Goal: Task Accomplishment & Management: Manage account settings

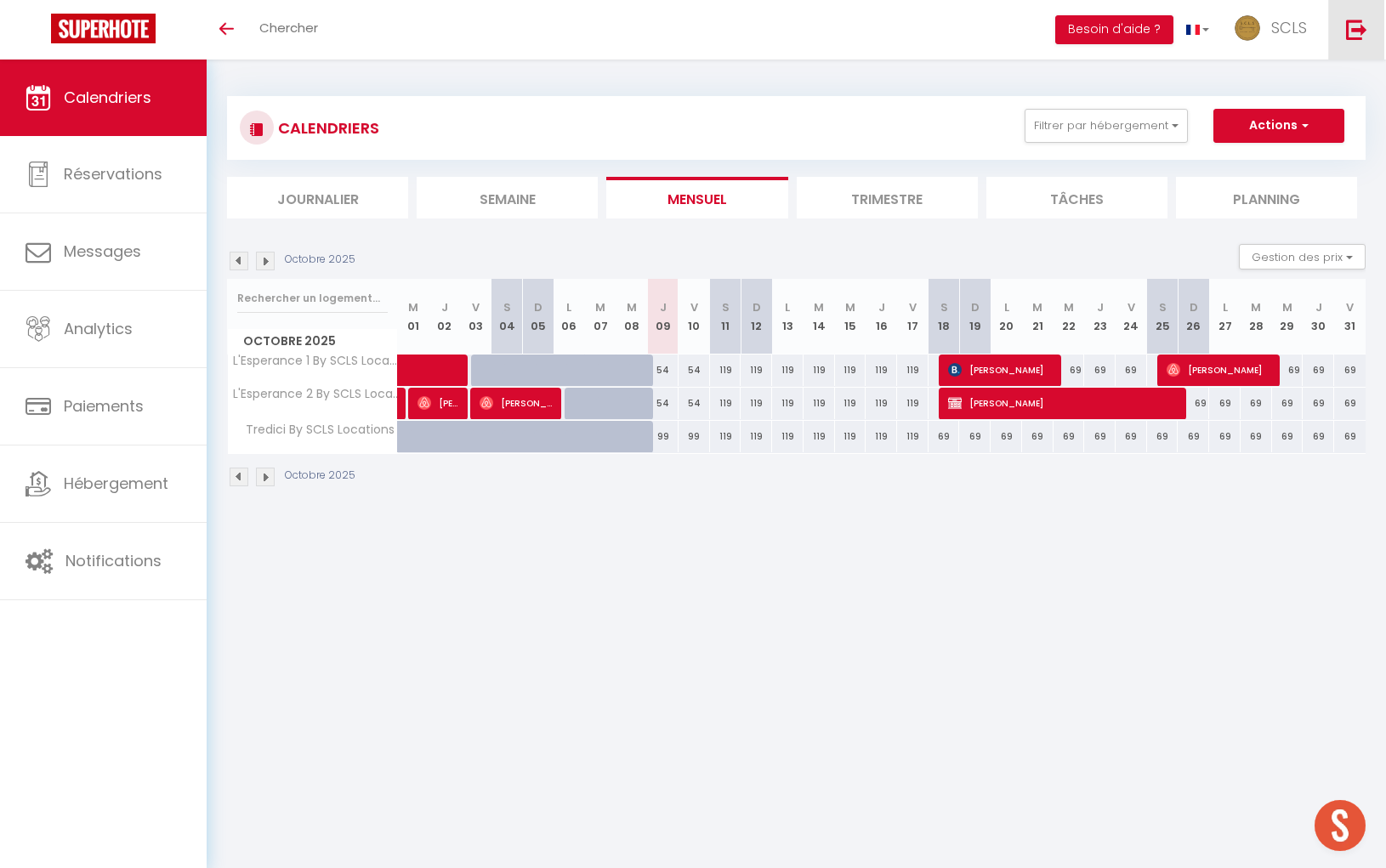
click at [1360, 27] on img at bounding box center [1356, 30] width 21 height 21
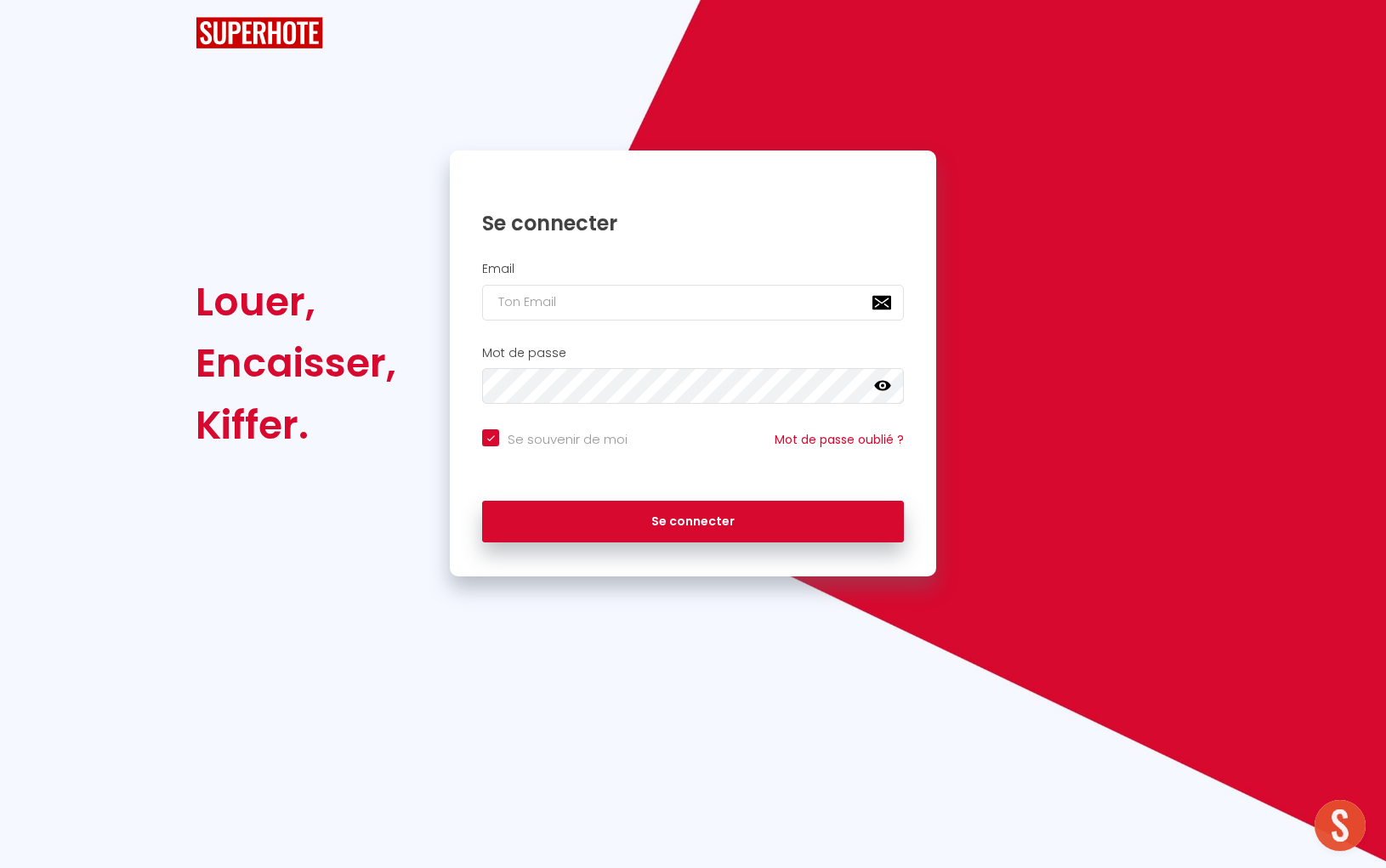
checkbox input "true"
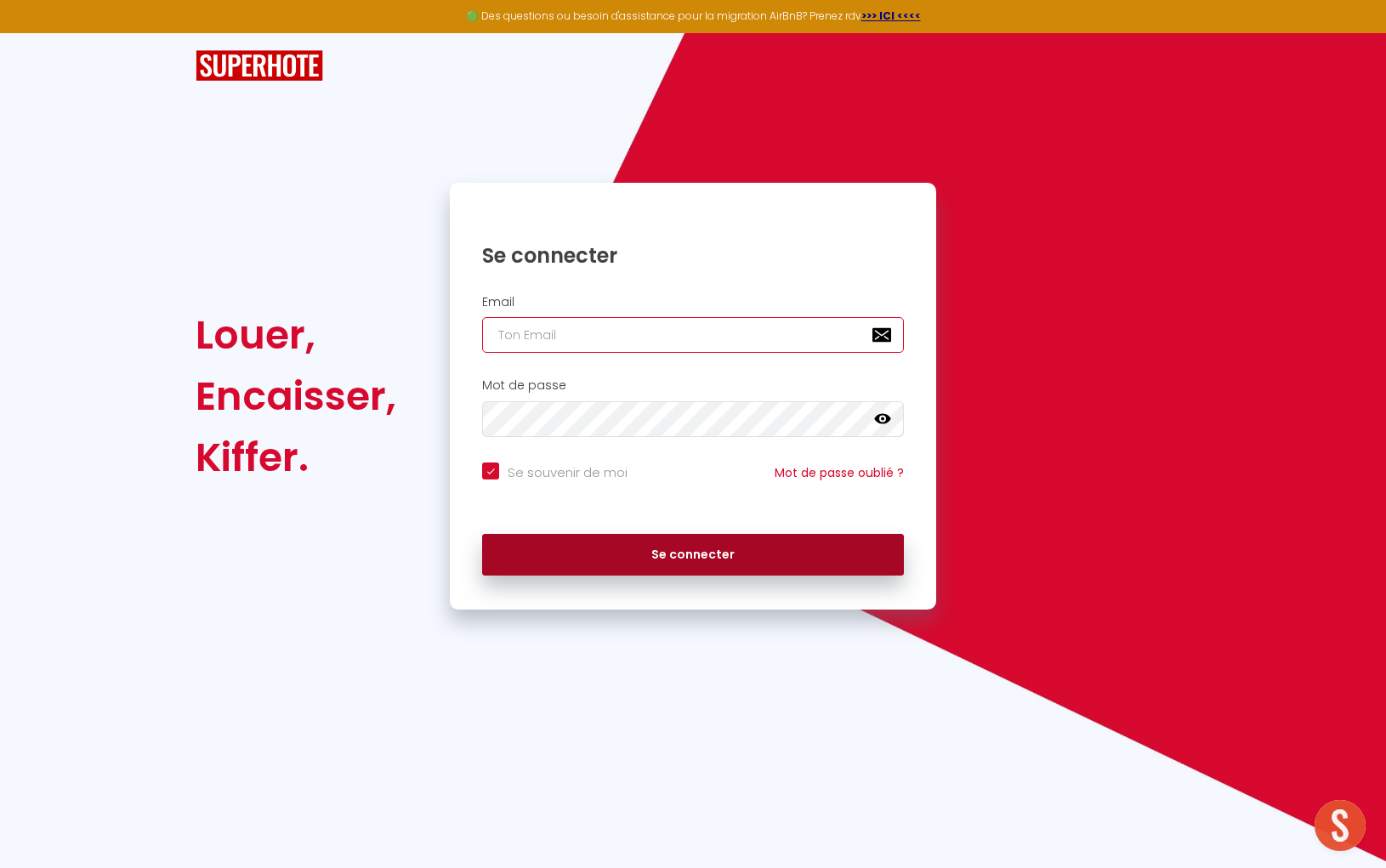
type input "[EMAIL_ADDRESS][DOMAIN_NAME]"
drag, startPoint x: 712, startPoint y: 538, endPoint x: 695, endPoint y: 541, distance: 17.3
click at [704, 540] on button "Se connecter" at bounding box center [692, 554] width 422 height 42
checkbox input "true"
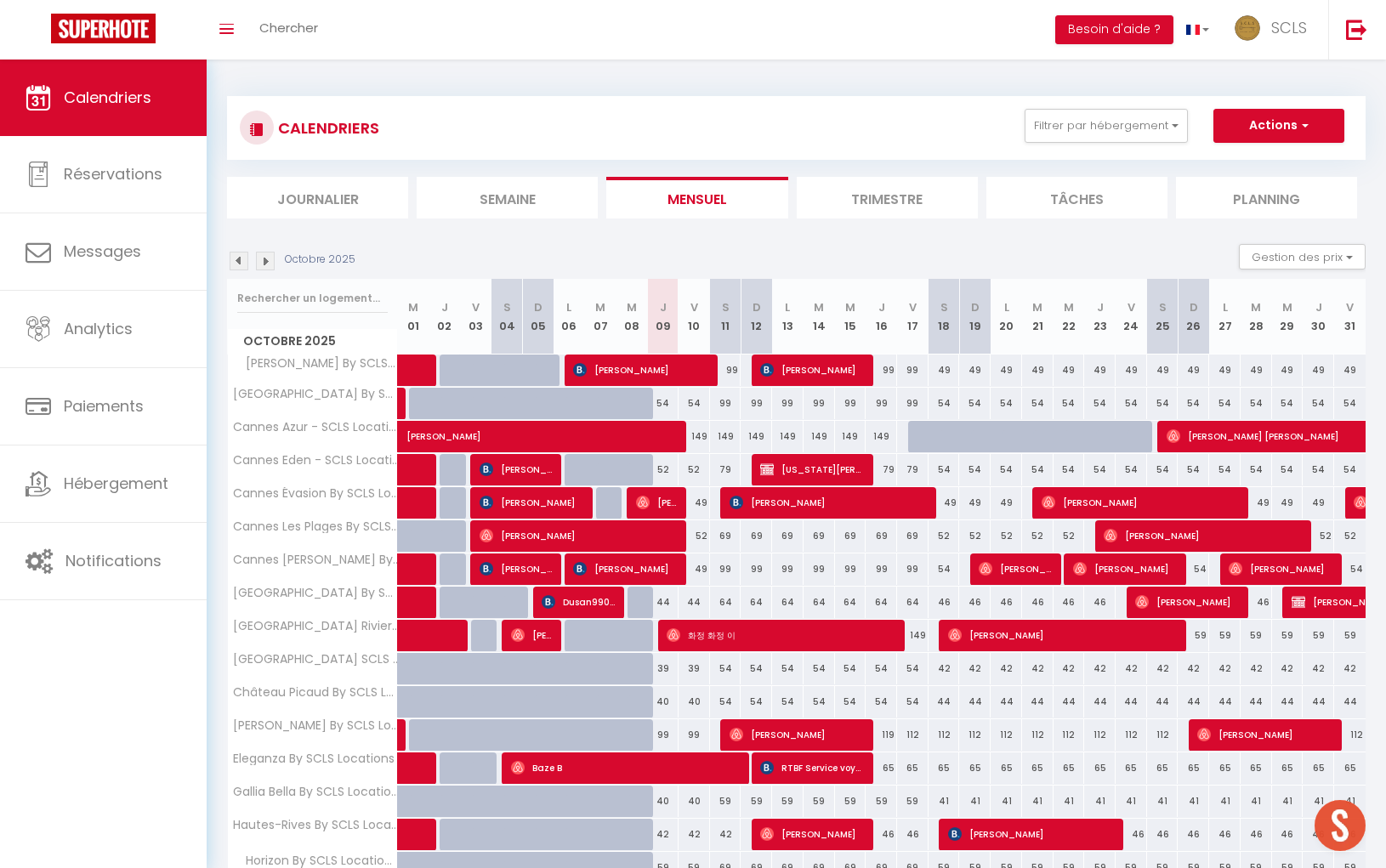
scroll to position [250, 0]
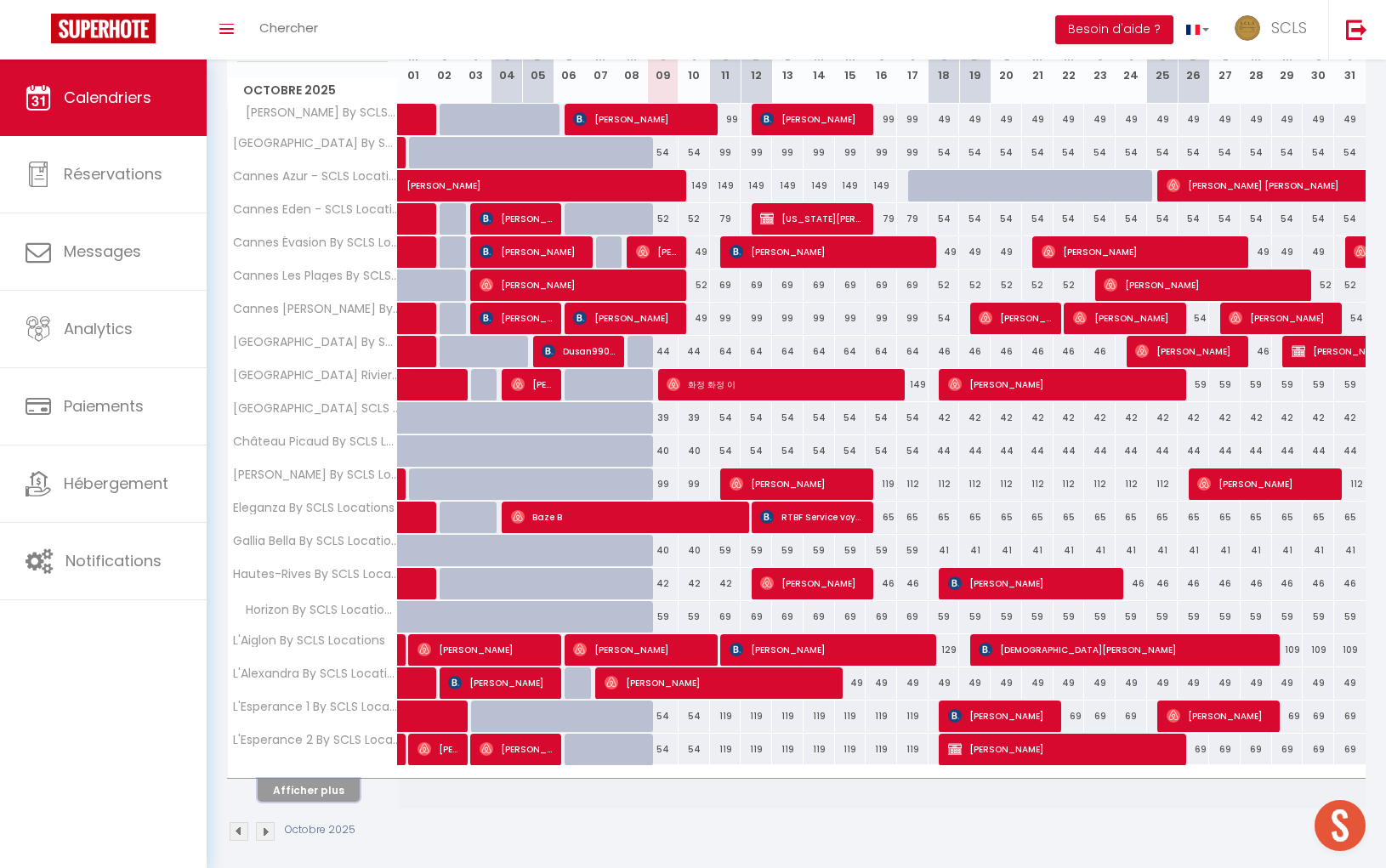
click at [311, 788] on button "Afficher plus" at bounding box center [308, 791] width 102 height 23
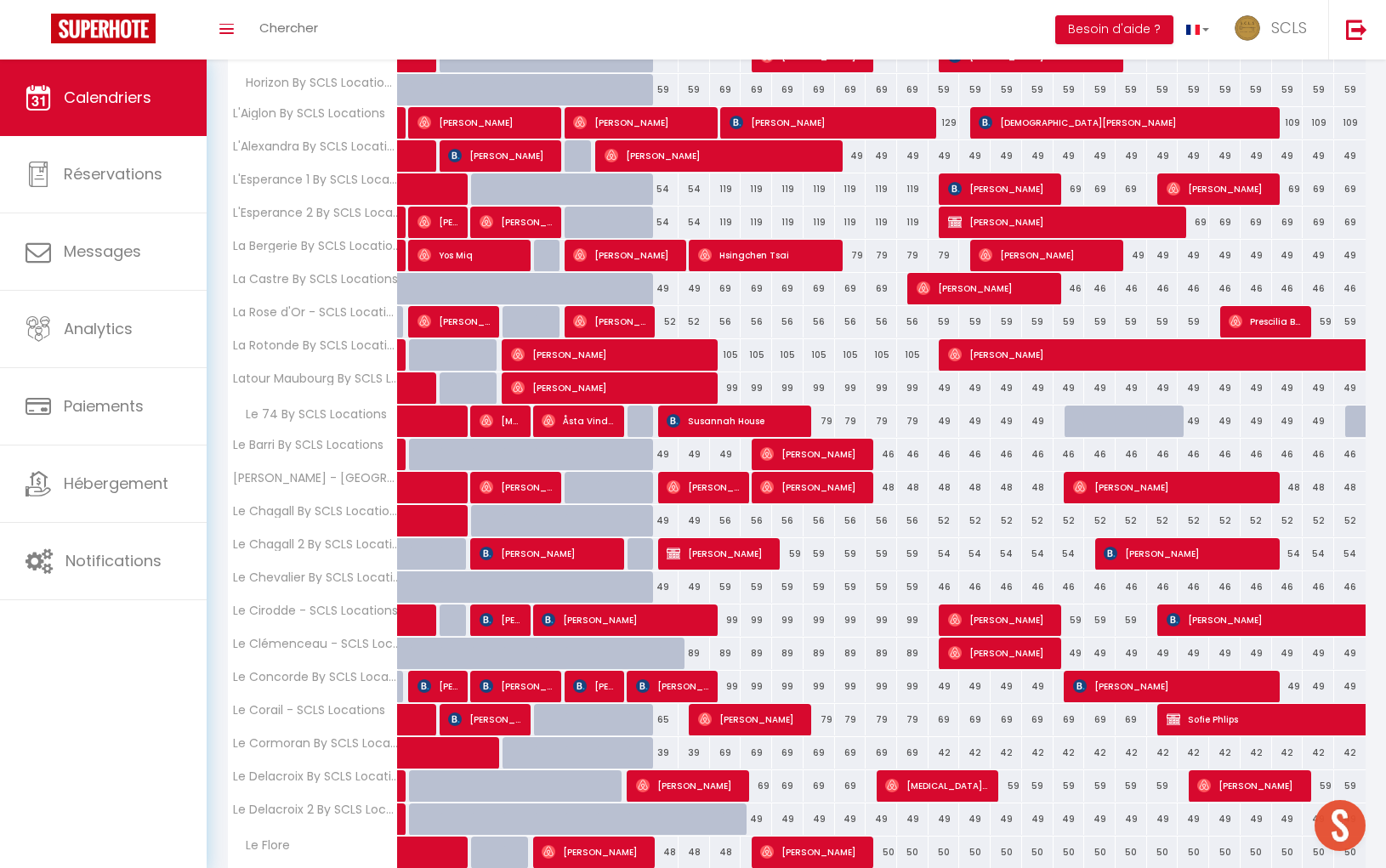
scroll to position [906, 0]
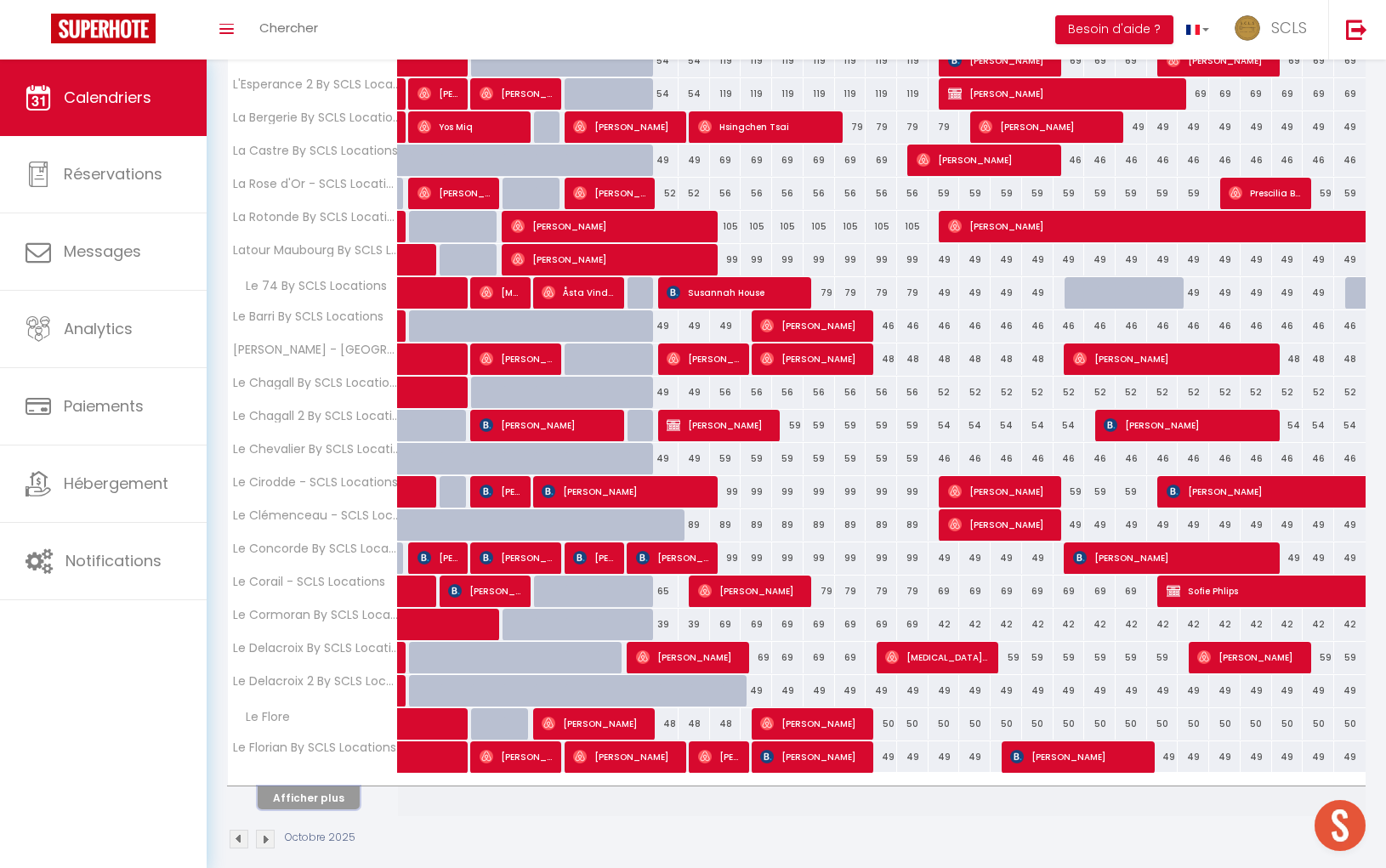
click at [311, 787] on button "Afficher plus" at bounding box center [308, 798] width 102 height 23
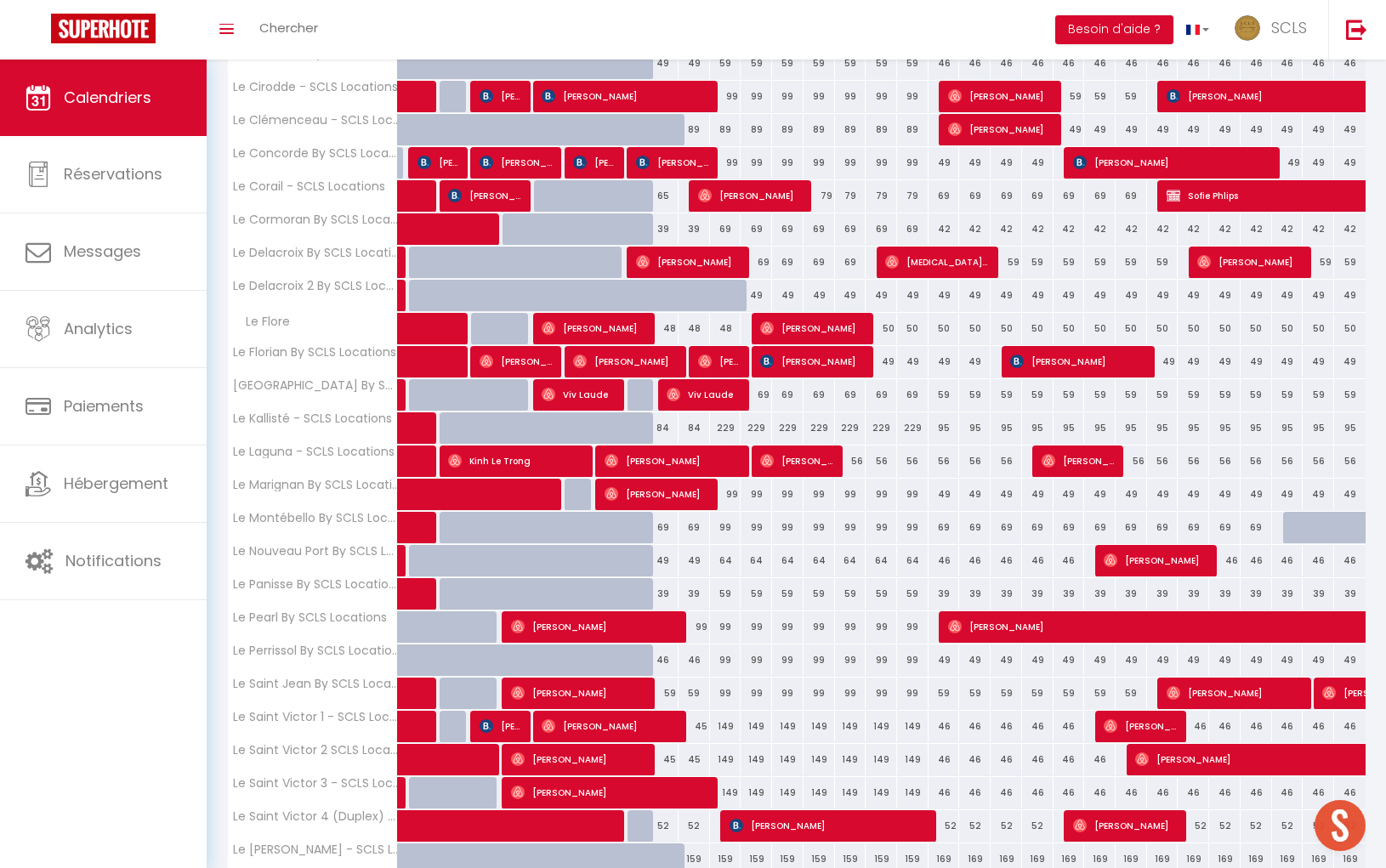
scroll to position [1562, 0]
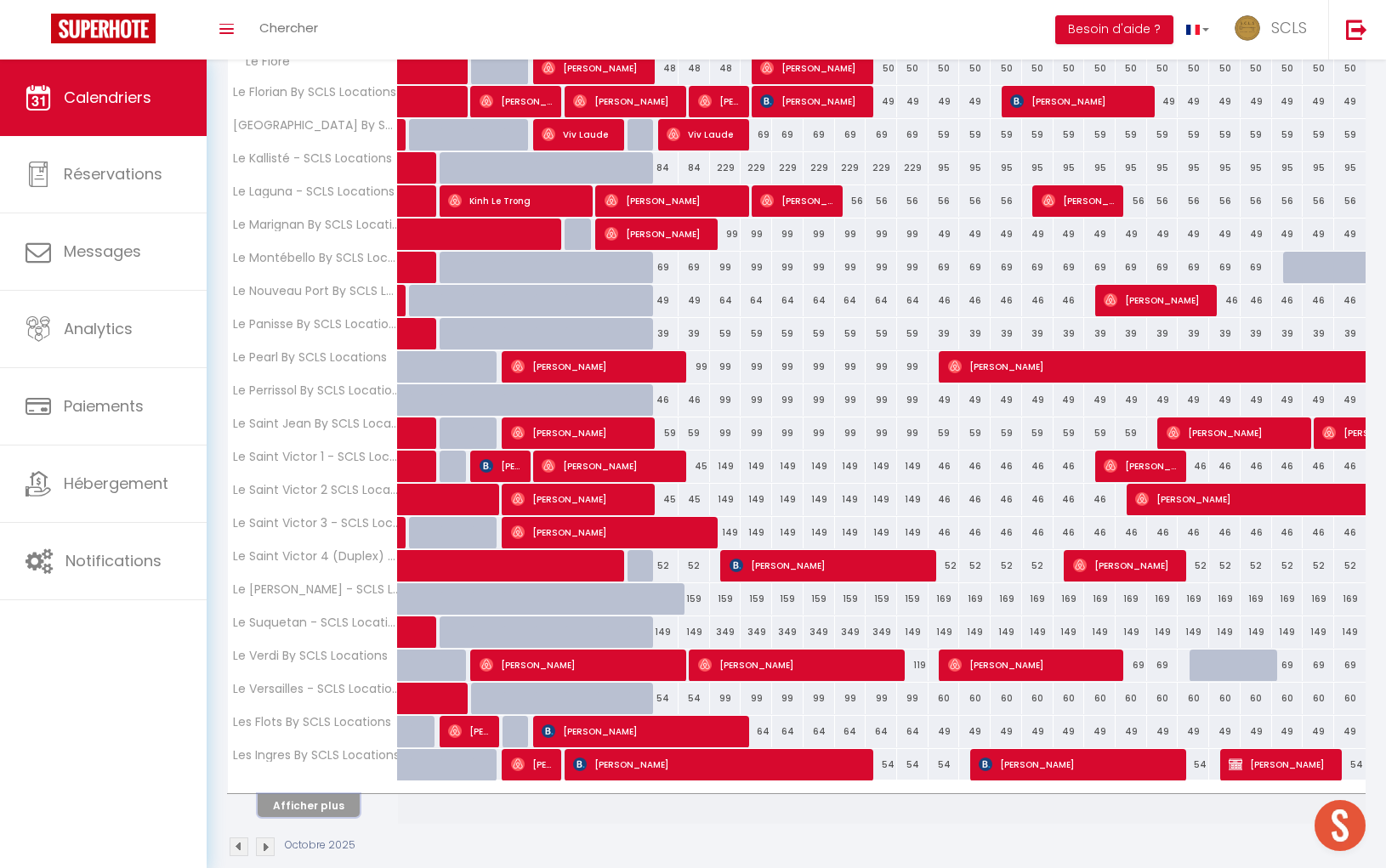
drag, startPoint x: 279, startPoint y: 781, endPoint x: 713, endPoint y: 733, distance: 436.6
click at [279, 794] on button "Afficher plus" at bounding box center [308, 806] width 102 height 23
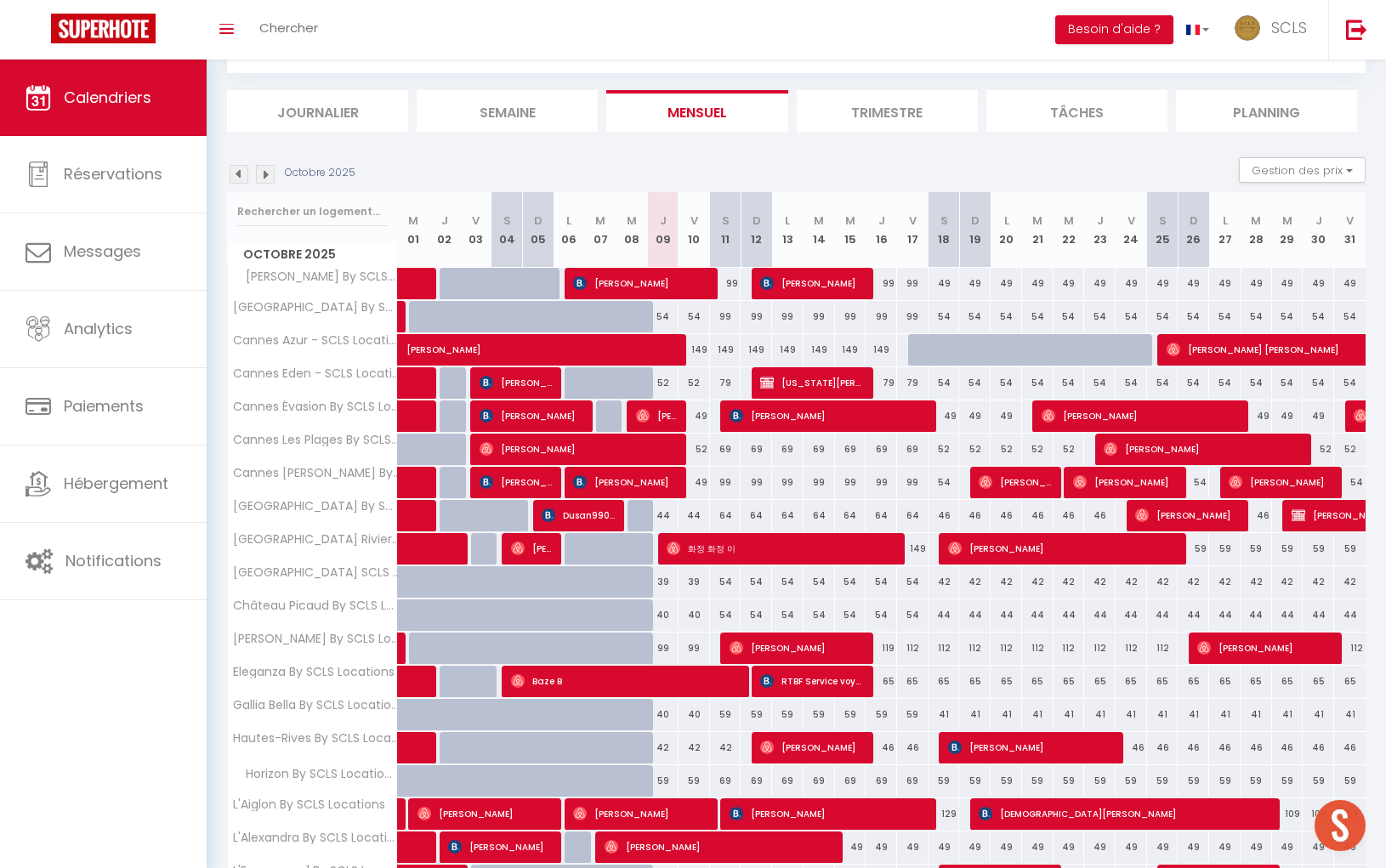
scroll to position [0, 0]
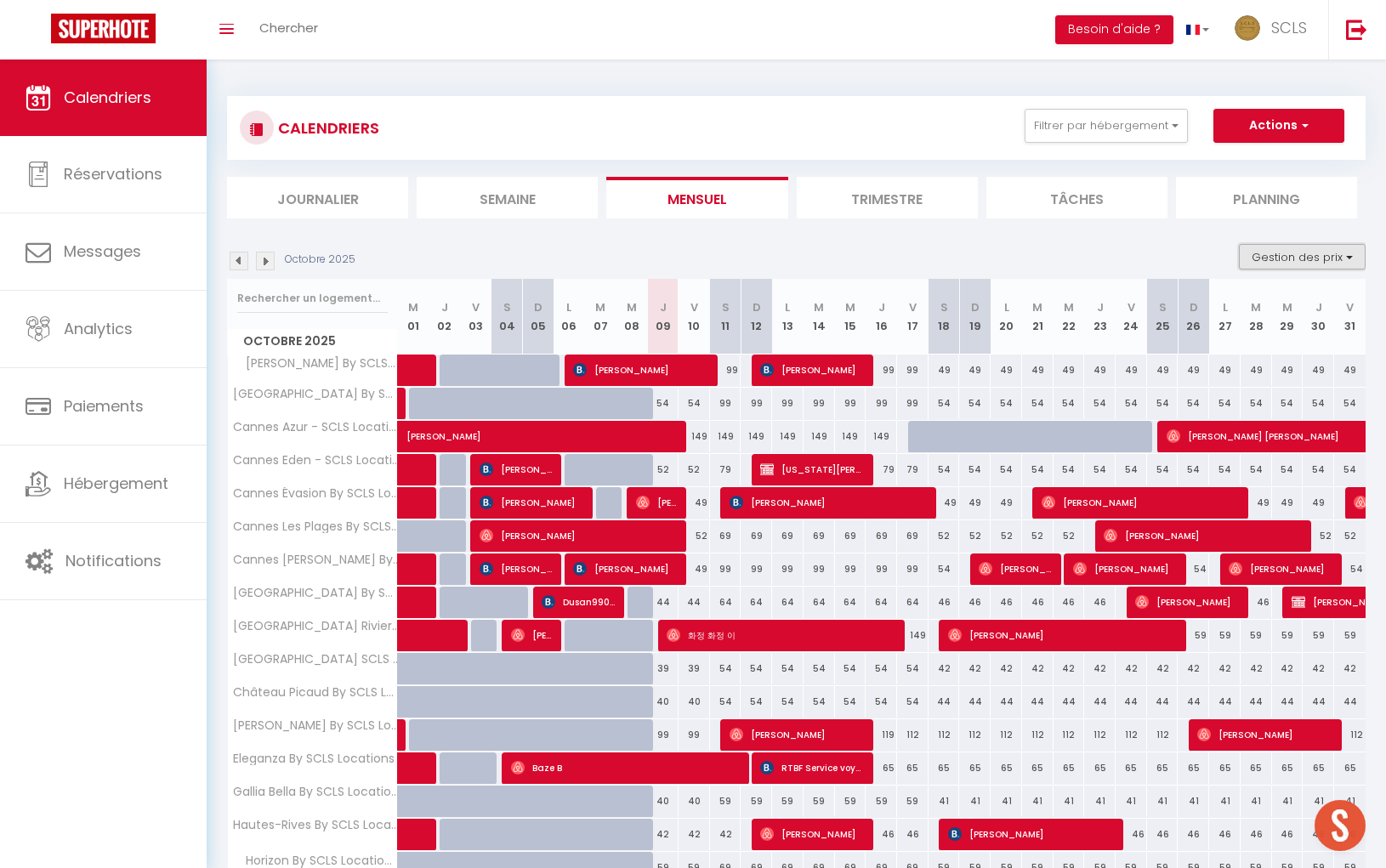
click at [1270, 257] on button "Gestion des prix" at bounding box center [1302, 256] width 127 height 26
drag, startPoint x: 1217, startPoint y: 308, endPoint x: 1219, endPoint y: 346, distance: 38.1
click at [1217, 309] on input "Nb Nuits minimum" at bounding box center [1288, 310] width 153 height 17
checkbox input "true"
click at [1219, 334] on input "Règles" at bounding box center [1288, 339] width 153 height 17
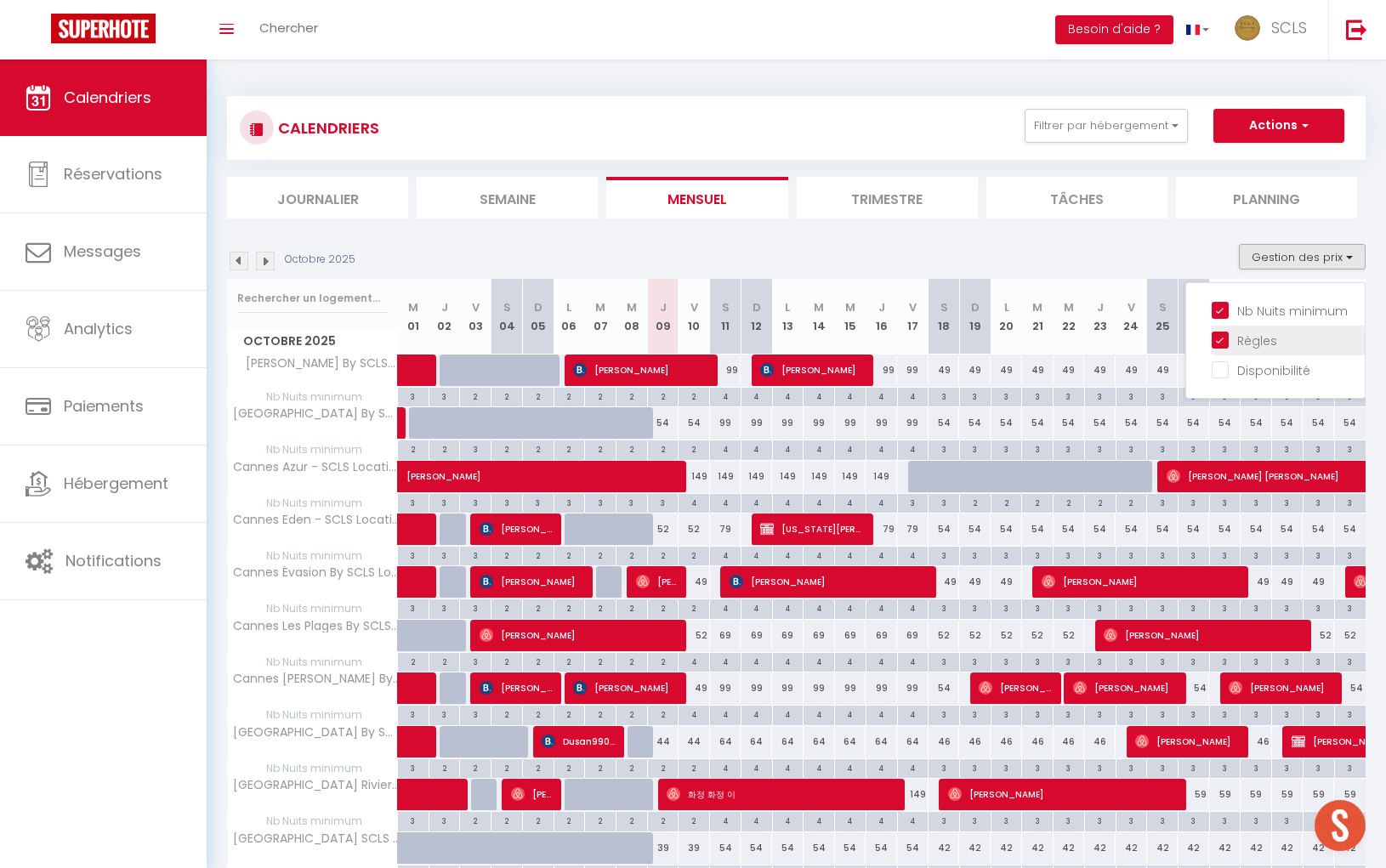
drag, startPoint x: 1218, startPoint y: 343, endPoint x: 1222, endPoint y: 372, distance: 29.3
click at [1218, 343] on input "Règles" at bounding box center [1288, 339] width 153 height 17
checkbox input "false"
click at [1220, 372] on input "Disponibilité" at bounding box center [1288, 369] width 153 height 17
checkbox input "true"
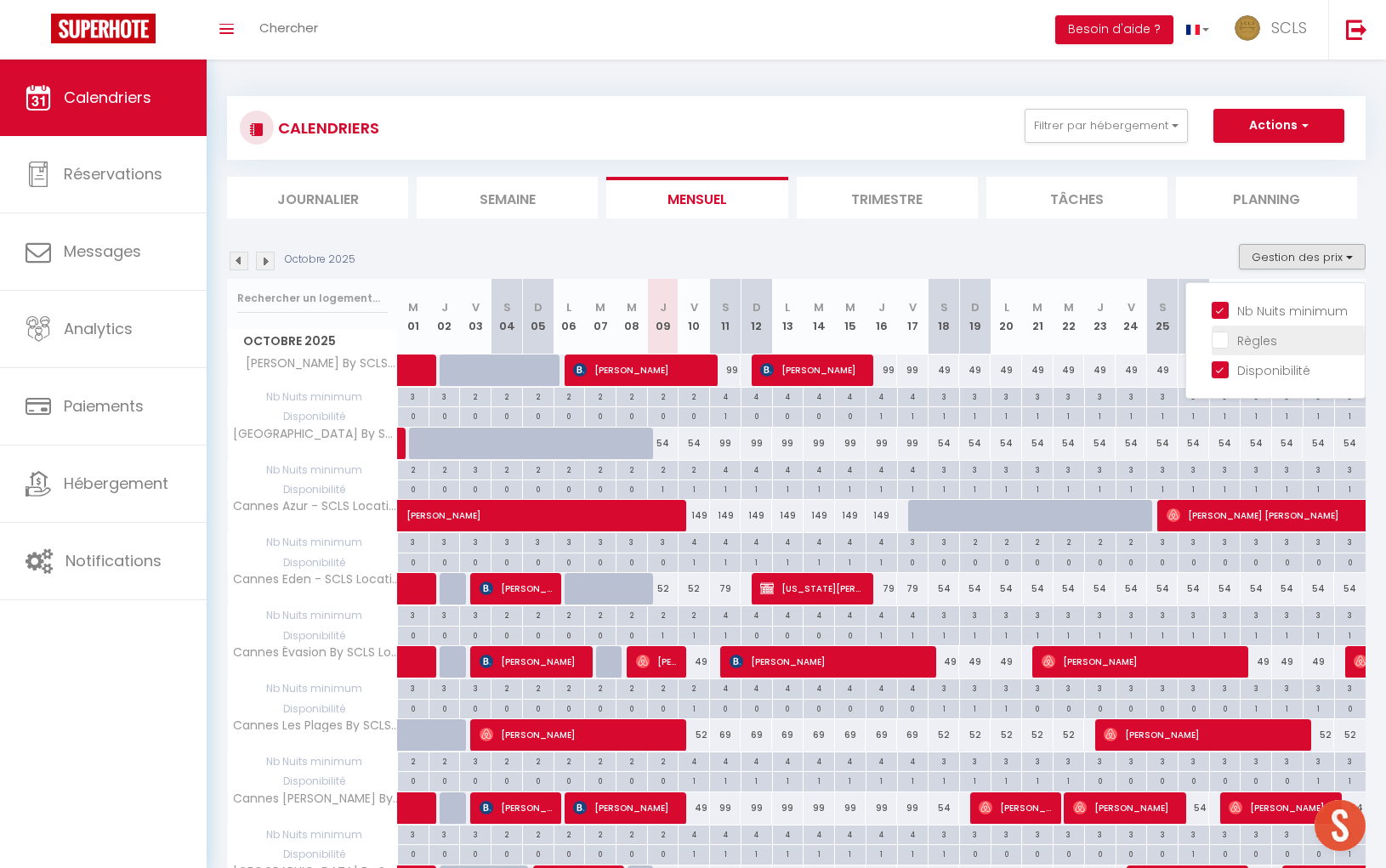
click at [1224, 337] on input "Règles" at bounding box center [1288, 339] width 153 height 17
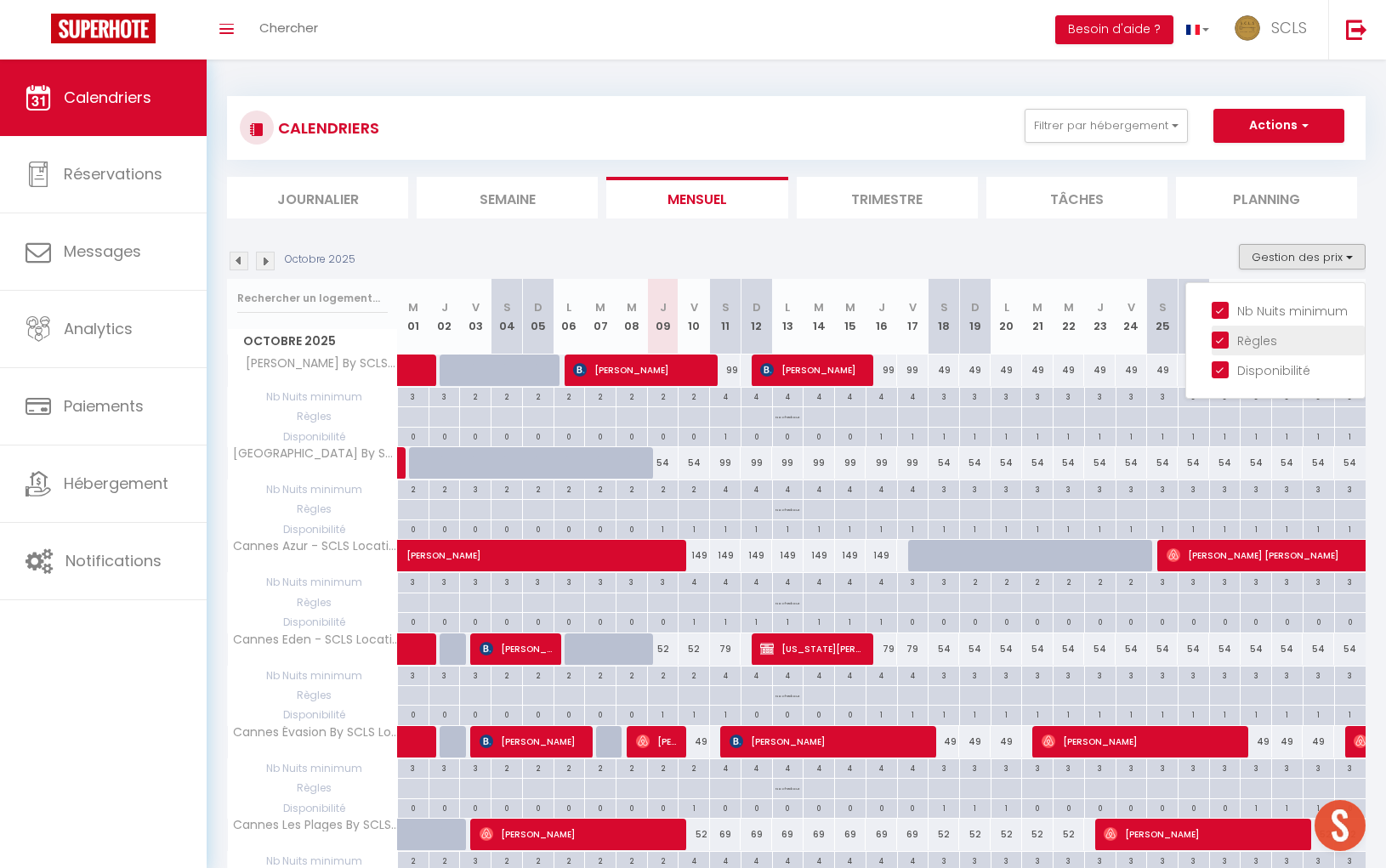
click at [1224, 341] on input "Règles" at bounding box center [1288, 339] width 153 height 17
checkbox input "false"
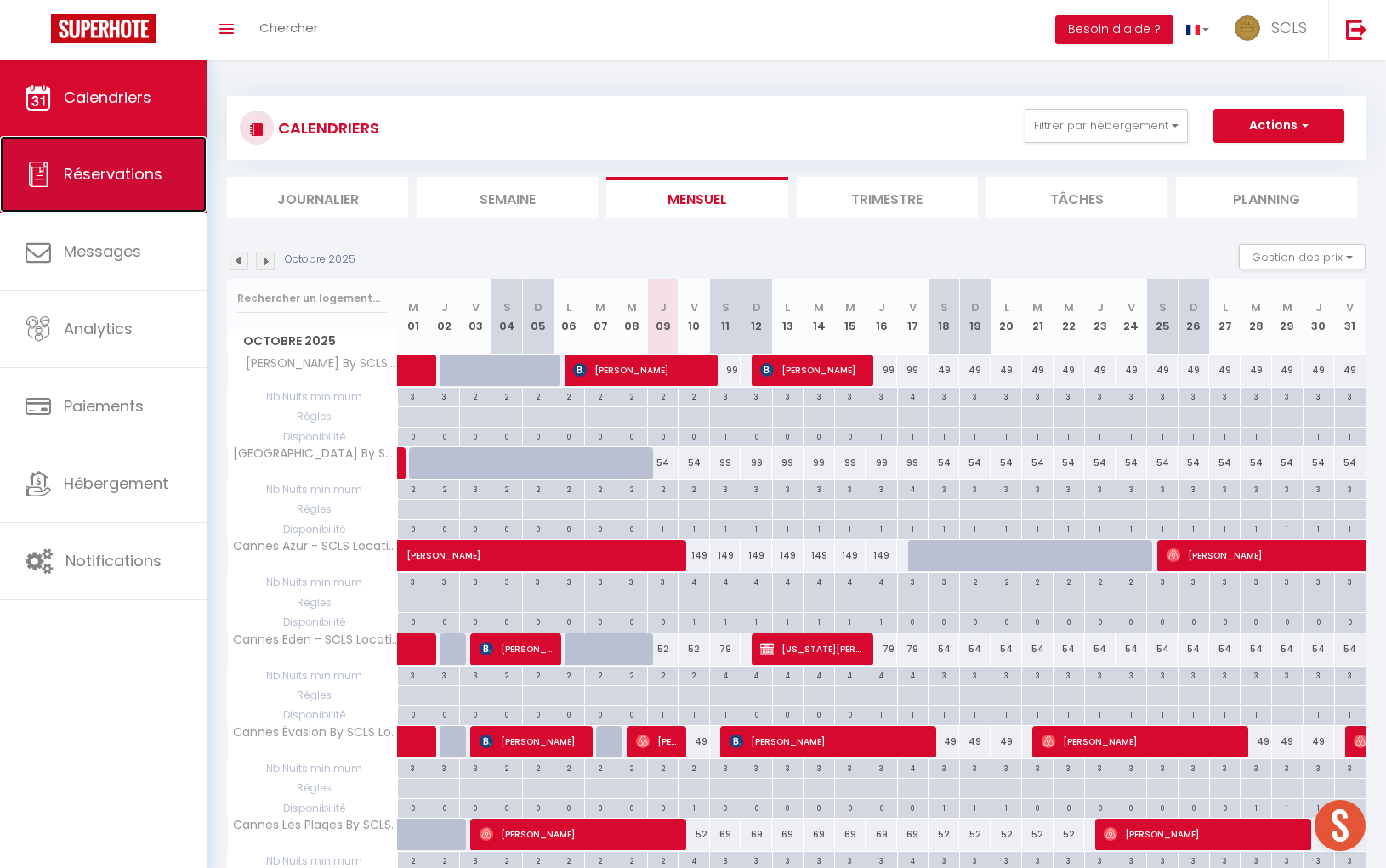
click at [87, 183] on span "Réservations" at bounding box center [113, 174] width 98 height 21
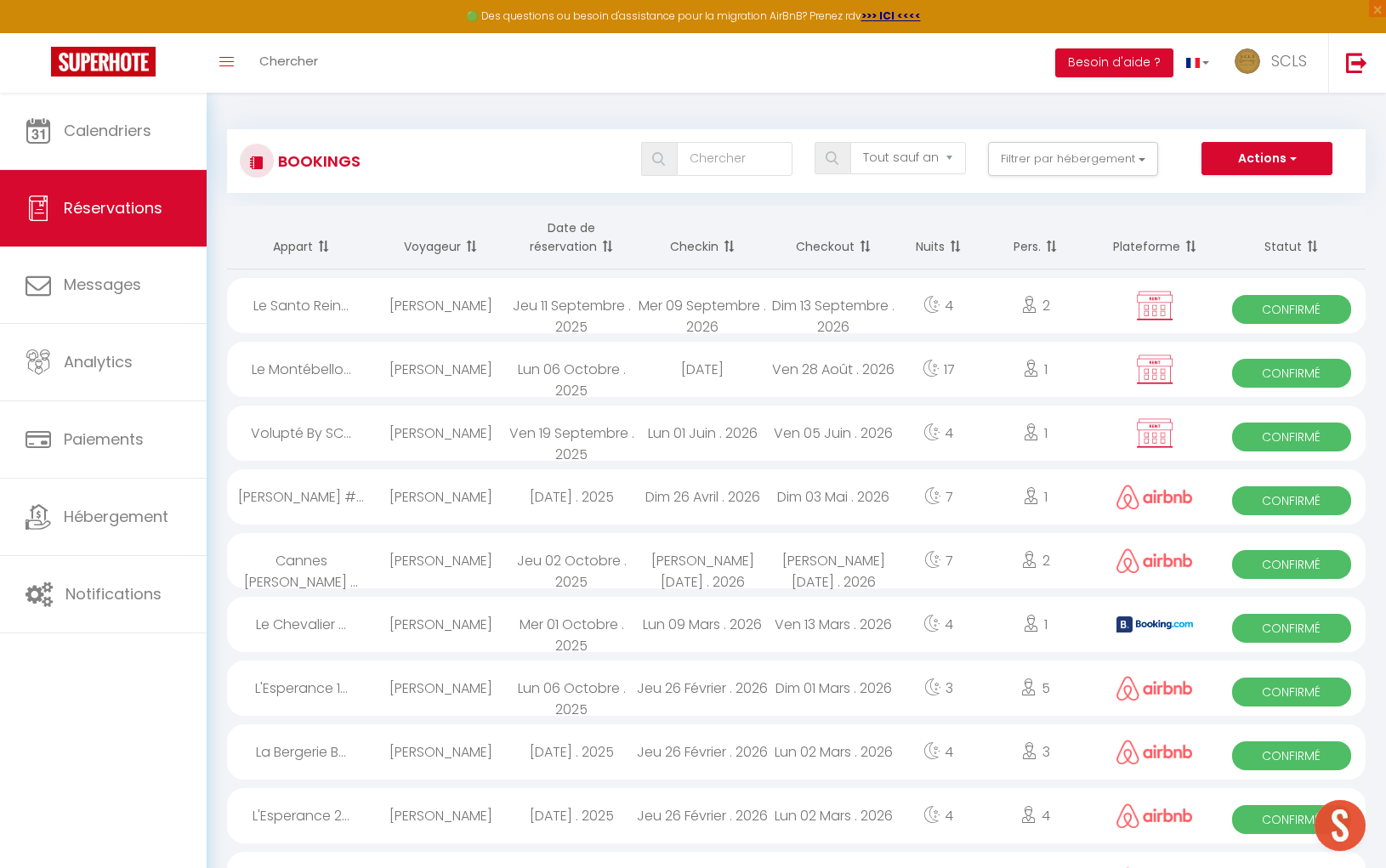
click at [544, 229] on th "Date de réservation" at bounding box center [571, 237] width 131 height 64
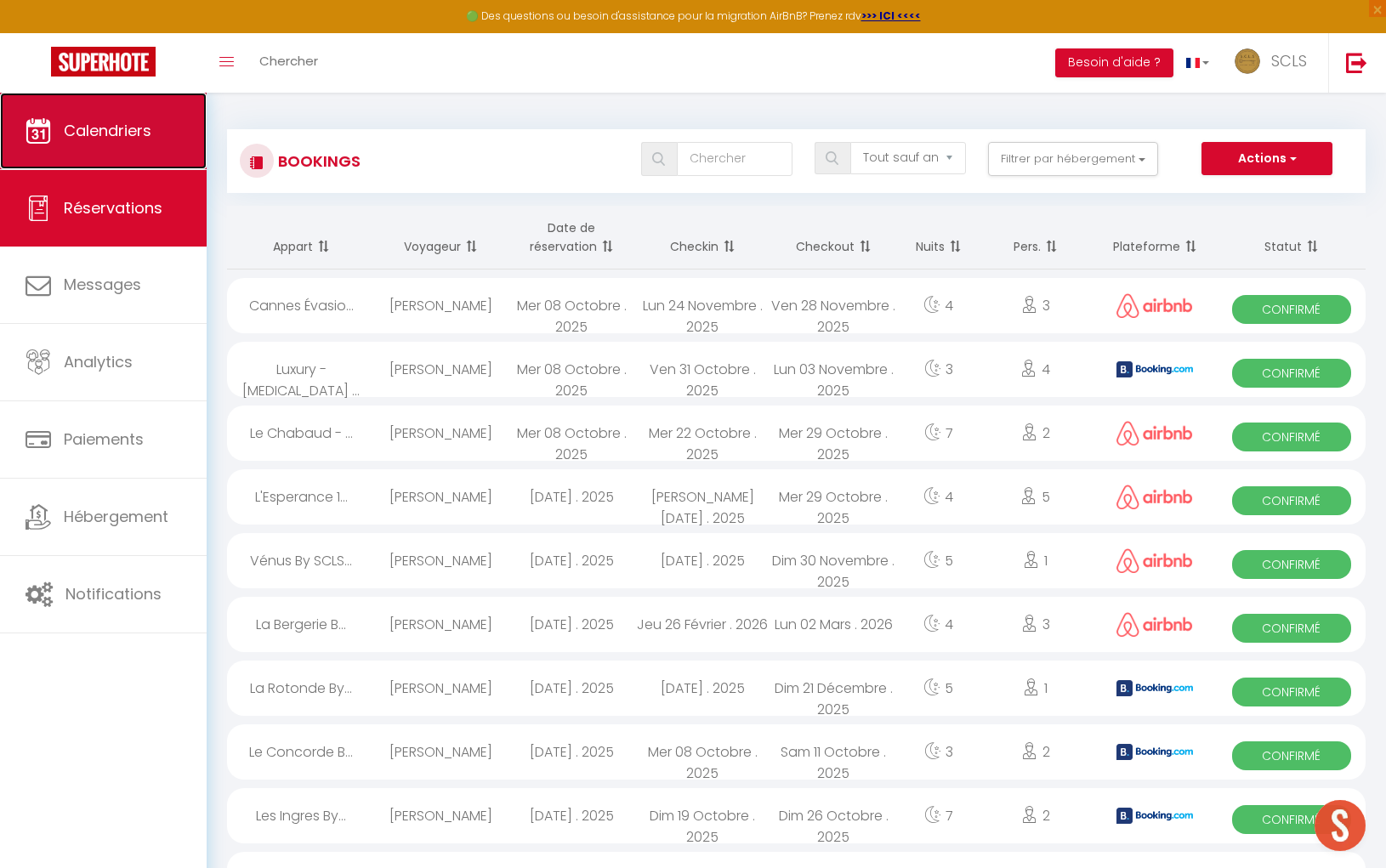
click at [120, 130] on span "Calendriers" at bounding box center [108, 130] width 88 height 21
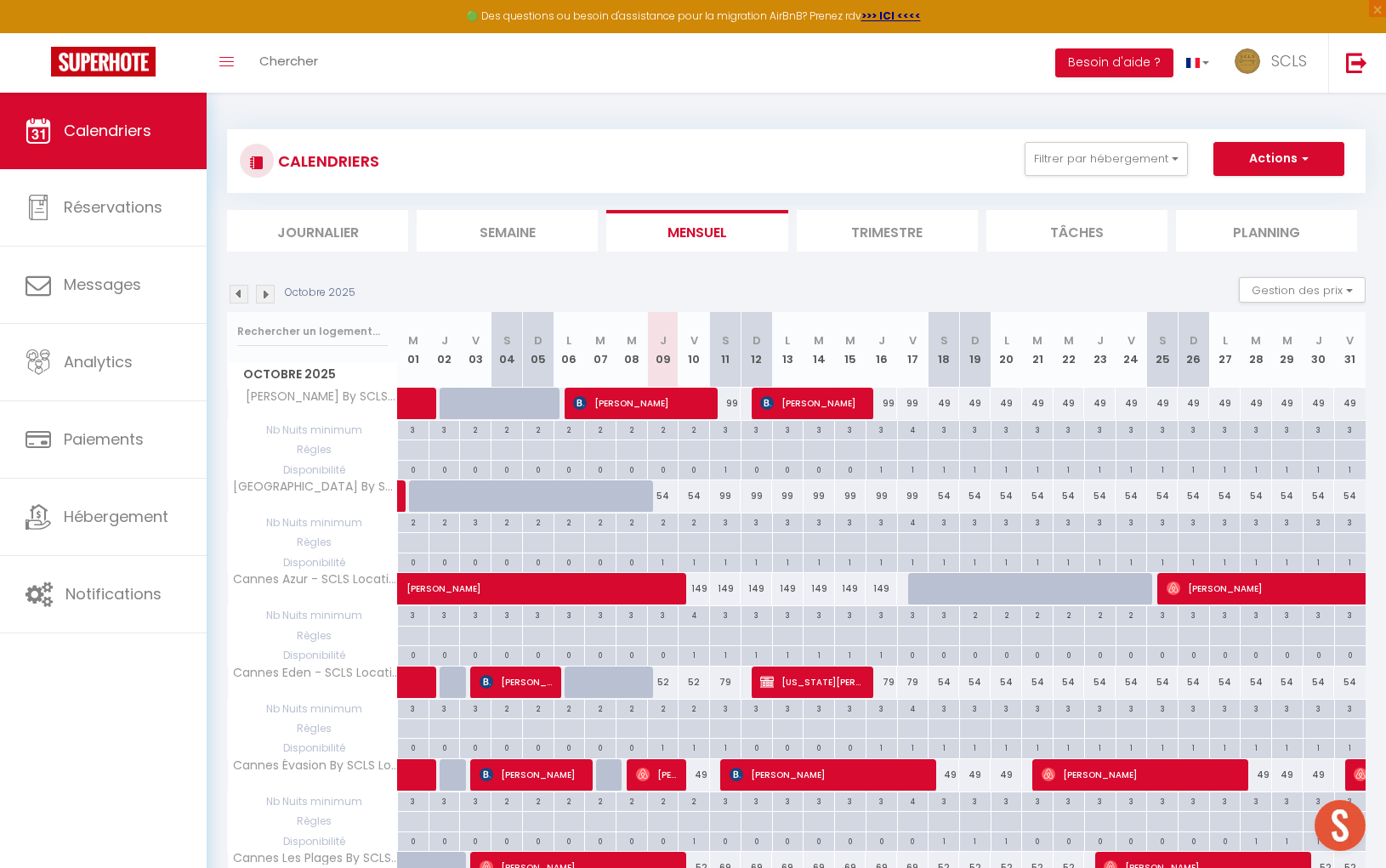
click at [724, 497] on div "99" at bounding box center [725, 495] width 32 height 32
type input "99"
type input "Sam 11 Octobre 2025"
type input "Dim 12 Octobre 2025"
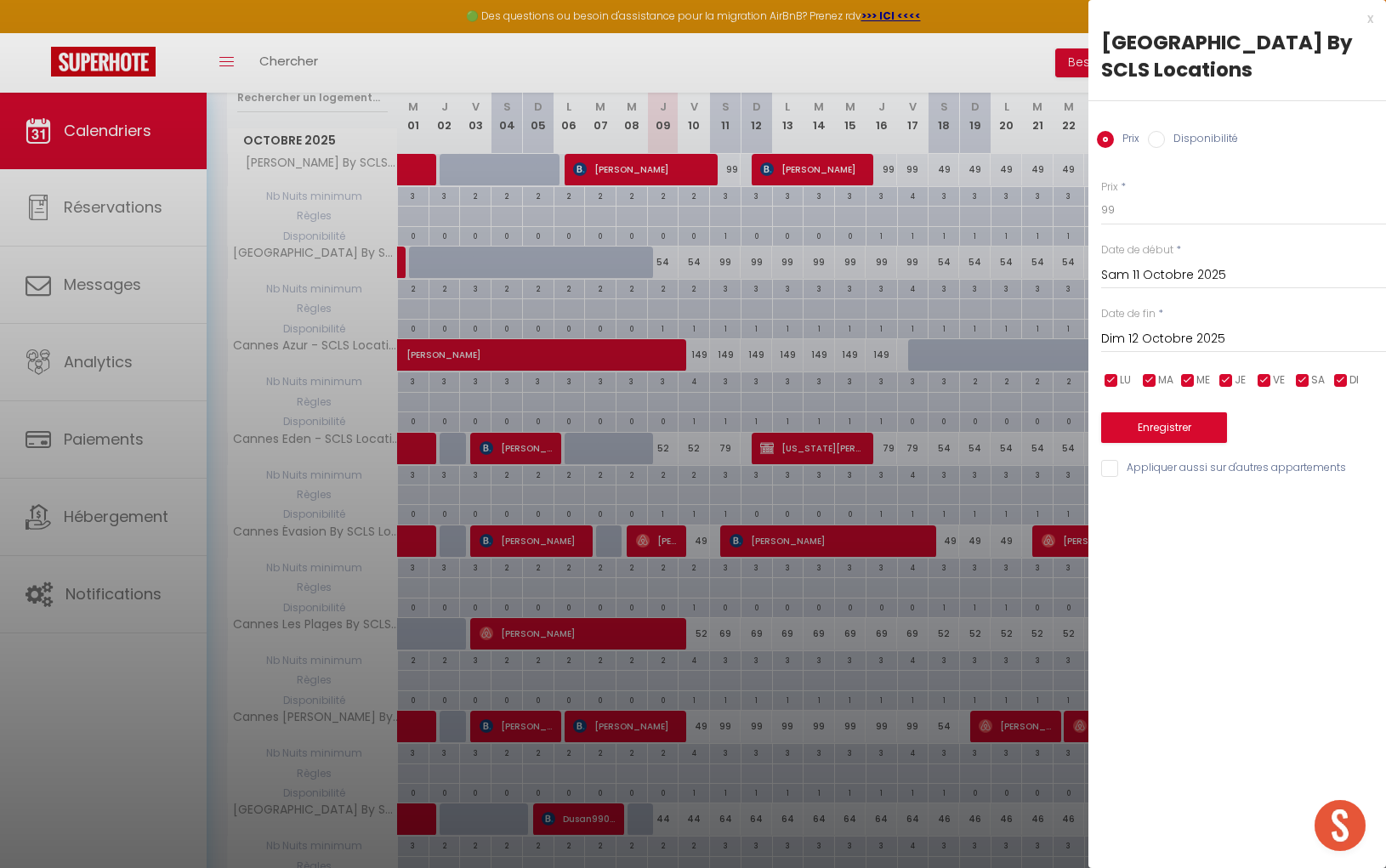
scroll to position [154, 0]
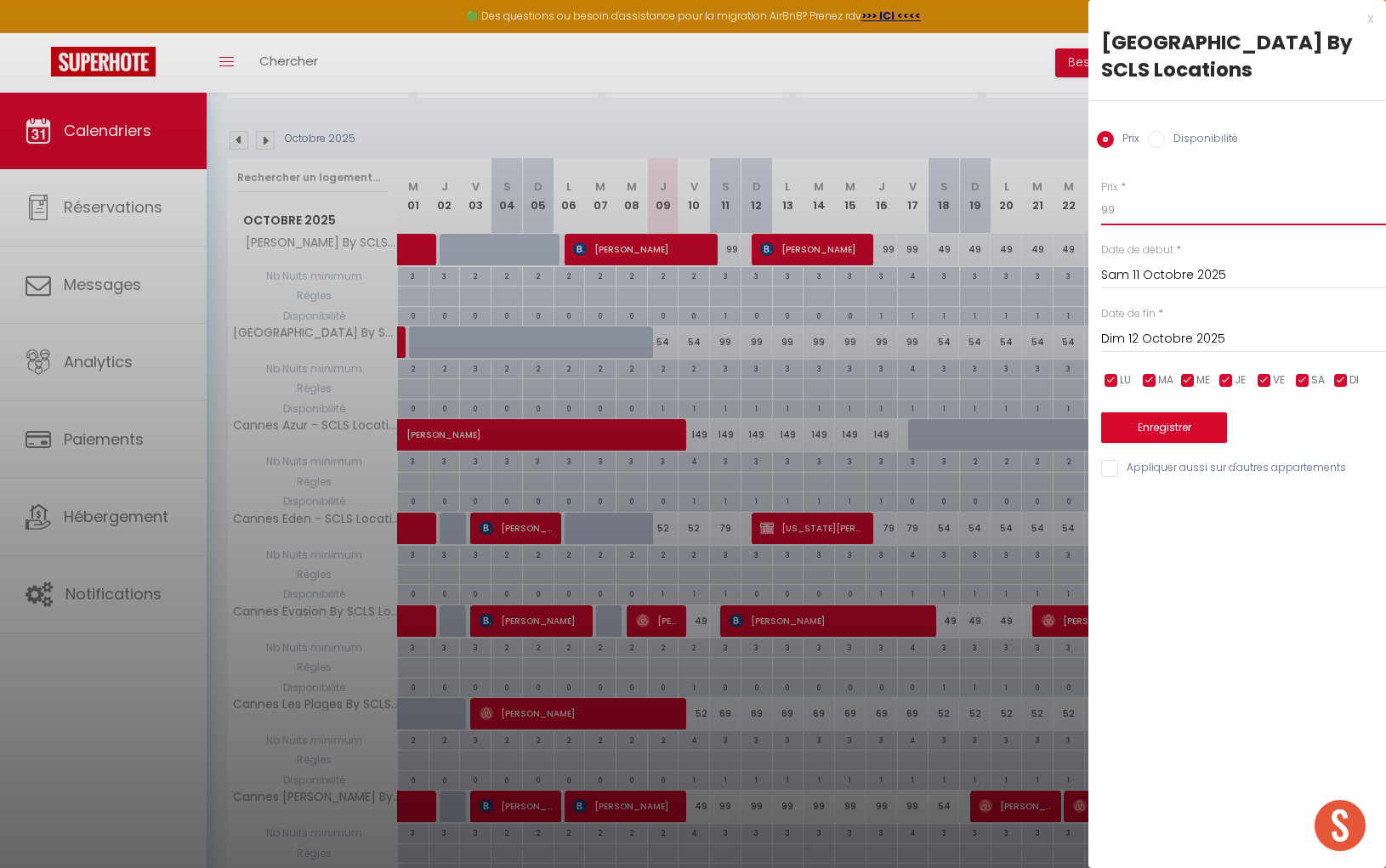
click at [1146, 219] on input "99" at bounding box center [1244, 210] width 285 height 31
drag, startPoint x: 1068, startPoint y: 210, endPoint x: 986, endPoint y: 208, distance: 82.0
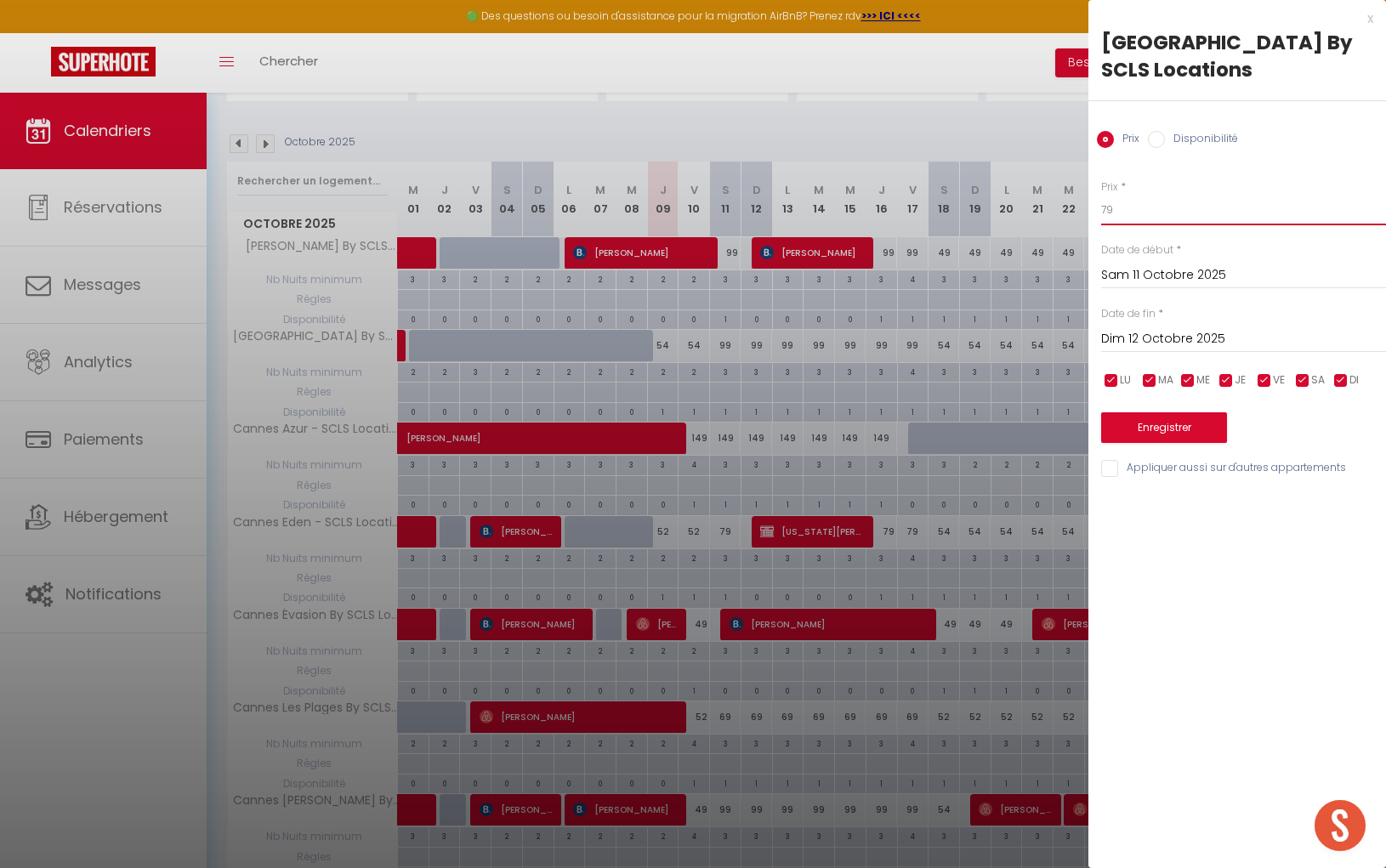
type input "79"
click at [1148, 346] on input "Dim 12 Octobre 2025" at bounding box center [1244, 338] width 285 height 22
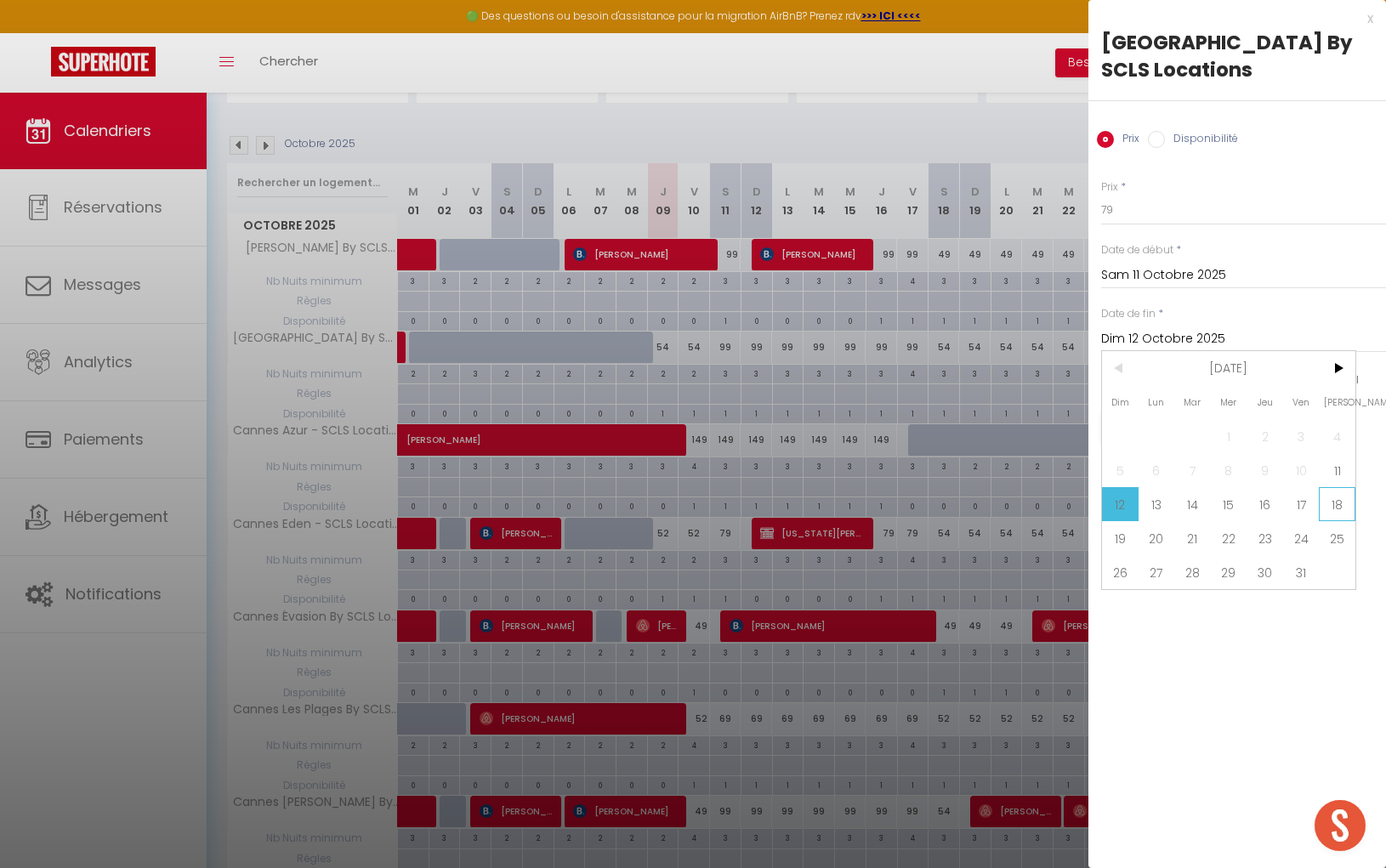
drag, startPoint x: 1330, startPoint y: 509, endPoint x: 1266, endPoint y: 477, distance: 71.6
click at [1329, 508] on span "18" at bounding box center [1336, 505] width 36 height 34
type input "Sam 18 Octobre 2025"
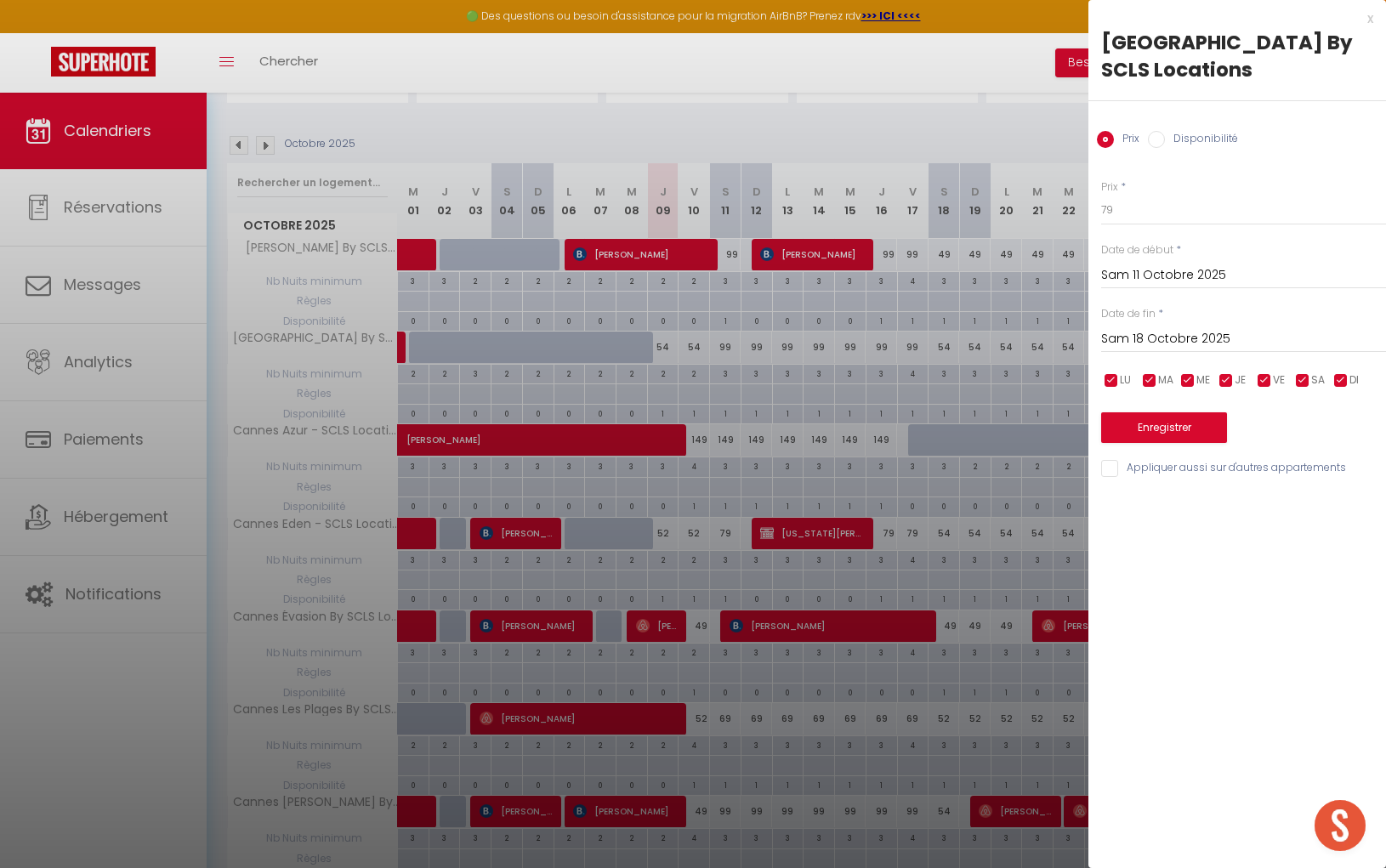
scroll to position [150, 0]
click at [1178, 422] on button "Enregistrer" at bounding box center [1164, 427] width 126 height 31
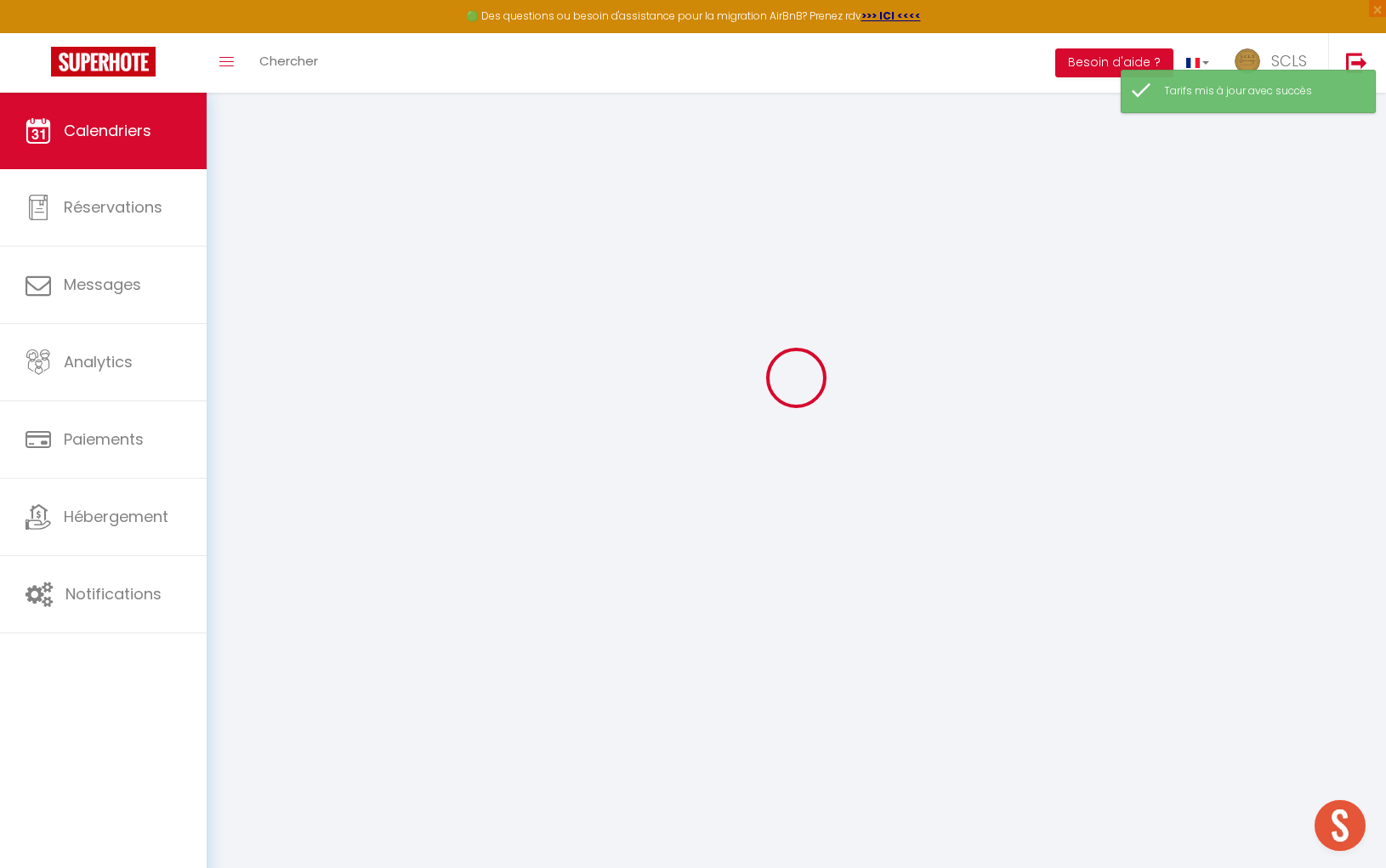
scroll to position [92, 0]
select select
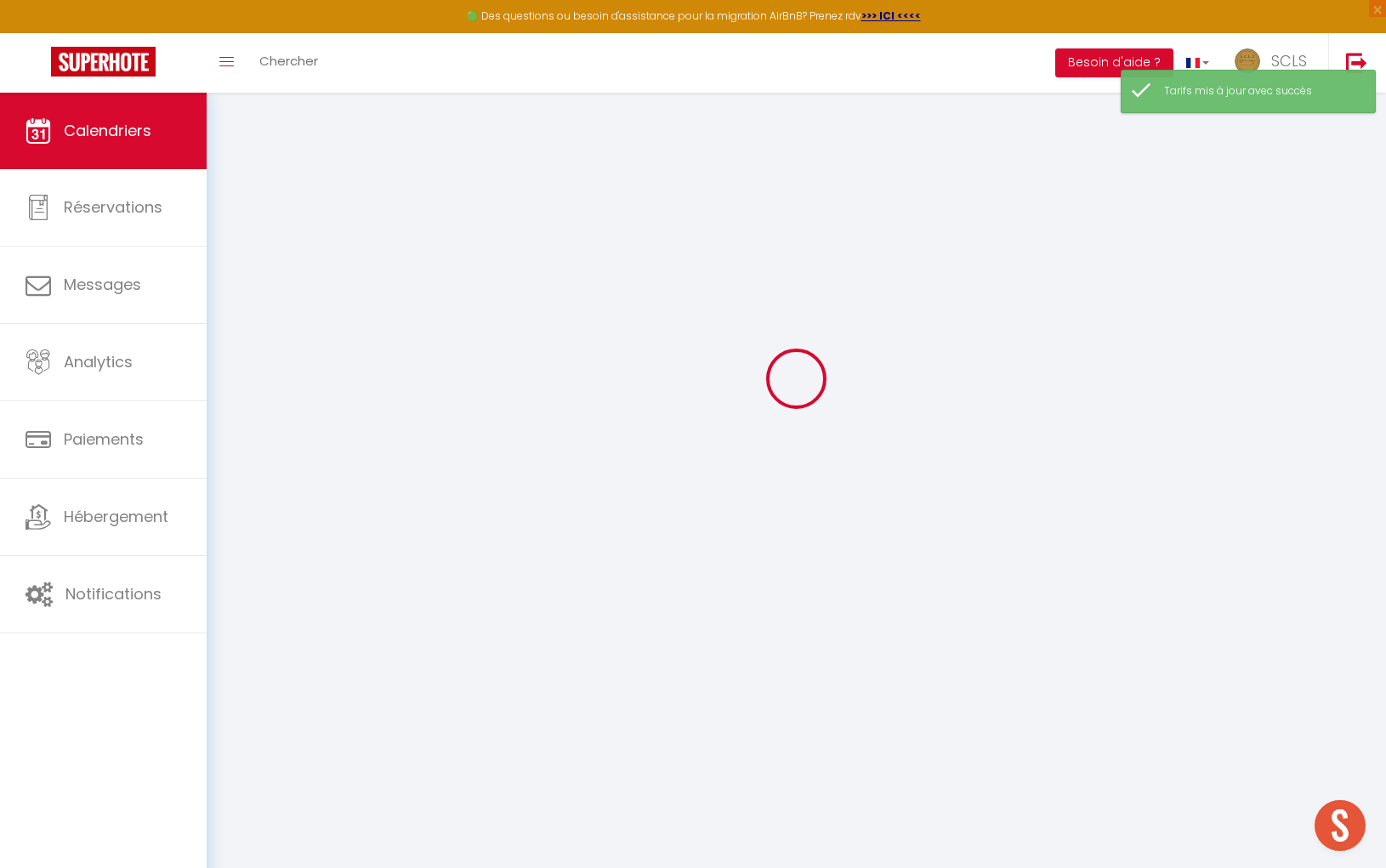
select select
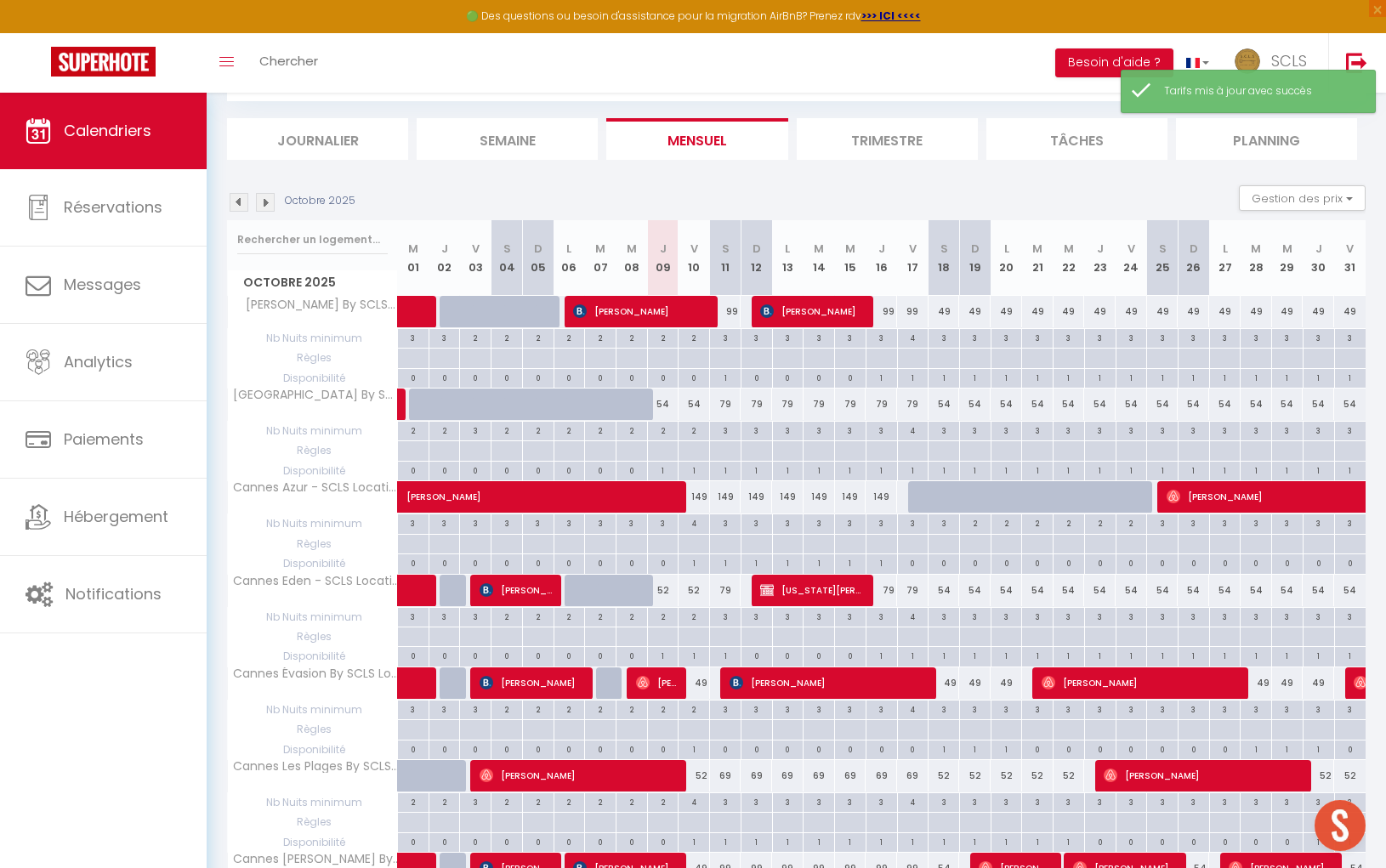
scroll to position [150, 0]
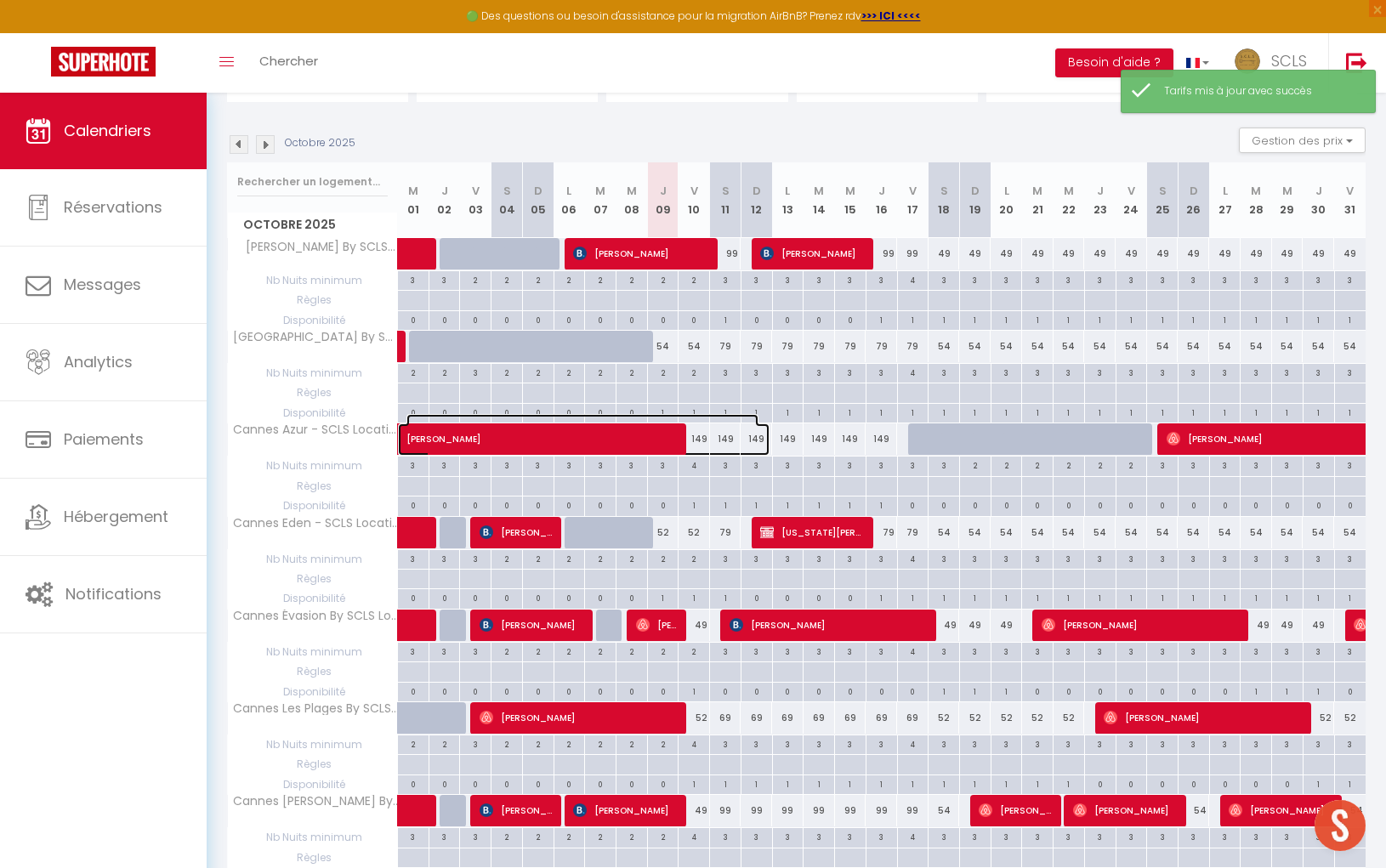
click at [697, 434] on span "[PERSON_NAME]" at bounding box center [582, 430] width 352 height 33
select select "OK"
select select "0"
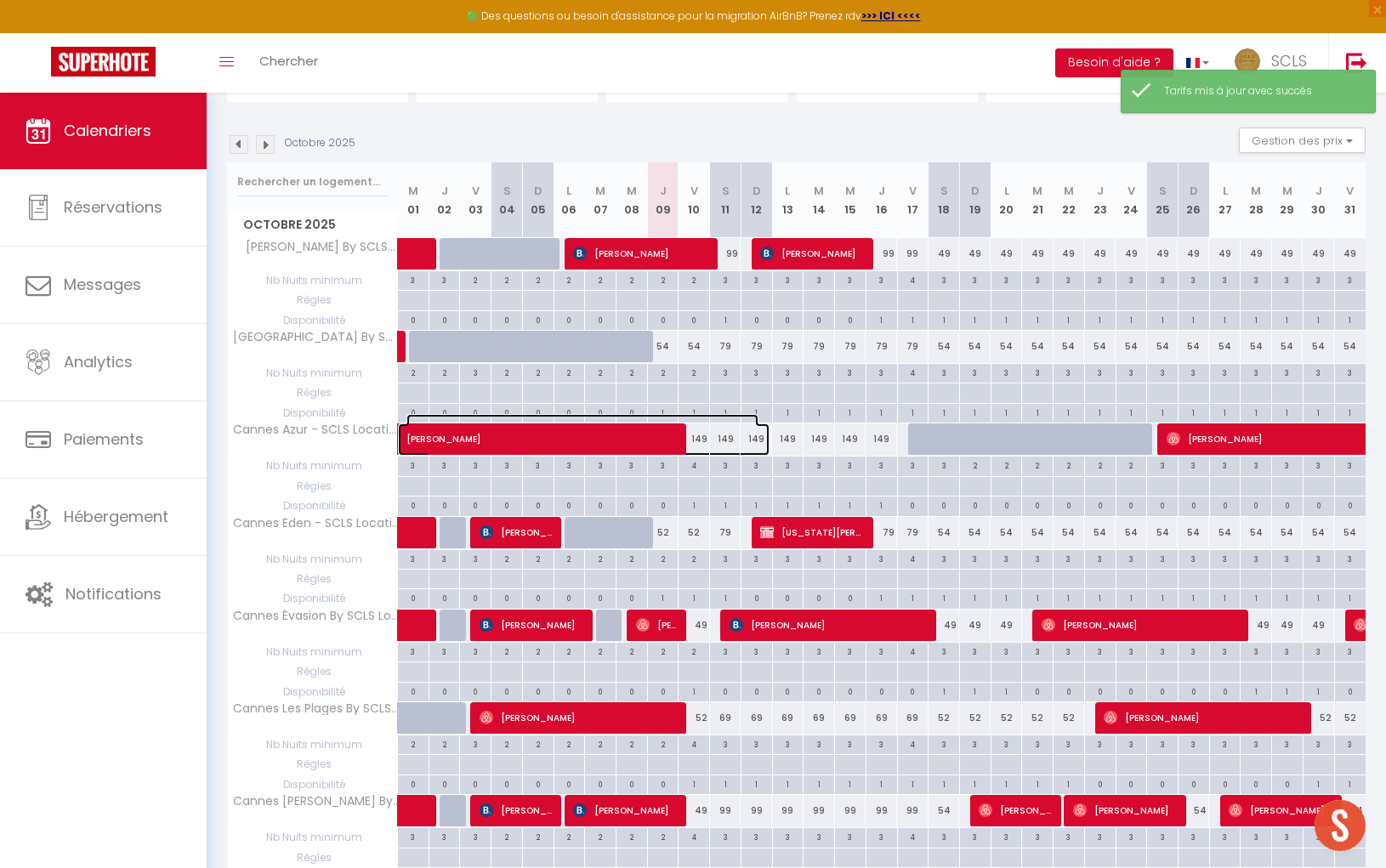
select select "1"
select select
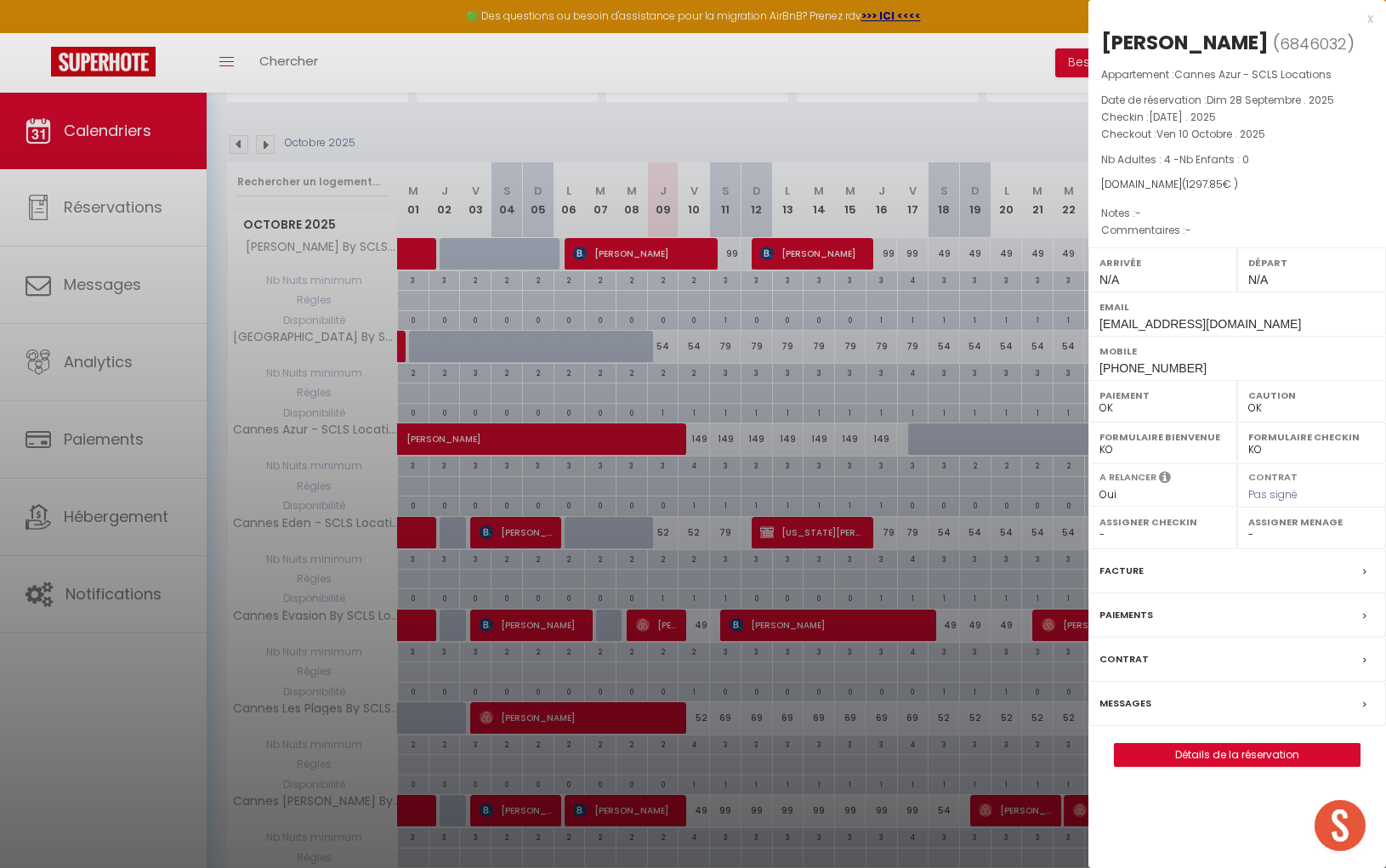
click at [1374, 20] on div "x Dilovan Ciftci ( 6846032 ) Appartement : Cannes Azur - SCLS Locations Date de…" at bounding box center [1236, 396] width 297 height 792
drag, startPoint x: 1372, startPoint y: 22, endPoint x: 1276, endPoint y: 142, distance: 153.7
click at [1372, 22] on div "x" at bounding box center [1230, 18] width 285 height 20
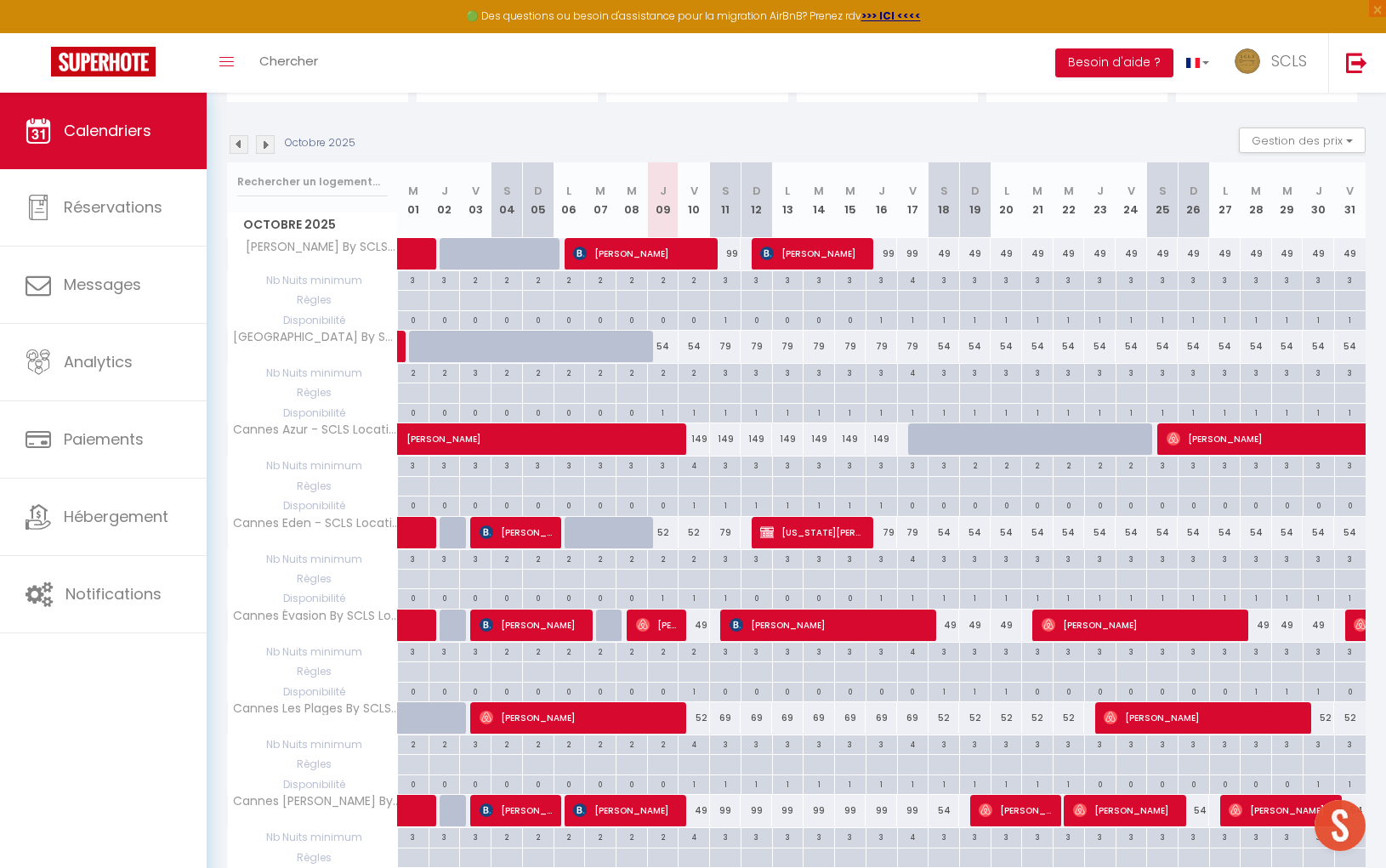
click at [778, 441] on div "149" at bounding box center [787, 439] width 32 height 32
type input "149"
type input "Lun 13 Octobre 2025"
type input "Mar 14 Octobre 2025"
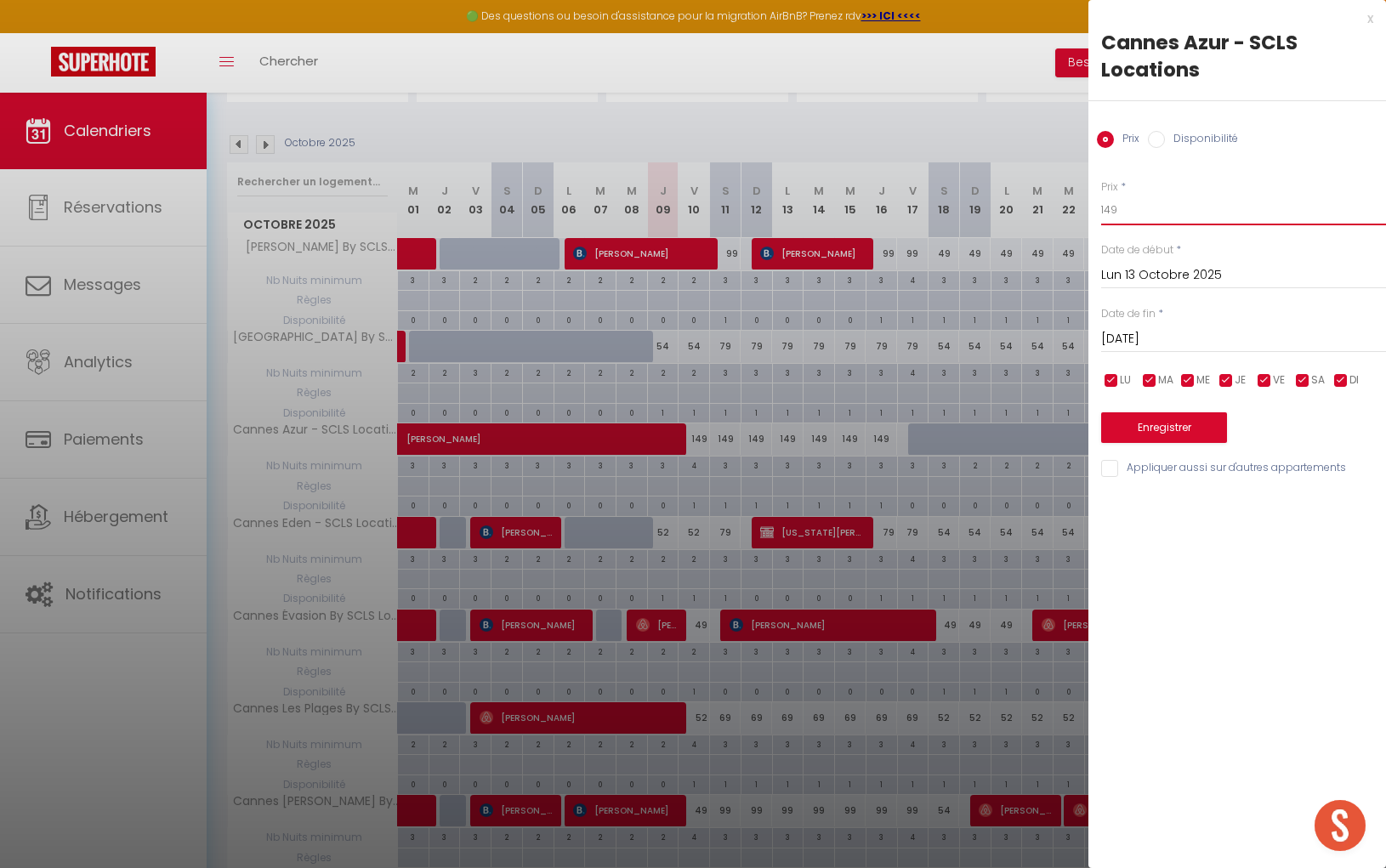
drag, startPoint x: 1156, startPoint y: 200, endPoint x: 1064, endPoint y: 207, distance: 92.3
drag, startPoint x: 1129, startPoint y: 209, endPoint x: 1056, endPoint y: 206, distance: 73.1
type input "109"
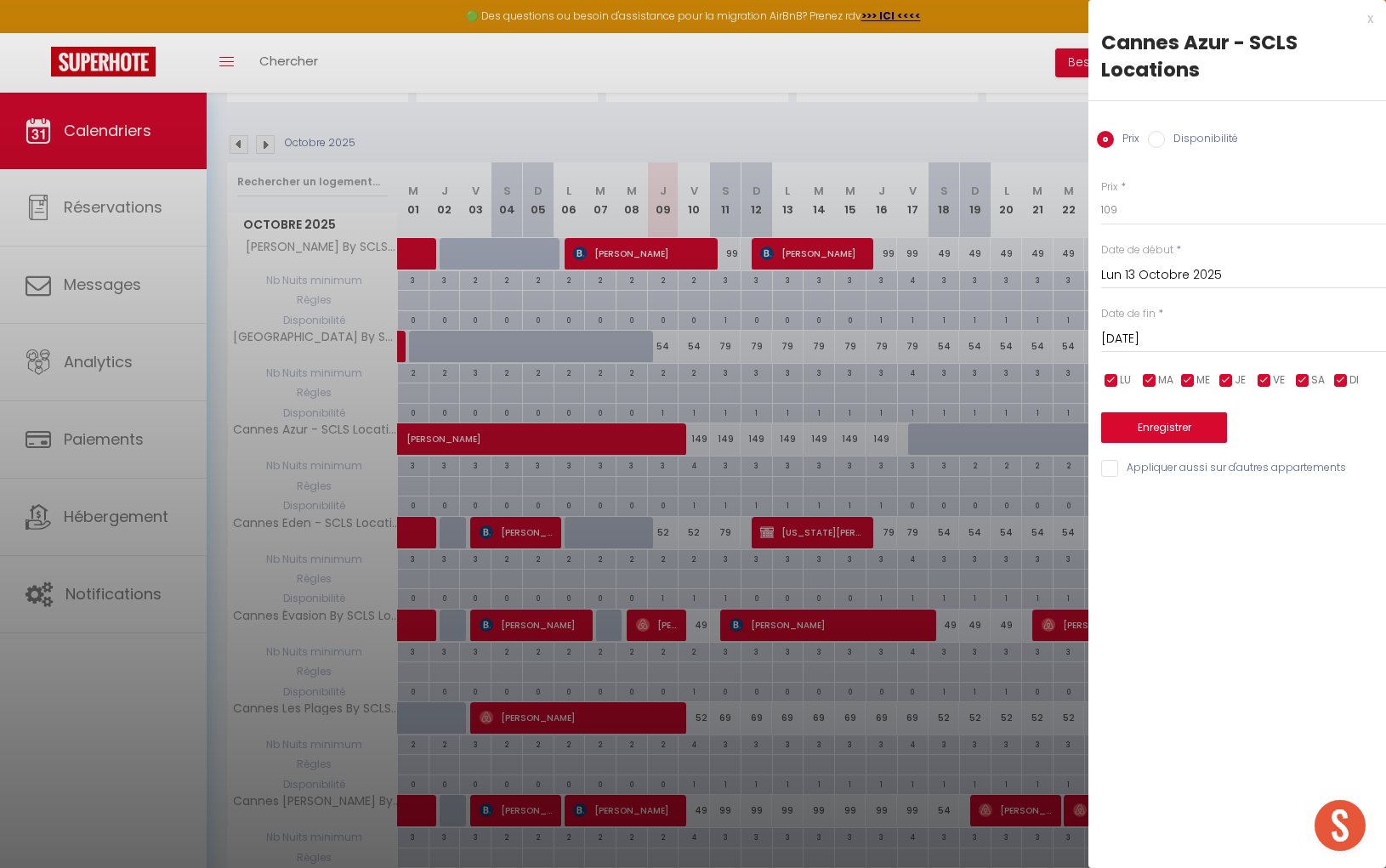
click at [1145, 335] on input "Mar 14 Octobre 2025" at bounding box center [1244, 338] width 285 height 22
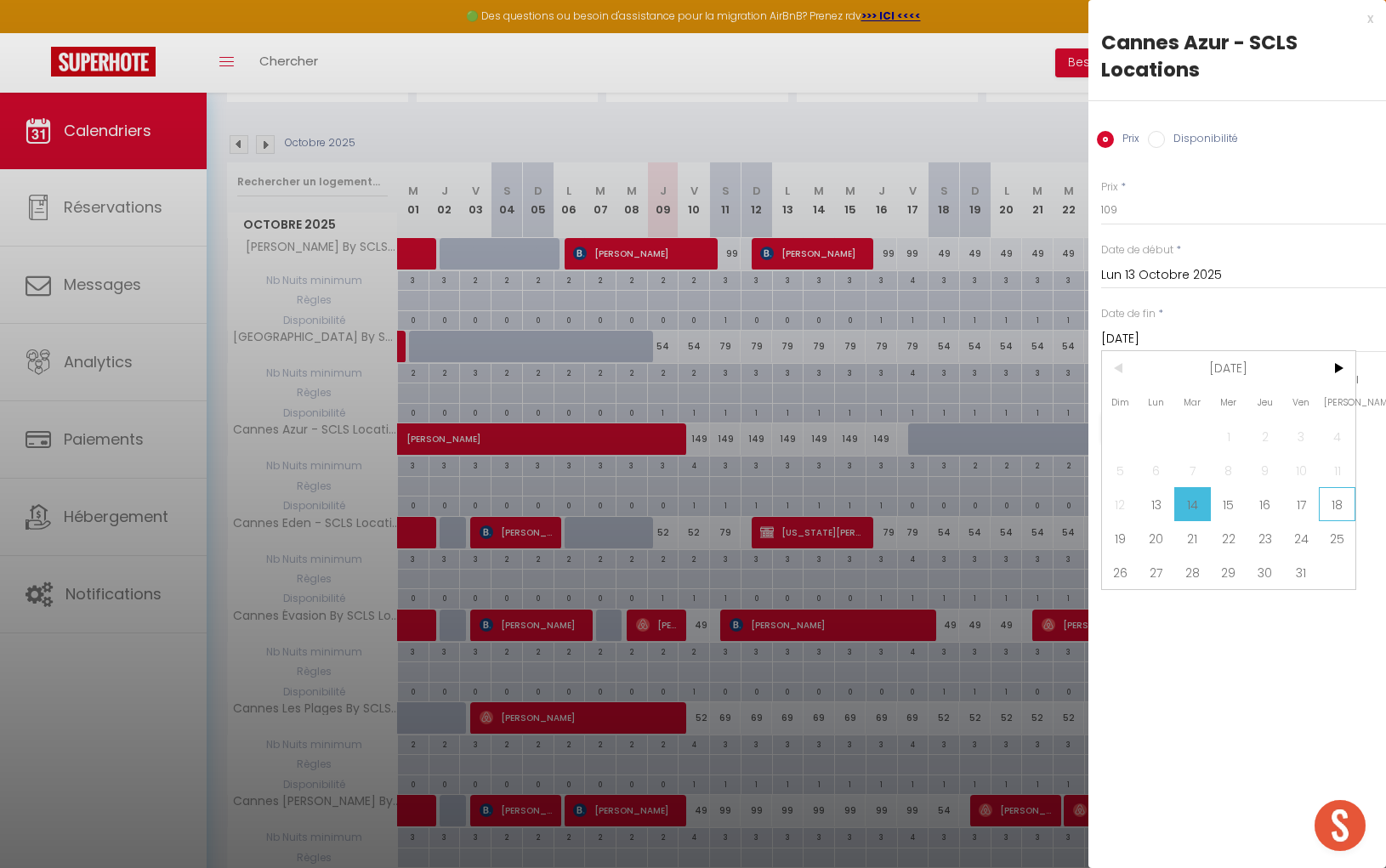
drag, startPoint x: 1325, startPoint y: 501, endPoint x: 1252, endPoint y: 480, distance: 76.0
click at [1325, 501] on span "18" at bounding box center [1336, 505] width 36 height 34
type input "Sam 18 Octobre 2025"
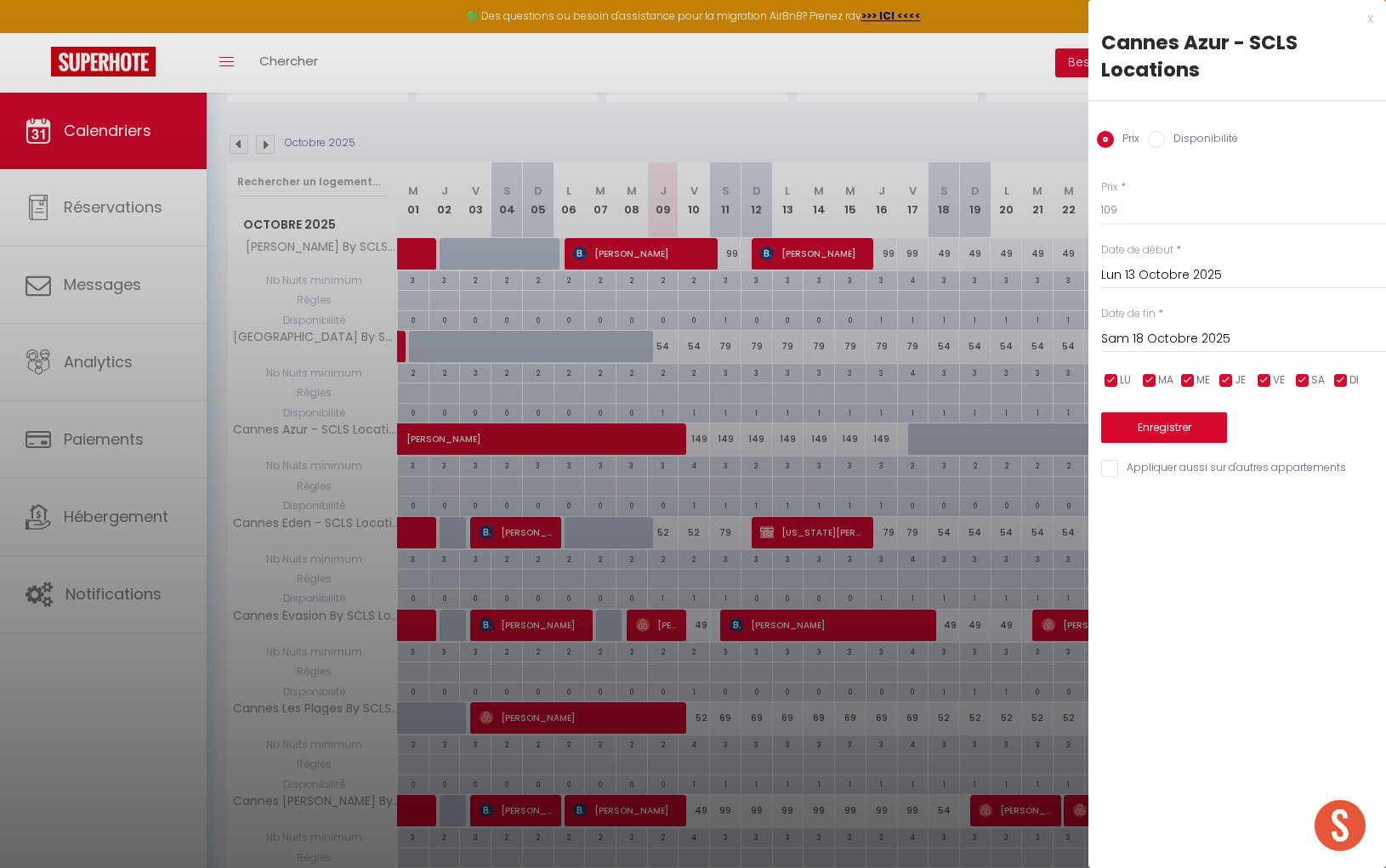
click at [1193, 446] on div "Prix * 109 Statut * Disponible Indisponible Date de début * Lun 13 Octobre 2025…" at bounding box center [1236, 318] width 297 height 321
click at [1192, 435] on button "Enregistrer" at bounding box center [1164, 427] width 126 height 31
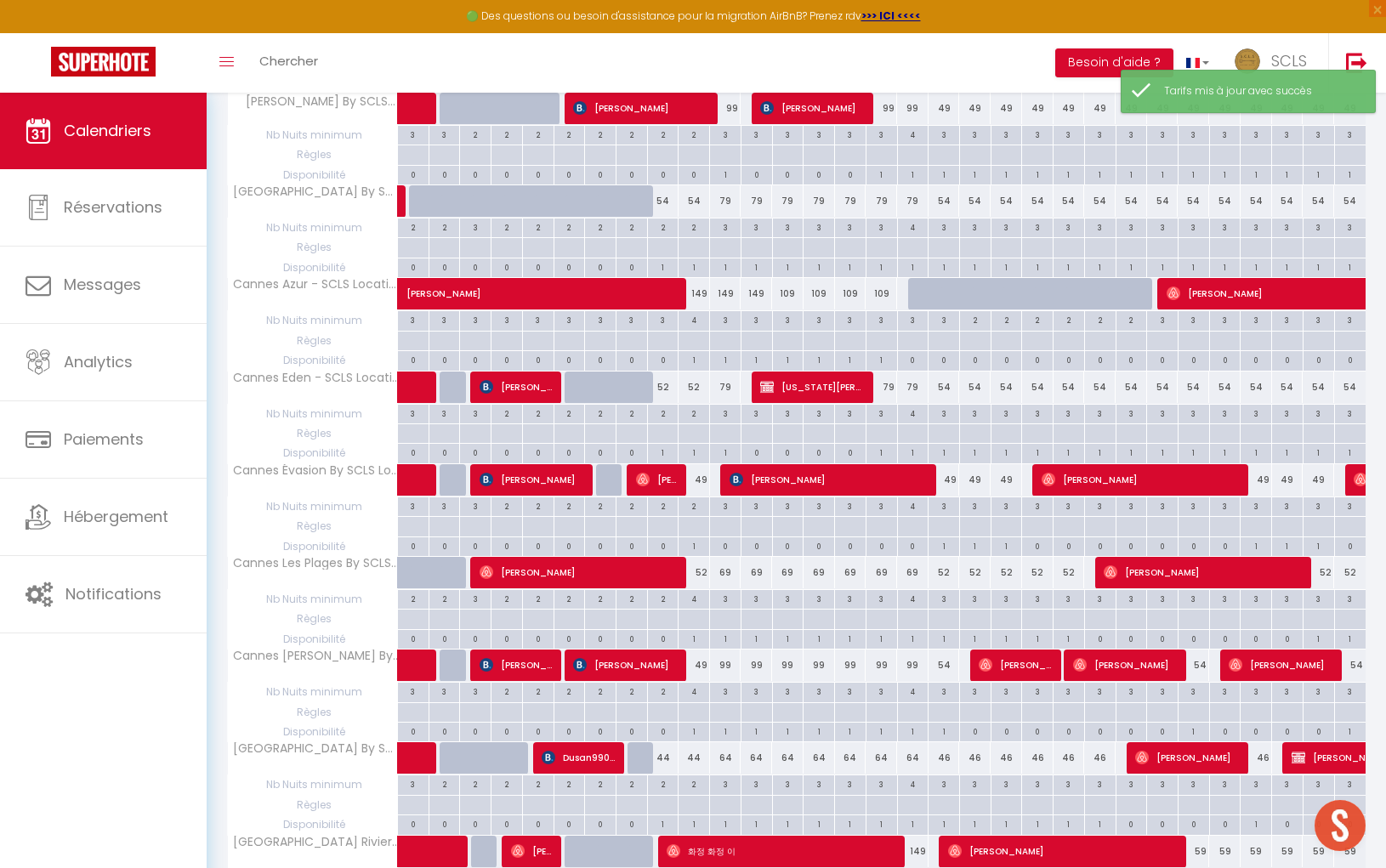
scroll to position [302, 0]
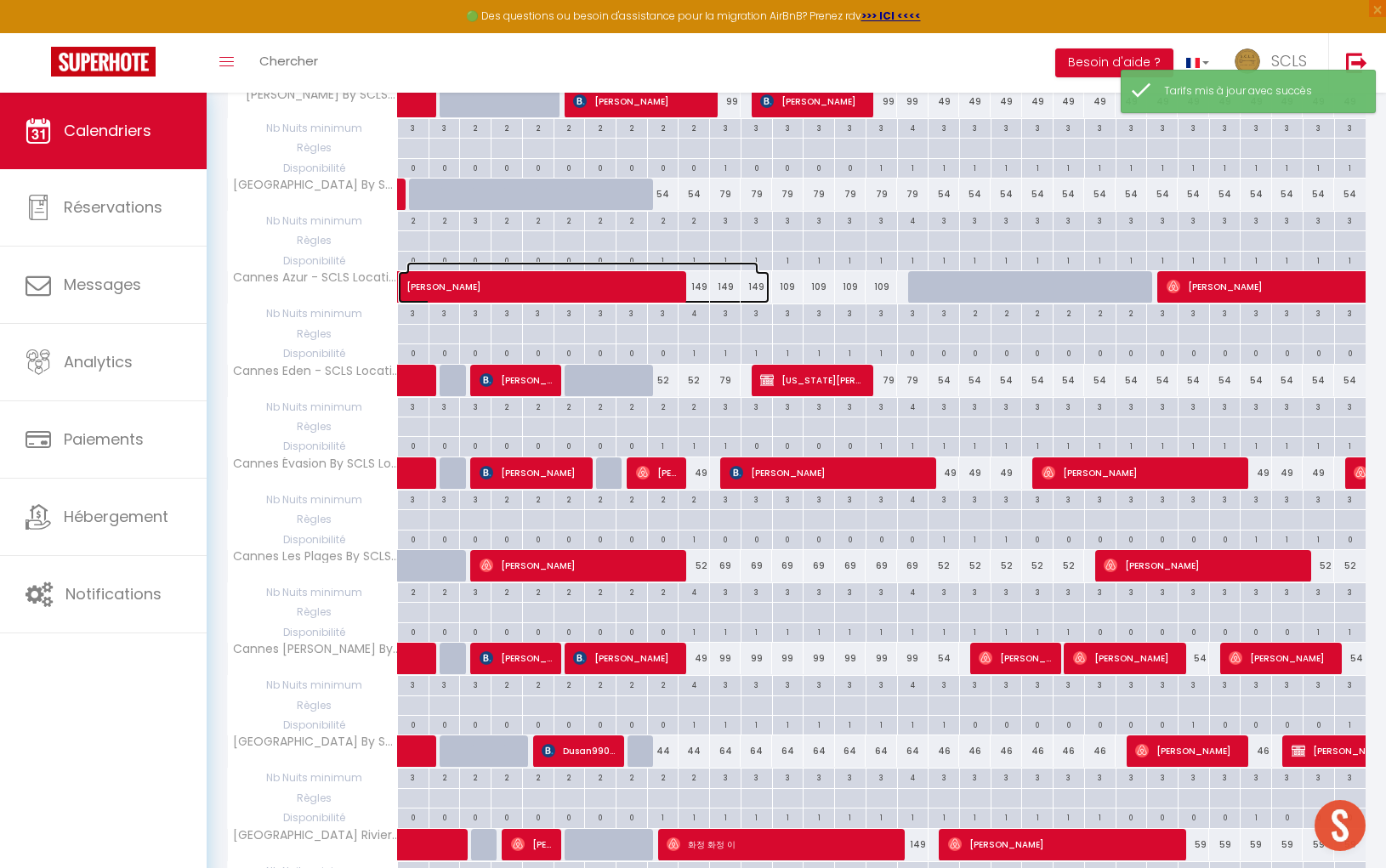
click at [692, 283] on span "[PERSON_NAME]" at bounding box center [582, 278] width 352 height 33
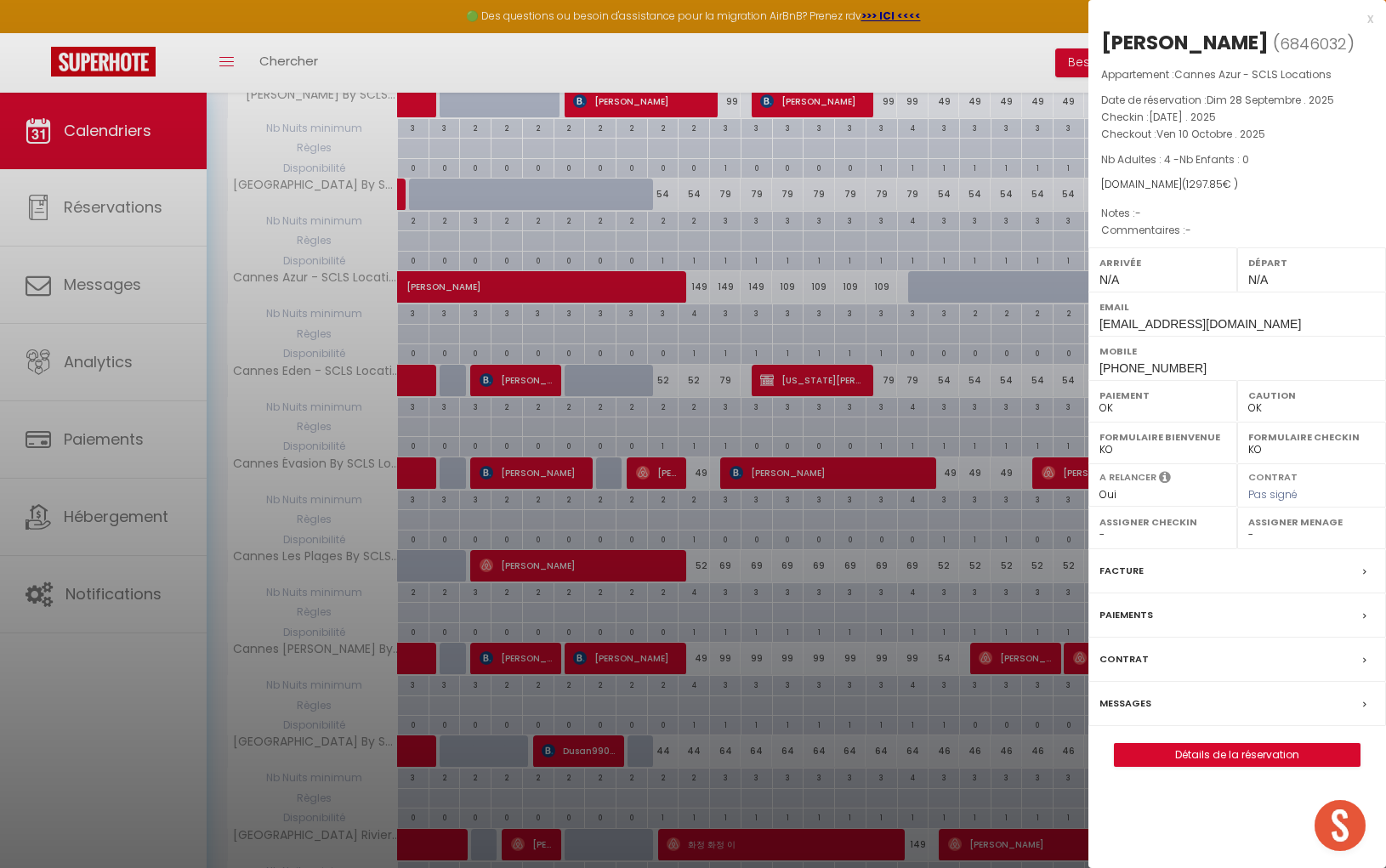
drag, startPoint x: 1371, startPoint y: 19, endPoint x: 1055, endPoint y: 145, distance: 340.2
click at [1371, 19] on div "x" at bounding box center [1230, 18] width 285 height 20
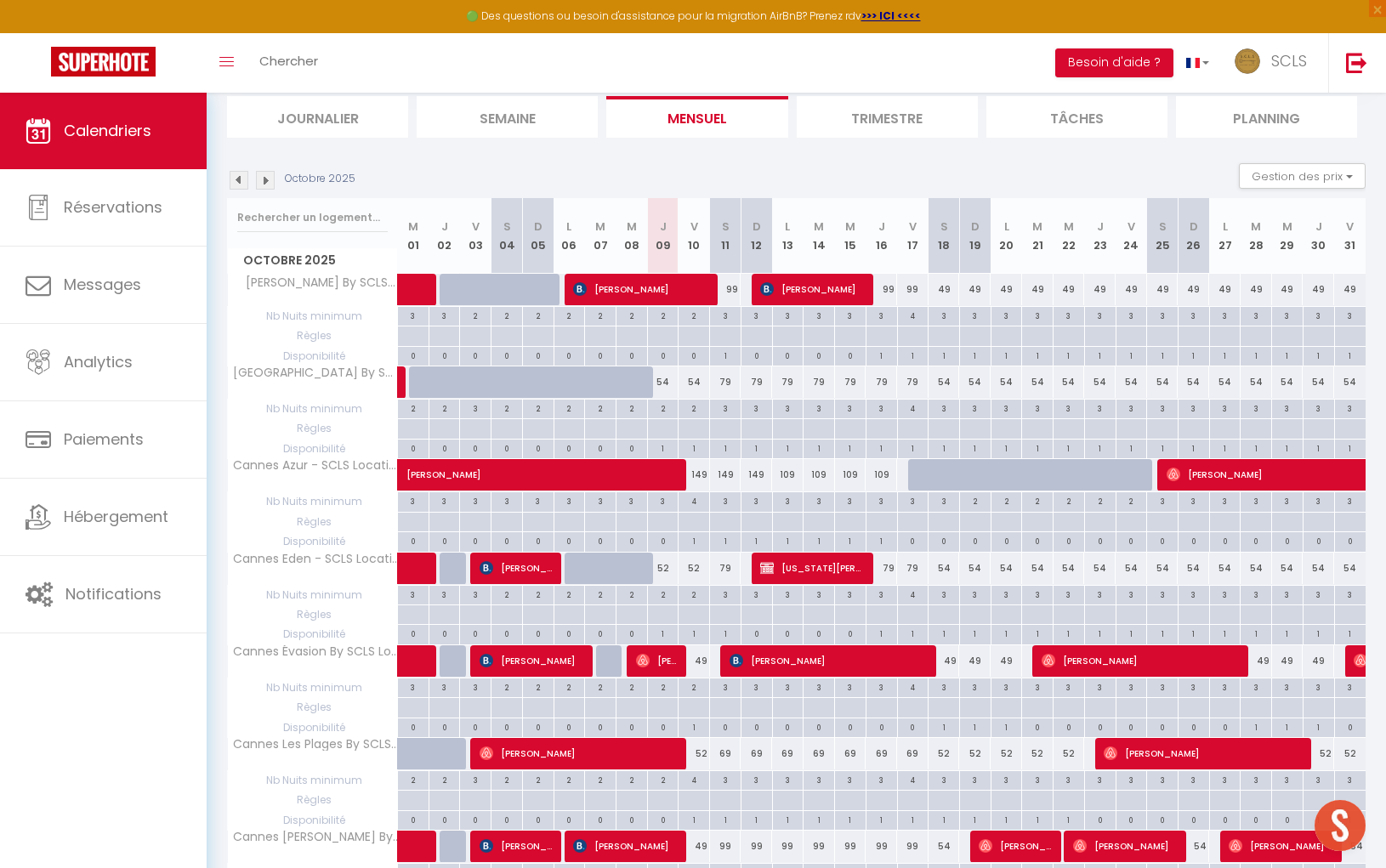
scroll to position [71, 0]
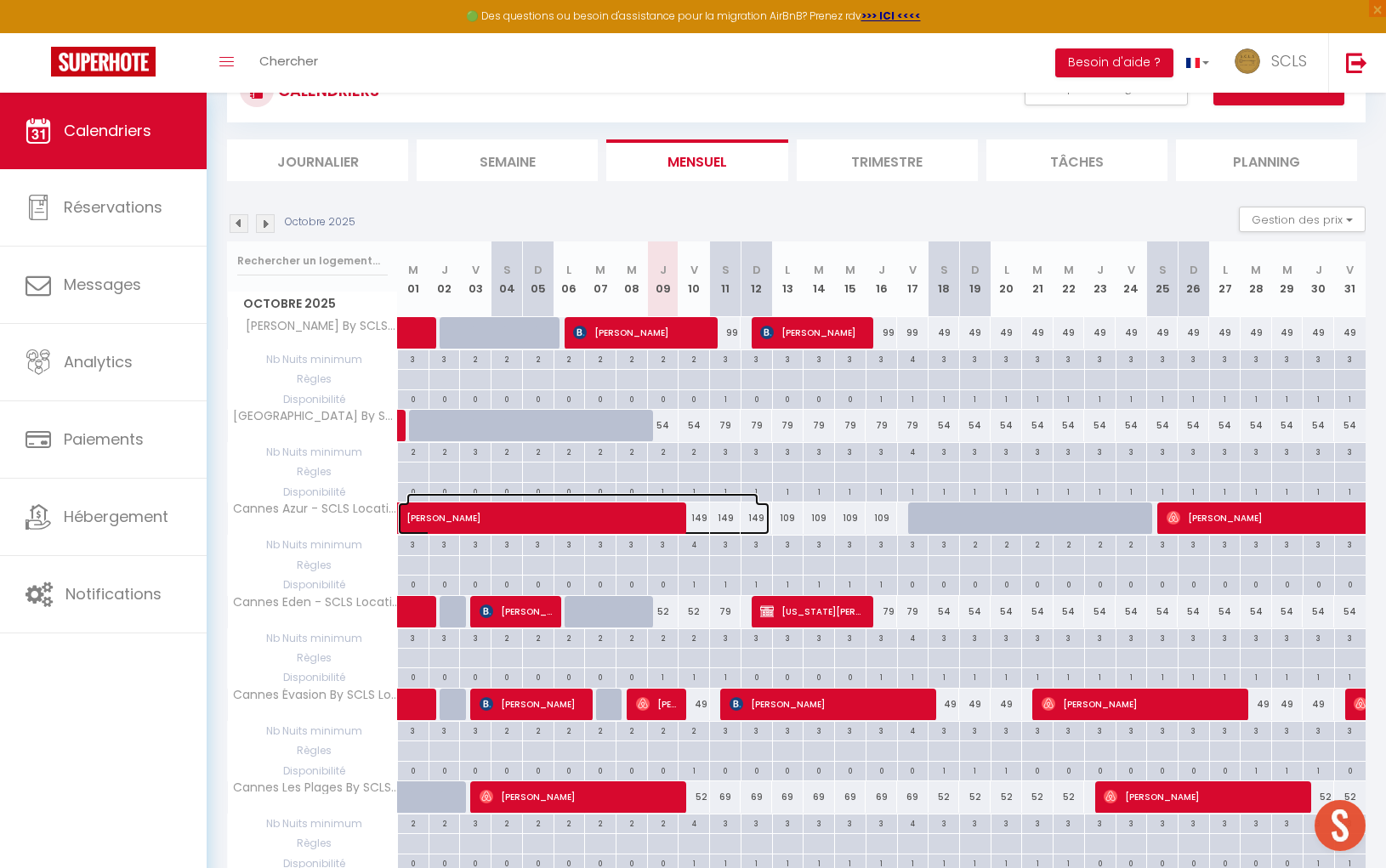
click at [764, 519] on span at bounding box center [594, 519] width 352 height 33
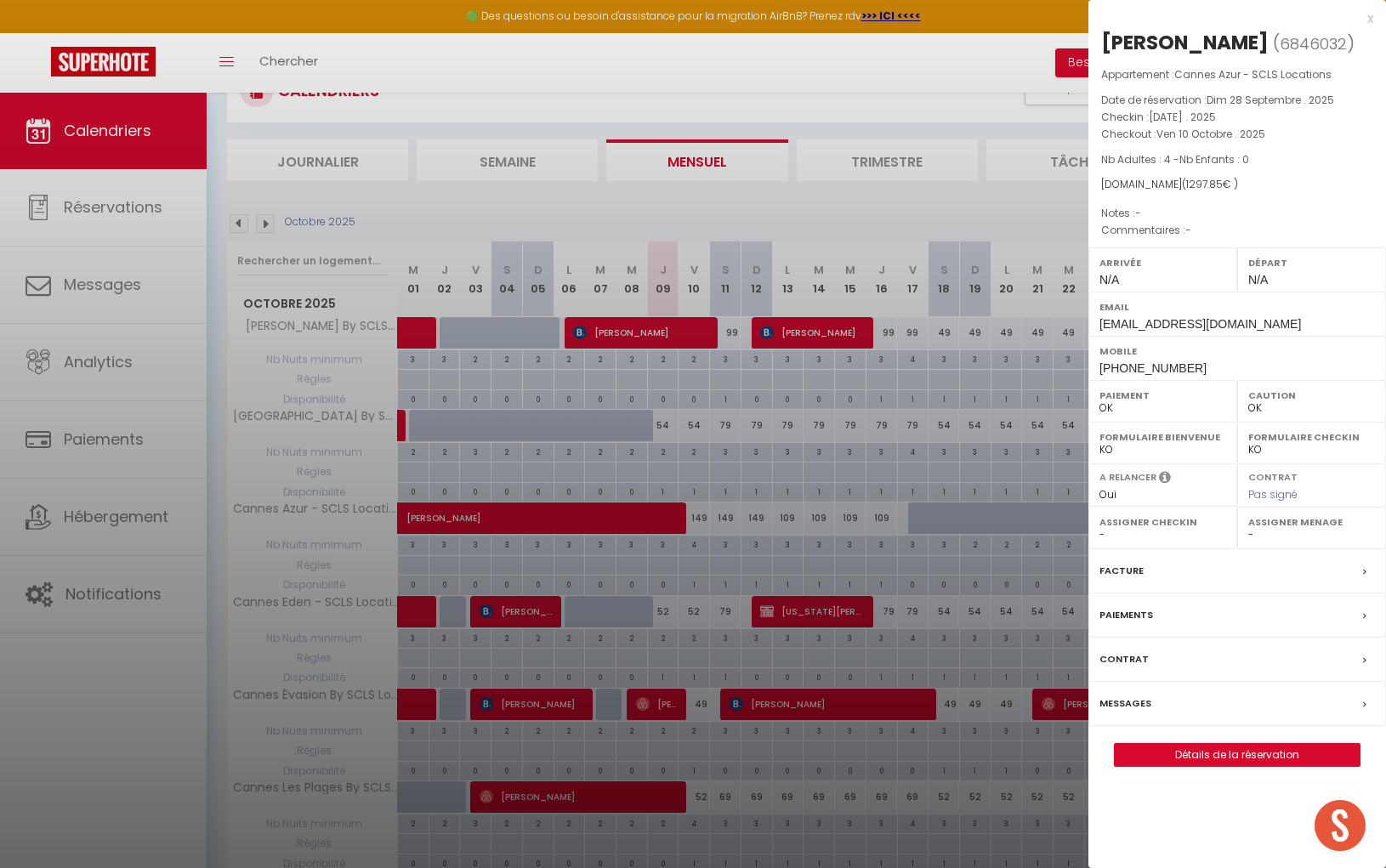
click at [1368, 21] on div "x" at bounding box center [1230, 18] width 285 height 20
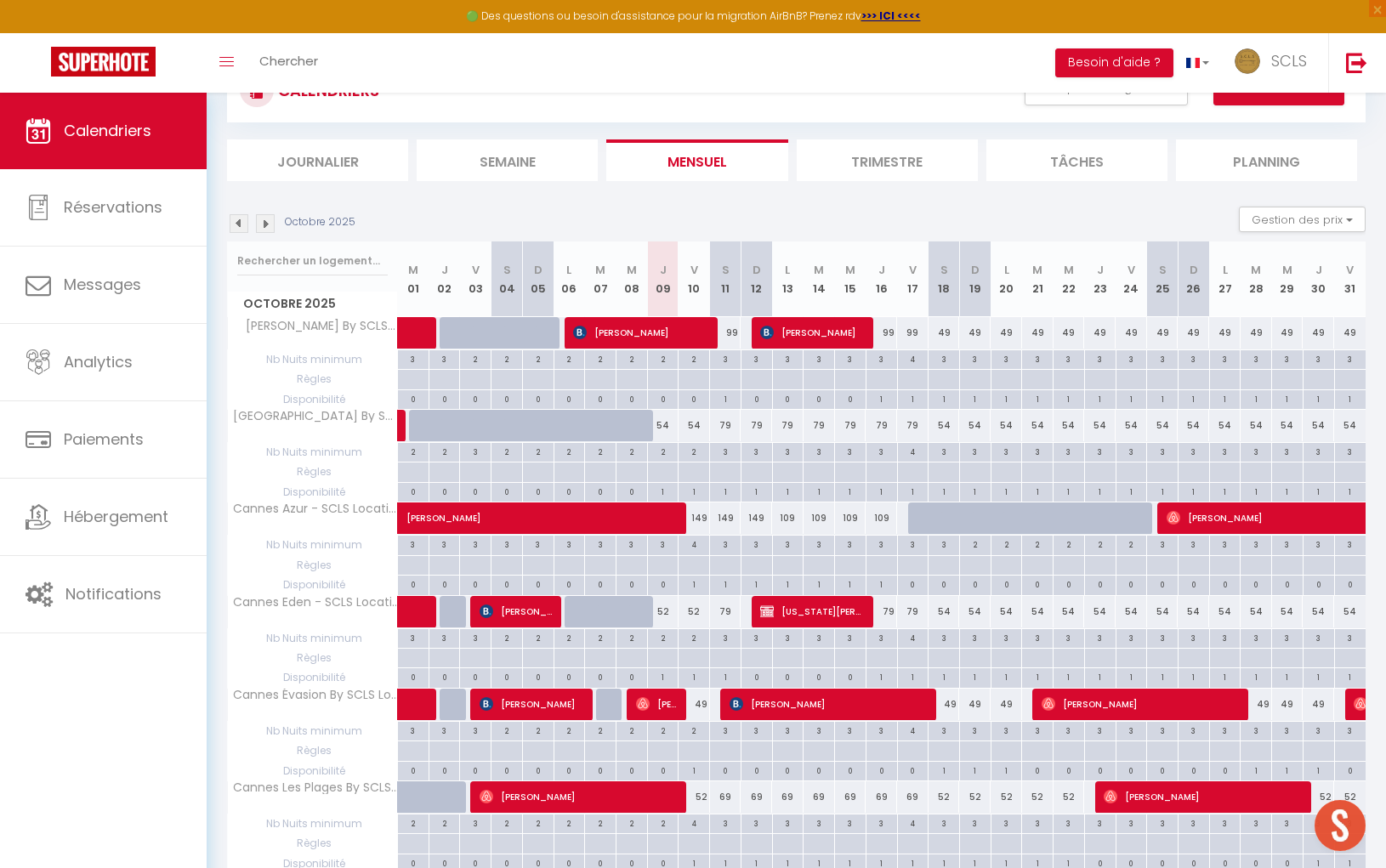
click at [787, 513] on div "109" at bounding box center [787, 518] width 32 height 32
type input "109"
type input "Lun 13 Octobre 2025"
type input "Mar 14 Octobre 2025"
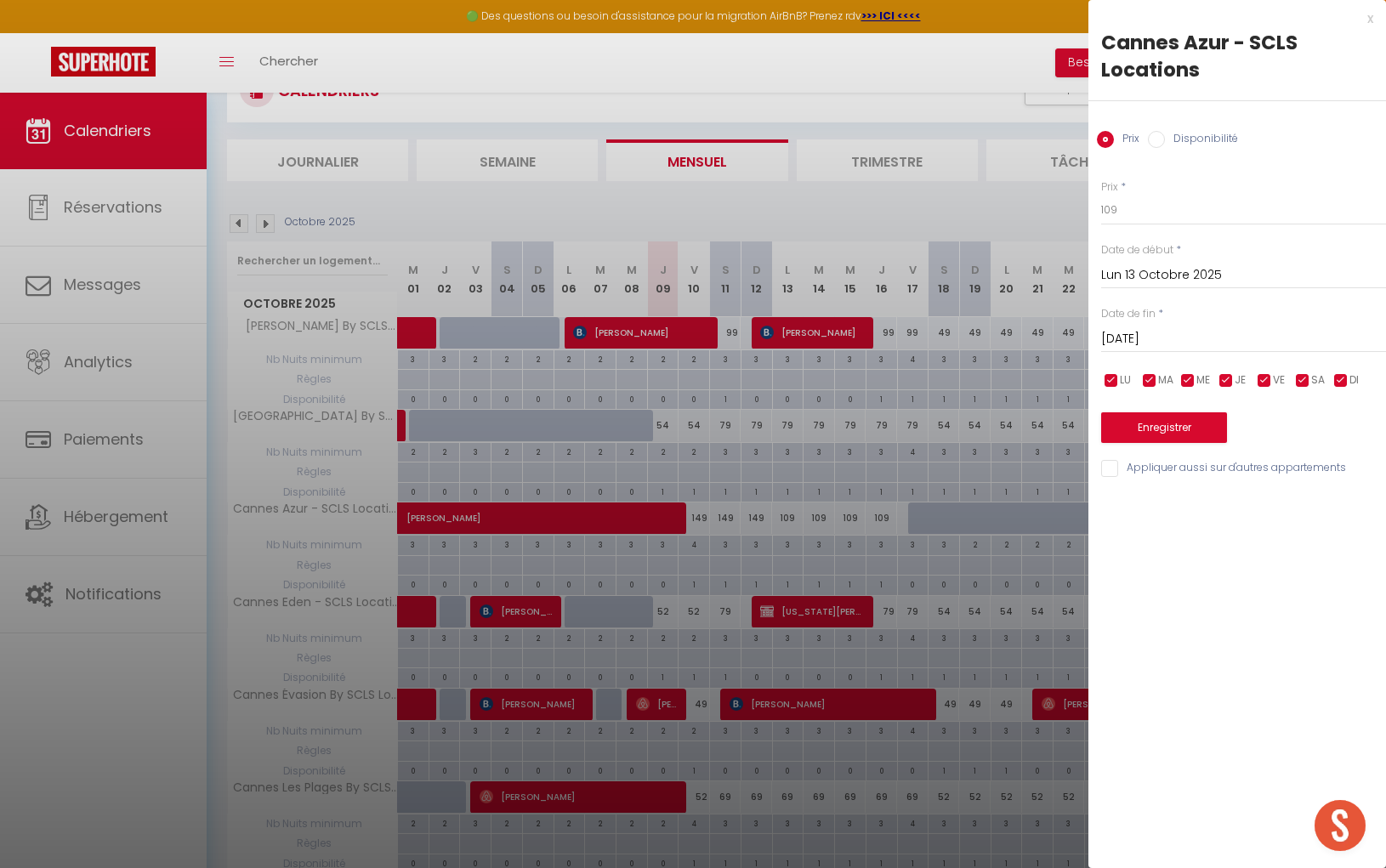
click at [1146, 275] on input "Lun 13 Octobre 2025" at bounding box center [1244, 275] width 285 height 22
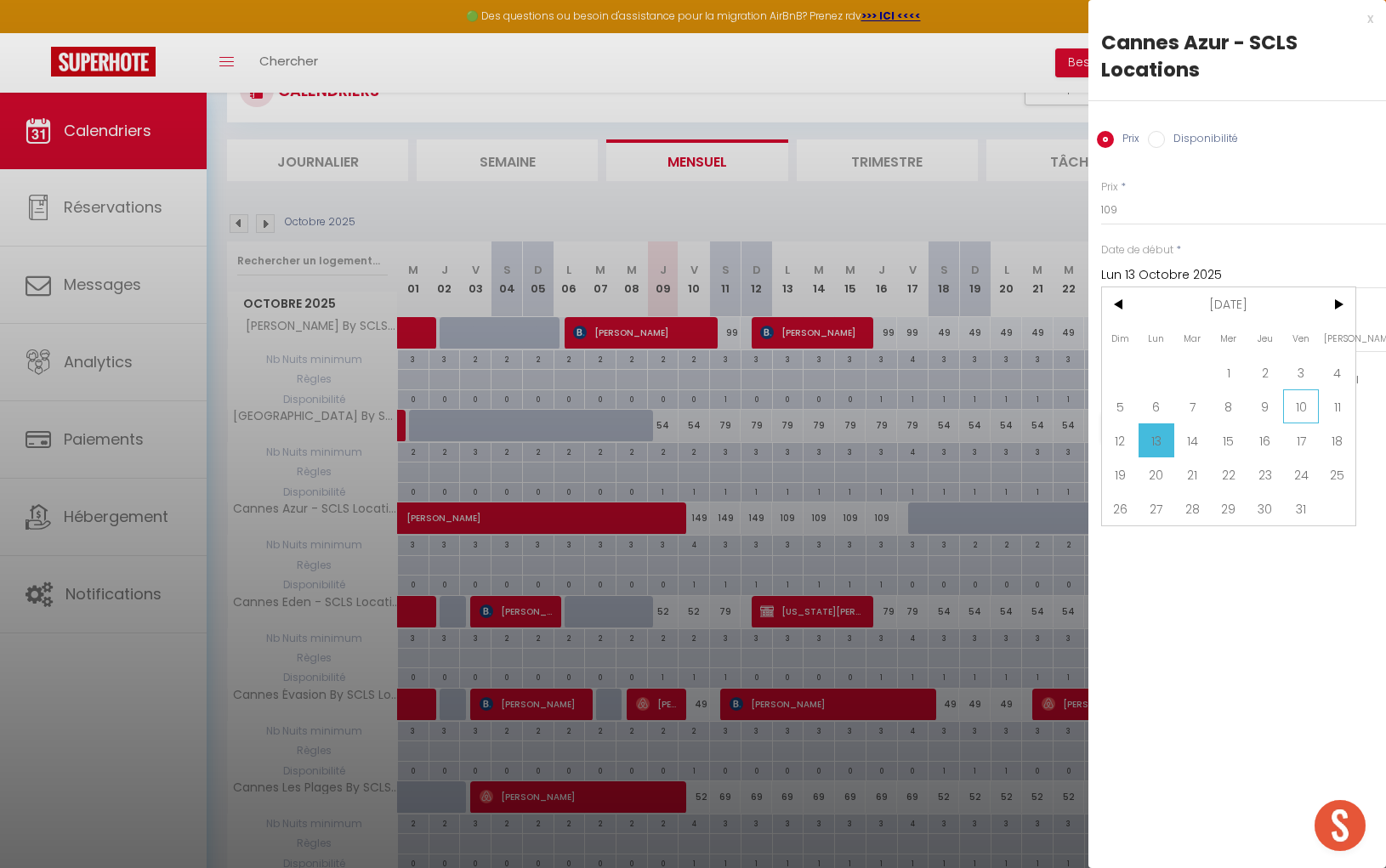
click at [1302, 411] on span "10" at bounding box center [1301, 406] width 36 height 34
type input "Ven 10 Octobre 2025"
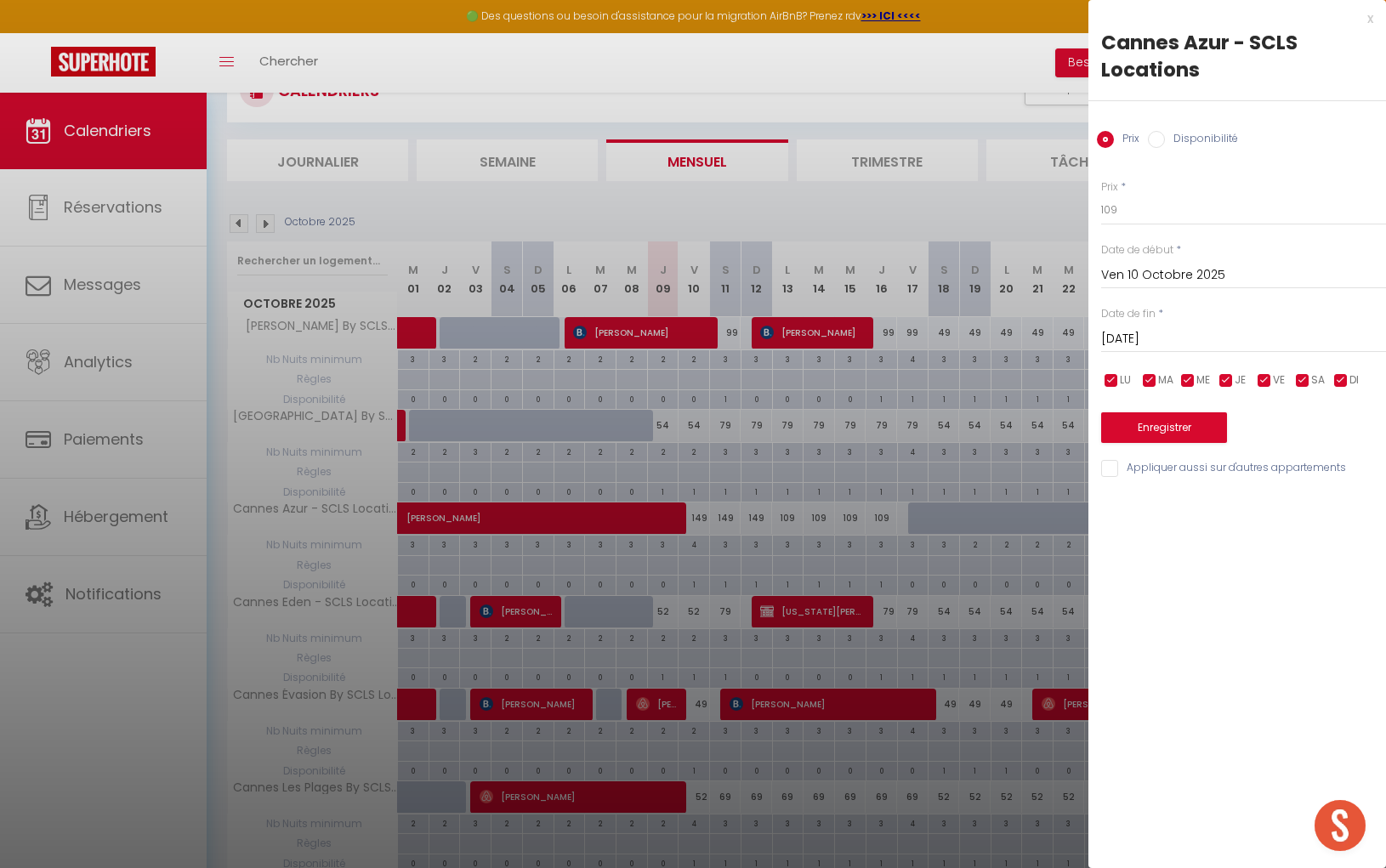
drag, startPoint x: 1207, startPoint y: 334, endPoint x: 1221, endPoint y: 336, distance: 14.1
click at [1207, 334] on input "Mar 14 Octobre 2025" at bounding box center [1244, 338] width 285 height 22
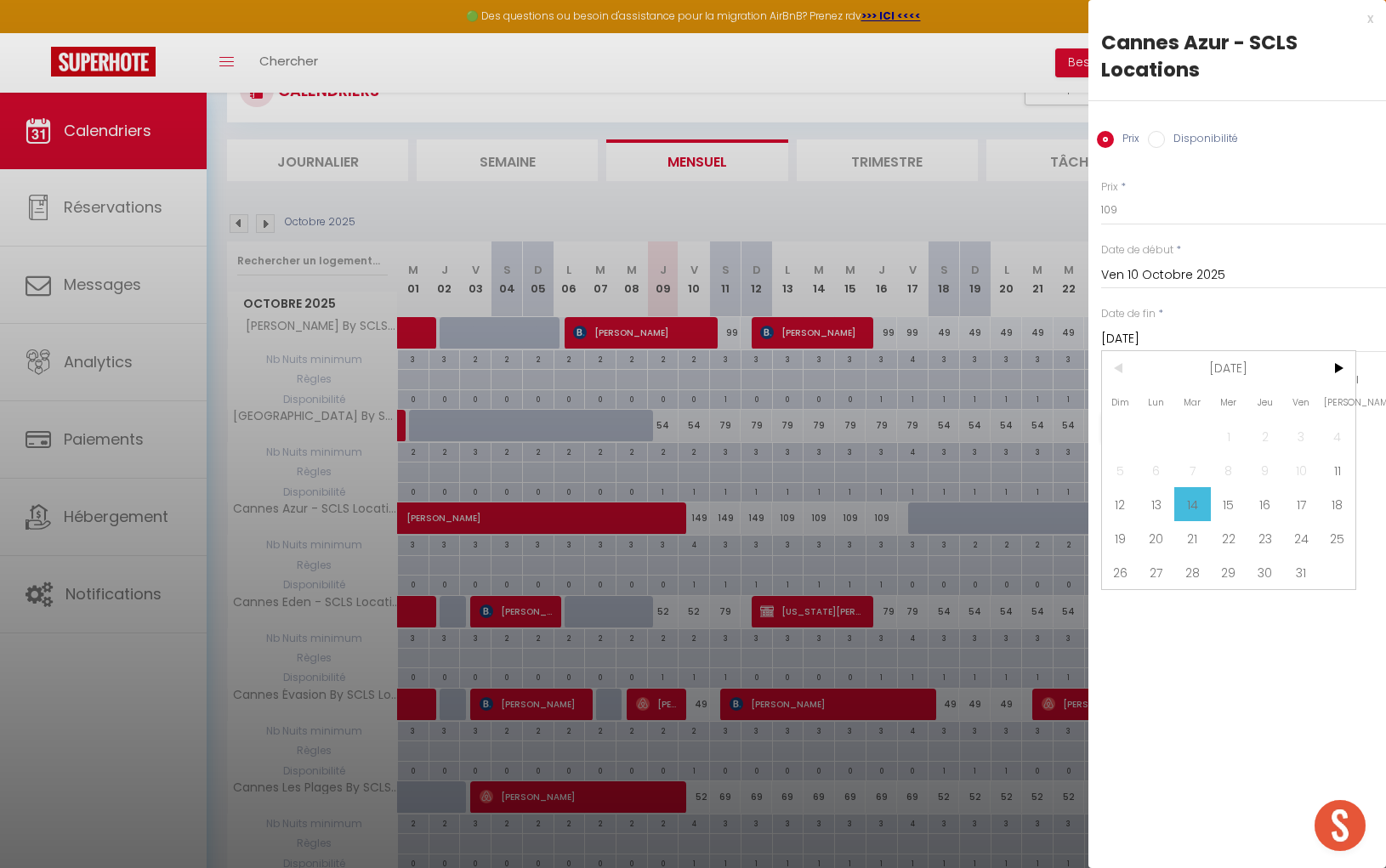
click at [1330, 495] on span "18" at bounding box center [1336, 505] width 36 height 34
type input "Sam 18 Octobre 2025"
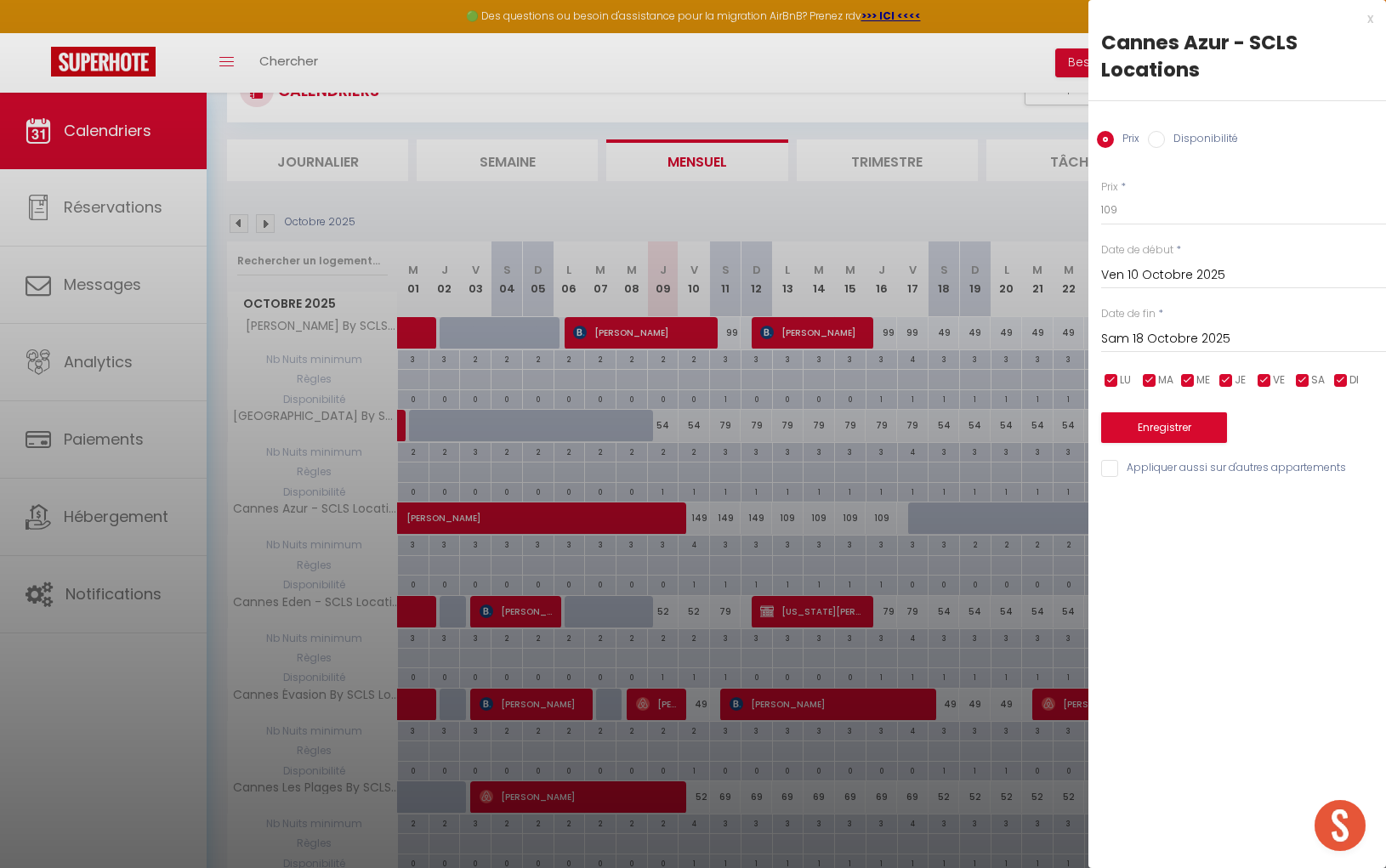
click at [1202, 443] on div "Prix * 109 Statut * Disponible Indisponible Date de début * Ven 10 Octobre 2025…" at bounding box center [1236, 318] width 297 height 321
click at [1199, 437] on button "Enregistrer" at bounding box center [1164, 427] width 126 height 31
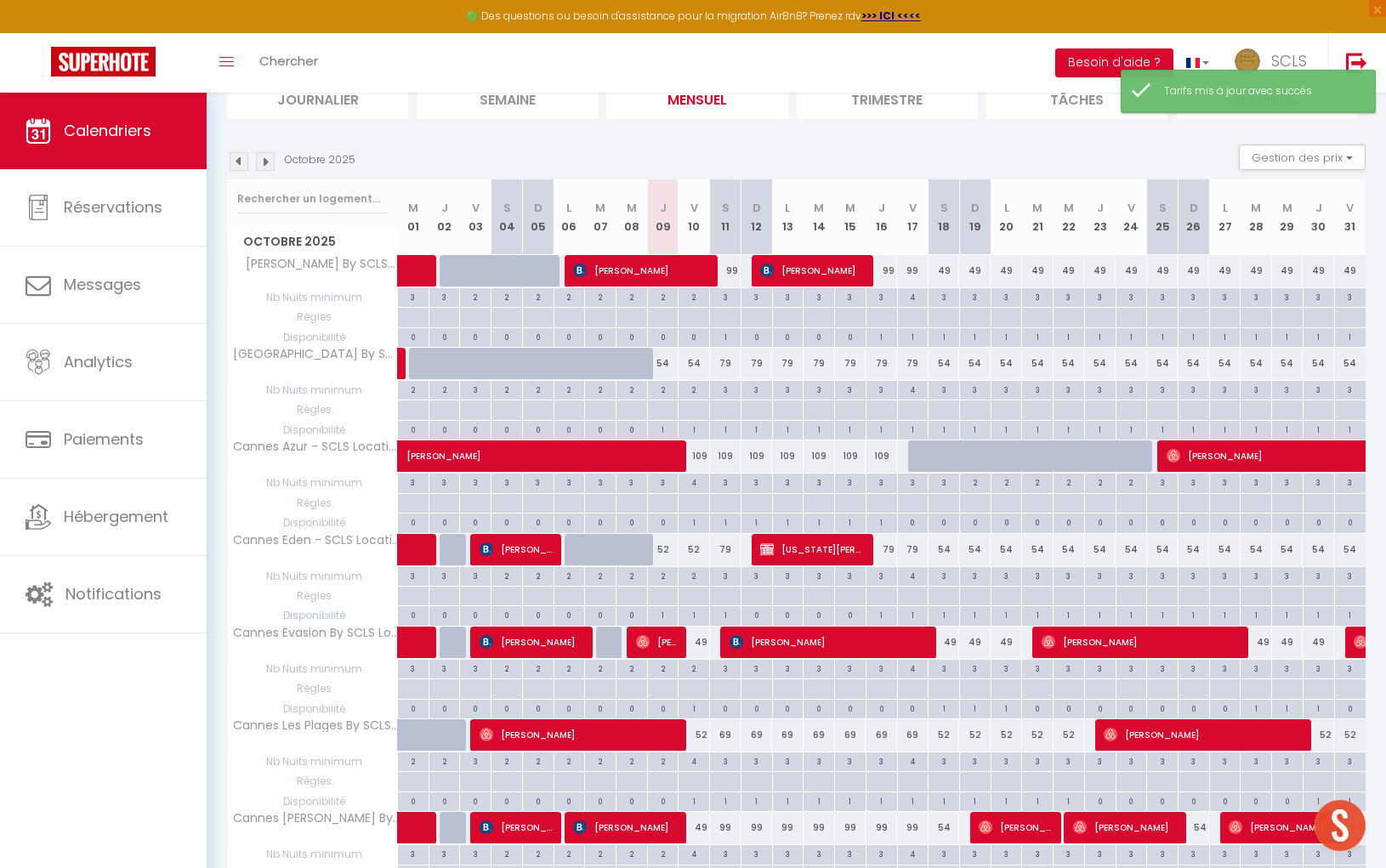
scroll to position [149, 0]
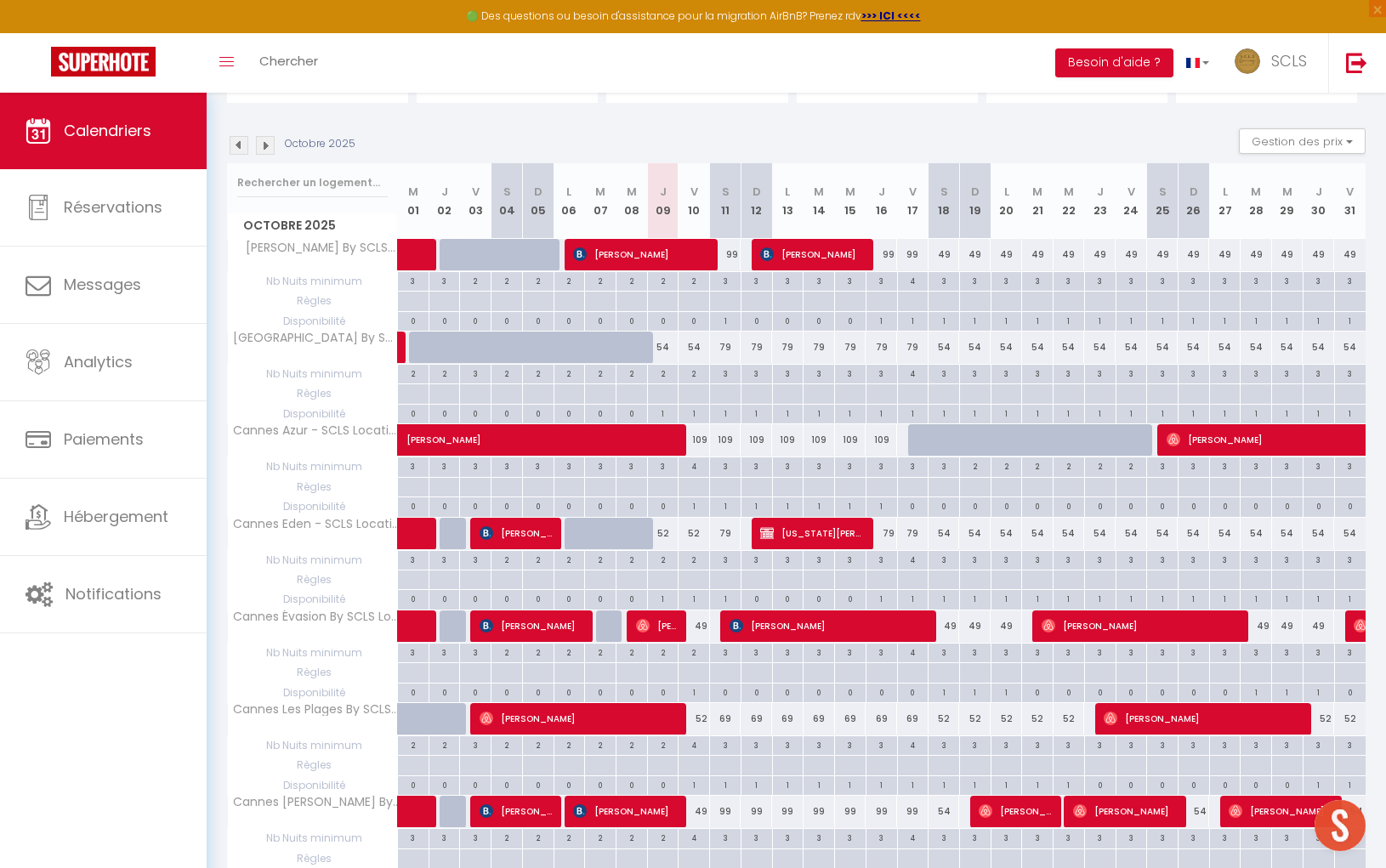
click at [664, 530] on div "52" at bounding box center [662, 533] width 32 height 32
type input "52"
type input "Jeu 09 Octobre 2025"
type input "Ven 10 Octobre 2025"
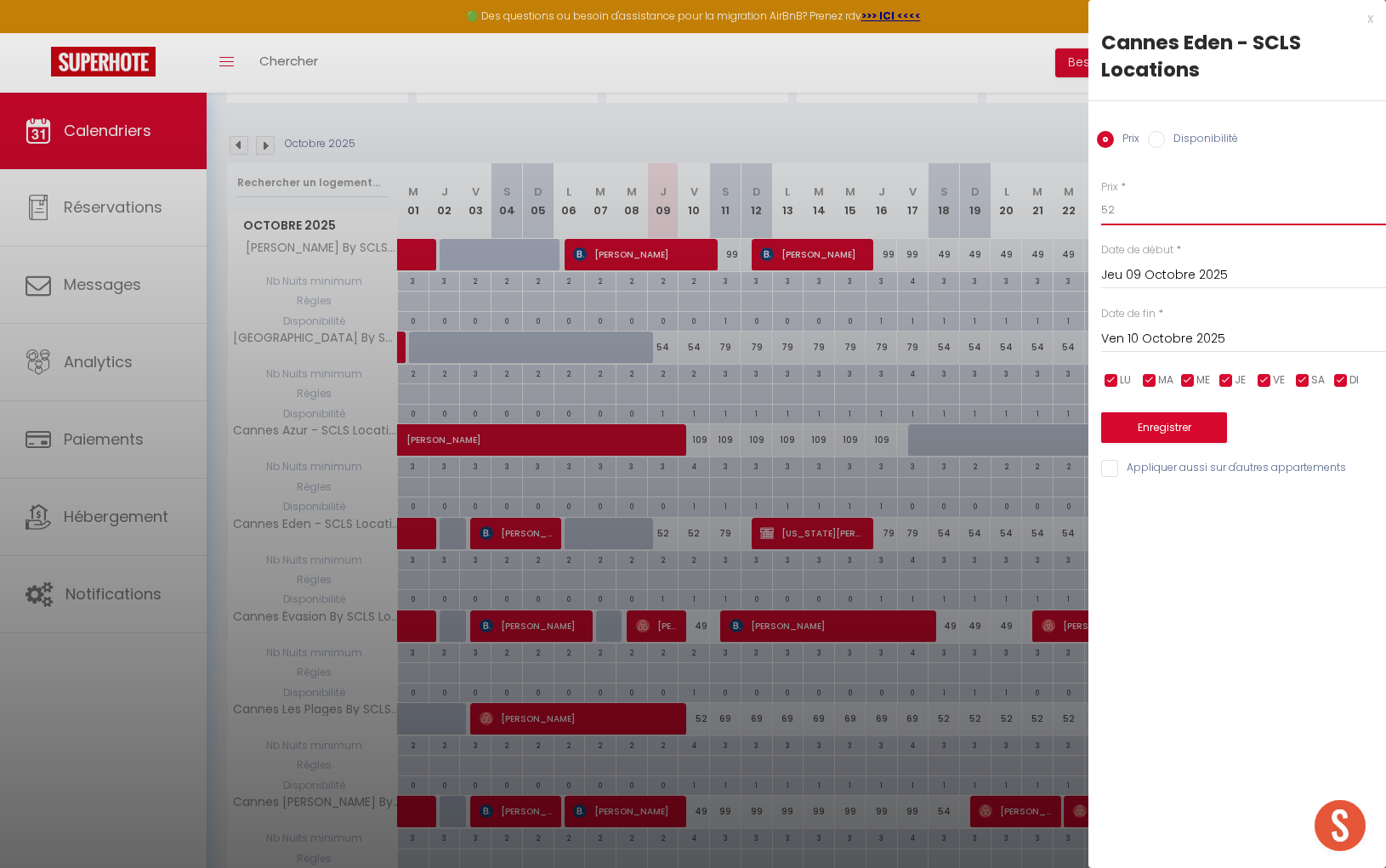
drag, startPoint x: 1117, startPoint y: 216, endPoint x: 1064, endPoint y: 214, distance: 53.0
type input "5"
type input "49"
click at [1155, 337] on input "Ven 10 Octobre 2025" at bounding box center [1244, 338] width 285 height 22
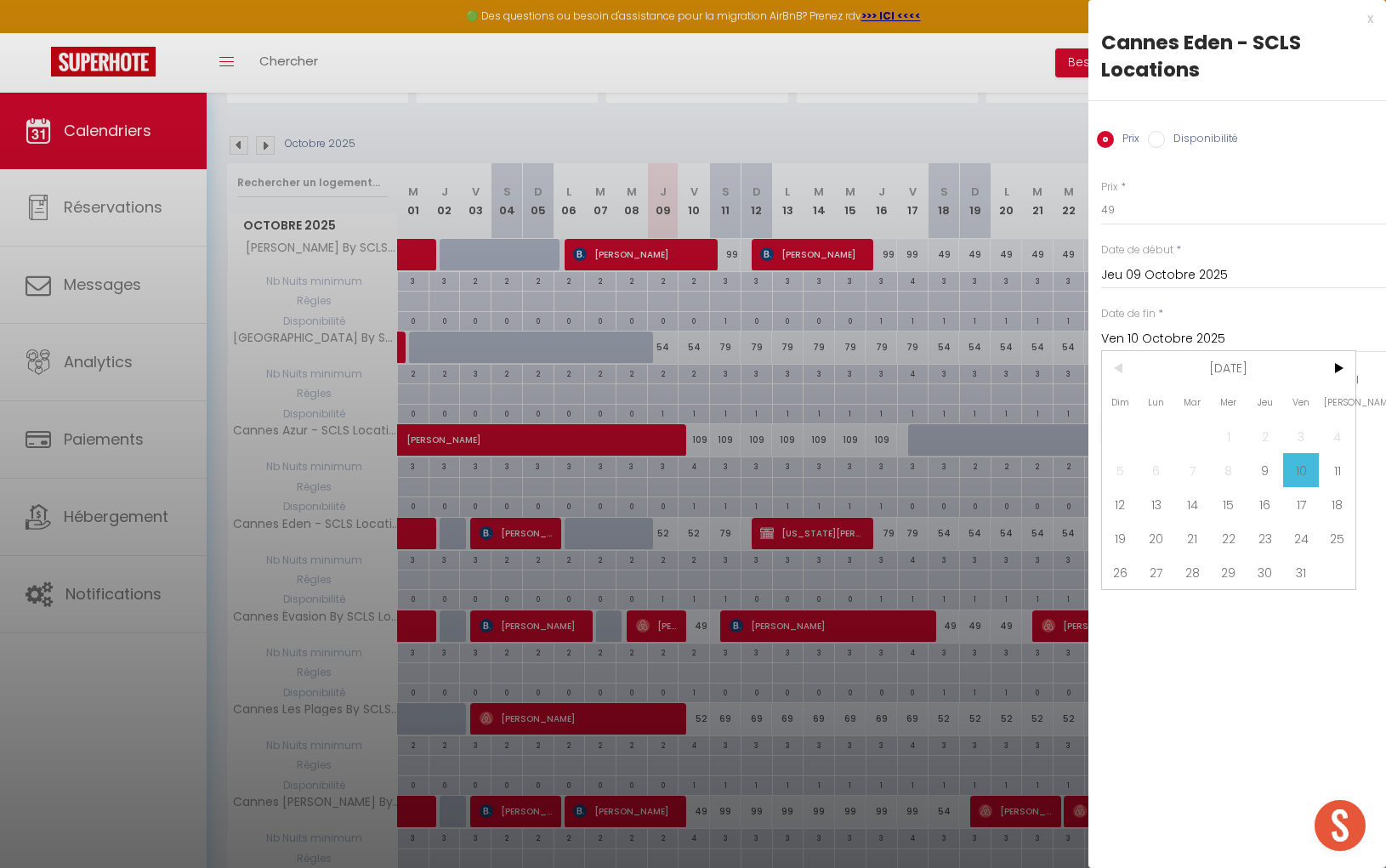
drag, startPoint x: 1119, startPoint y: 506, endPoint x: 1134, endPoint y: 490, distance: 21.9
click at [1119, 506] on span "12" at bounding box center [1120, 505] width 36 height 34
type input "Dim 12 Octobre 2025"
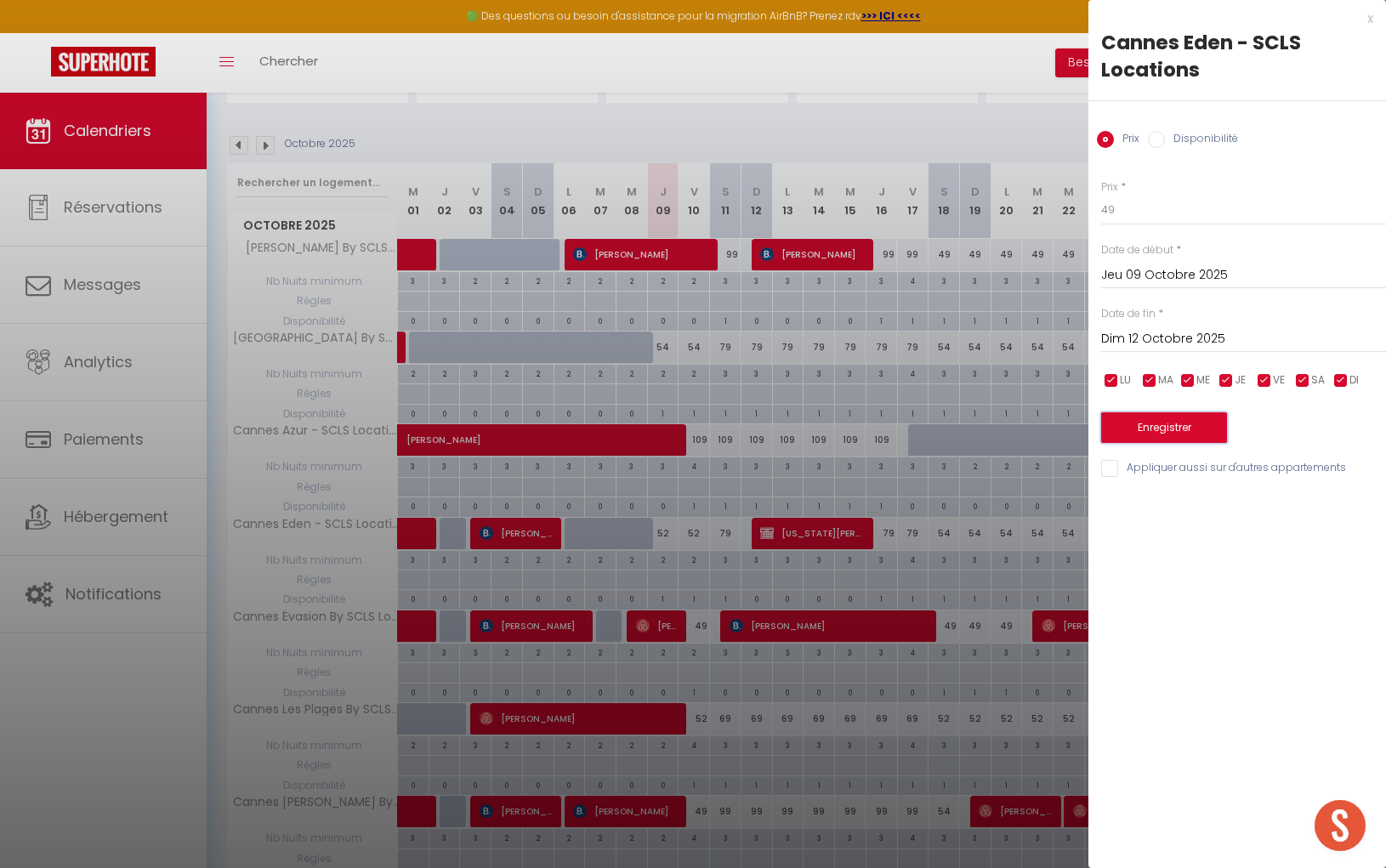
click at [1178, 433] on button "Enregistrer" at bounding box center [1164, 427] width 126 height 31
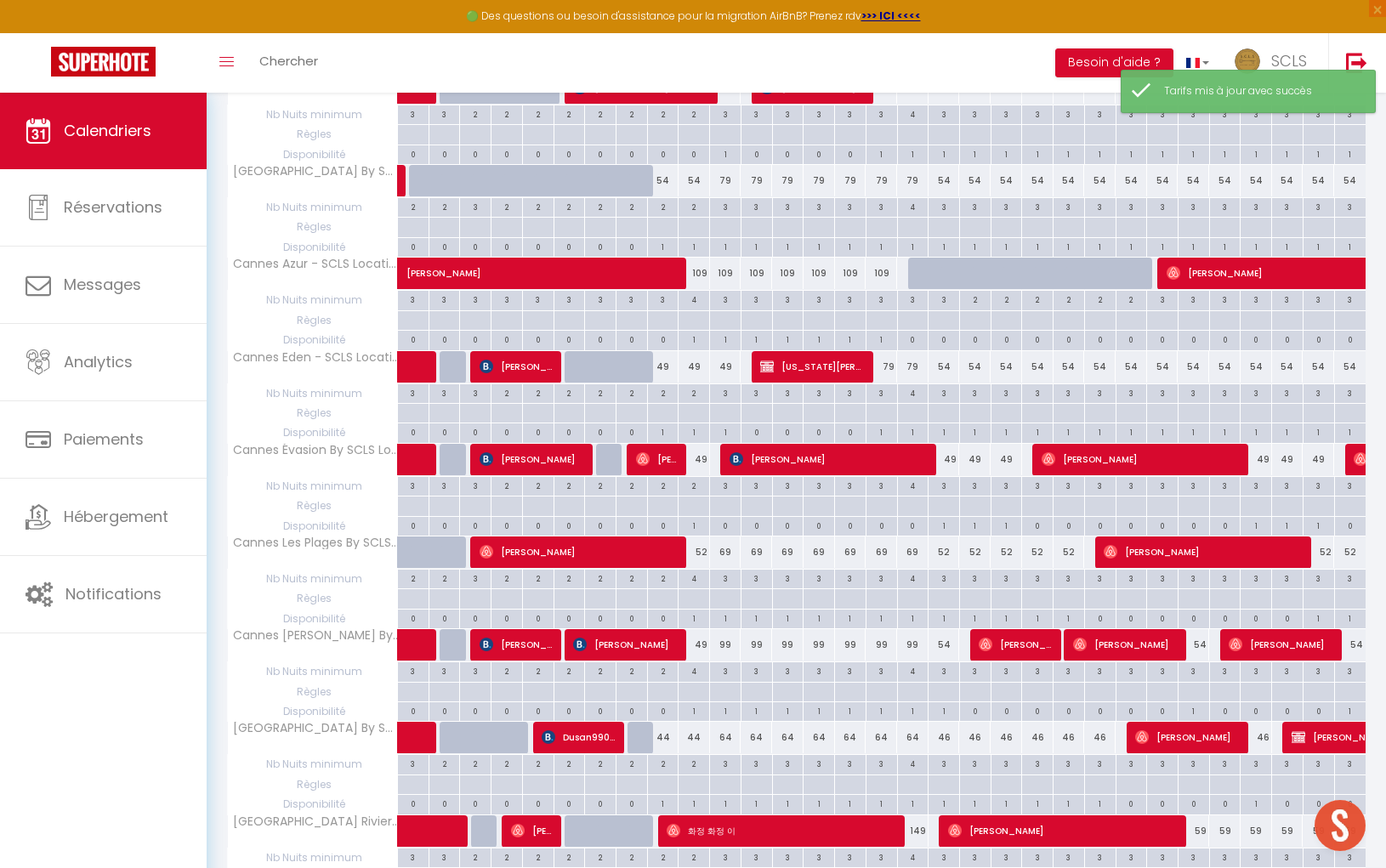
scroll to position [290, 0]
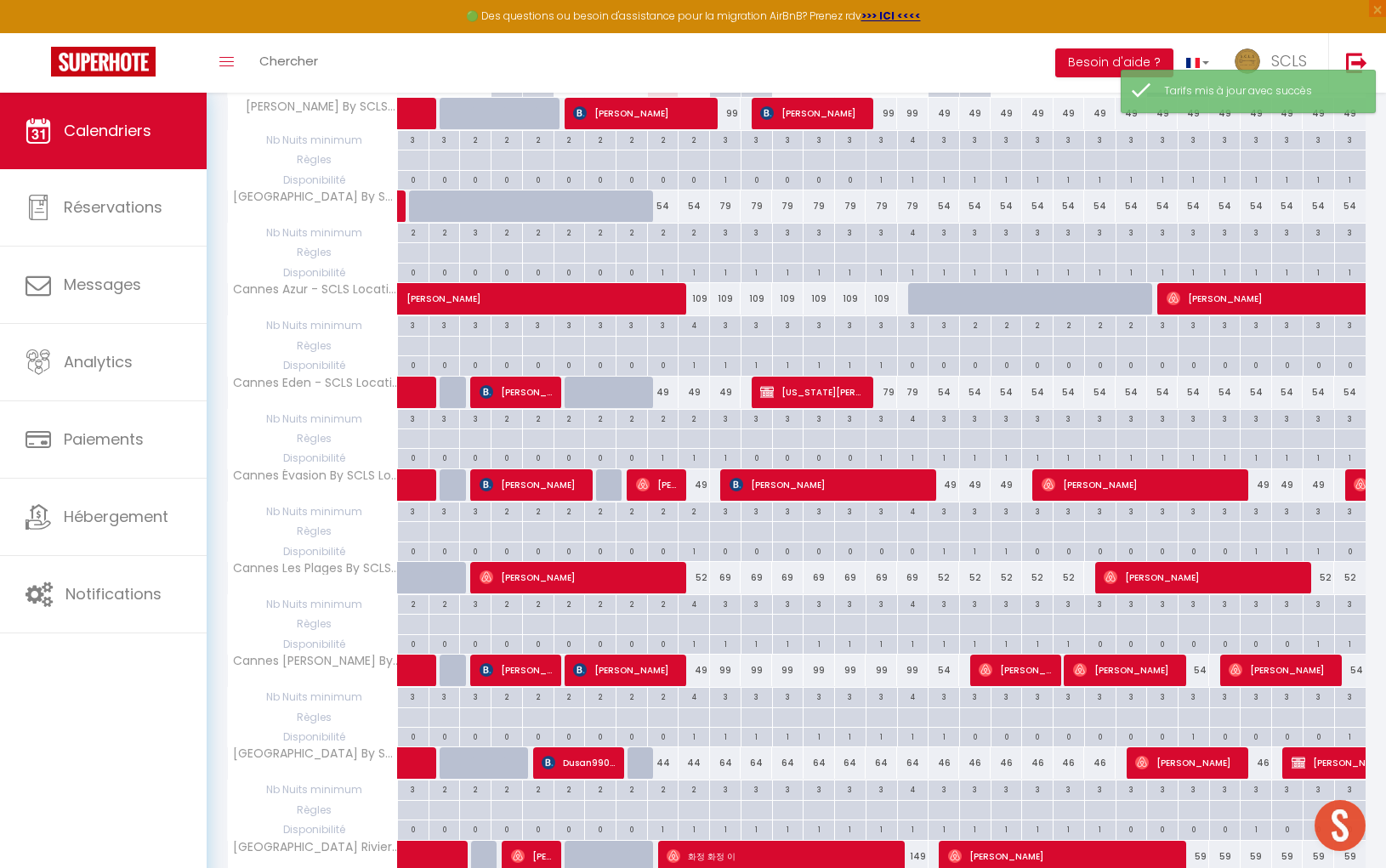
drag, startPoint x: 895, startPoint y: 391, endPoint x: 883, endPoint y: 390, distance: 12.0
click at [891, 391] on div "79" at bounding box center [880, 392] width 32 height 32
type input "79"
type input "Jeu 16 Octobre 2025"
type input "Ven 17 Octobre 2025"
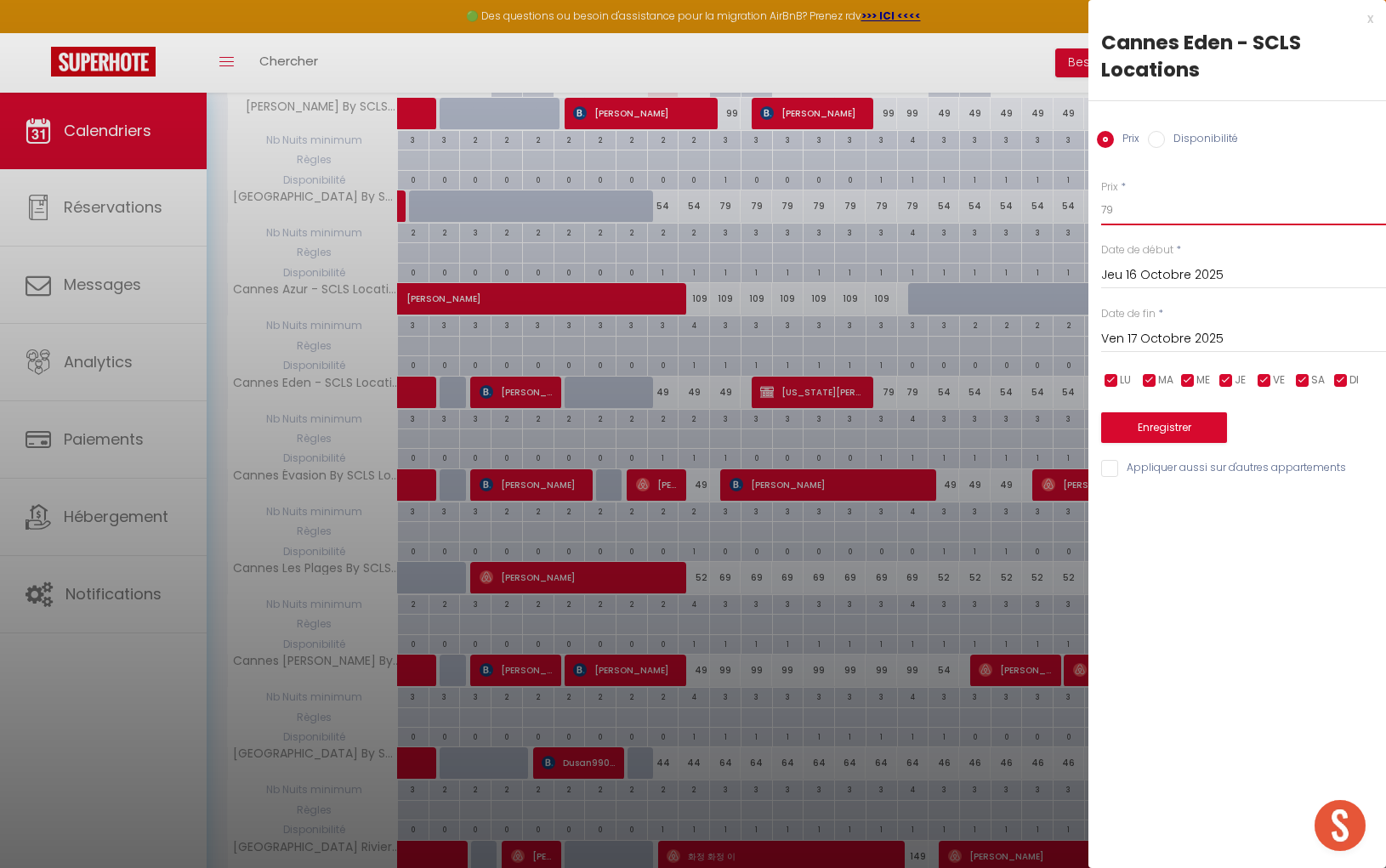
drag, startPoint x: 1133, startPoint y: 222, endPoint x: 999, endPoint y: 204, distance: 135.2
type input "54"
drag, startPoint x: 1155, startPoint y: 335, endPoint x: 1263, endPoint y: 376, distance: 115.5
click at [1155, 335] on input "Ven 17 Octobre 2025" at bounding box center [1244, 338] width 285 height 22
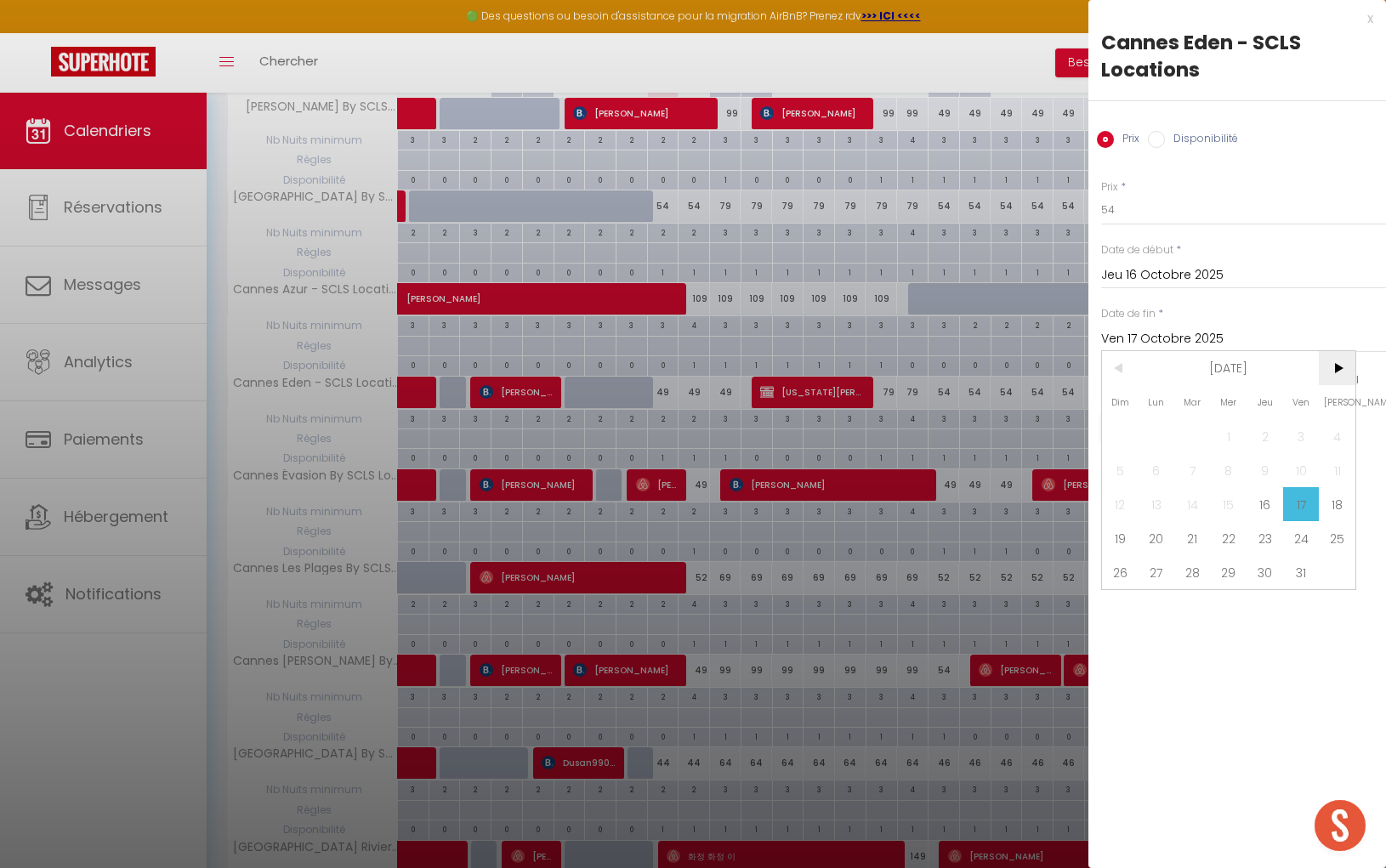
click at [1322, 379] on span ">" at bounding box center [1336, 368] width 36 height 34
drag, startPoint x: 1163, startPoint y: 467, endPoint x: 1173, endPoint y: 442, distance: 26.9
click at [1163, 467] on span "3" at bounding box center [1157, 470] width 36 height 34
type input "Lun 03 Novembre 2025"
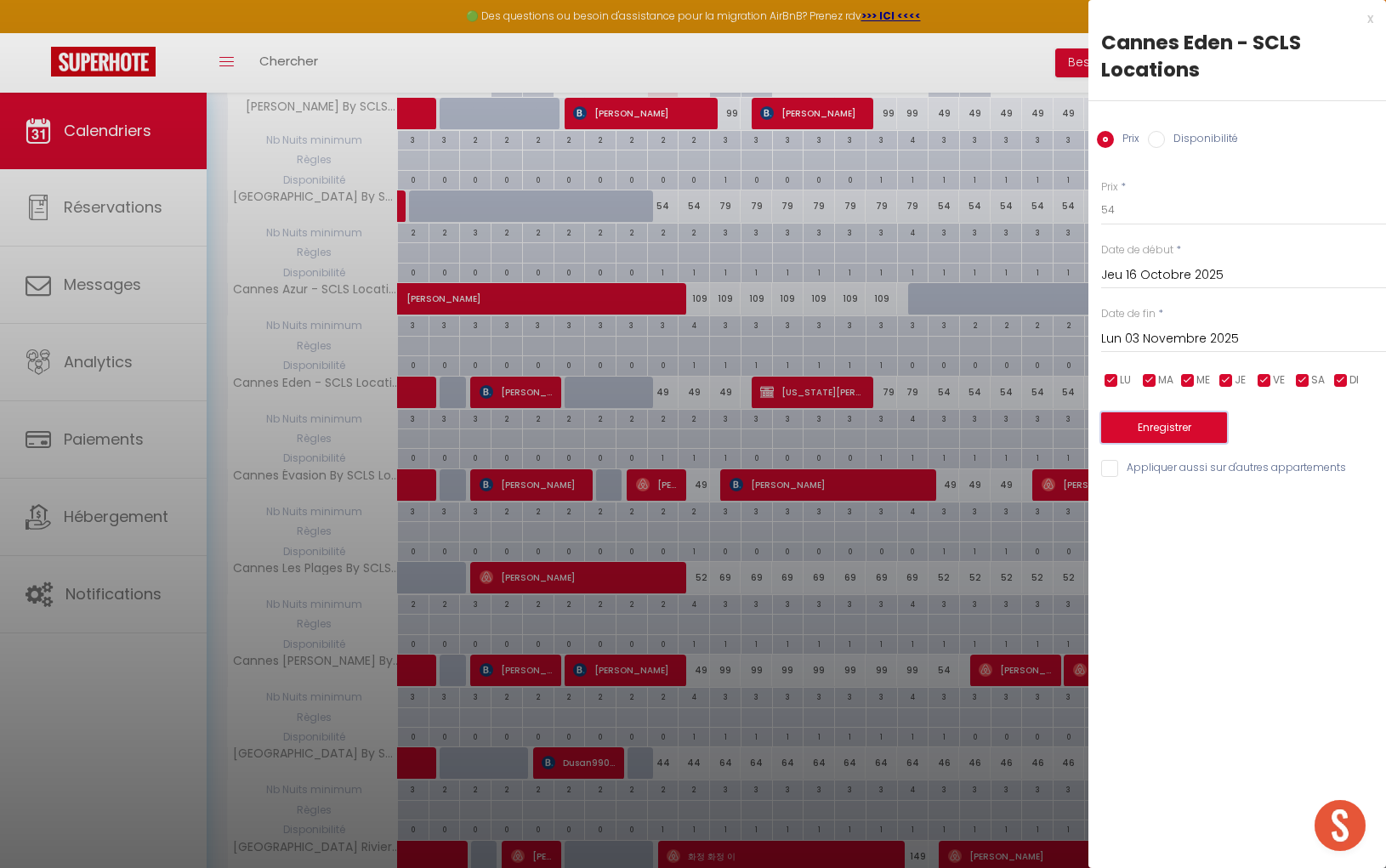
drag, startPoint x: 1180, startPoint y: 426, endPoint x: 1060, endPoint y: 426, distance: 120.0
click at [1180, 426] on button "Enregistrer" at bounding box center [1164, 427] width 126 height 31
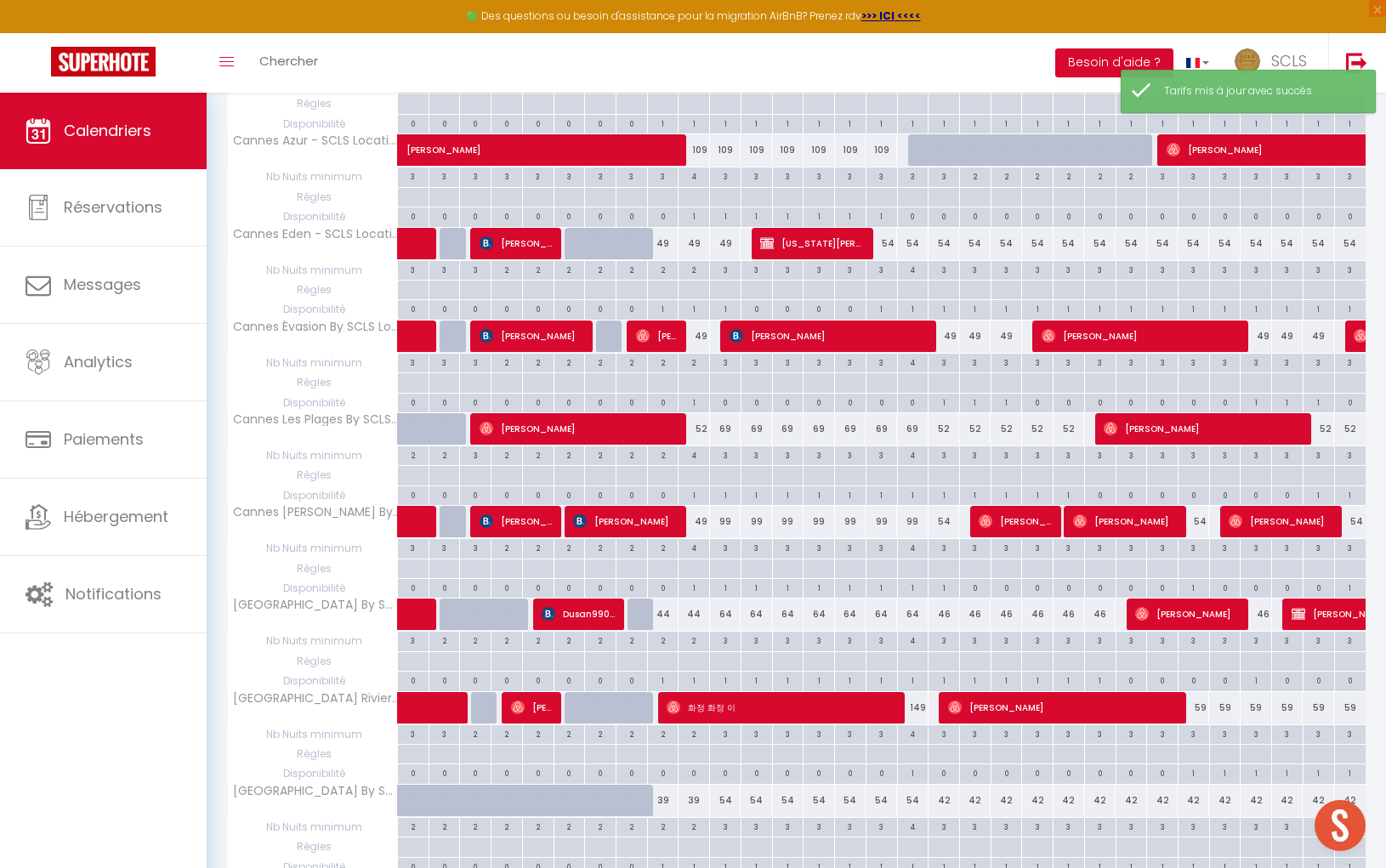
scroll to position [442, 0]
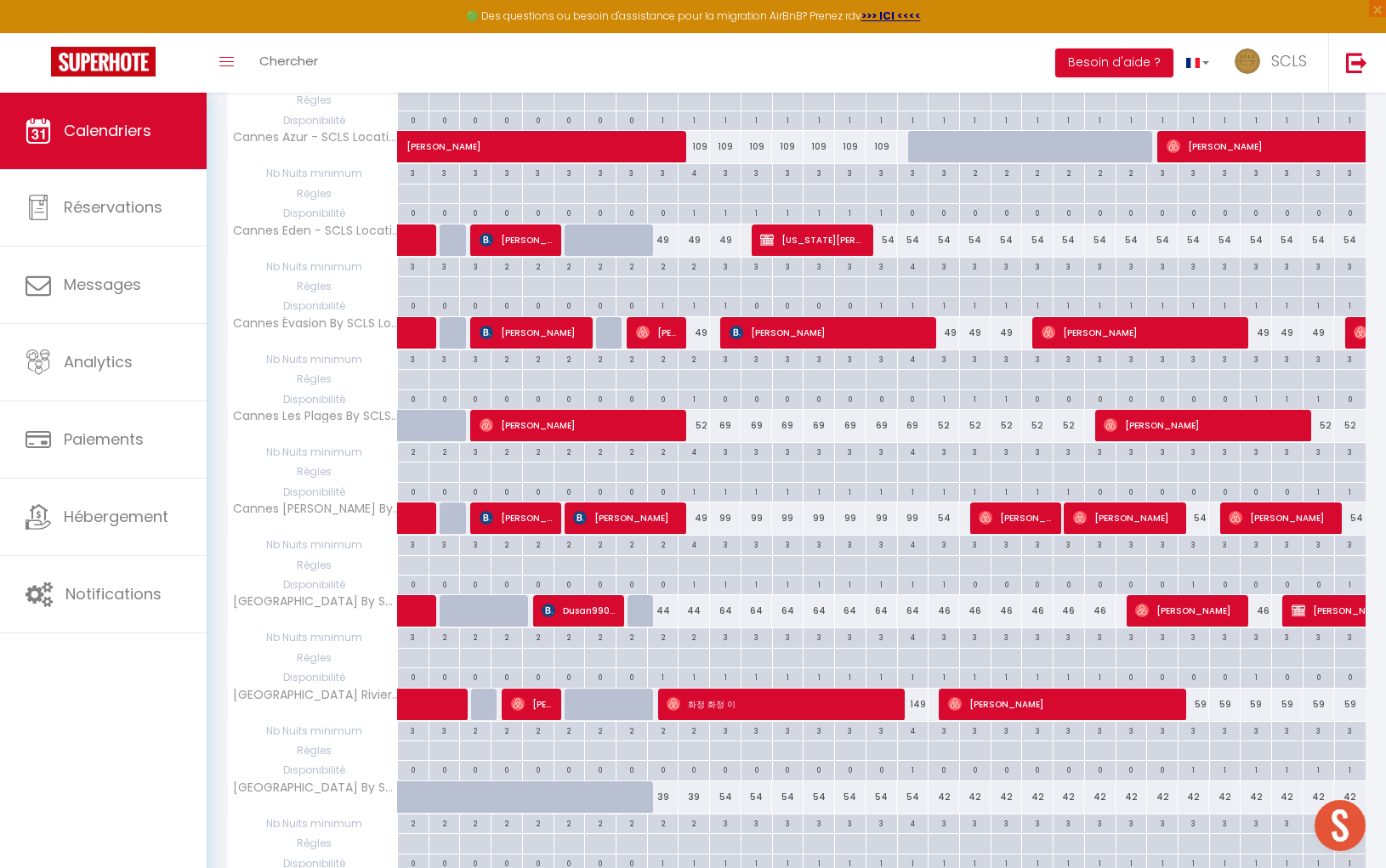
drag, startPoint x: 726, startPoint y: 416, endPoint x: 744, endPoint y: 417, distance: 18.0
click at [726, 416] on div "69" at bounding box center [725, 425] width 32 height 32
type input "69"
type input "Sam 11 Octobre 2025"
type input "Dim 12 Octobre 2025"
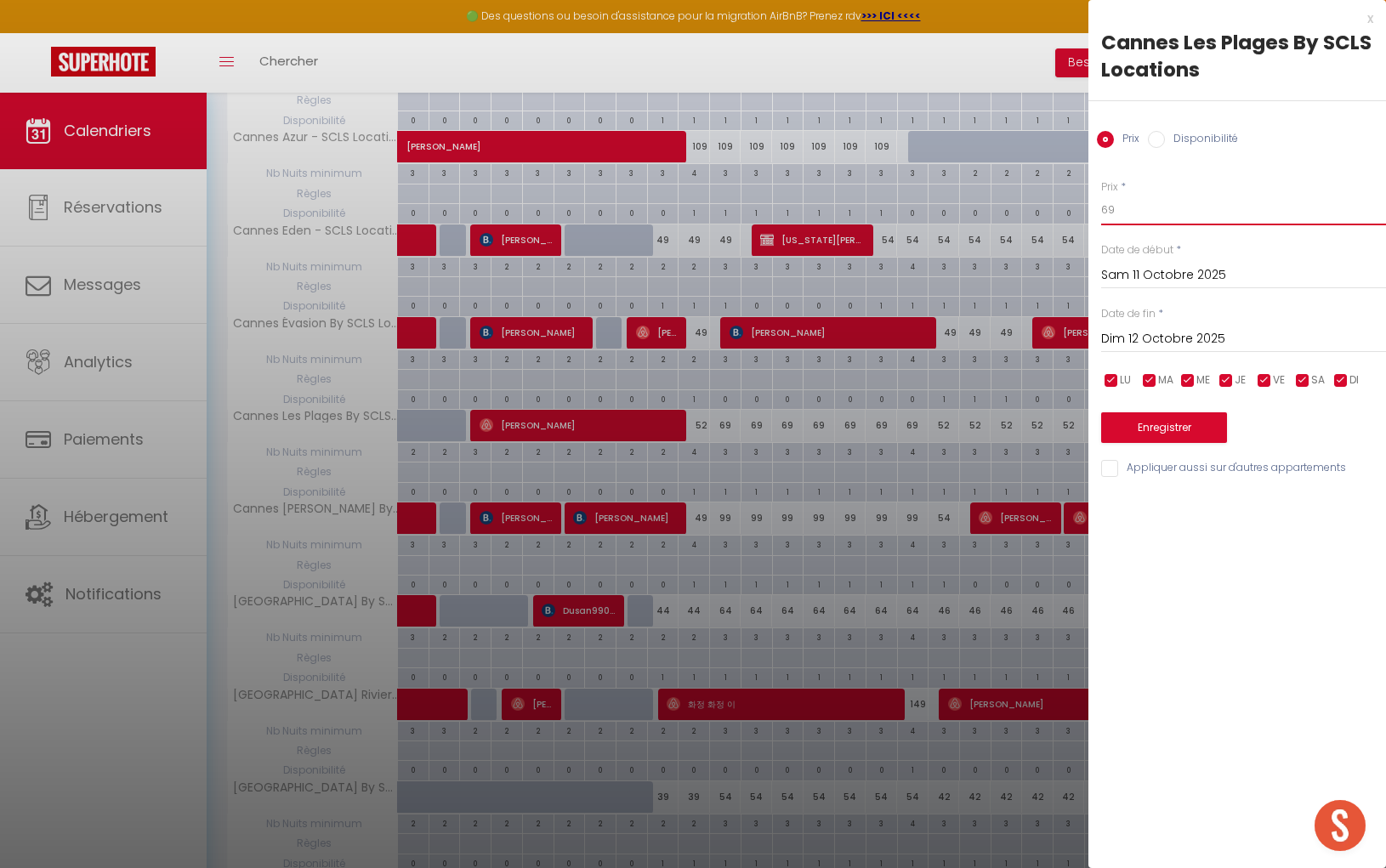
drag, startPoint x: 1146, startPoint y: 213, endPoint x: 1041, endPoint y: 206, distance: 105.2
click at [1059, 206] on body "🟢 Des questions ou besoin d'assistance pour la migration AirBnB? Prenez rdv >>>…" at bounding box center [693, 782] width 1386 height 2264
type input "52"
click at [1167, 335] on input "Dim 12 Octobre 2025" at bounding box center [1244, 338] width 285 height 22
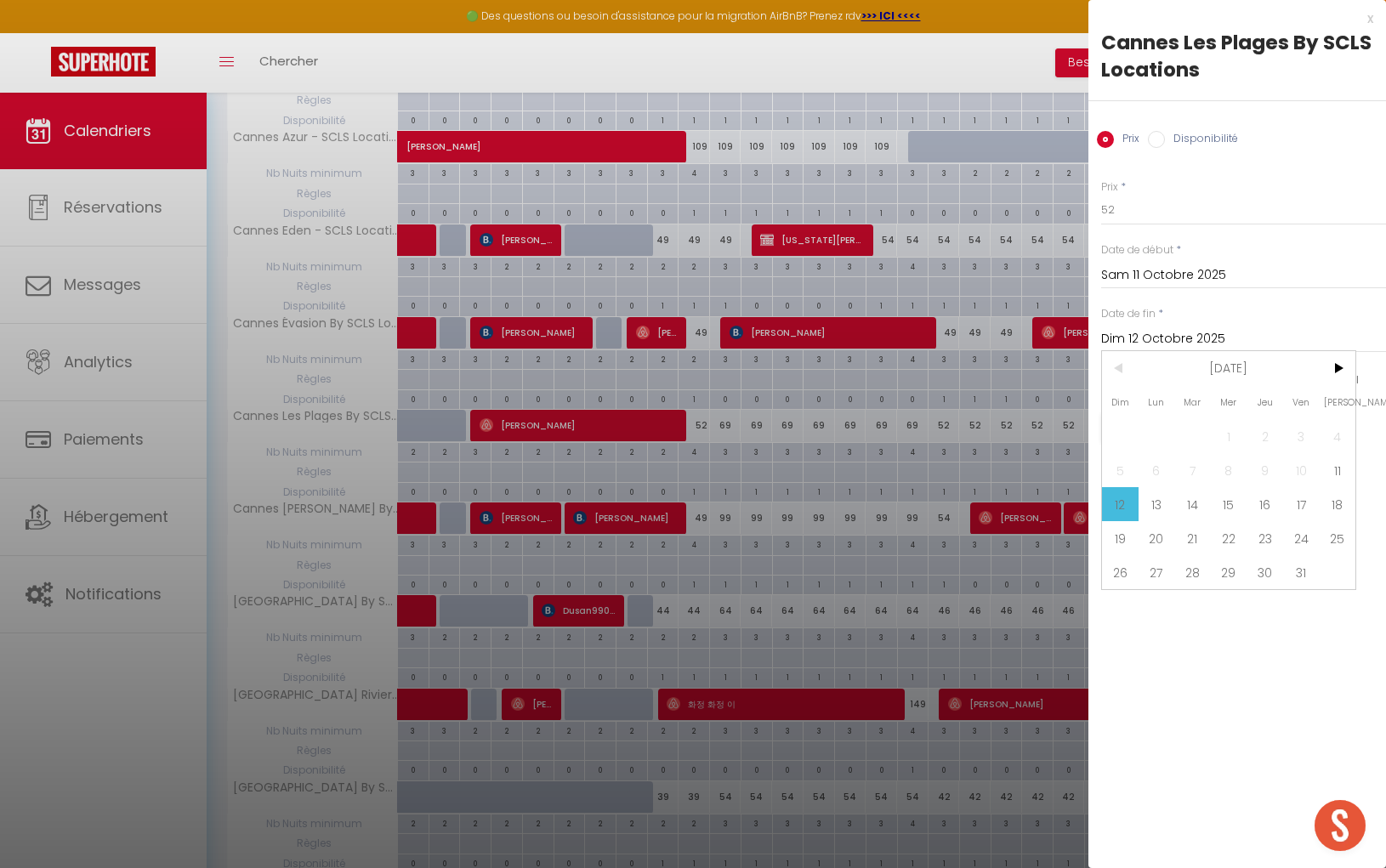
click at [1371, 22] on div "x" at bounding box center [1230, 18] width 285 height 20
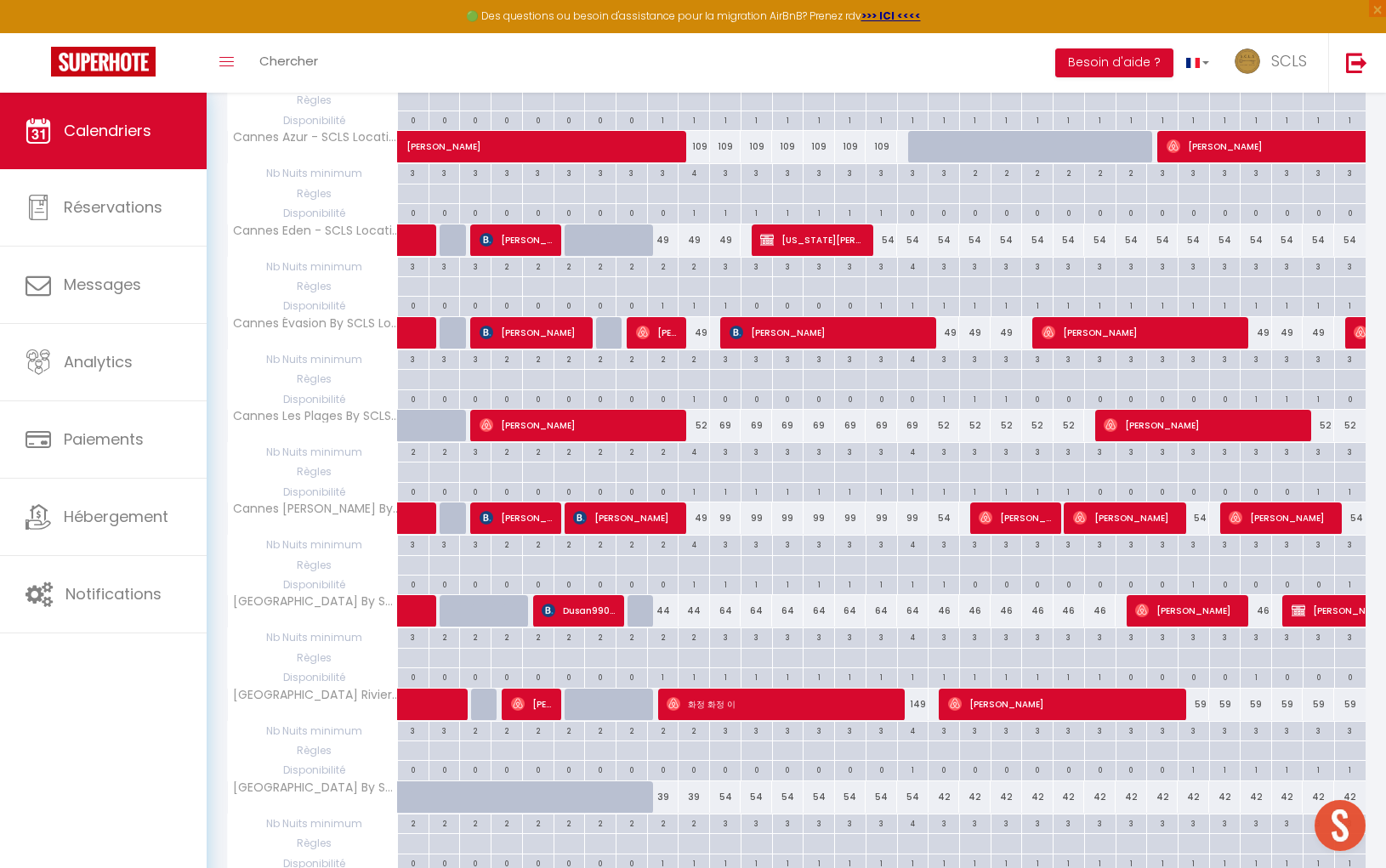
click at [709, 419] on div "69" at bounding box center [725, 425] width 32 height 32
type input "69"
type input "Sam 11 Octobre 2025"
type input "Dim 12 Octobre 2025"
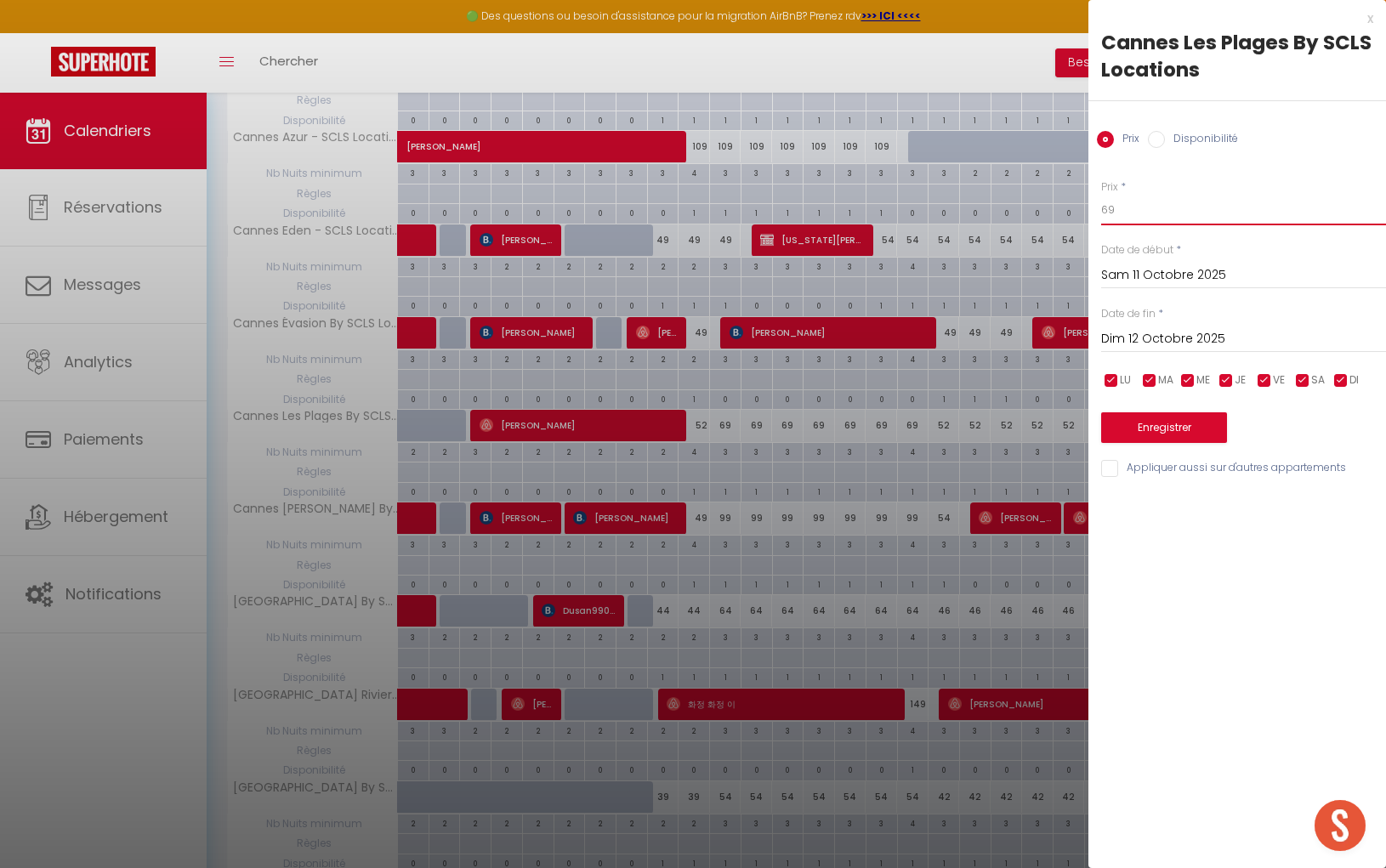
drag, startPoint x: 1154, startPoint y: 216, endPoint x: 1033, endPoint y: 210, distance: 121.1
click at [1038, 210] on body "🟢 Des questions ou besoin d'assistance pour la migration AirBnB? Prenez rdv >>>…" at bounding box center [693, 782] width 1386 height 2264
type input "52"
click at [1179, 340] on input "Dim 12 Octobre 2025" at bounding box center [1244, 338] width 285 height 22
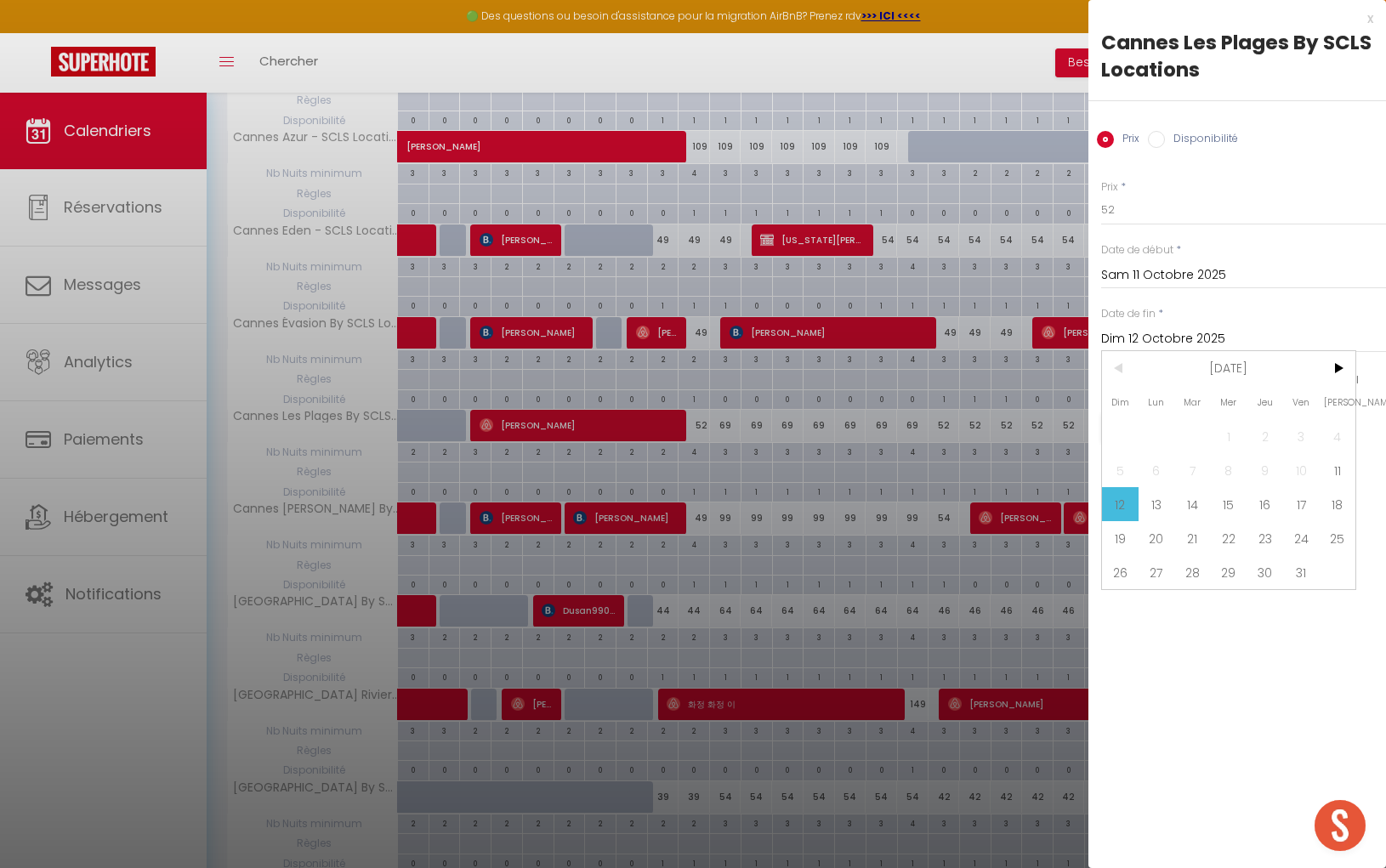
click at [1327, 535] on span "25" at bounding box center [1336, 538] width 36 height 34
type input "Sam 25 Octobre 2025"
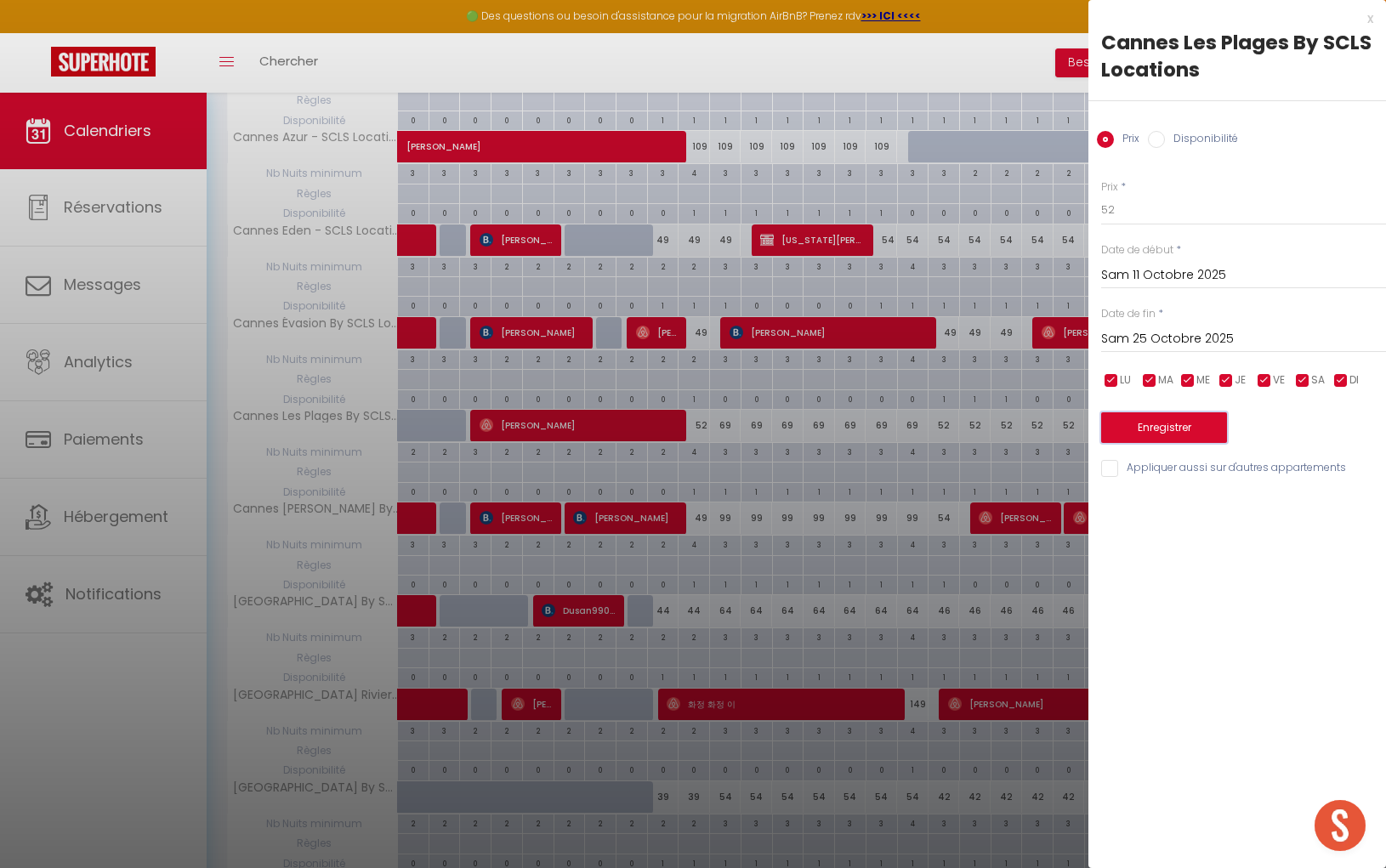
click at [1201, 435] on button "Enregistrer" at bounding box center [1164, 427] width 126 height 31
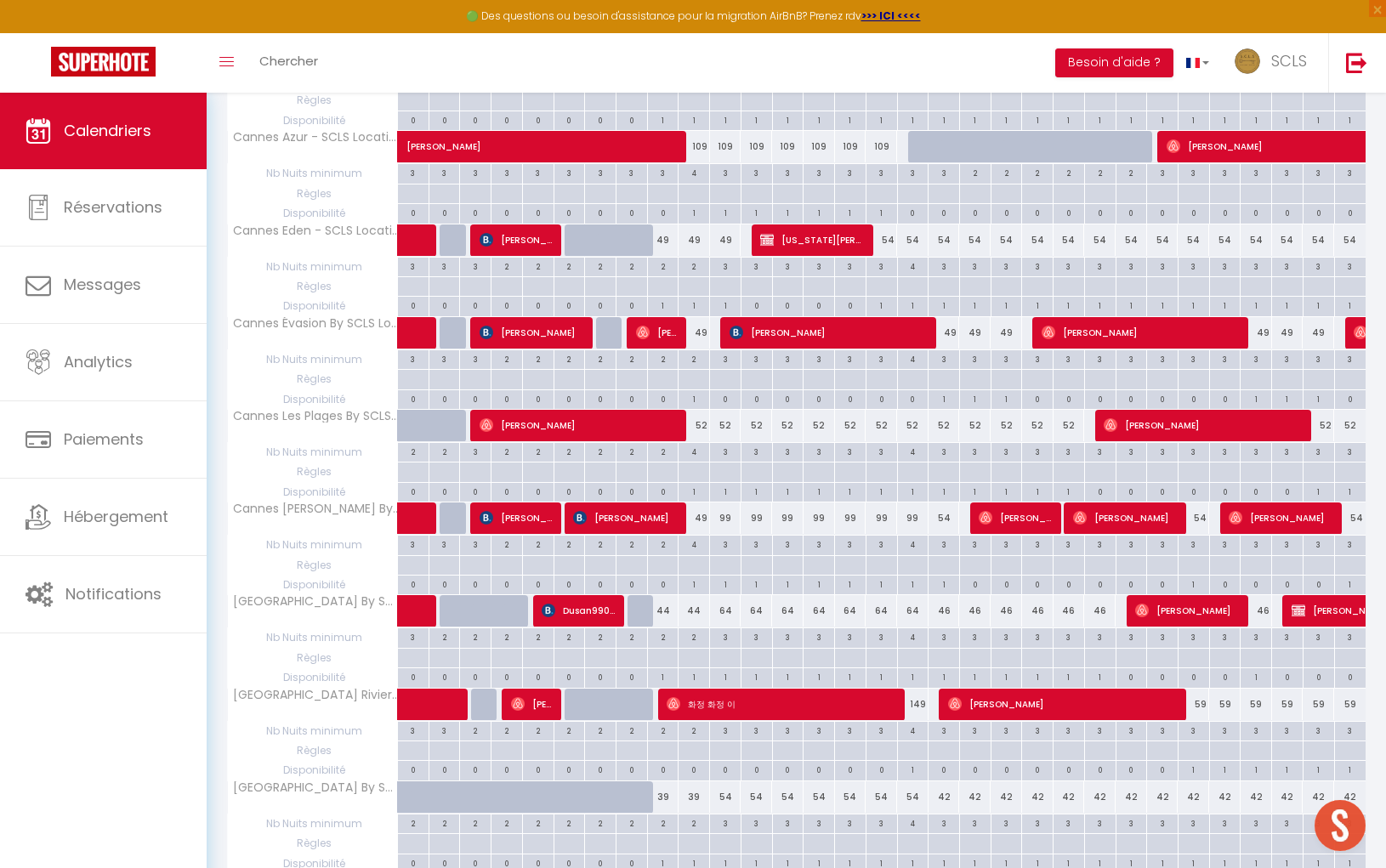
drag, startPoint x: 703, startPoint y: 510, endPoint x: 721, endPoint y: 522, distance: 21.6
click at [703, 510] on div "49" at bounding box center [694, 518] width 32 height 32
type input "49"
type input "Ven 10 Octobre 2025"
type input "Sam 11 Octobre 2025"
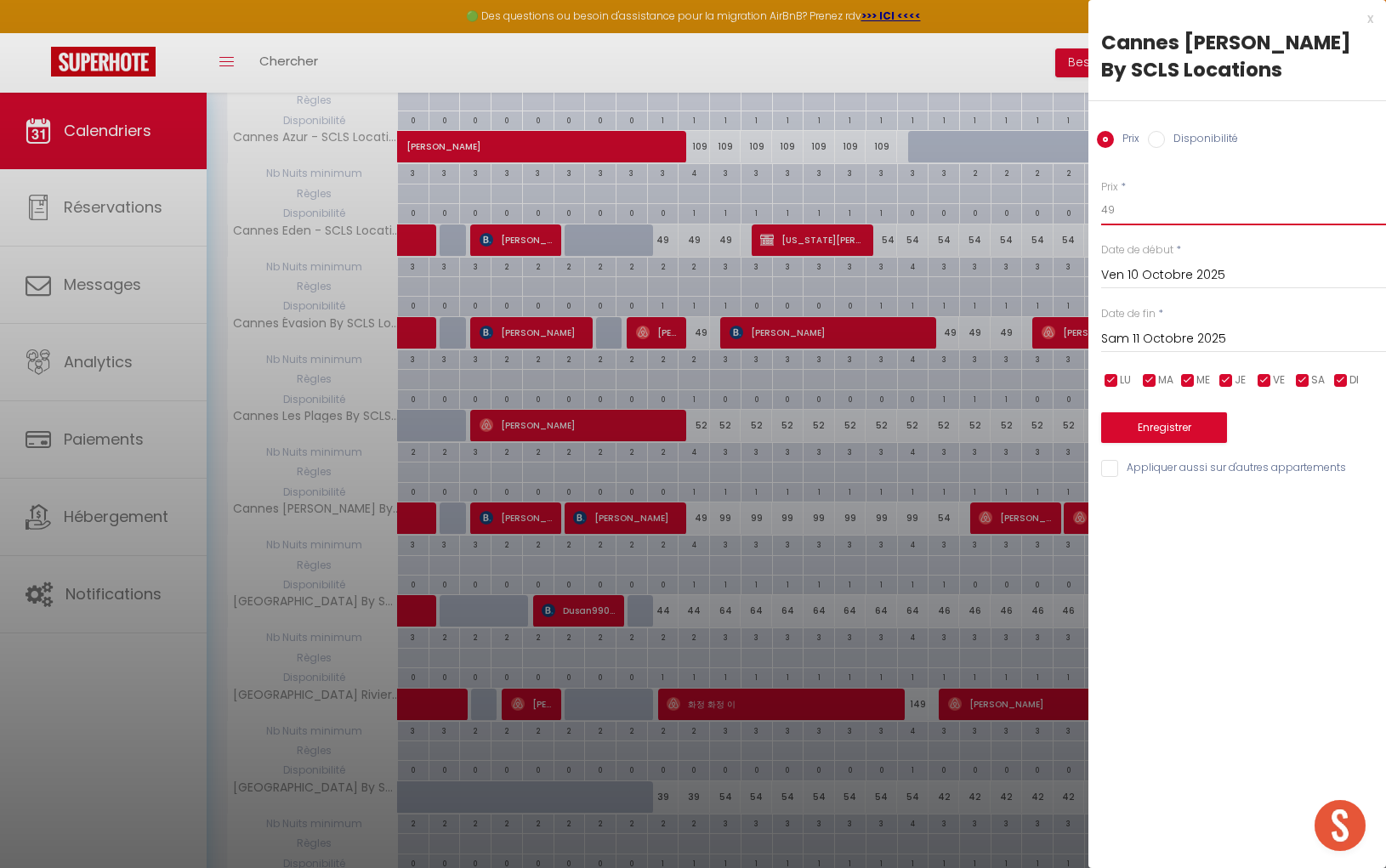
drag, startPoint x: 1093, startPoint y: 217, endPoint x: 1000, endPoint y: 207, distance: 93.5
click at [1000, 208] on body "🟢 Des questions ou besoin d'assistance pour la migration AirBnB? Prenez rdv >>>…" at bounding box center [693, 782] width 1386 height 2264
type input "79"
click at [1174, 336] on input "Sam 11 Octobre 2025" at bounding box center [1244, 338] width 285 height 22
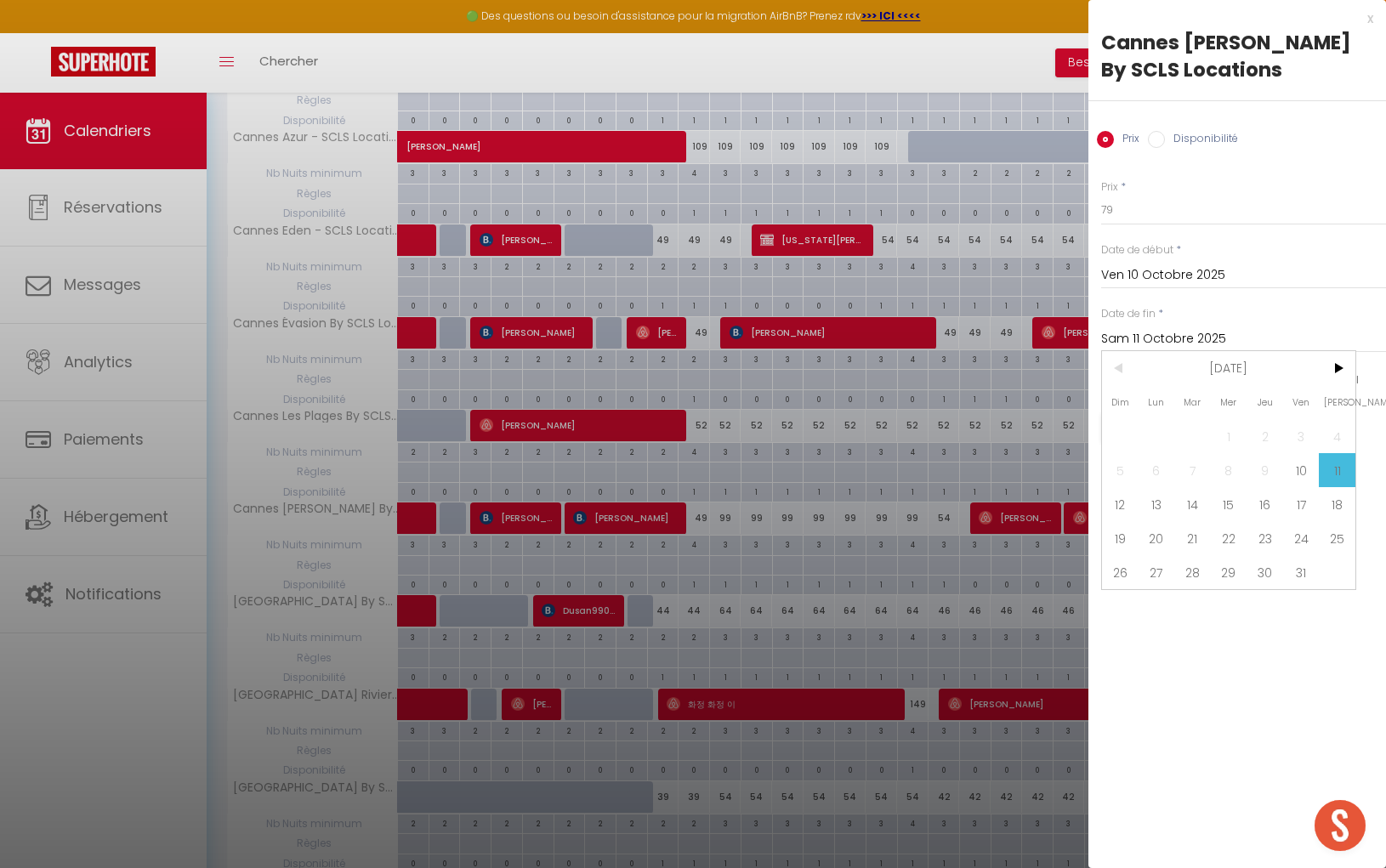
click at [1339, 496] on span "18" at bounding box center [1336, 505] width 36 height 34
type input "Sam 18 Octobre 2025"
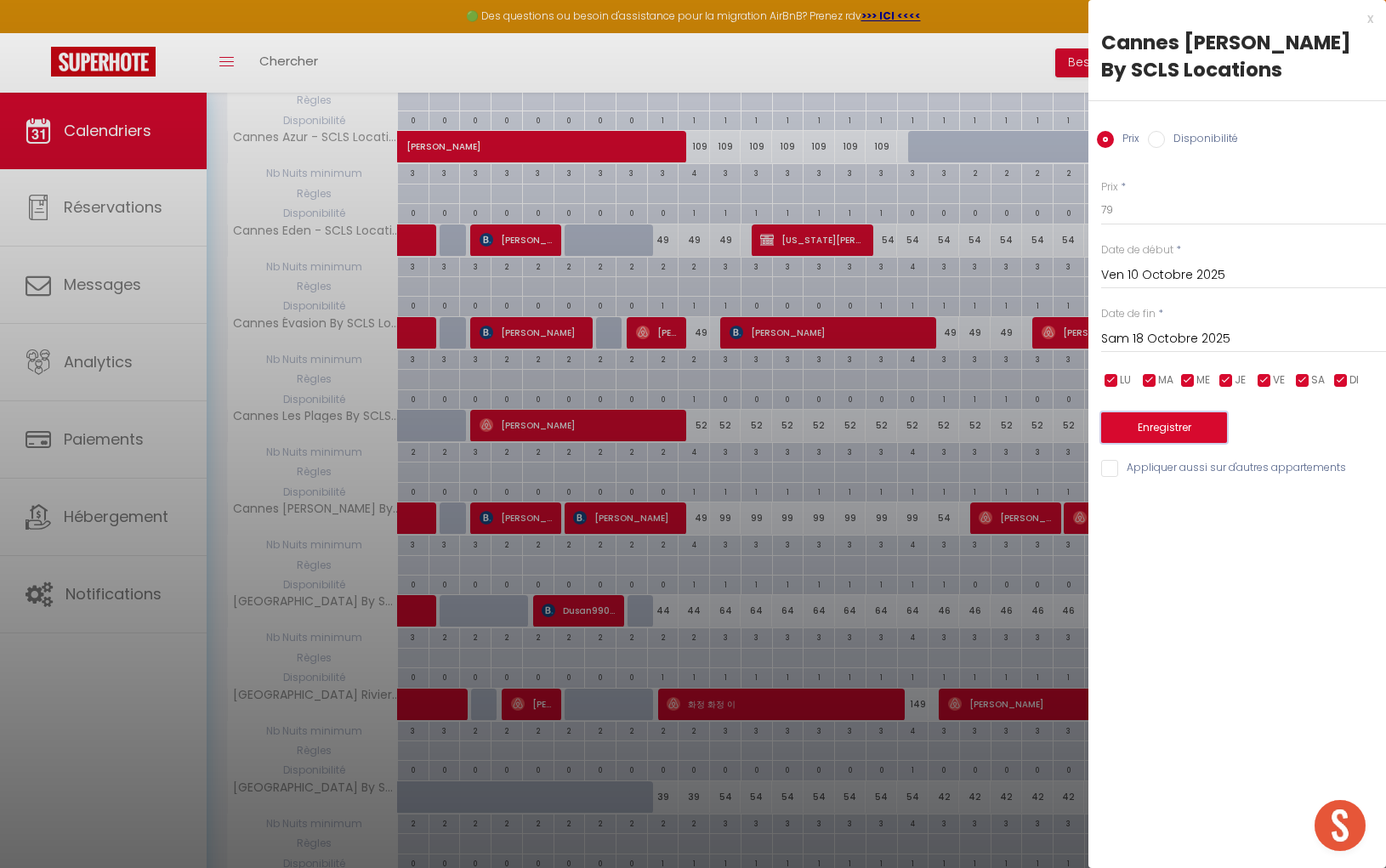
drag, startPoint x: 1199, startPoint y: 429, endPoint x: 1082, endPoint y: 432, distance: 117.0
click at [1199, 429] on button "Enregistrer" at bounding box center [1164, 427] width 126 height 31
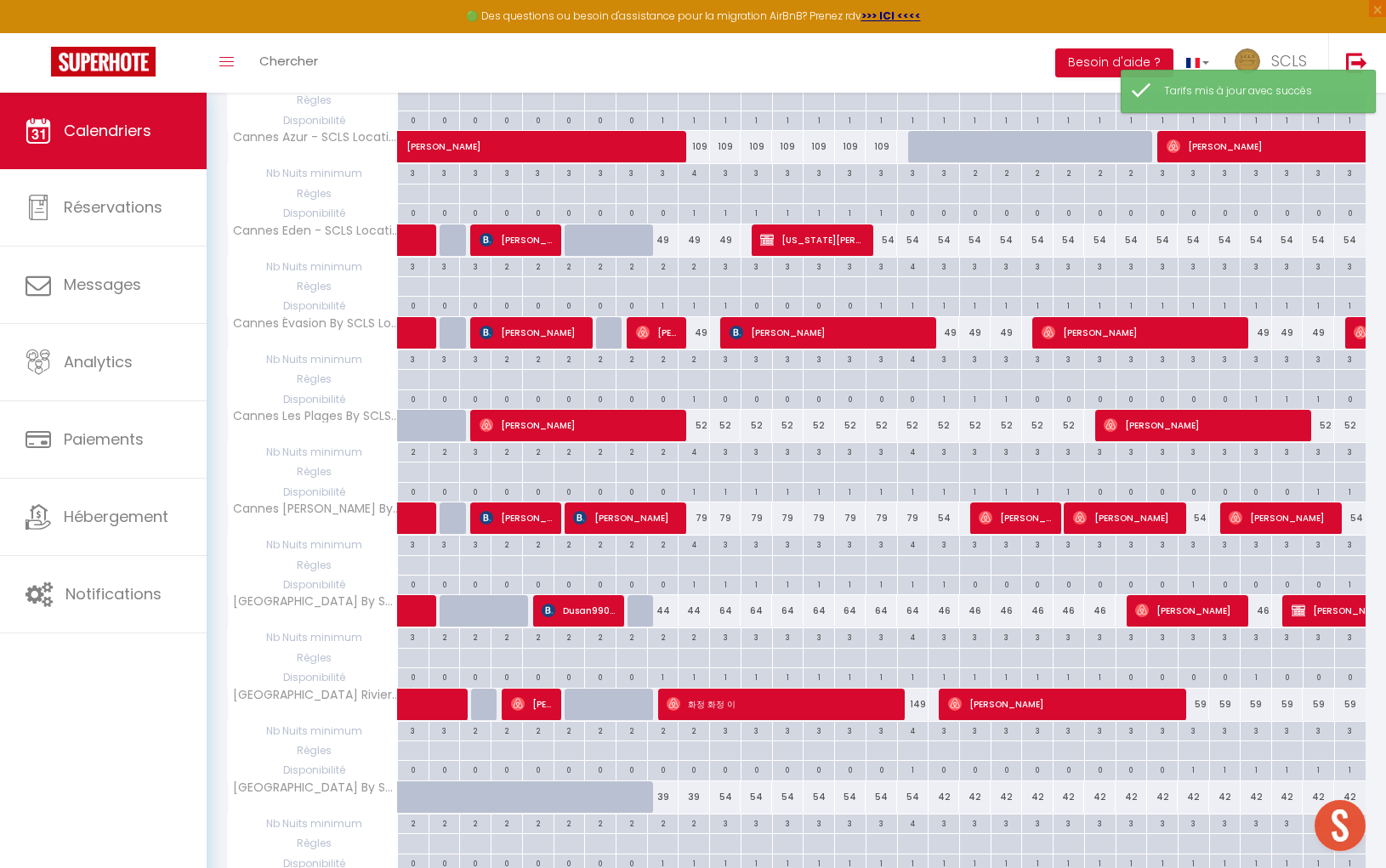
click at [939, 509] on div "54" at bounding box center [943, 518] width 32 height 32
type input "54"
type input "Sam 18 Octobre 2025"
type input "Dim 19 Octobre 2025"
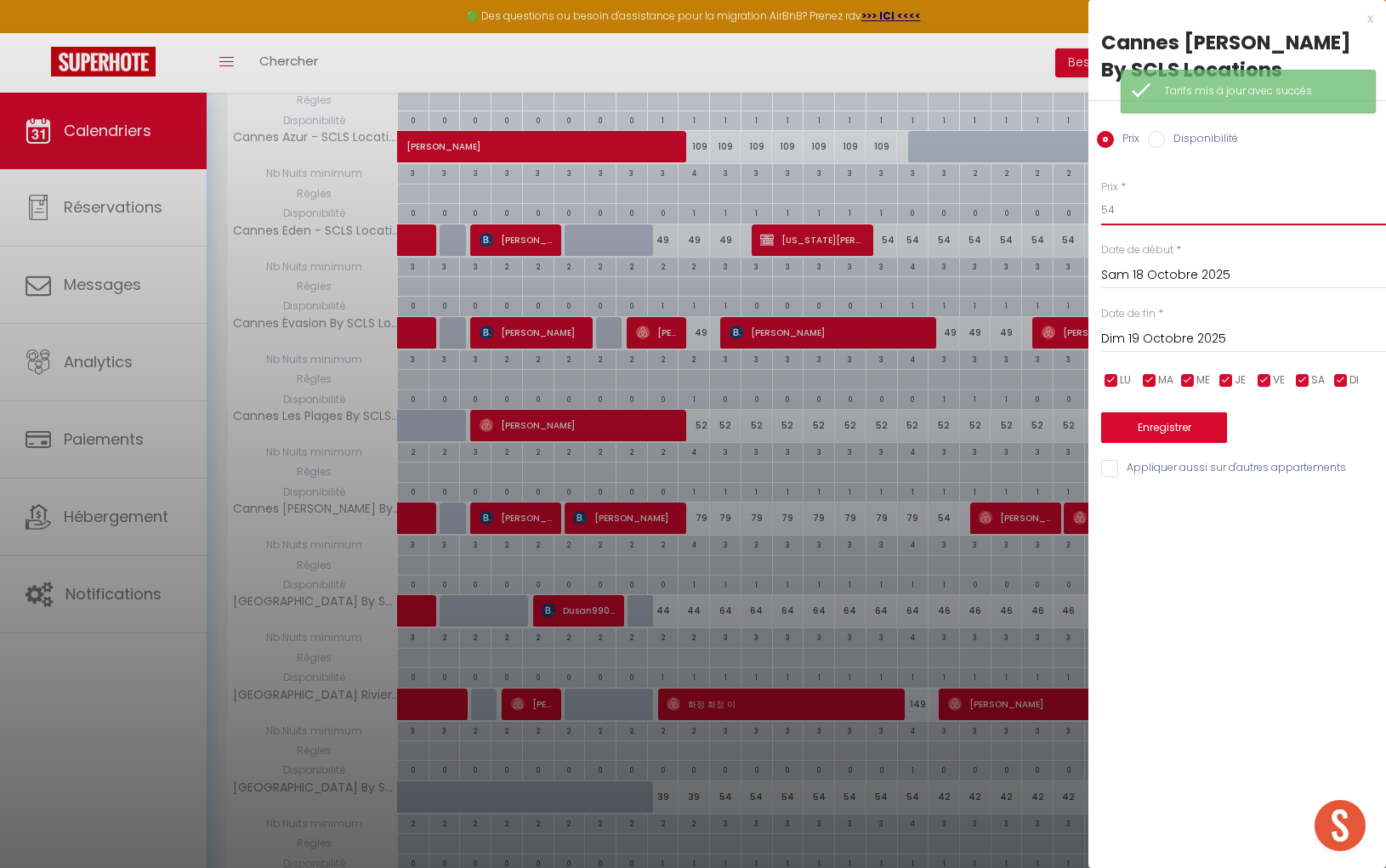
drag, startPoint x: 1133, startPoint y: 213, endPoint x: 1046, endPoint y: 208, distance: 87.1
click at [1069, 209] on body "🟢 Des questions ou besoin d'assistance pour la migration AirBnB? Prenez rdv >>>…" at bounding box center [693, 782] width 1386 height 2264
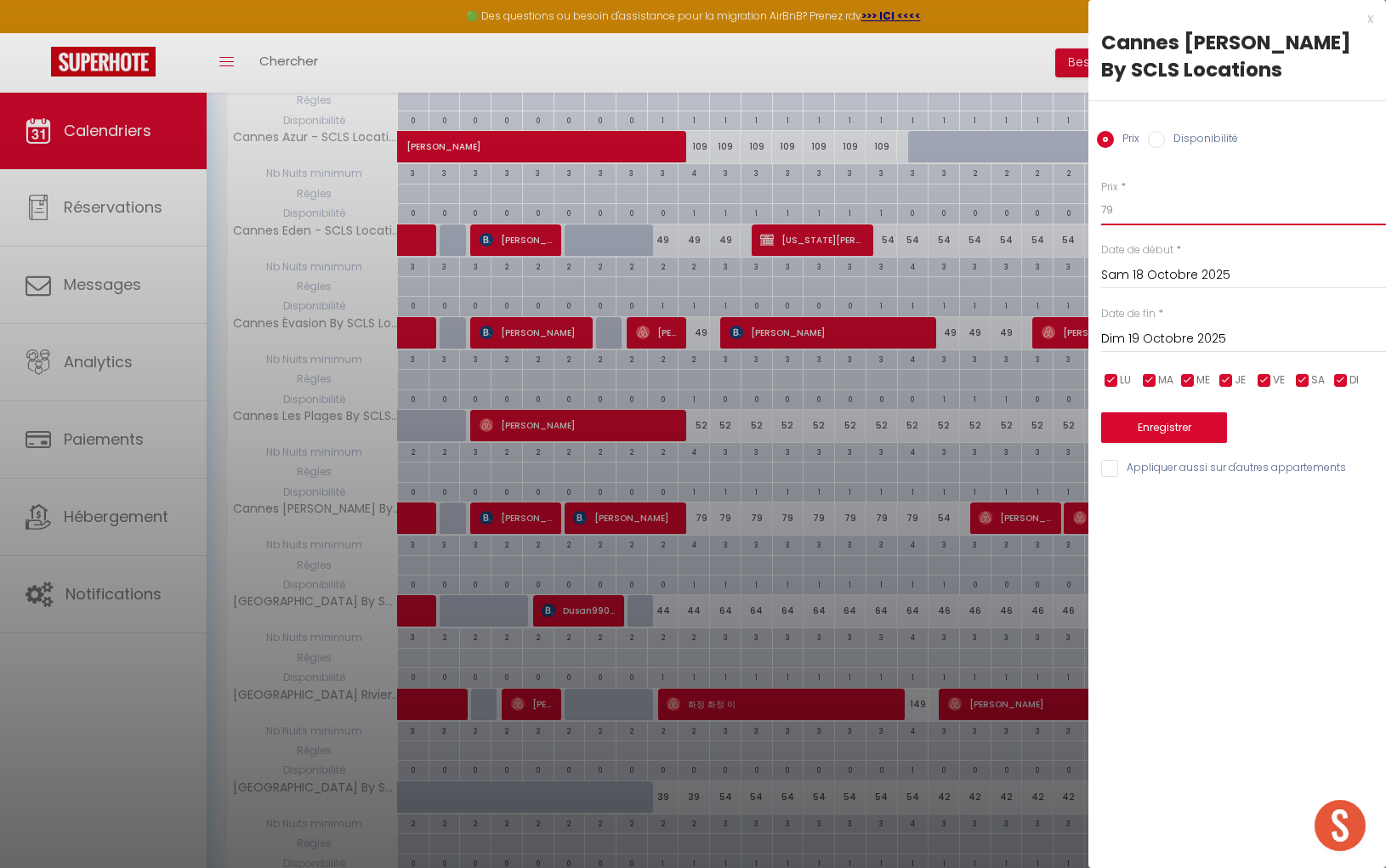
type input "79"
click at [1156, 428] on button "Enregistrer" at bounding box center [1164, 427] width 126 height 31
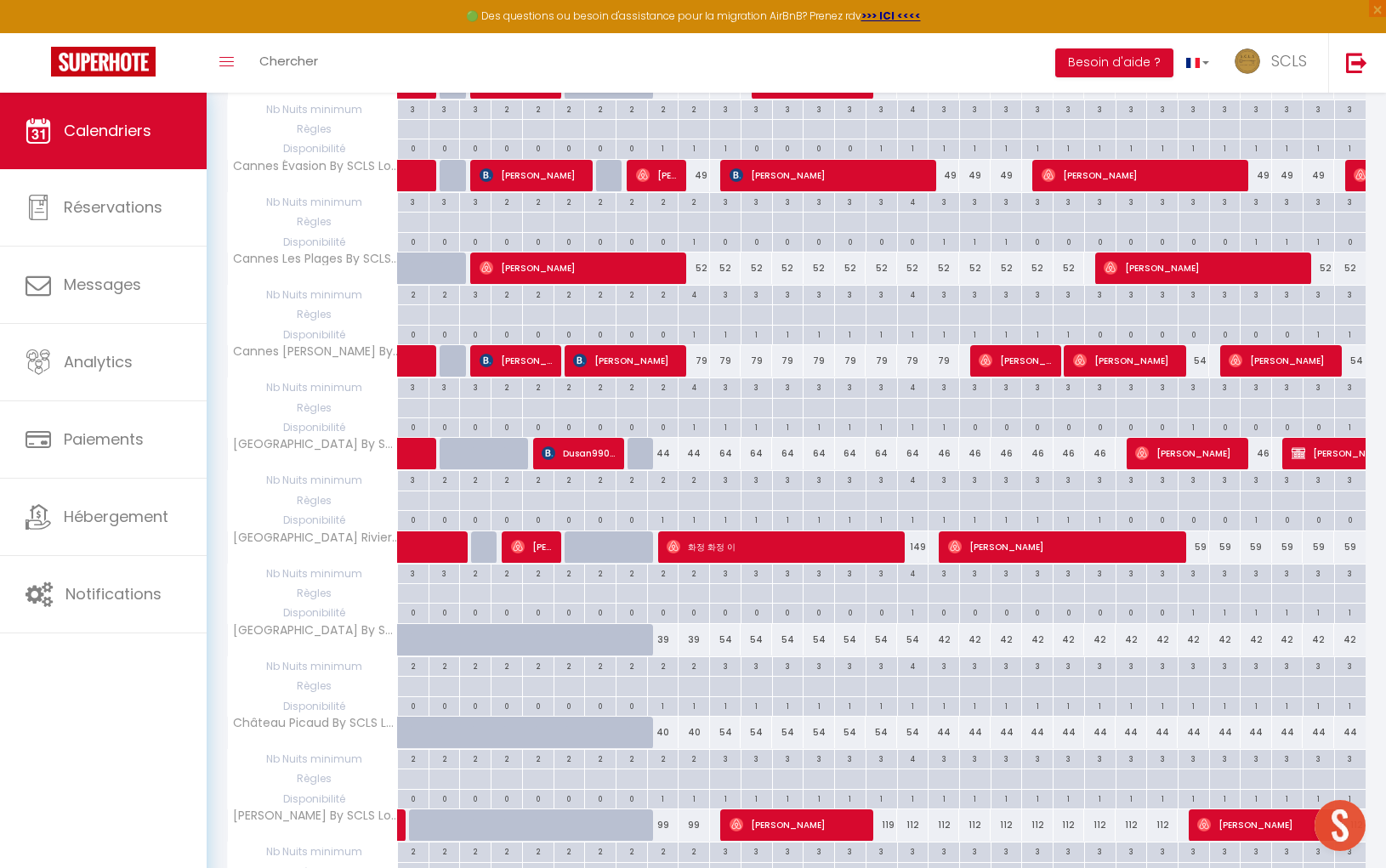
scroll to position [601, 0]
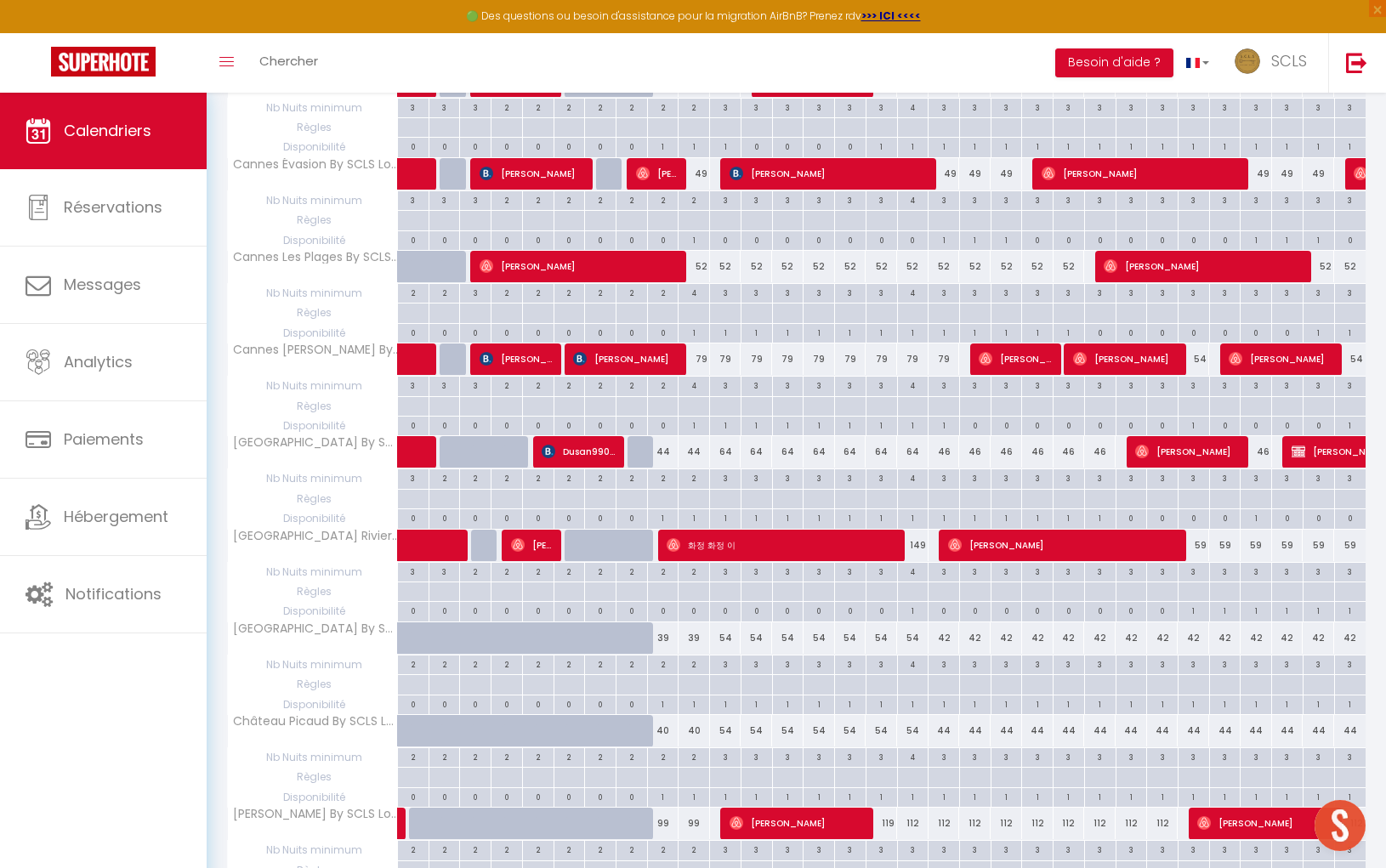
click at [725, 441] on div "64" at bounding box center [725, 451] width 32 height 32
type input "64"
type input "Sam 11 Octobre 2025"
type input "Dim 12 Octobre 2025"
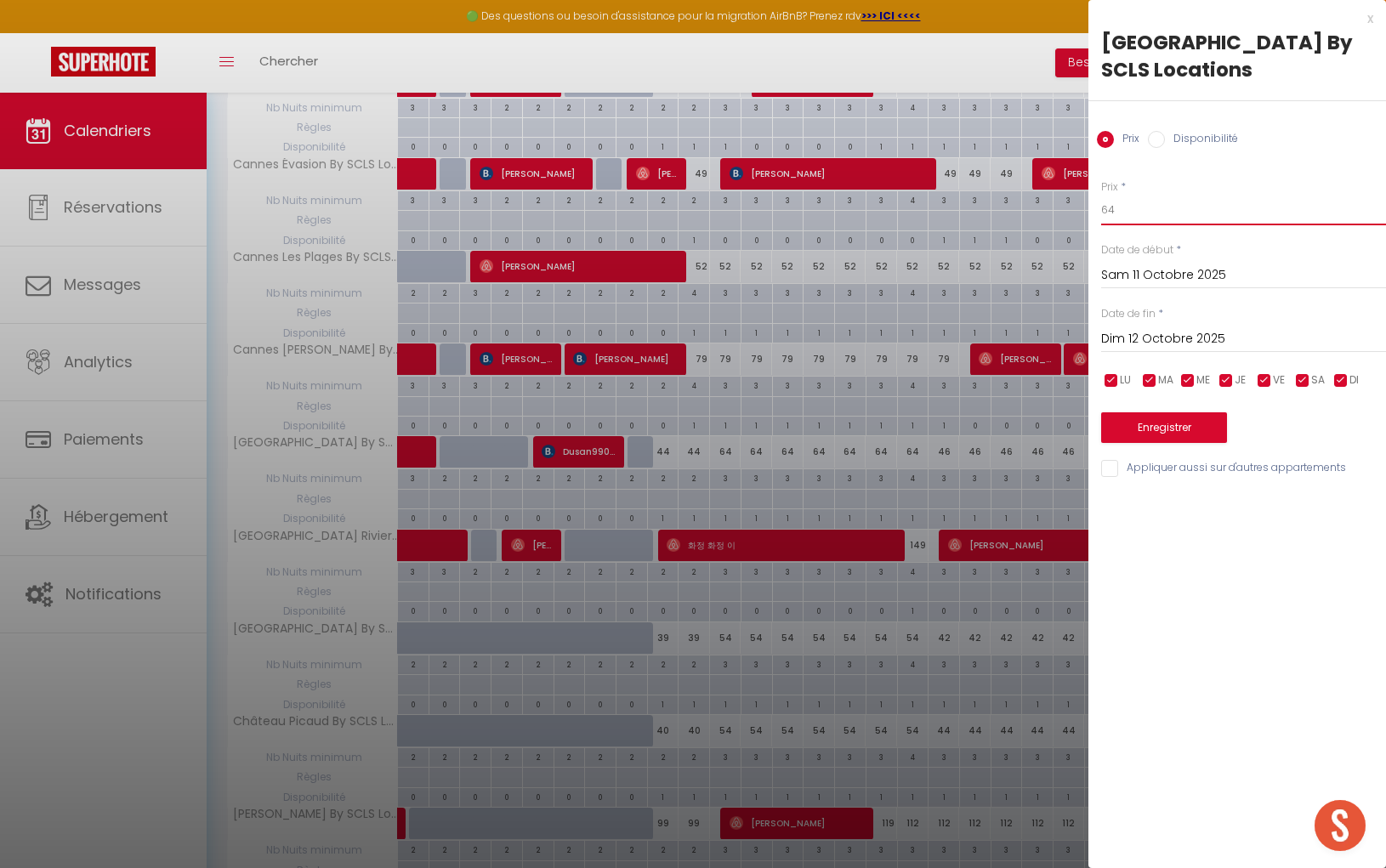
drag, startPoint x: 1129, startPoint y: 216, endPoint x: 1045, endPoint y: 204, distance: 84.9
click at [1045, 204] on body "🟢 Des questions ou besoin d'assistance pour la migration AirBnB? Prenez rdv >>>…" at bounding box center [693, 623] width 1386 height 2264
type input "59"
click at [1133, 331] on input "Dim 12 Octobre 2025" at bounding box center [1244, 338] width 285 height 22
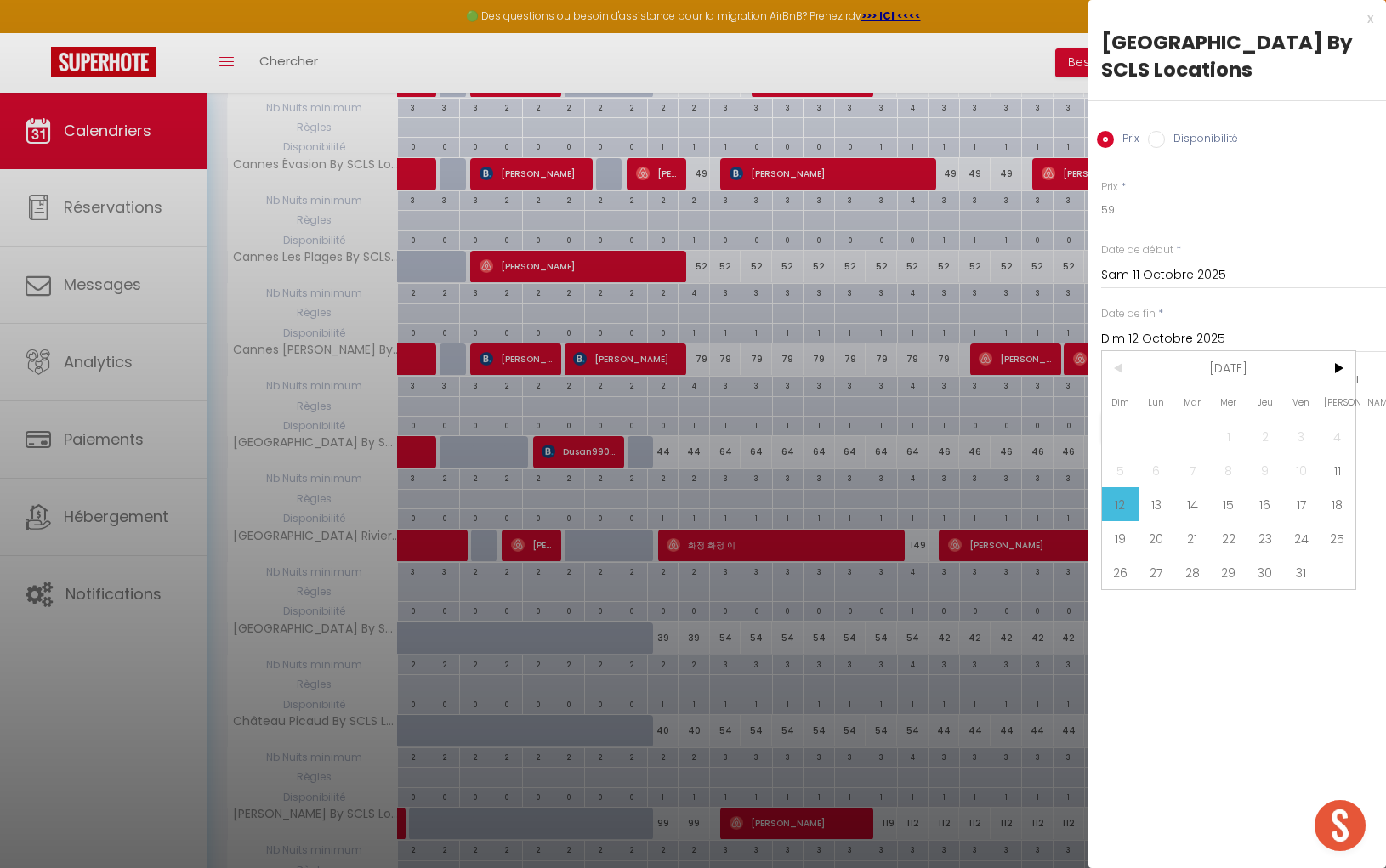
click at [1327, 498] on span "18" at bounding box center [1336, 505] width 36 height 34
type input "Sam 18 Octobre 2025"
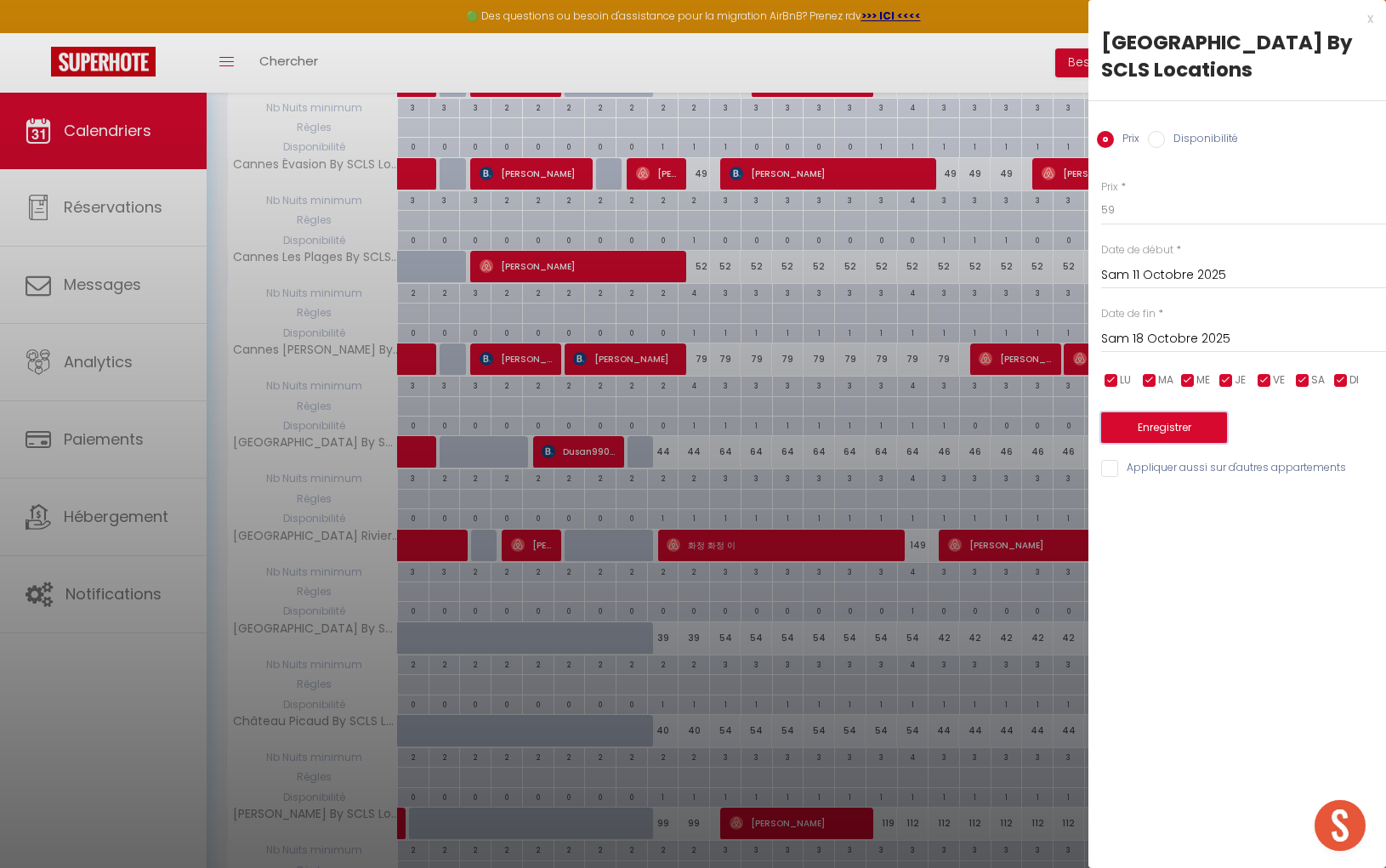
click at [1206, 434] on button "Enregistrer" at bounding box center [1164, 427] width 126 height 31
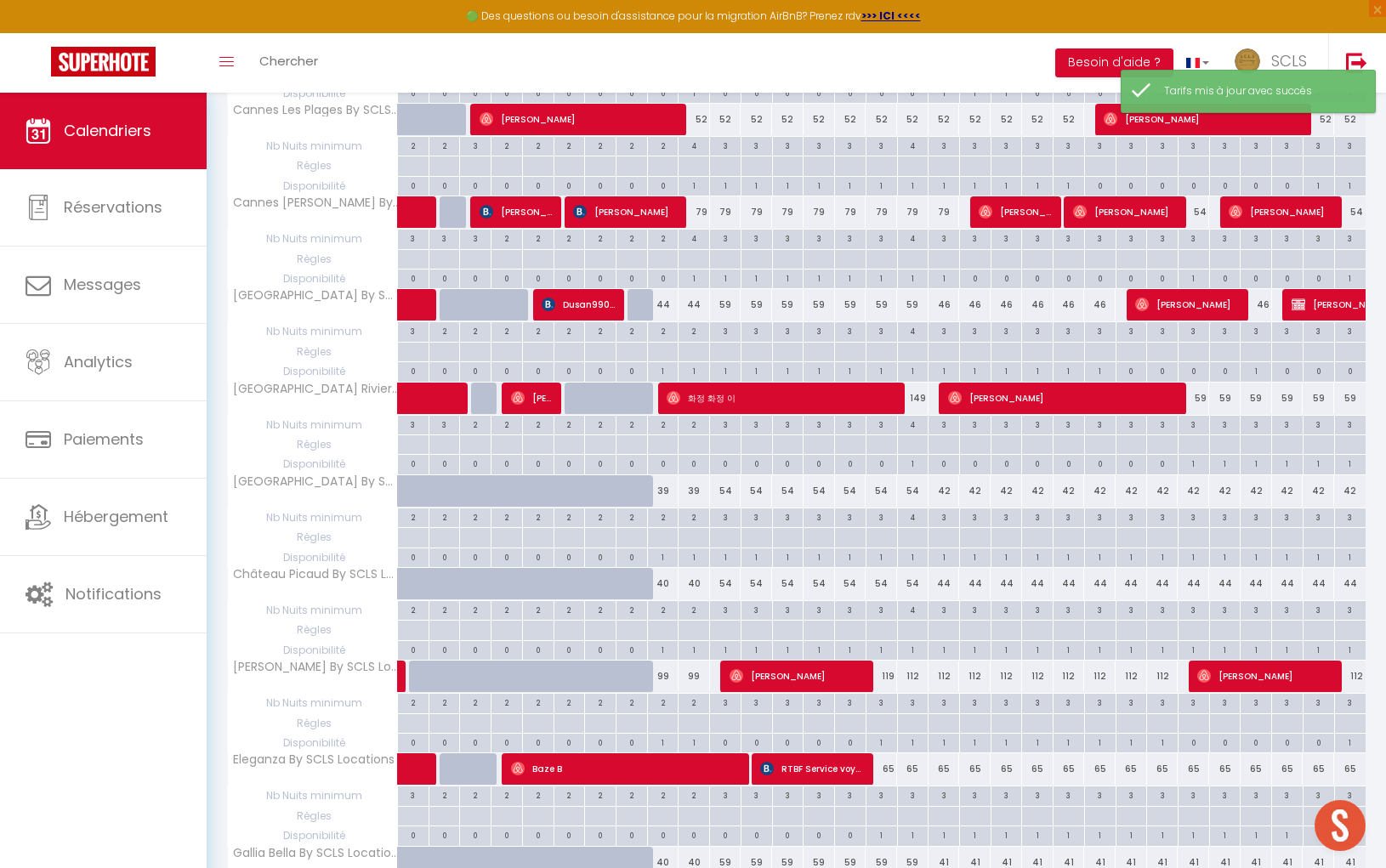
scroll to position [751, 0]
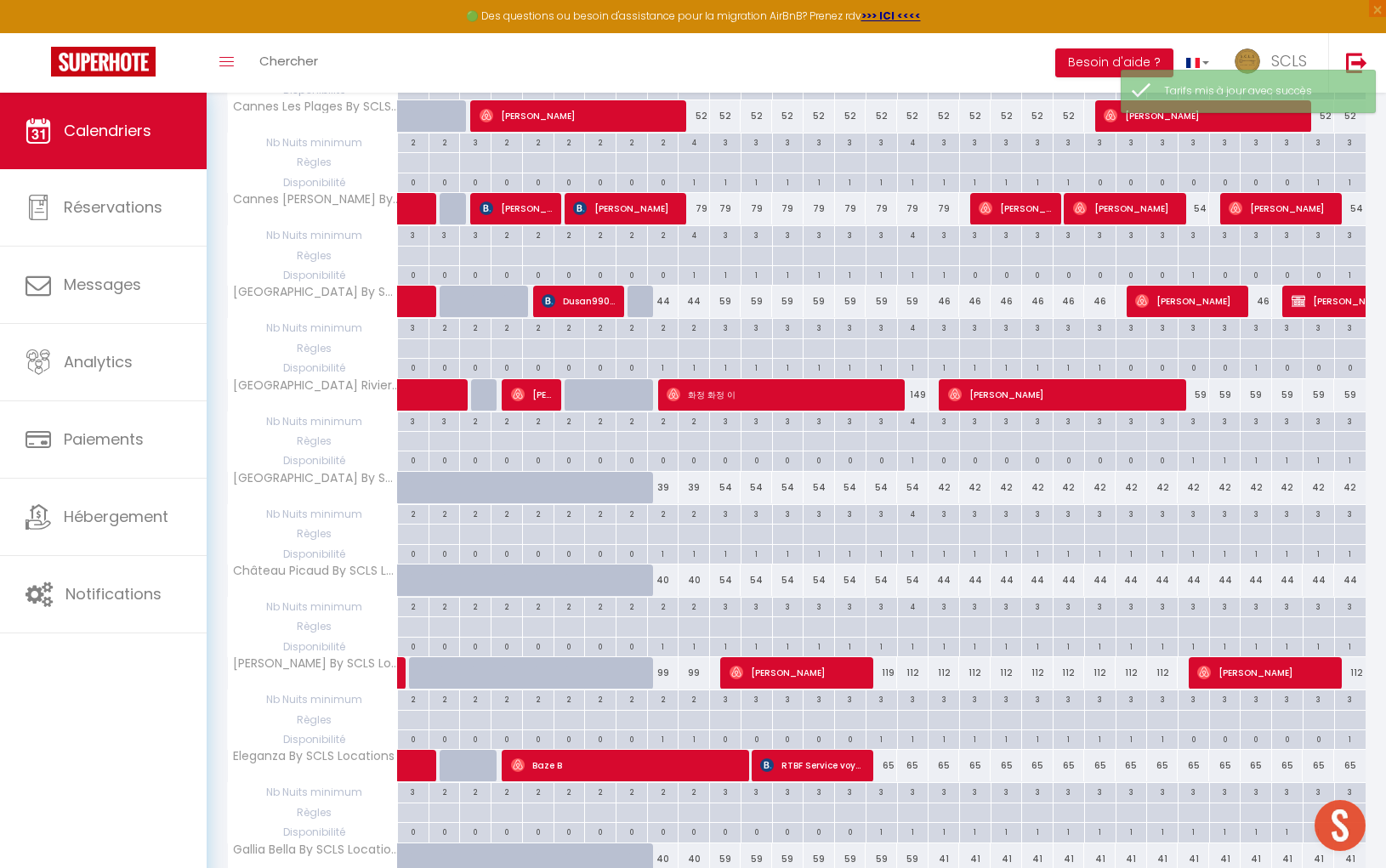
click at [726, 474] on div "54" at bounding box center [725, 488] width 32 height 32
type input "54"
type input "Sam 11 Octobre 2025"
type input "Dim 12 Octobre 2025"
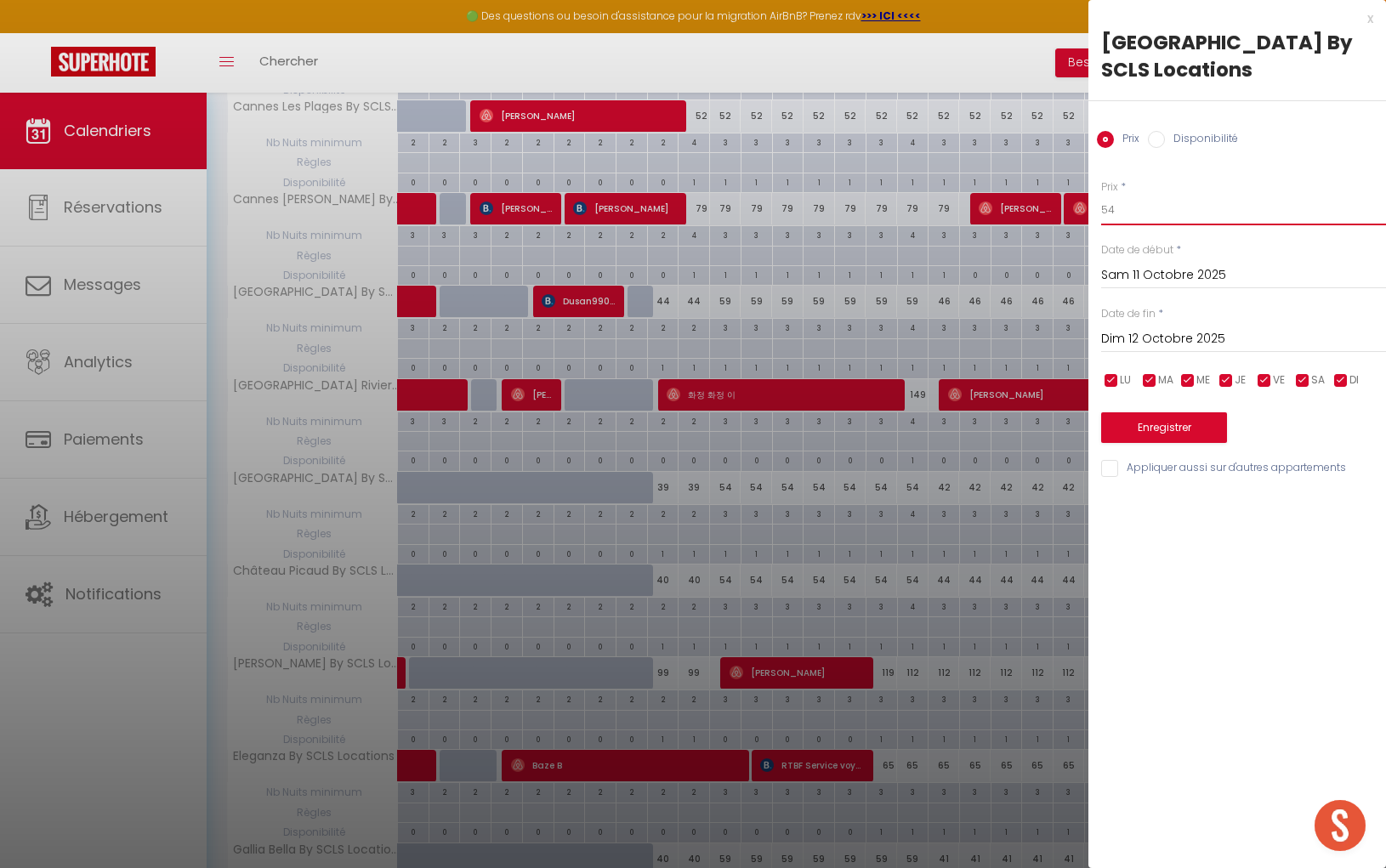
drag, startPoint x: 1126, startPoint y: 211, endPoint x: 1095, endPoint y: 209, distance: 31.1
click at [1095, 209] on div "Prix * 54 Statut * Disponible Indisponible Date de début * Sam 11 Octobre 2025 …" at bounding box center [1236, 318] width 297 height 321
type input "49"
click at [1147, 342] on input "Dim 12 Octobre 2025" at bounding box center [1244, 338] width 285 height 22
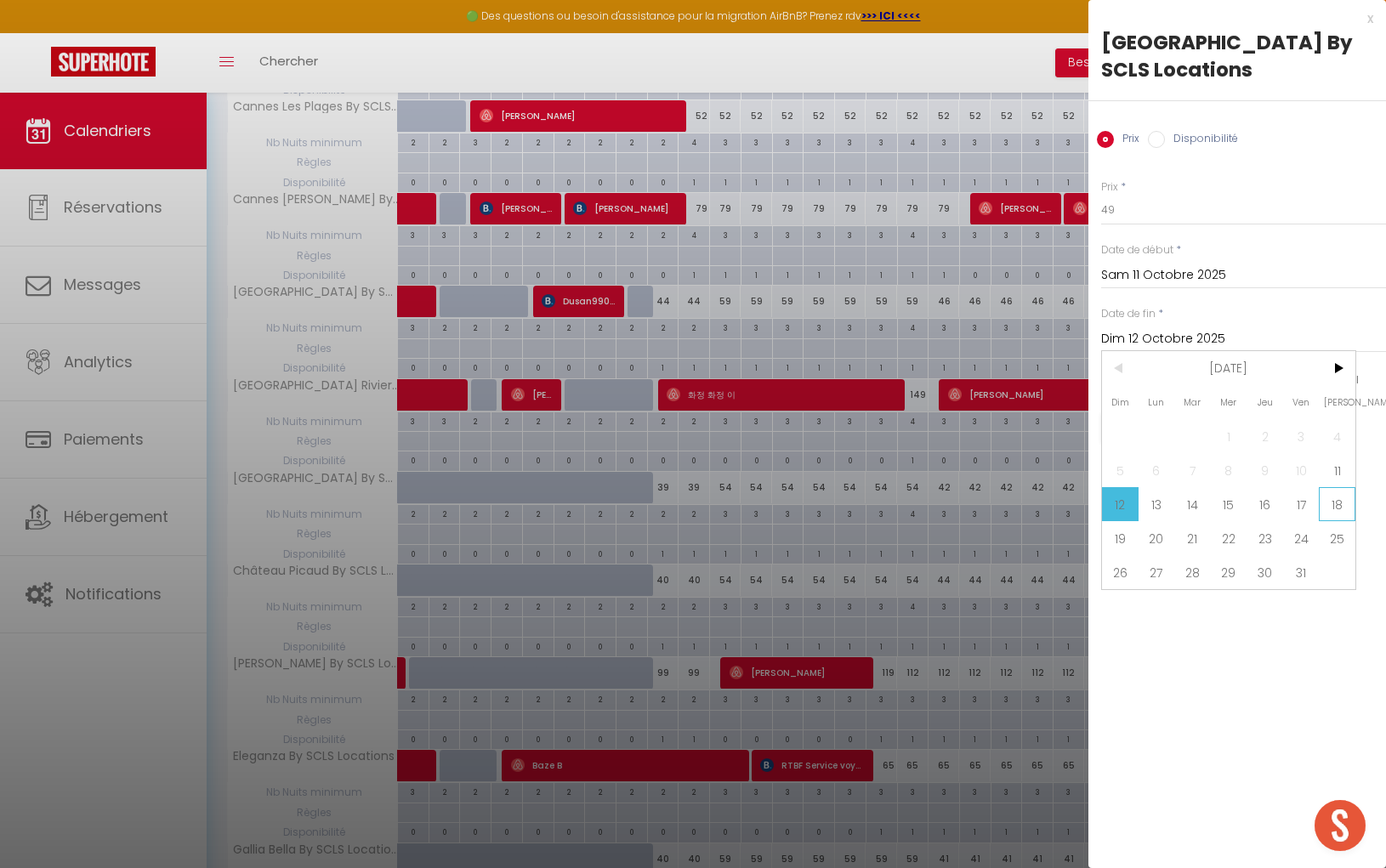
click at [1344, 499] on span "18" at bounding box center [1336, 505] width 36 height 34
type input "Sam 18 Octobre 2025"
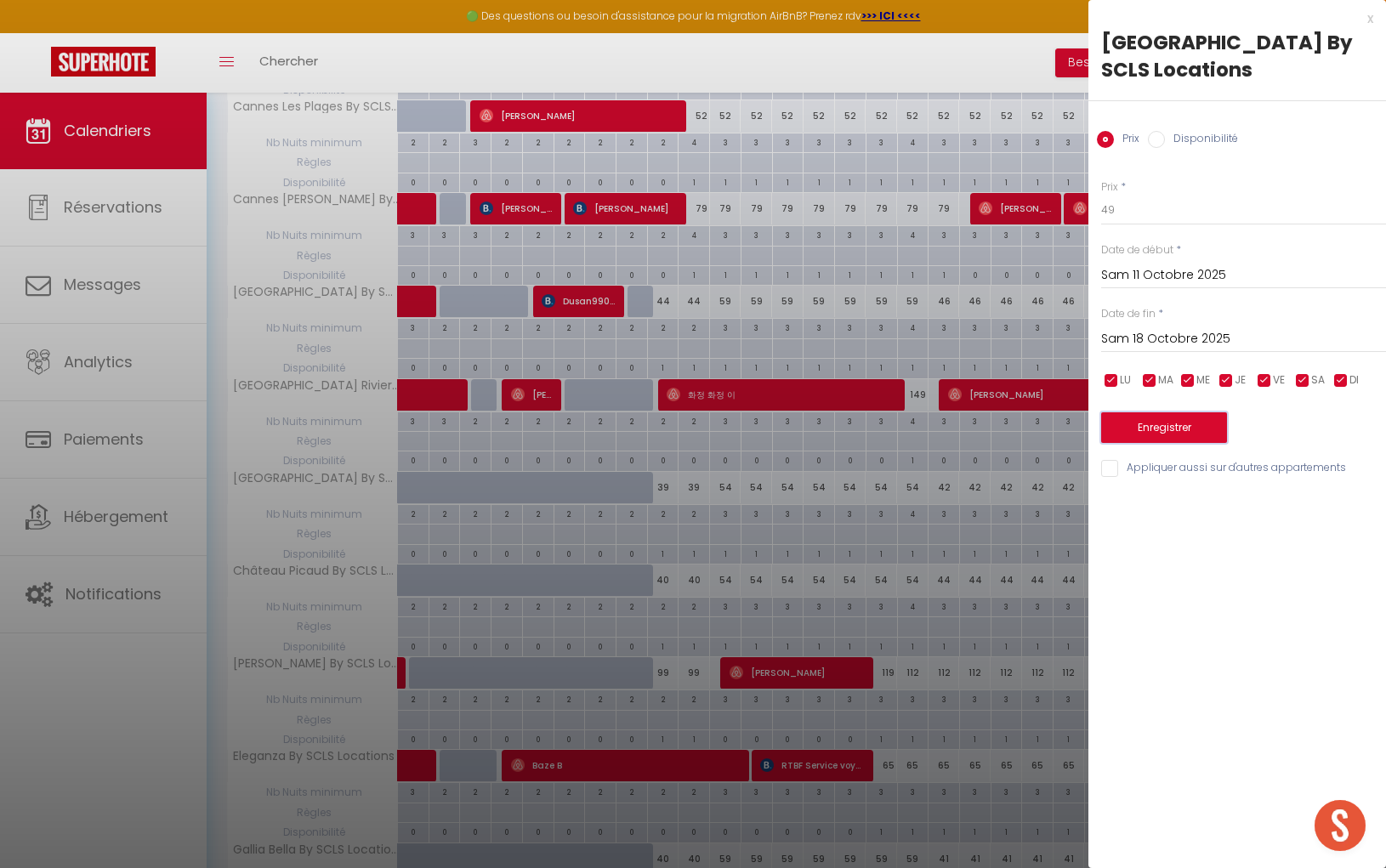
click at [1153, 430] on button "Enregistrer" at bounding box center [1164, 427] width 126 height 31
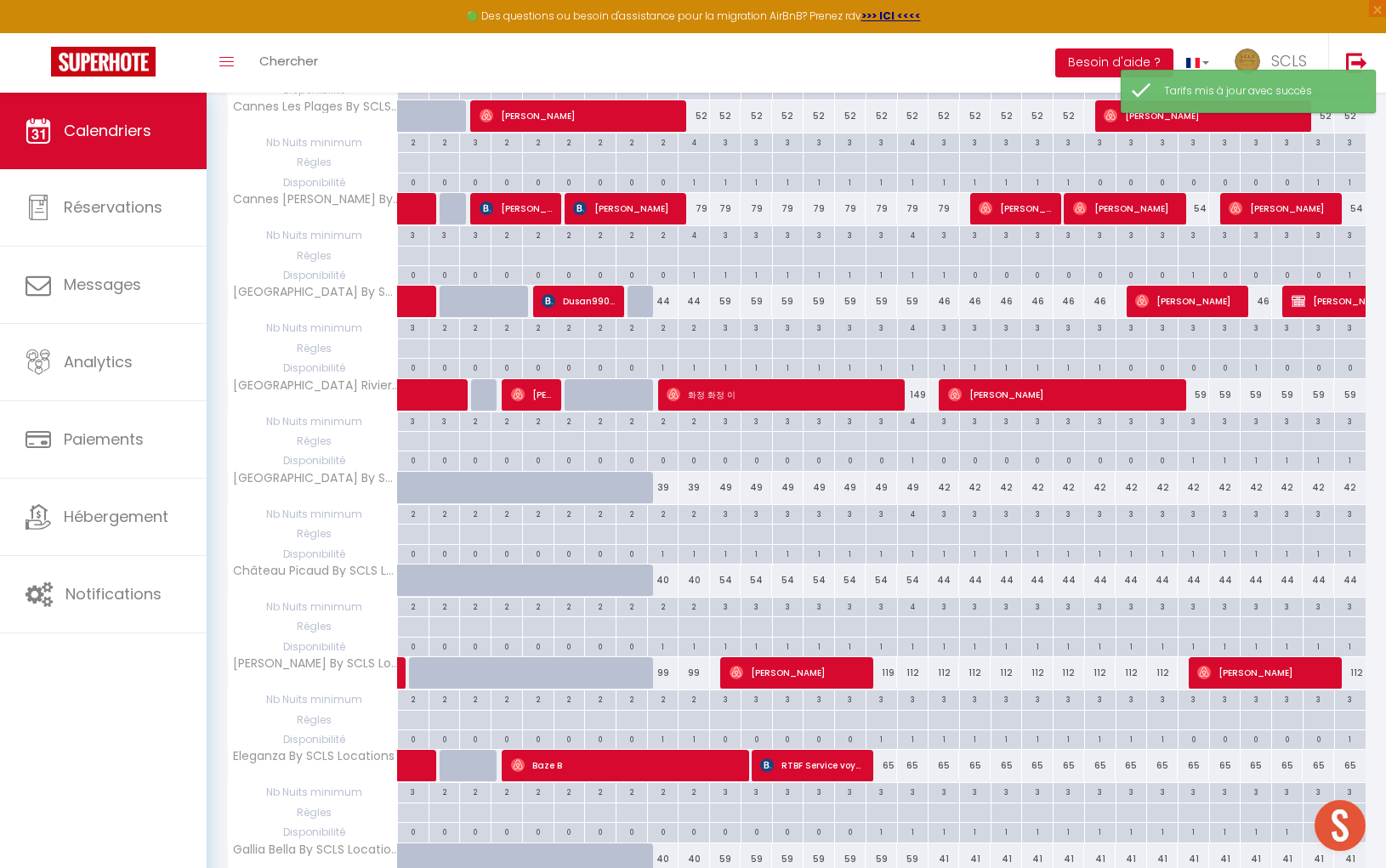
click at [725, 564] on div "54" at bounding box center [725, 579] width 32 height 32
type input "54"
type input "Sam 11 Octobre 2025"
type input "Dim 12 Octobre 2025"
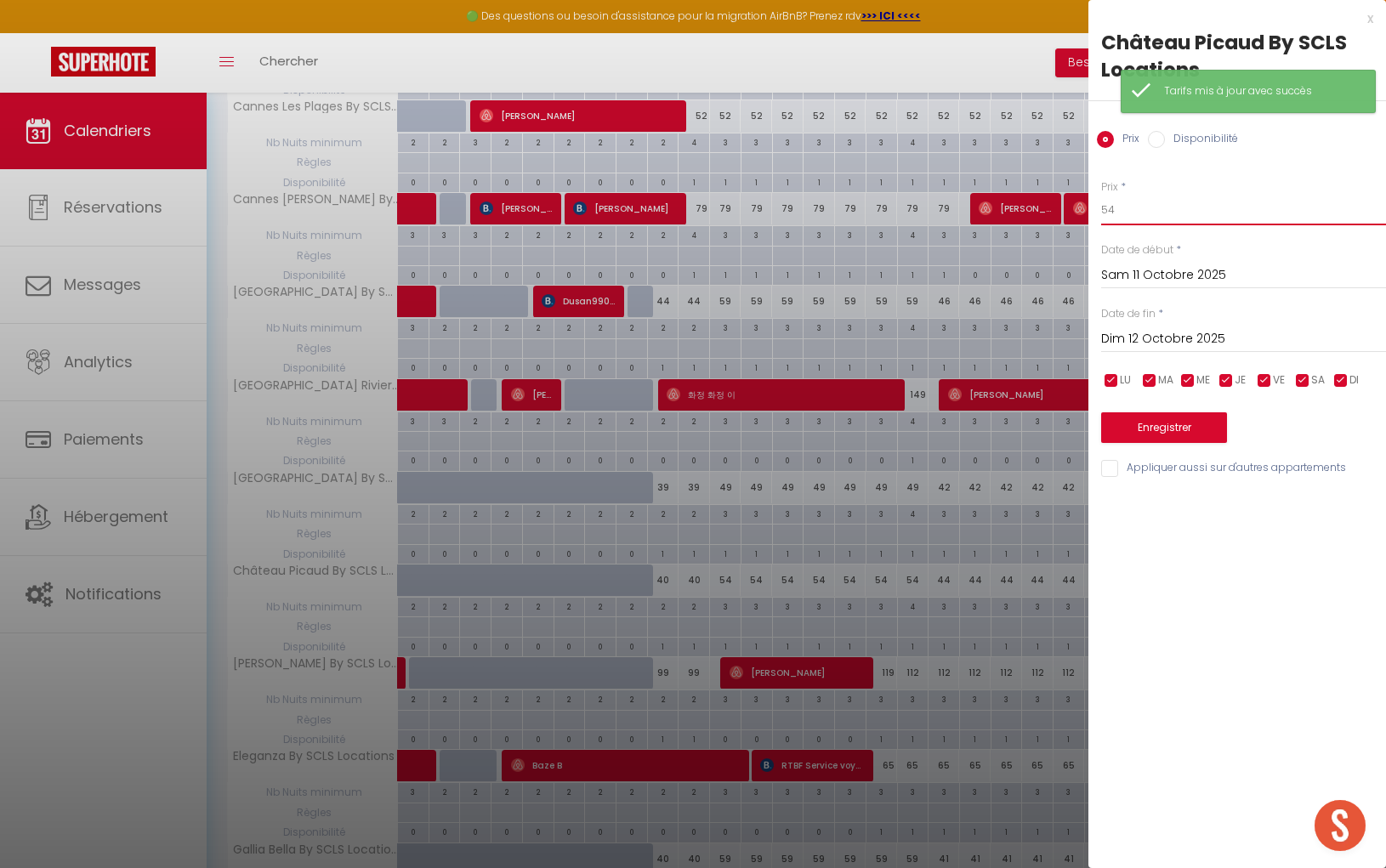
drag, startPoint x: 1121, startPoint y: 212, endPoint x: 972, endPoint y: 198, distance: 149.7
click at [1015, 199] on body "🟢 Des questions ou besoin d'assistance pour la migration AirBnB? Prenez rdv >>>…" at bounding box center [693, 473] width 1386 height 2264
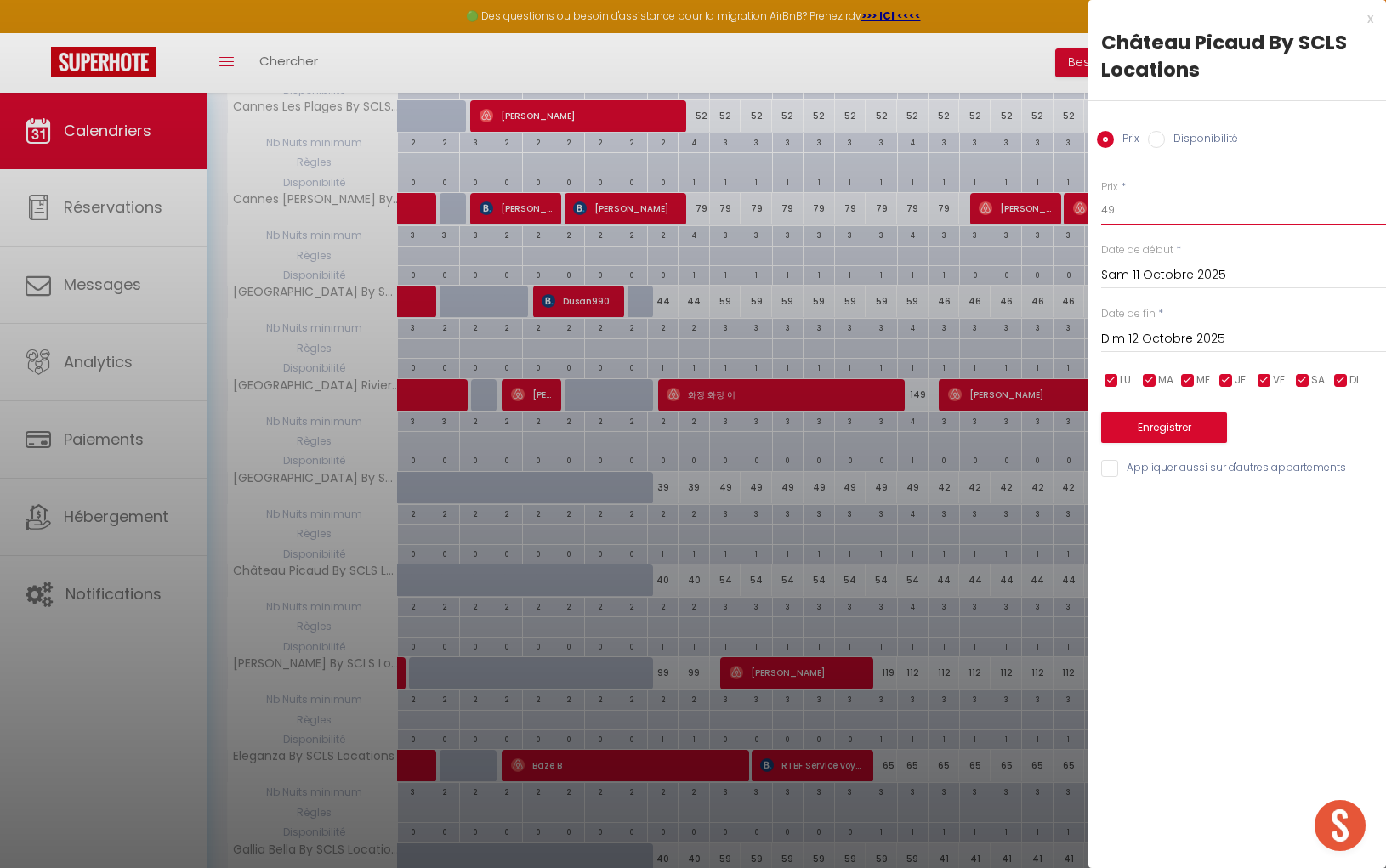
type input "49"
click at [1172, 337] on input "Dim 12 Octobre 2025" at bounding box center [1244, 338] width 285 height 22
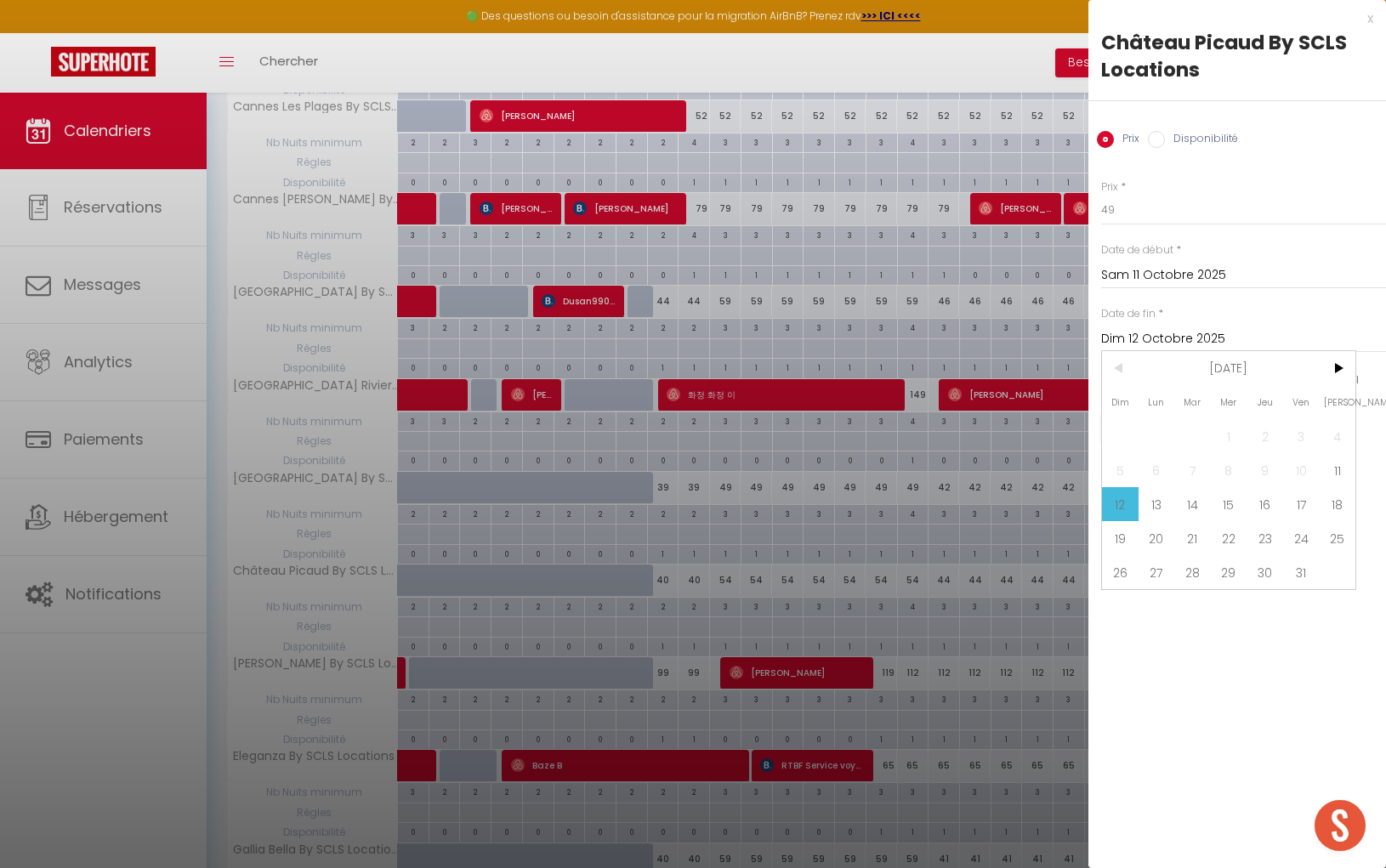
drag, startPoint x: 1333, startPoint y: 500, endPoint x: 1179, endPoint y: 453, distance: 161.0
click at [1333, 500] on span "18" at bounding box center [1336, 505] width 36 height 34
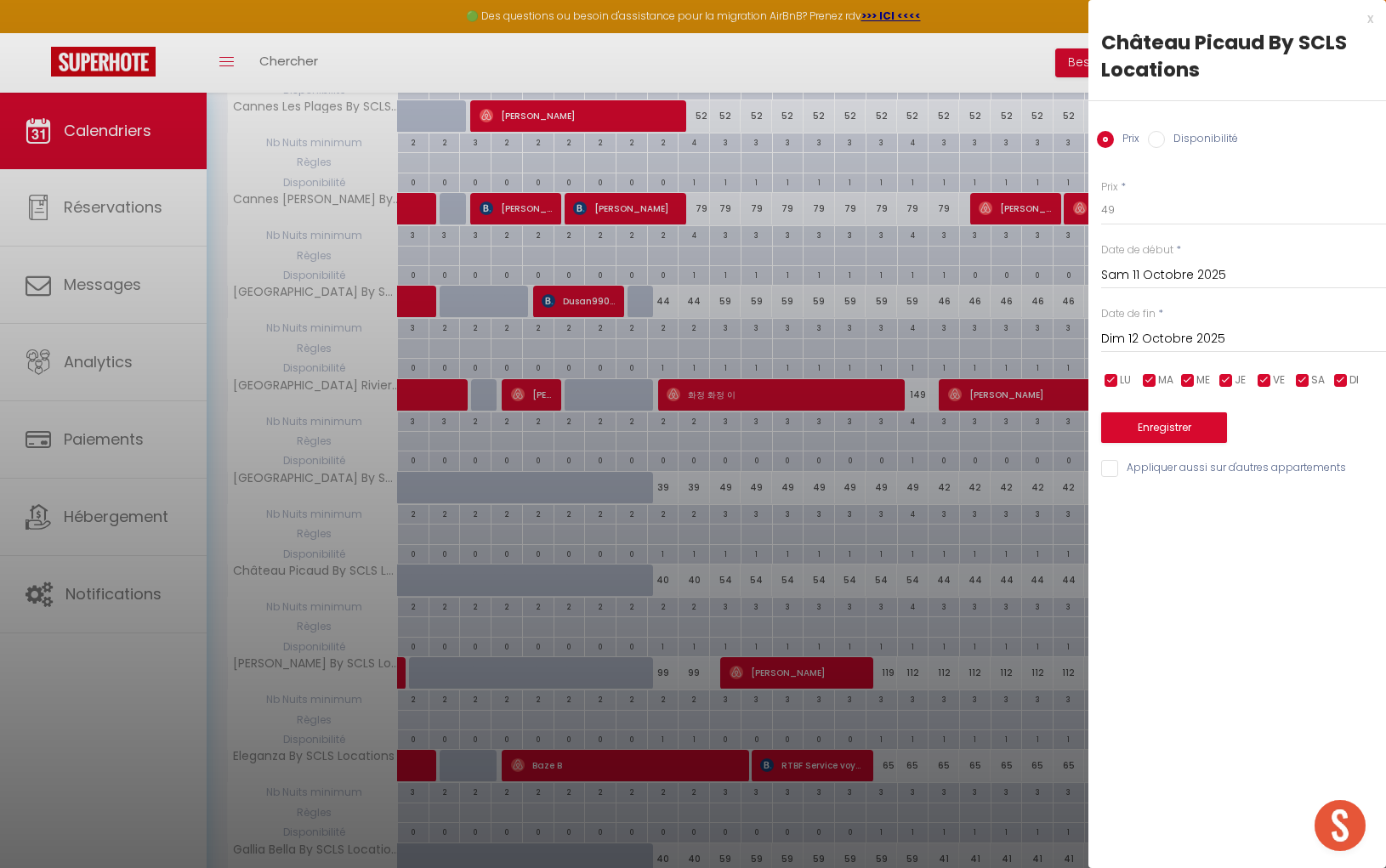
type input "Sam 18 Octobre 2025"
drag, startPoint x: 1148, startPoint y: 433, endPoint x: 1047, endPoint y: 435, distance: 101.0
click at [1148, 433] on button "Enregistrer" at bounding box center [1164, 427] width 126 height 31
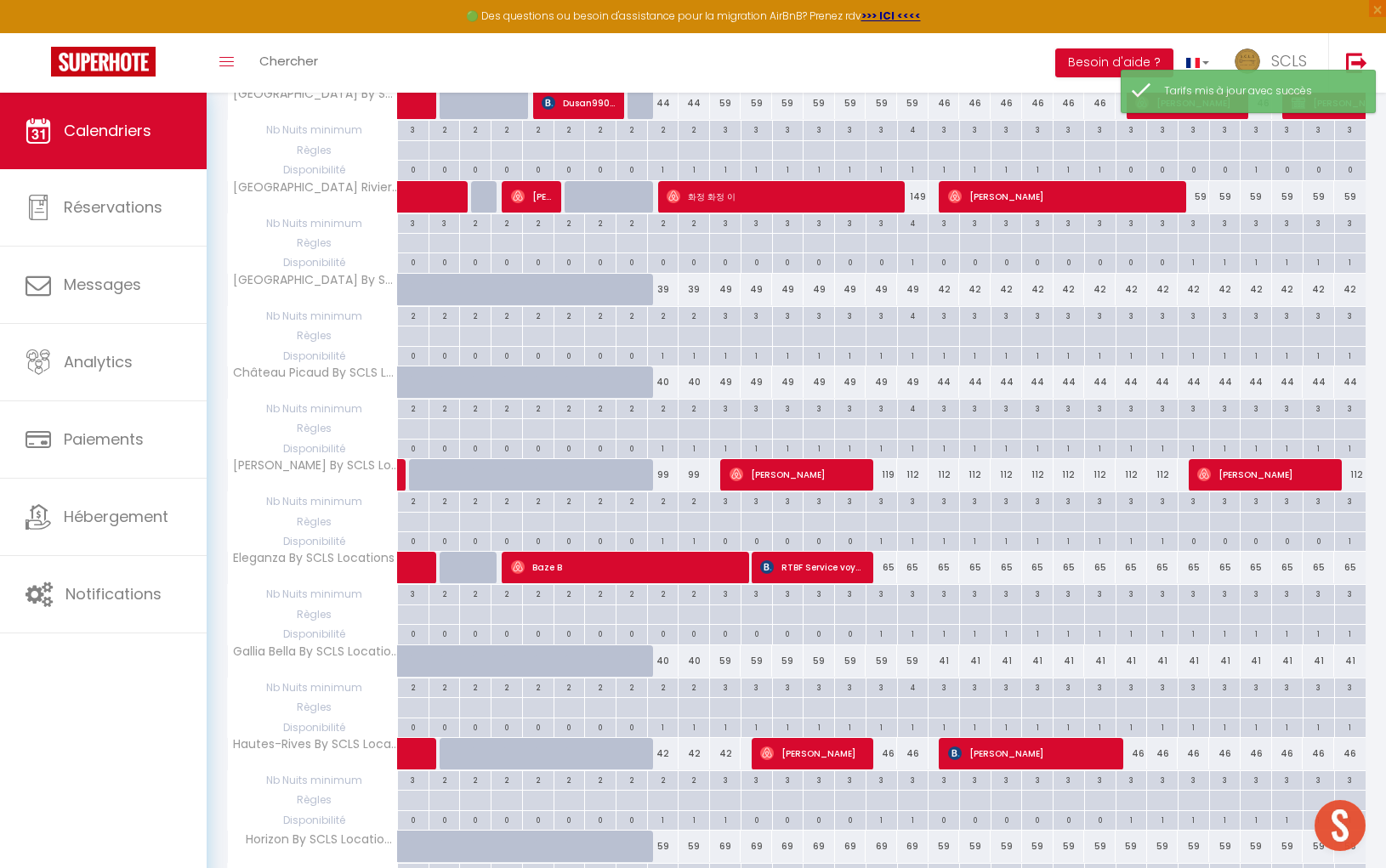
scroll to position [872, 0]
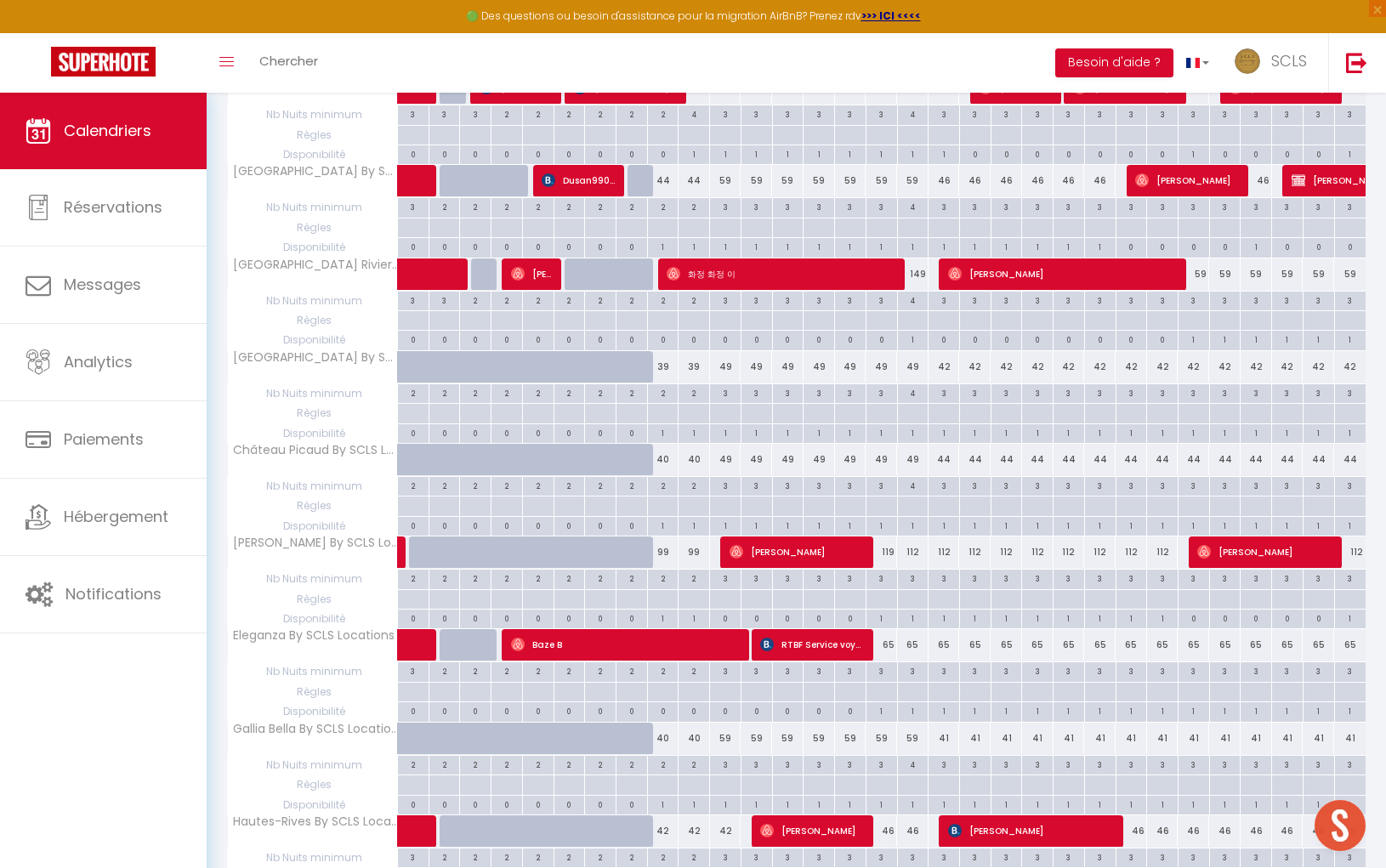
click at [890, 536] on div "119" at bounding box center [880, 552] width 32 height 32
type input "119"
type input "Jeu 16 Octobre 2025"
type input "Ven 17 Octobre 2025"
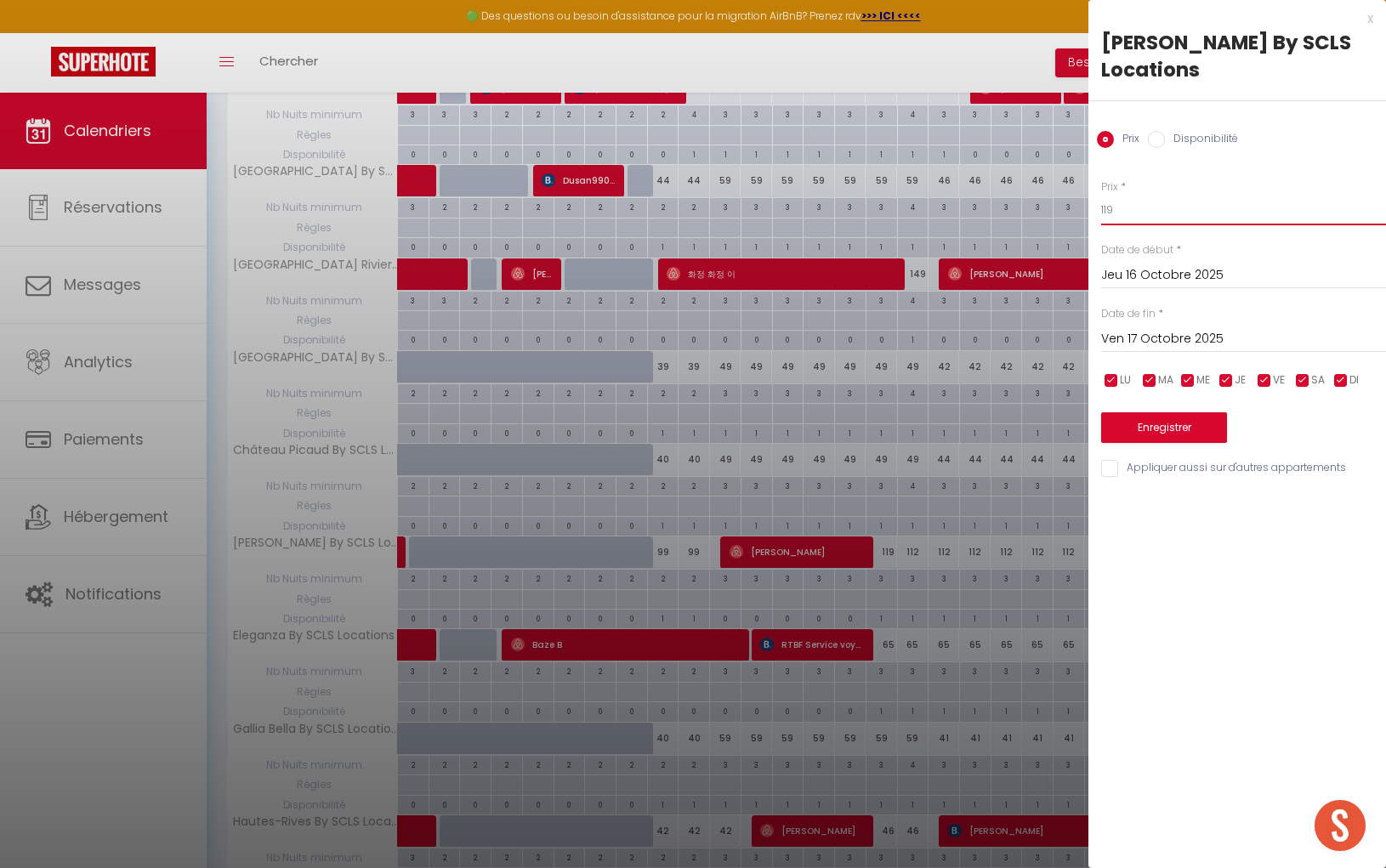
drag, startPoint x: 1141, startPoint y: 208, endPoint x: 1006, endPoint y: 190, distance: 136.2
click at [1017, 192] on body "🟢 Des questions ou besoin d'assistance pour la migration AirBnB? Prenez rdv >>>…" at bounding box center [693, 353] width 1386 height 2264
type input "109"
drag, startPoint x: 1144, startPoint y: 336, endPoint x: 1209, endPoint y: 382, distance: 79.6
click at [1143, 336] on input "Ven 17 Octobre 2025" at bounding box center [1244, 338] width 285 height 22
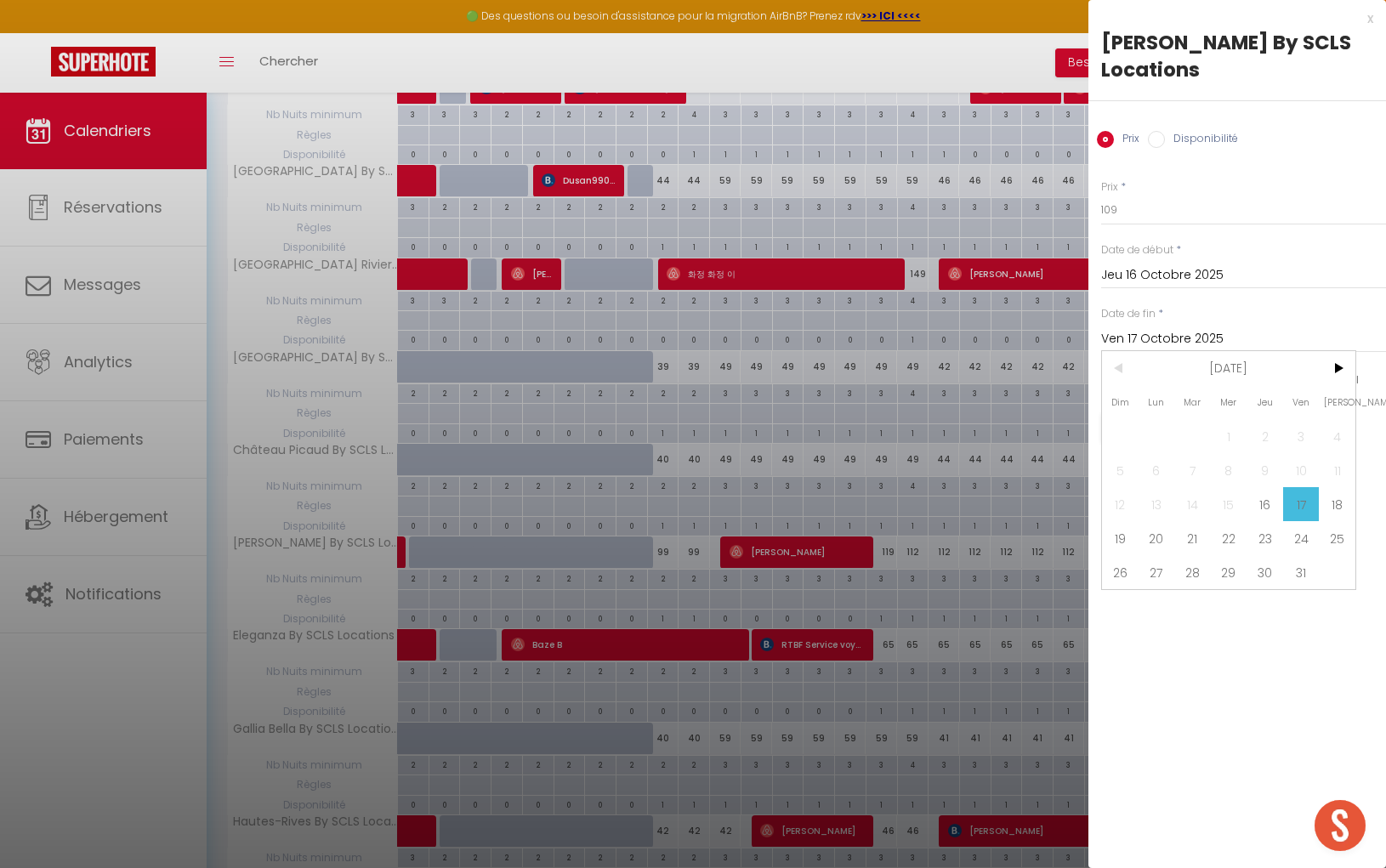
drag, startPoint x: 1344, startPoint y: 535, endPoint x: 1279, endPoint y: 495, distance: 76.3
click at [1341, 535] on span "25" at bounding box center [1336, 538] width 36 height 34
type input "Sam 25 Octobre 2025"
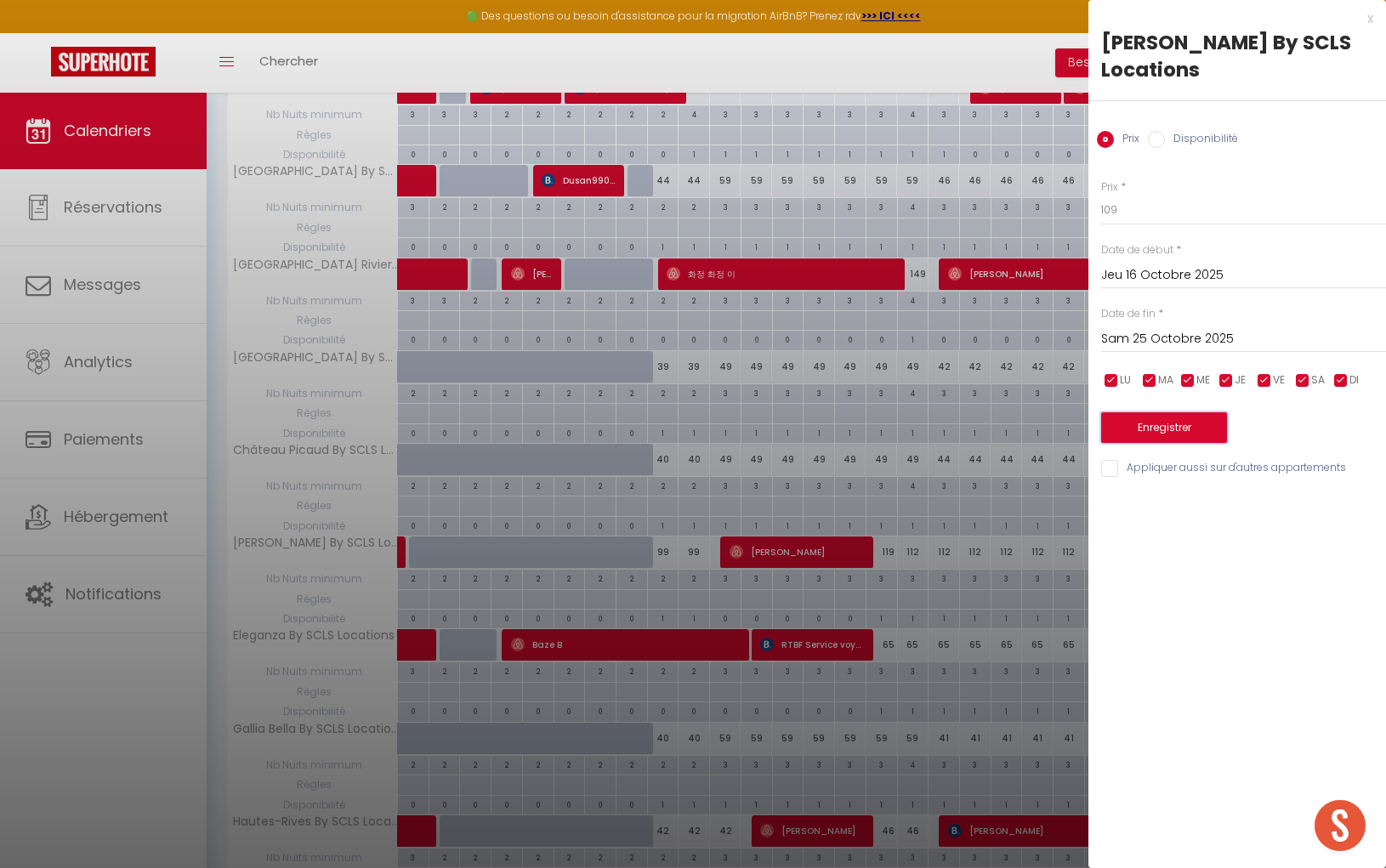
click at [1202, 421] on button "Enregistrer" at bounding box center [1164, 427] width 126 height 31
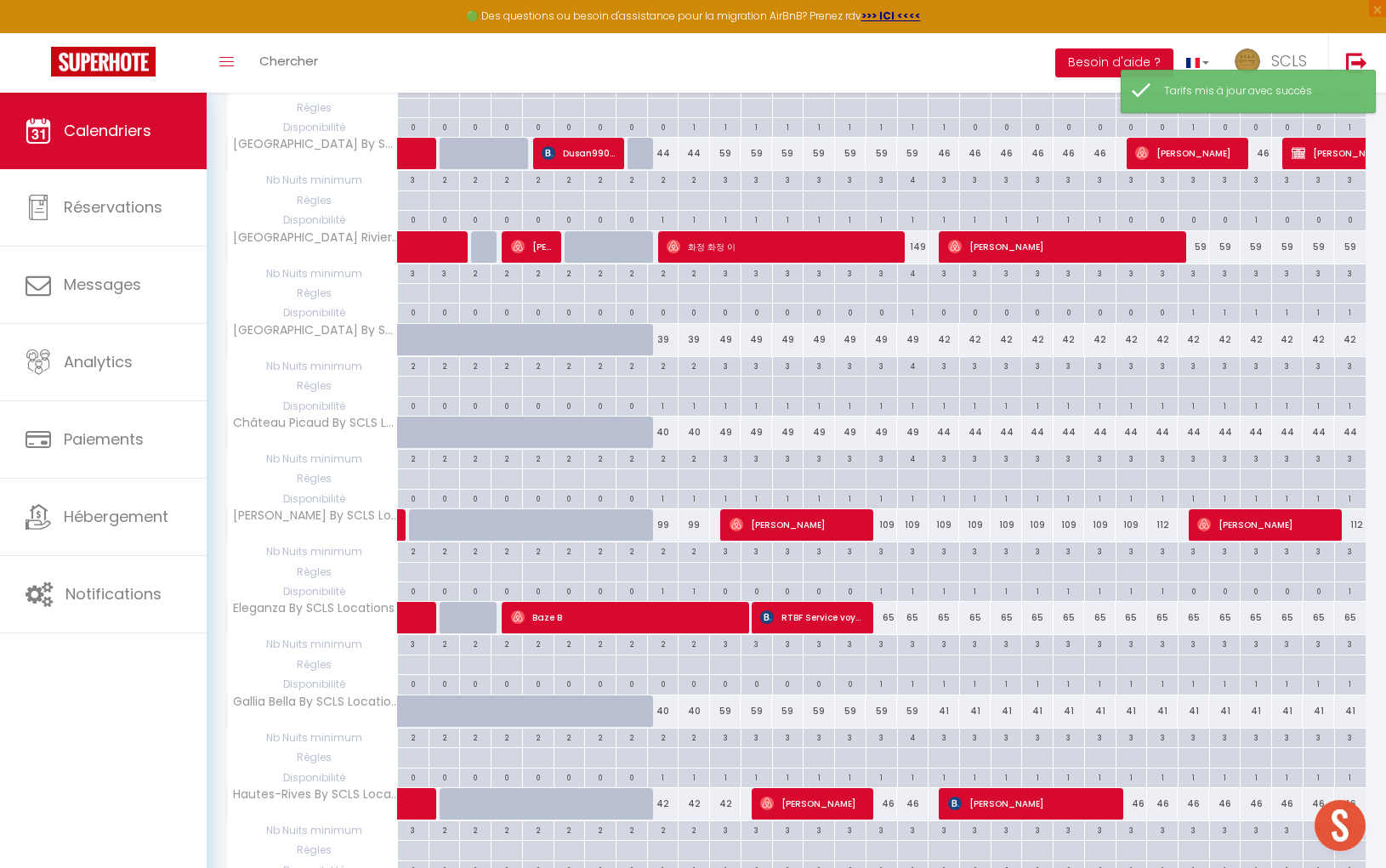
scroll to position [902, 0]
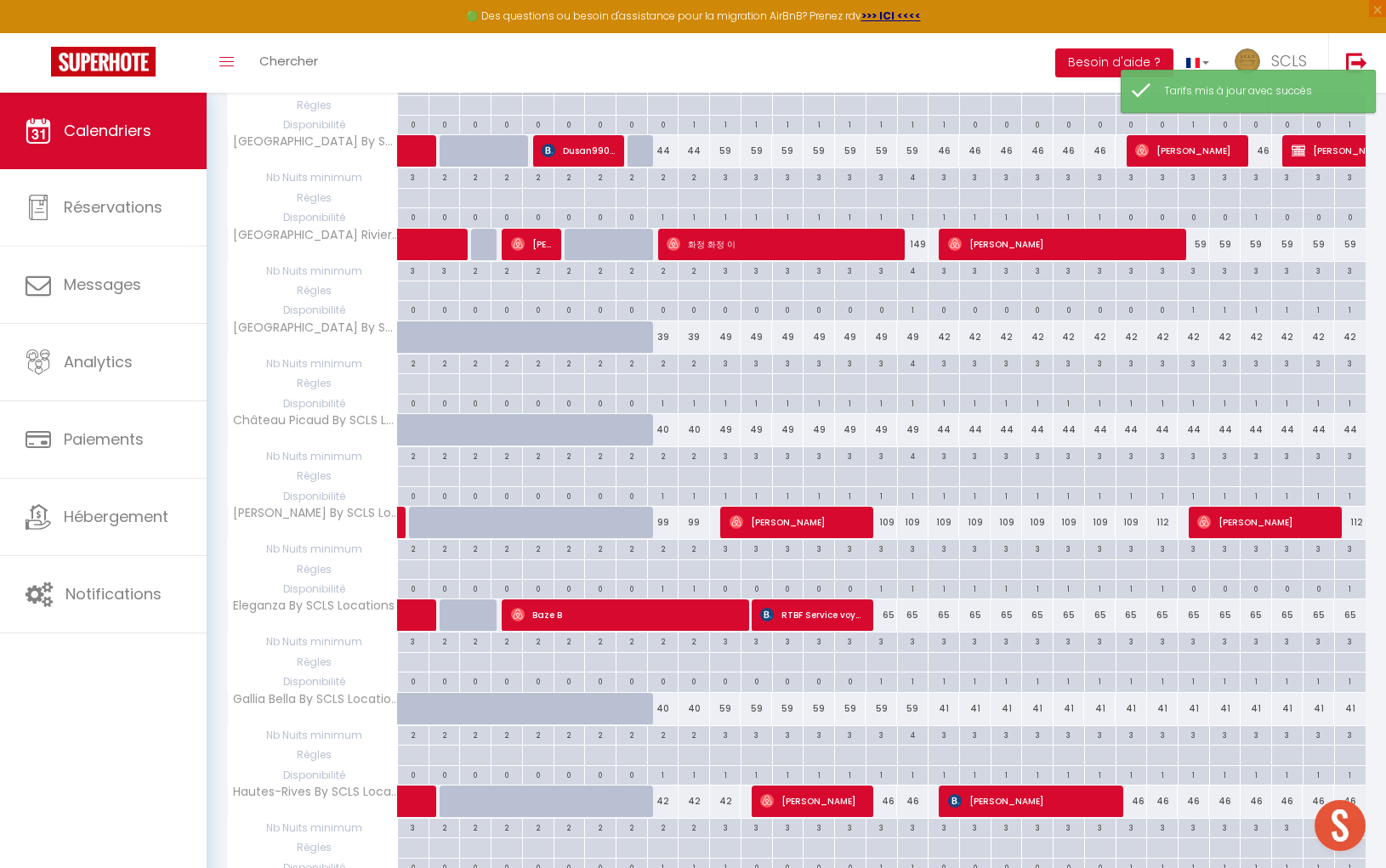
click at [1169, 510] on div "112" at bounding box center [1162, 522] width 32 height 32
type input "112"
type input "Sam 25 Octobre 2025"
type input "Dim 26 Octobre 2025"
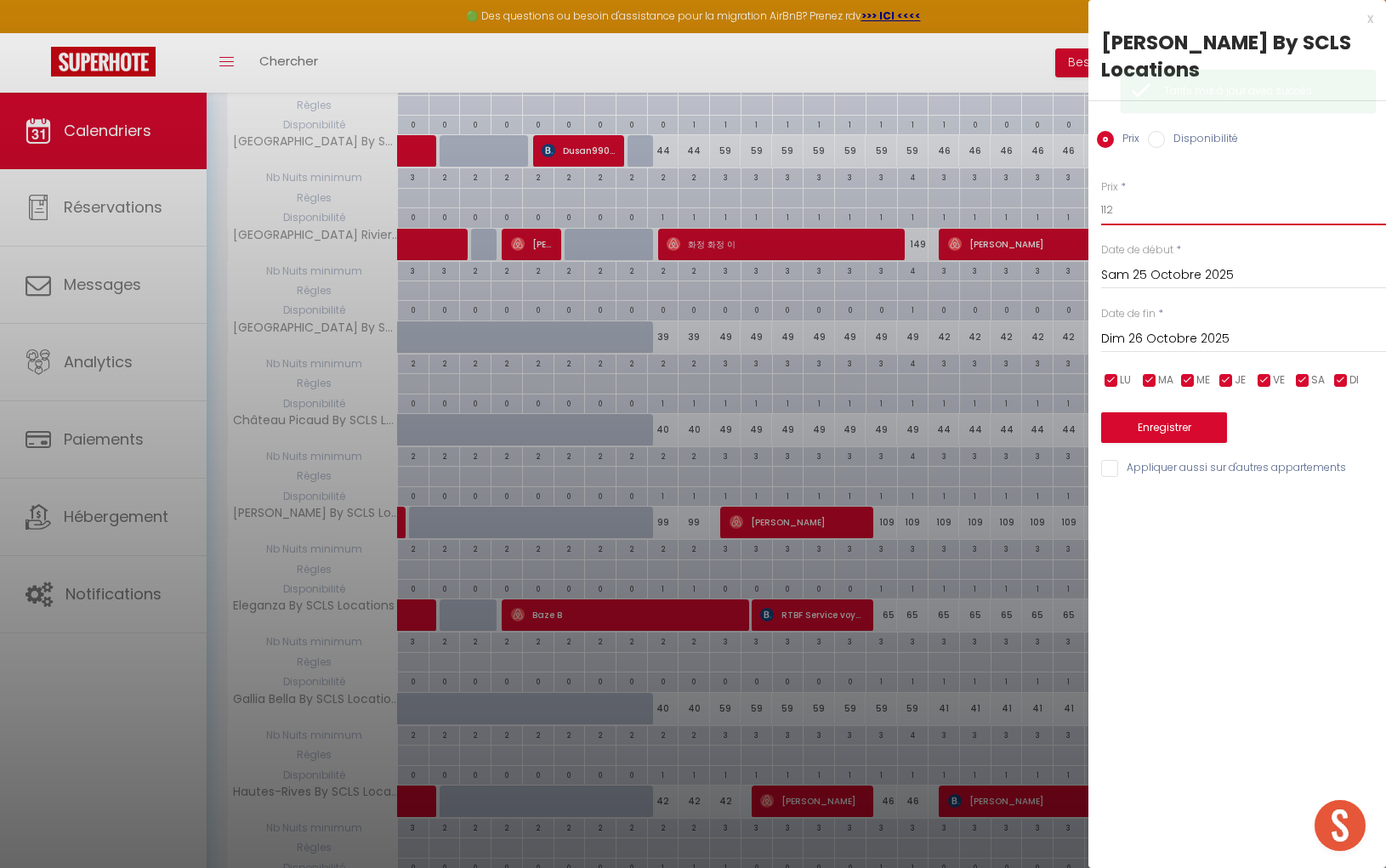
drag, startPoint x: 1109, startPoint y: 210, endPoint x: 976, endPoint y: 196, distance: 133.7
click at [996, 198] on body "🟢 Des questions ou besoin d'assistance pour la migration AirBnB? Prenez rdv >>>…" at bounding box center [693, 322] width 1386 height 2264
type input "109"
click at [1146, 423] on button "Enregistrer" at bounding box center [1164, 427] width 126 height 31
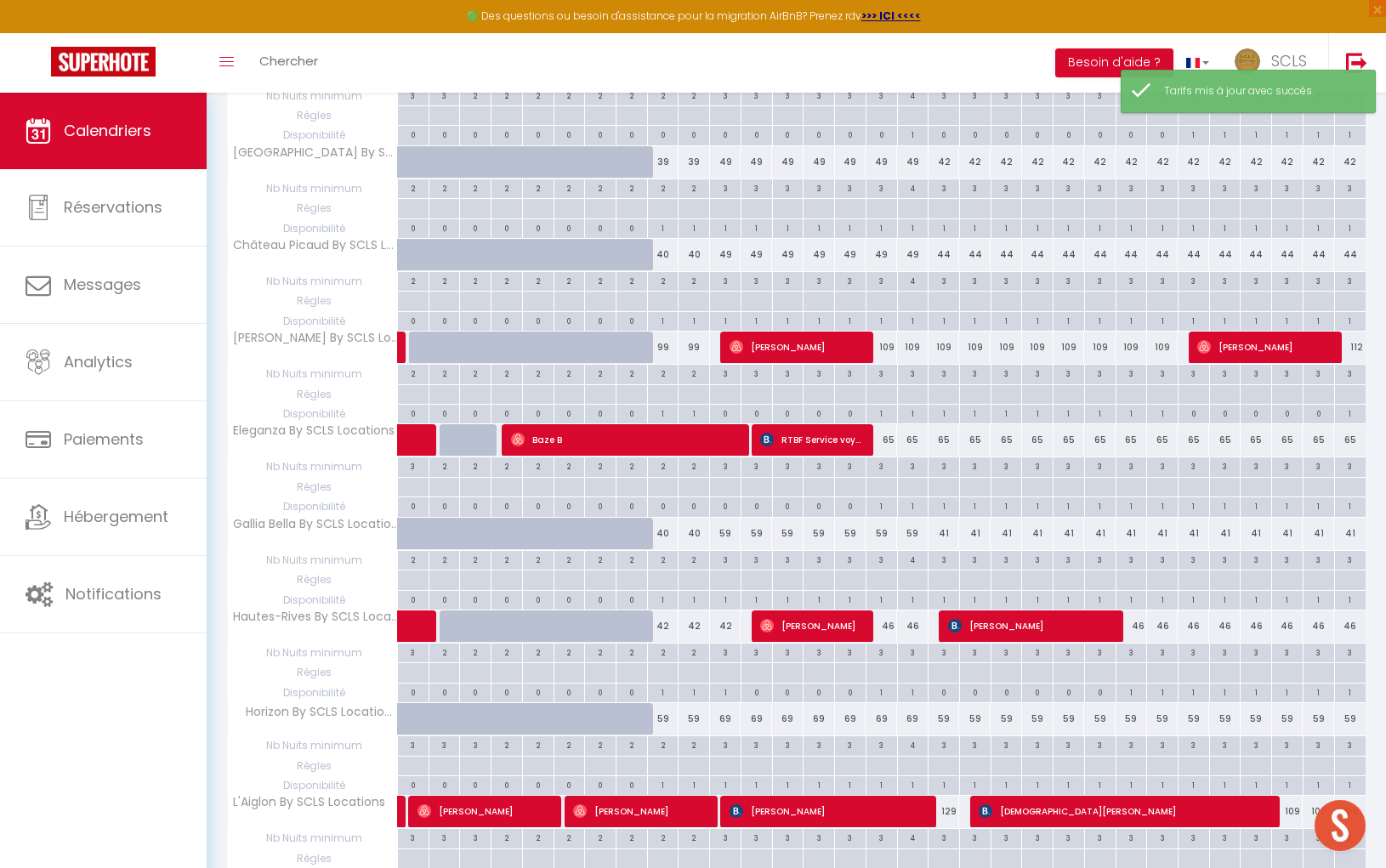
scroll to position [1087, 0]
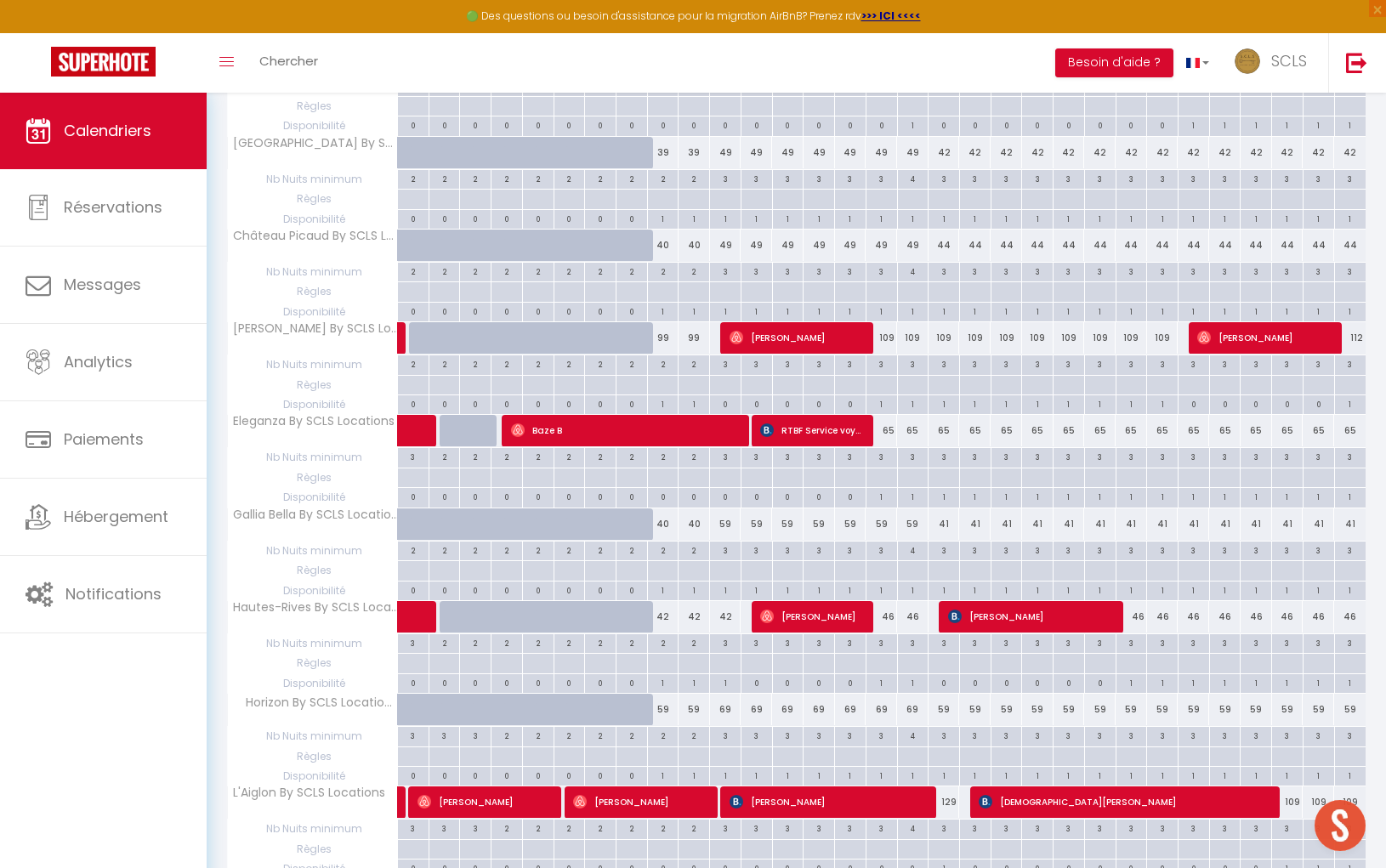
click at [728, 503] on tbody "Andrea By SCLS Locations 49 49 49 49 46 Sabrina Moninger" at bounding box center [796, 250] width 1138 height 1899
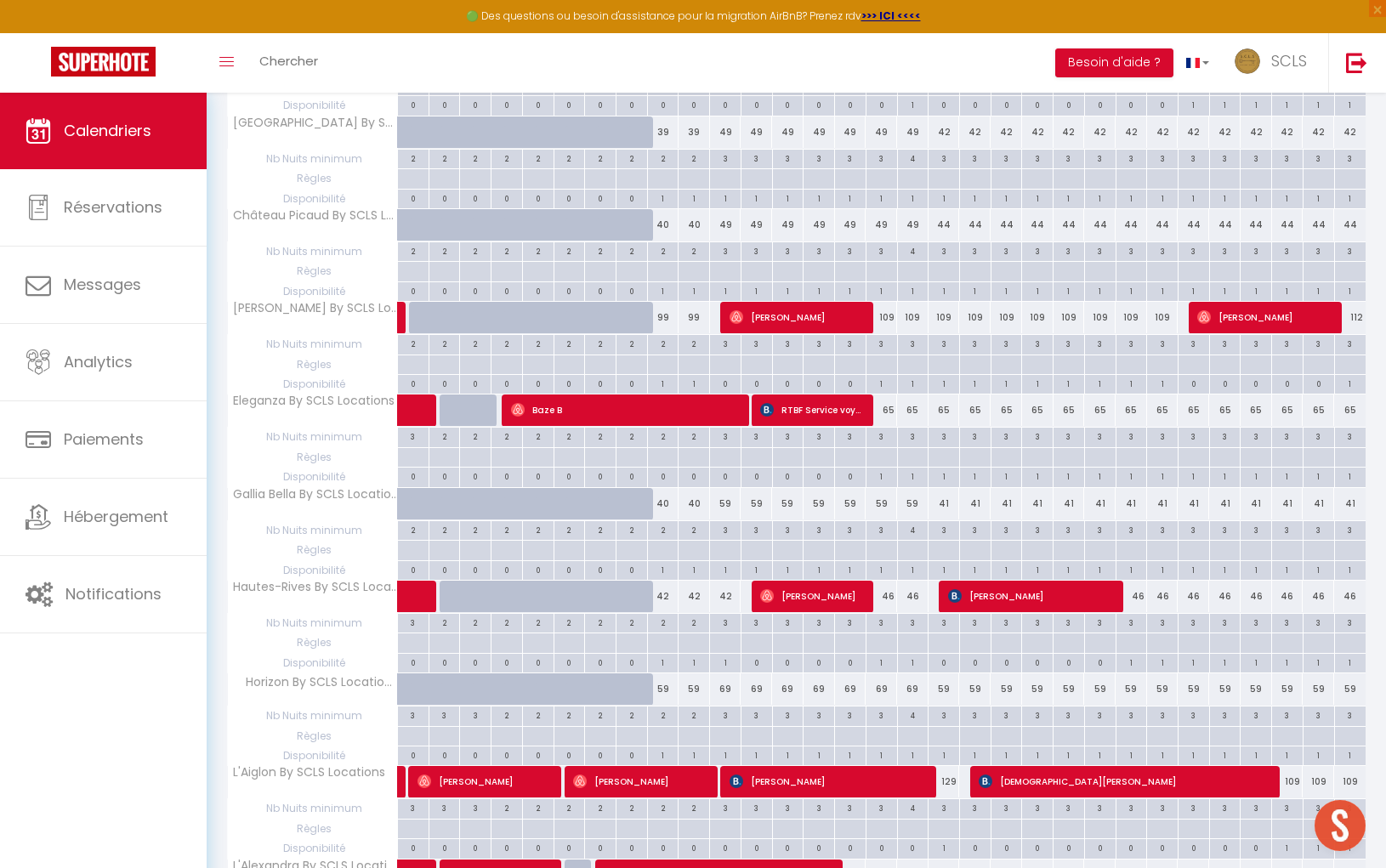
click at [730, 488] on div "59" at bounding box center [725, 503] width 32 height 32
type input "59"
type input "Sam 11 Octobre 2025"
type input "Dim 12 Octobre 2025"
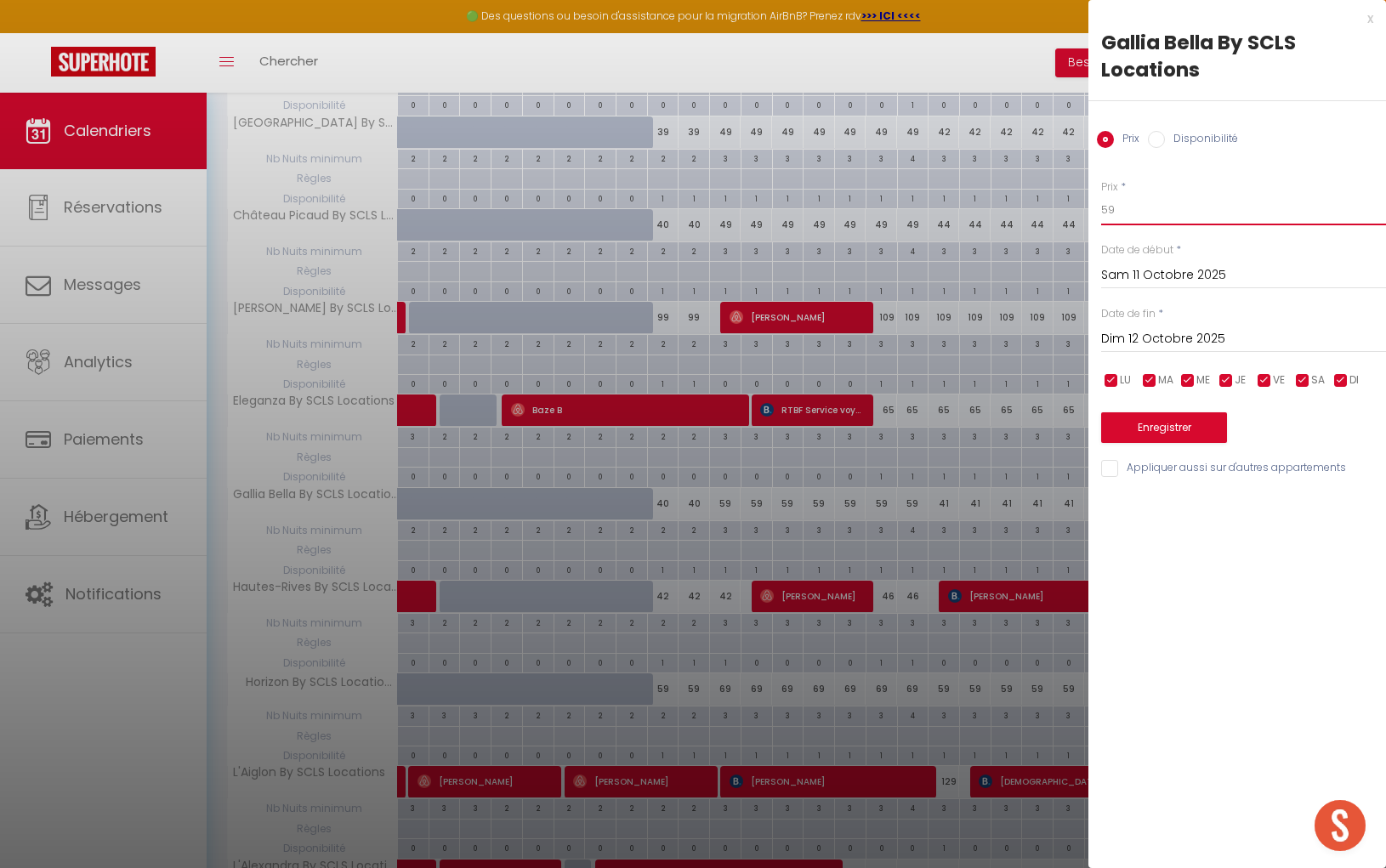
drag, startPoint x: 1115, startPoint y: 212, endPoint x: 1000, endPoint y: 196, distance: 116.1
click at [1009, 196] on body "🟢 Des questions ou besoin d'assistance pour la migration AirBnB? Prenez rdv >>>…" at bounding box center [693, 118] width 1386 height 2264
type input "49"
drag, startPoint x: 1159, startPoint y: 345, endPoint x: 1195, endPoint y: 358, distance: 38.3
click at [1159, 345] on input "Dim 12 Octobre 2025" at bounding box center [1244, 338] width 285 height 22
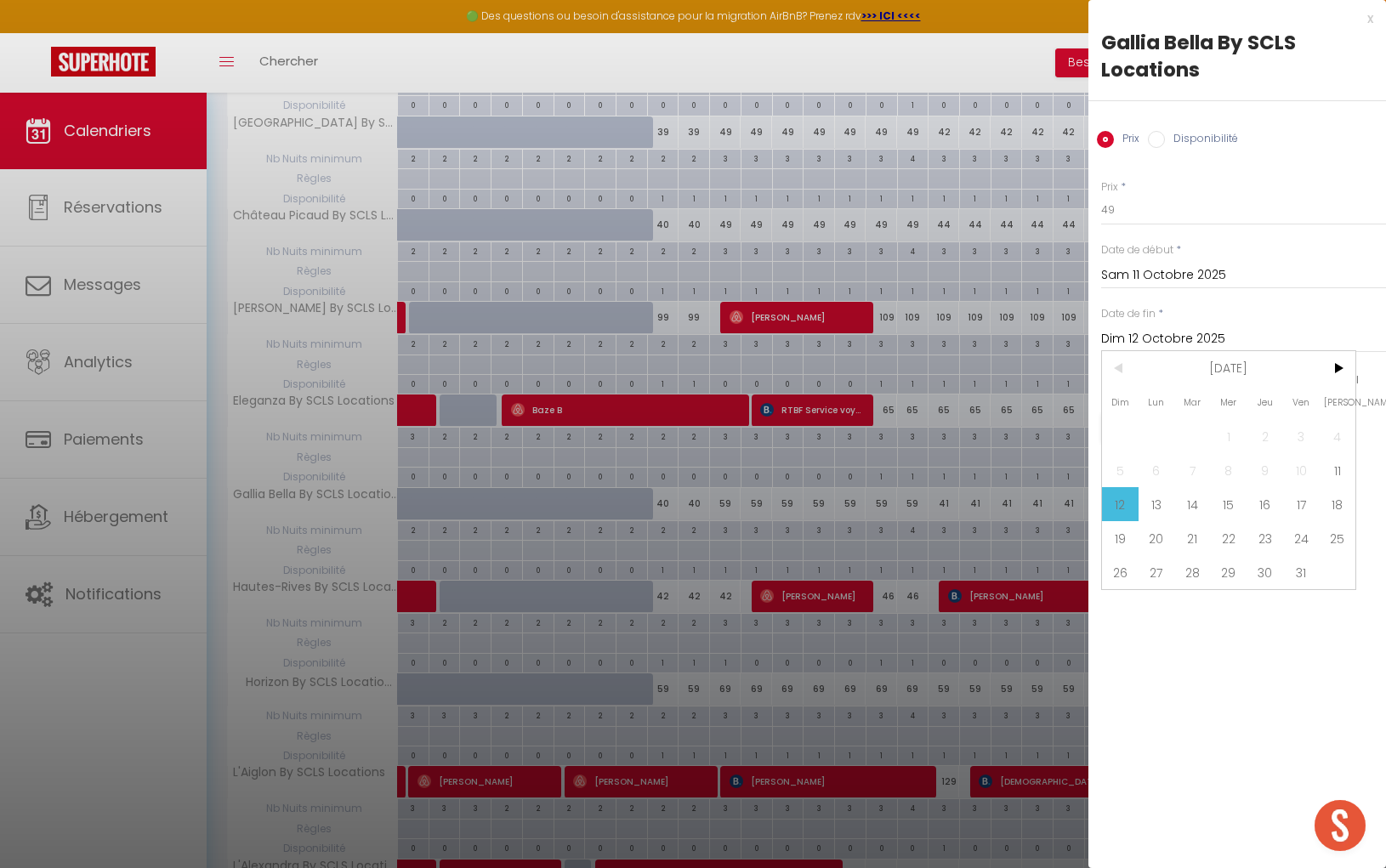
drag, startPoint x: 1346, startPoint y: 498, endPoint x: 1272, endPoint y: 489, distance: 74.5
click at [1346, 498] on span "18" at bounding box center [1336, 505] width 36 height 34
type input "Sam 18 Octobre 2025"
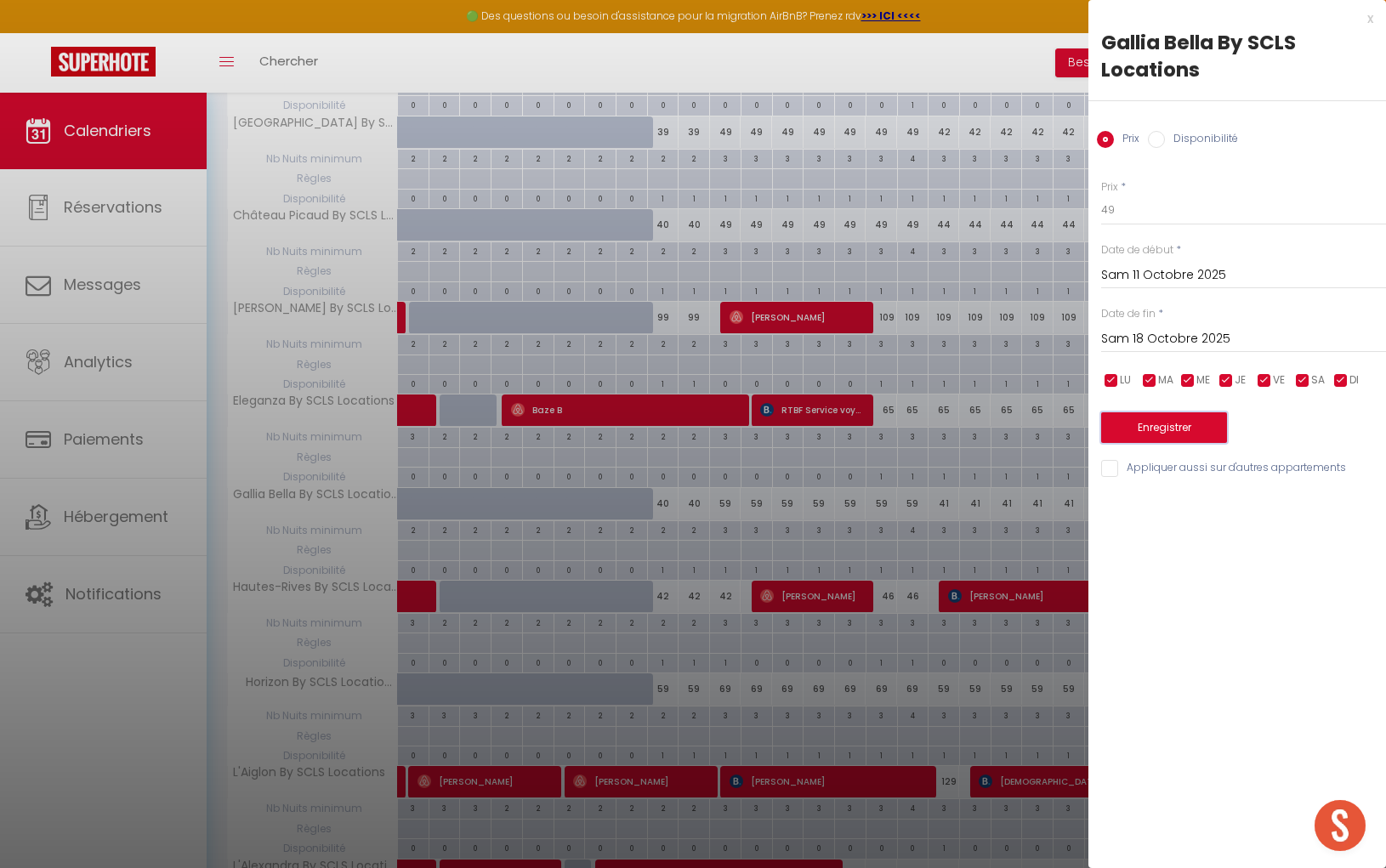
drag, startPoint x: 1170, startPoint y: 428, endPoint x: 1081, endPoint y: 450, distance: 91.7
click at [1170, 428] on button "Enregistrer" at bounding box center [1164, 427] width 126 height 31
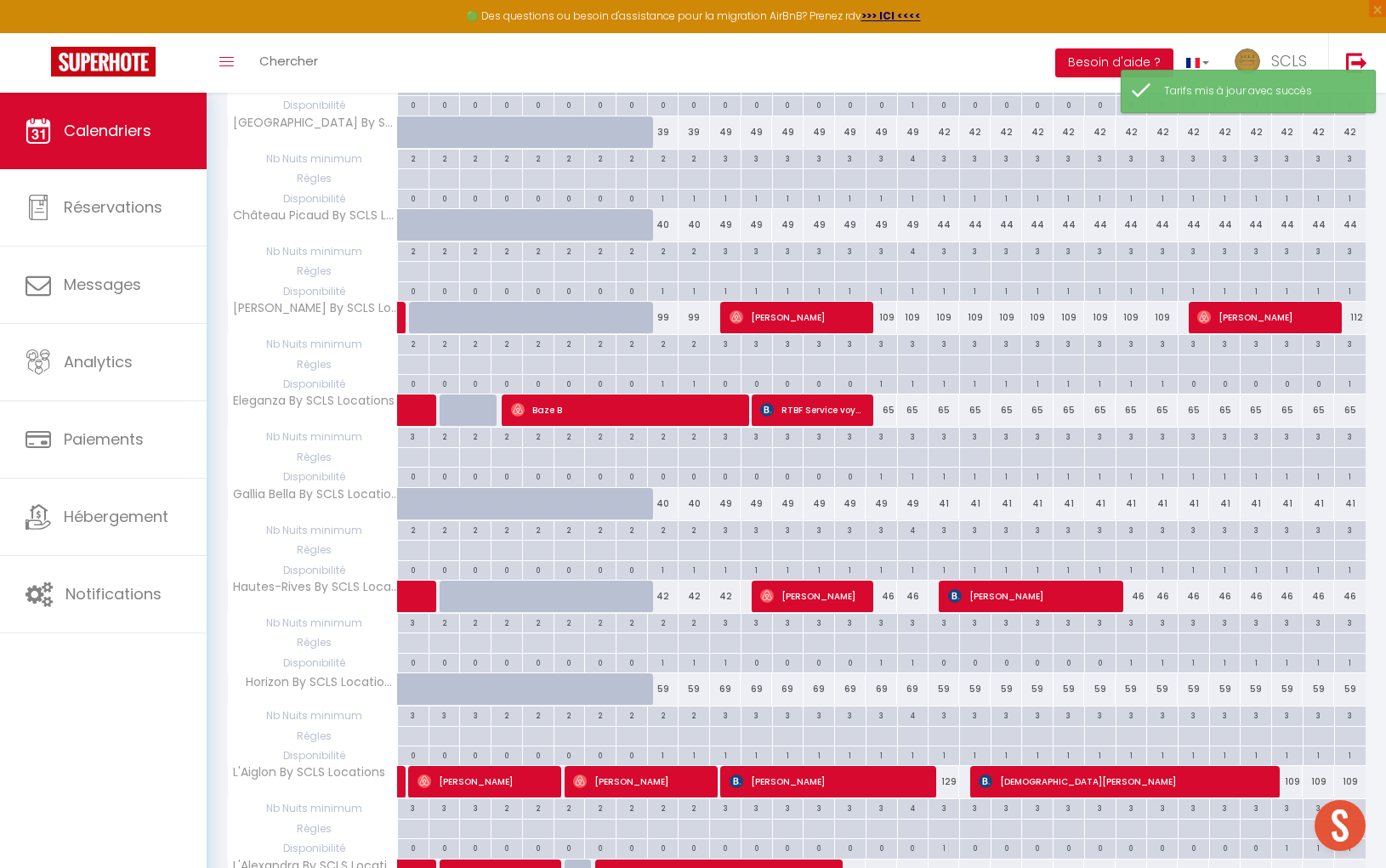
click at [883, 614] on div "3" at bounding box center [881, 621] width 31 height 16
type input "3"
type input "Jeu 16 Octobre 2025"
type input "Ven 17 Octobre 2025"
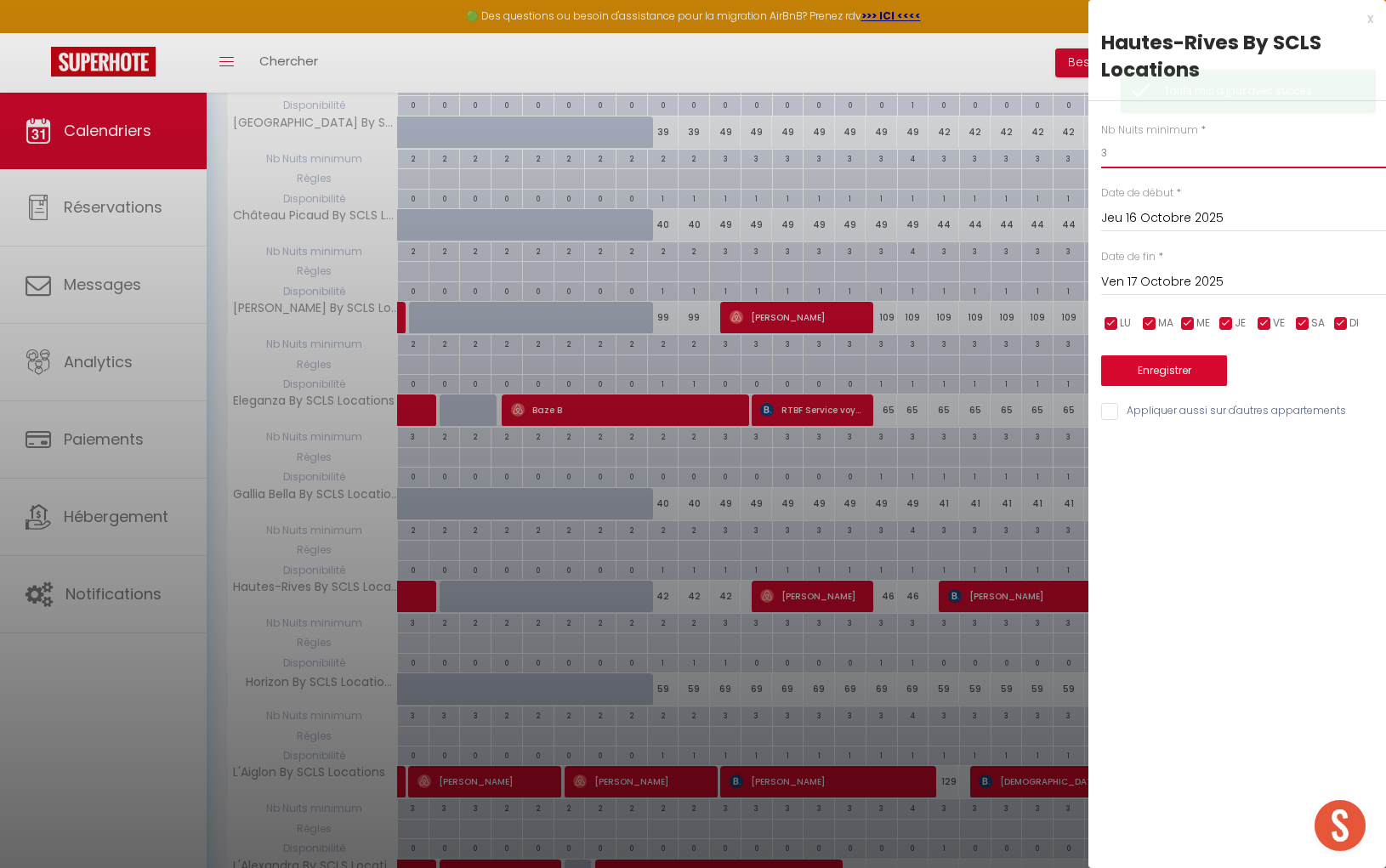
drag, startPoint x: 1138, startPoint y: 159, endPoint x: 1017, endPoint y: 142, distance: 122.2
click at [1029, 143] on body "🟢 Des questions ou besoin d'assistance pour la migration AirBnB? Prenez rdv >>>…" at bounding box center [693, 118] width 1386 height 2264
type input "2"
drag, startPoint x: 1171, startPoint y: 283, endPoint x: 1217, endPoint y: 339, distance: 72.5
click at [1171, 282] on input "Ven 17 Octobre 2025" at bounding box center [1244, 282] width 285 height 22
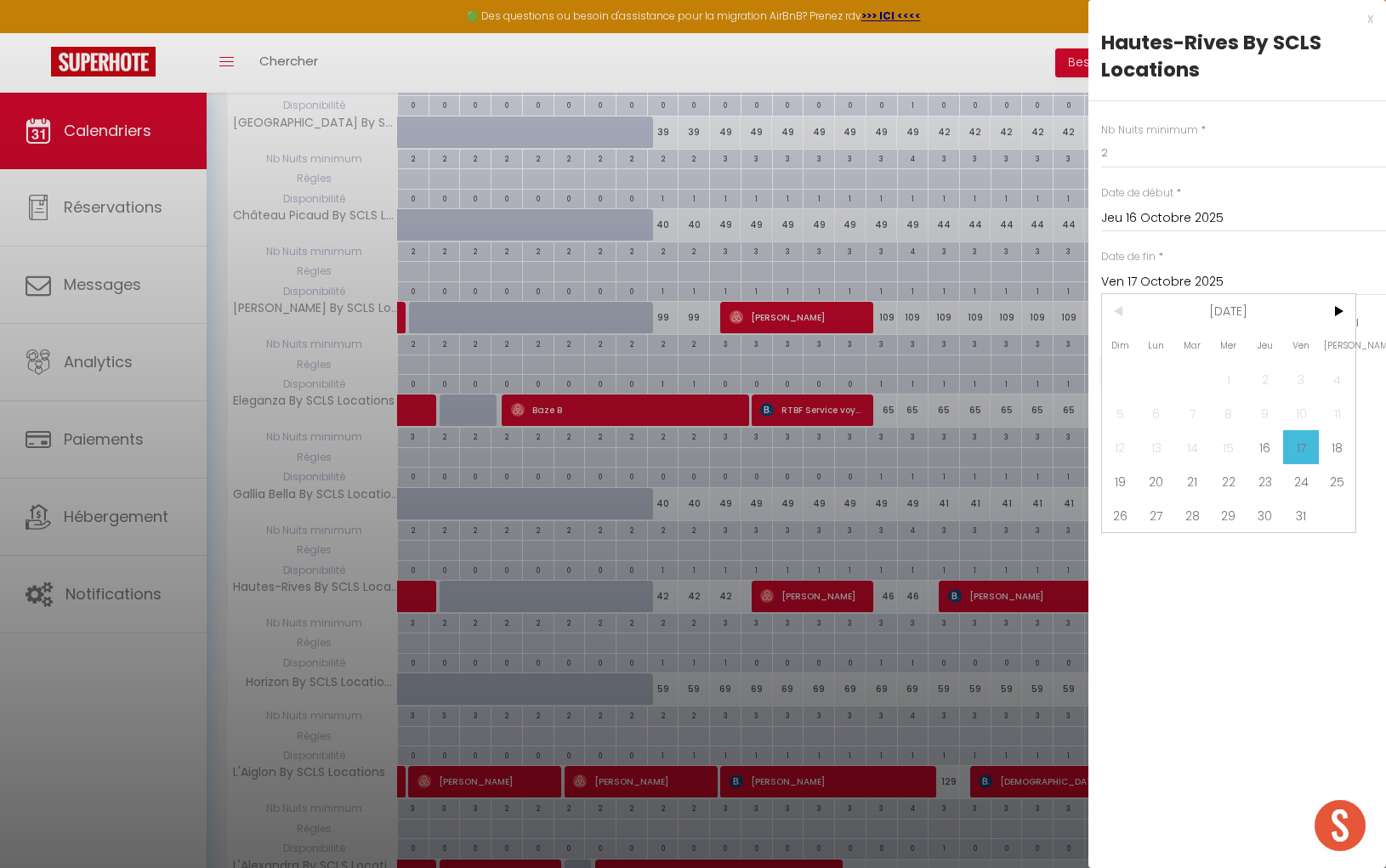
drag, startPoint x: 1346, startPoint y: 442, endPoint x: 1267, endPoint y: 447, distance: 79.2
click at [1345, 442] on span "18" at bounding box center [1336, 447] width 36 height 34
type input "Sam 18 Octobre 2025"
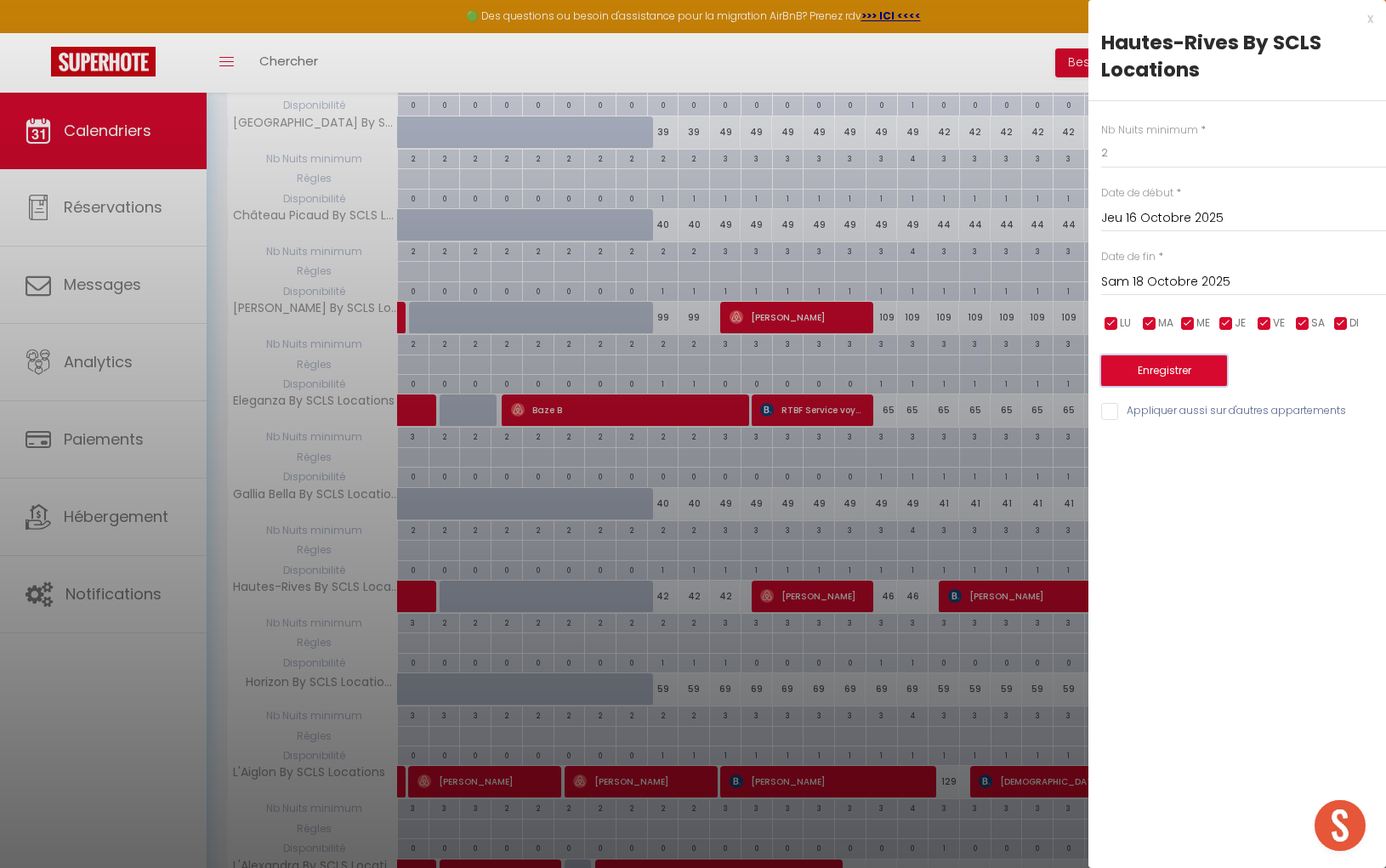
click at [1163, 367] on button "Enregistrer" at bounding box center [1164, 371] width 126 height 31
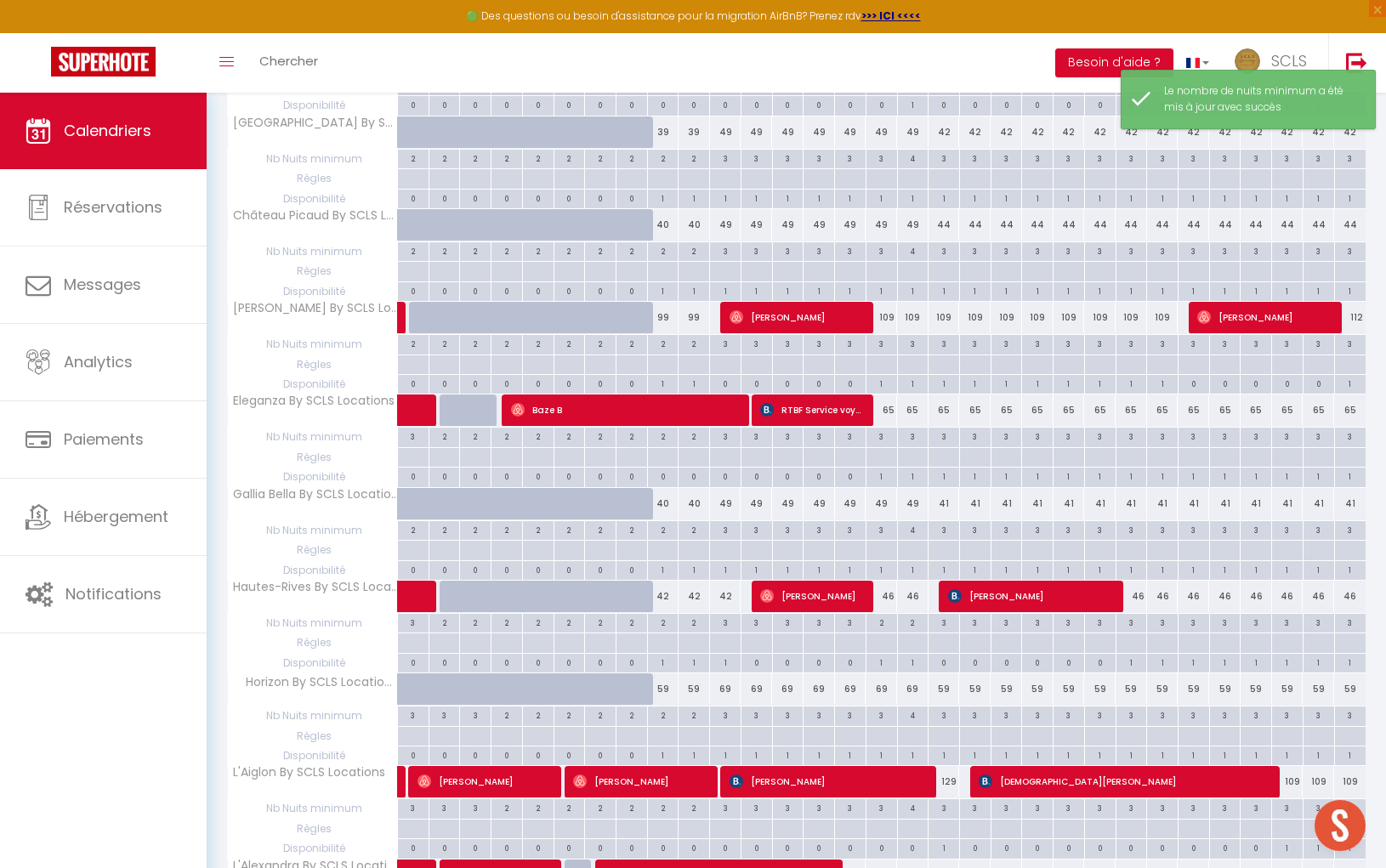
click at [729, 614] on div "3" at bounding box center [725, 621] width 31 height 16
type input "3"
type input "Sam 11 Octobre 2025"
type input "Dim 12 Octobre 2025"
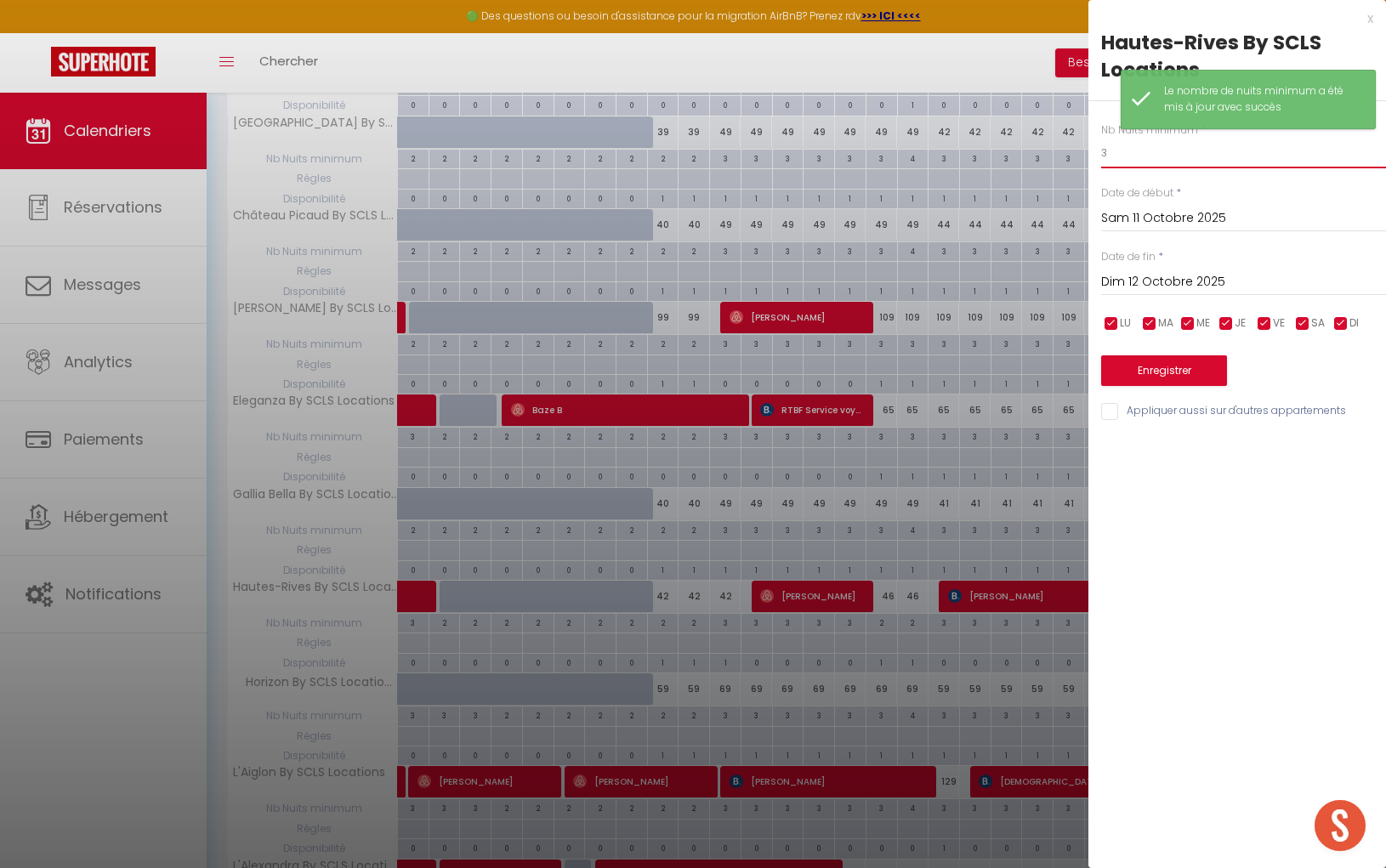
drag, startPoint x: 1123, startPoint y: 154, endPoint x: 1005, endPoint y: 154, distance: 118.0
click at [1007, 154] on body "🟢 Des questions ou besoin d'assistance pour la migration AirBnB? Prenez rdv >>>…" at bounding box center [693, 118] width 1386 height 2264
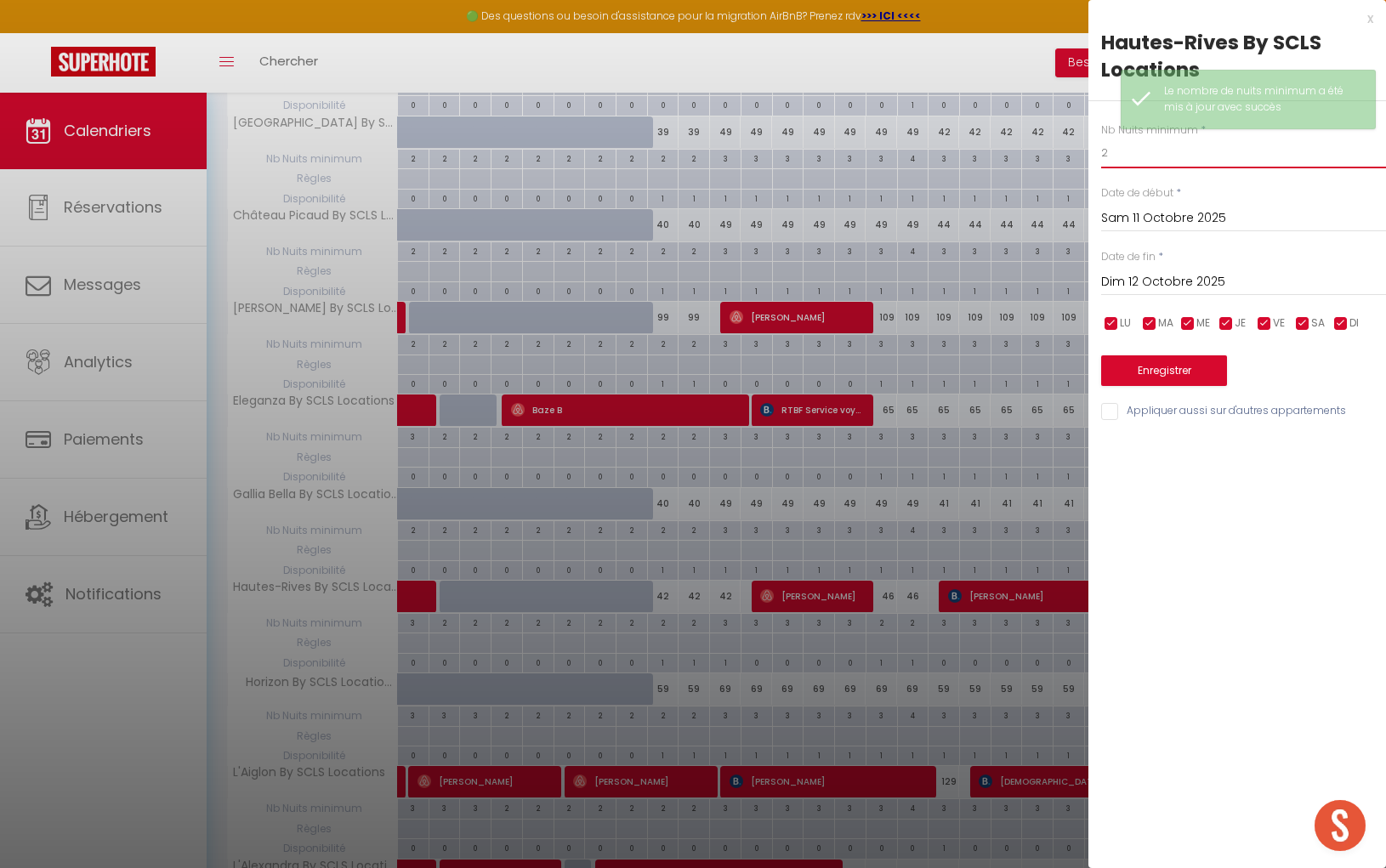
type input "2"
click at [1171, 369] on button "Enregistrer" at bounding box center [1164, 371] width 126 height 31
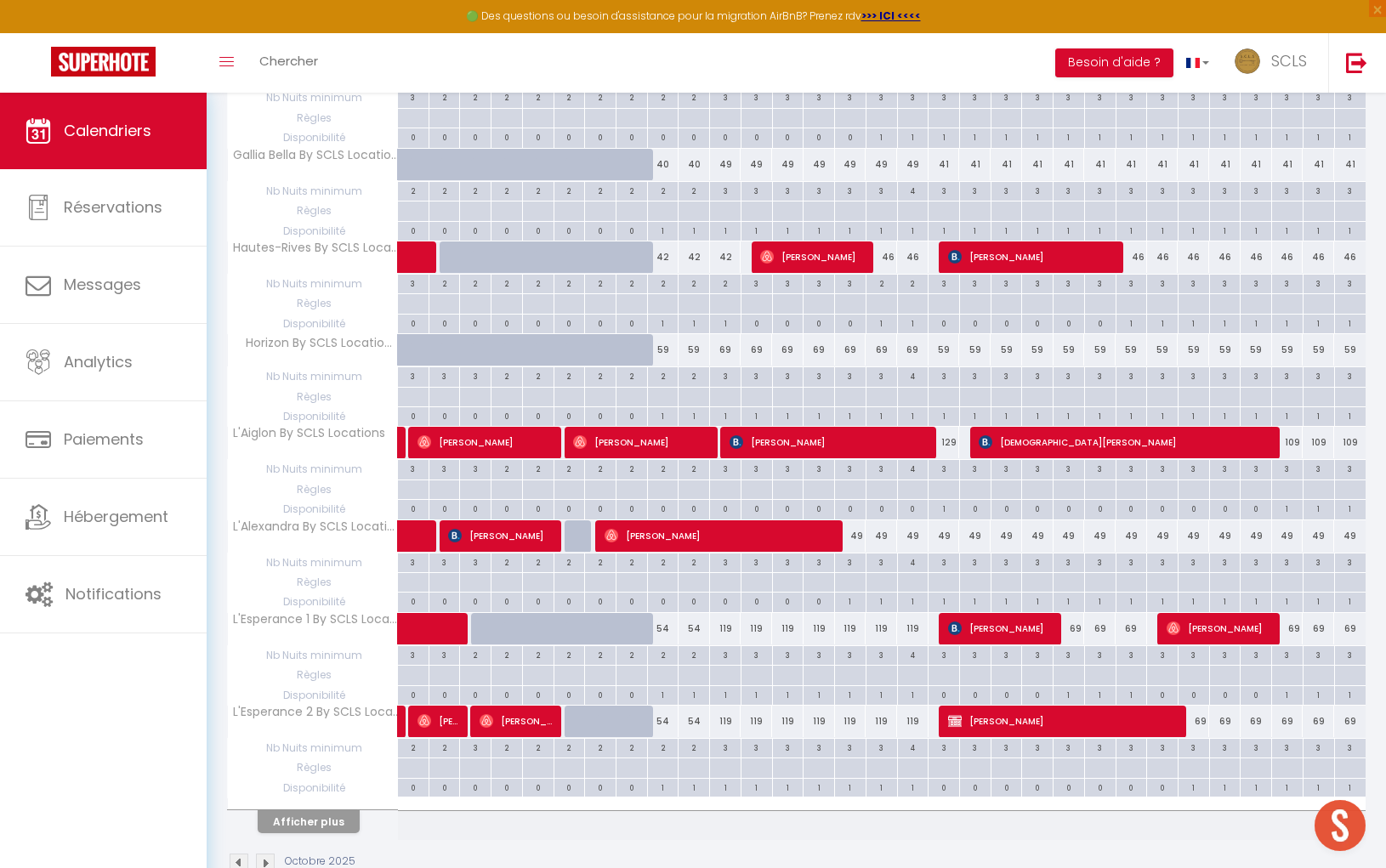
scroll to position [1455, 0]
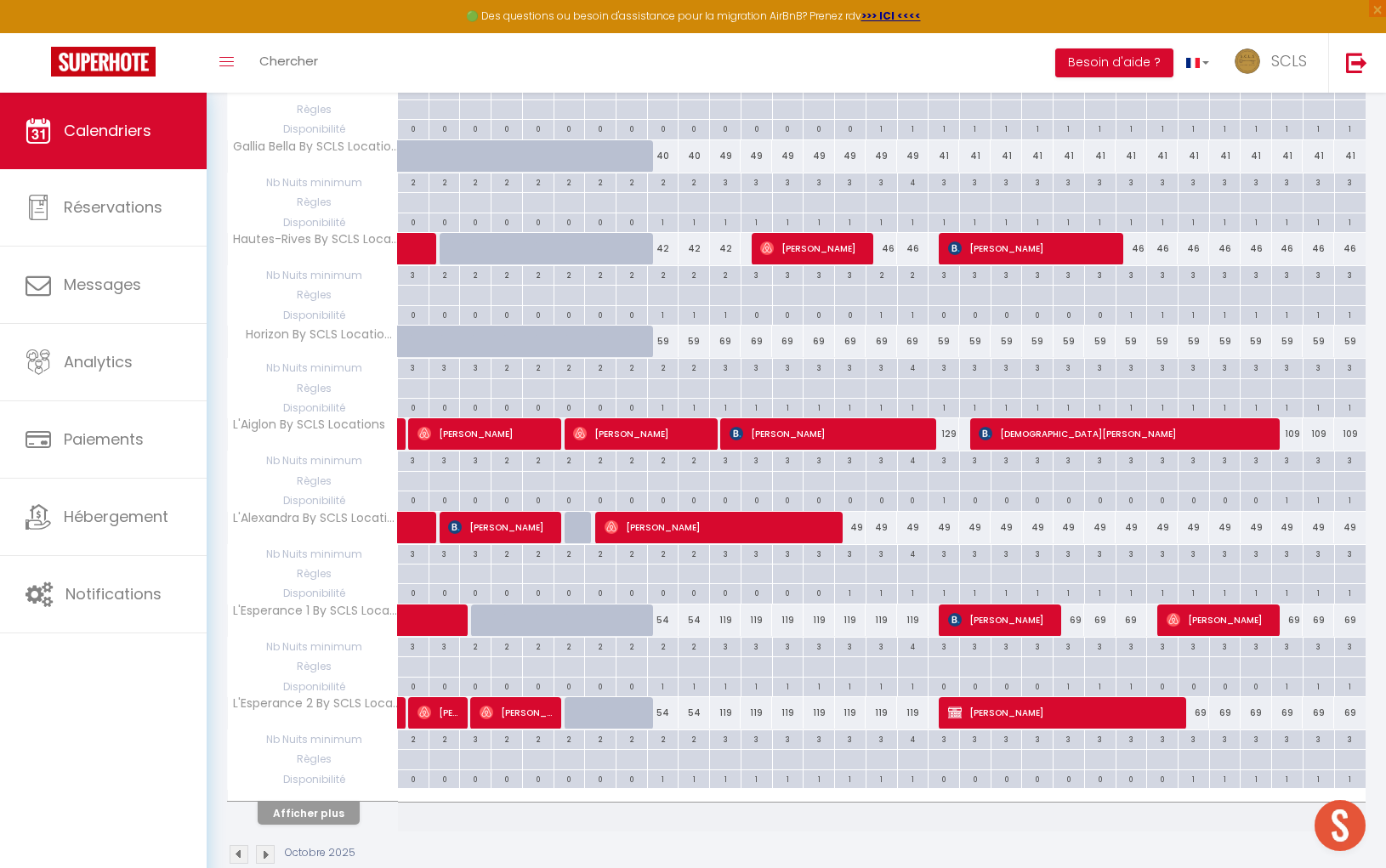
click at [725, 326] on div "69" at bounding box center [725, 341] width 32 height 32
type input "69"
type input "Sam 11 Octobre 2025"
type input "Dim 12 Octobre 2025"
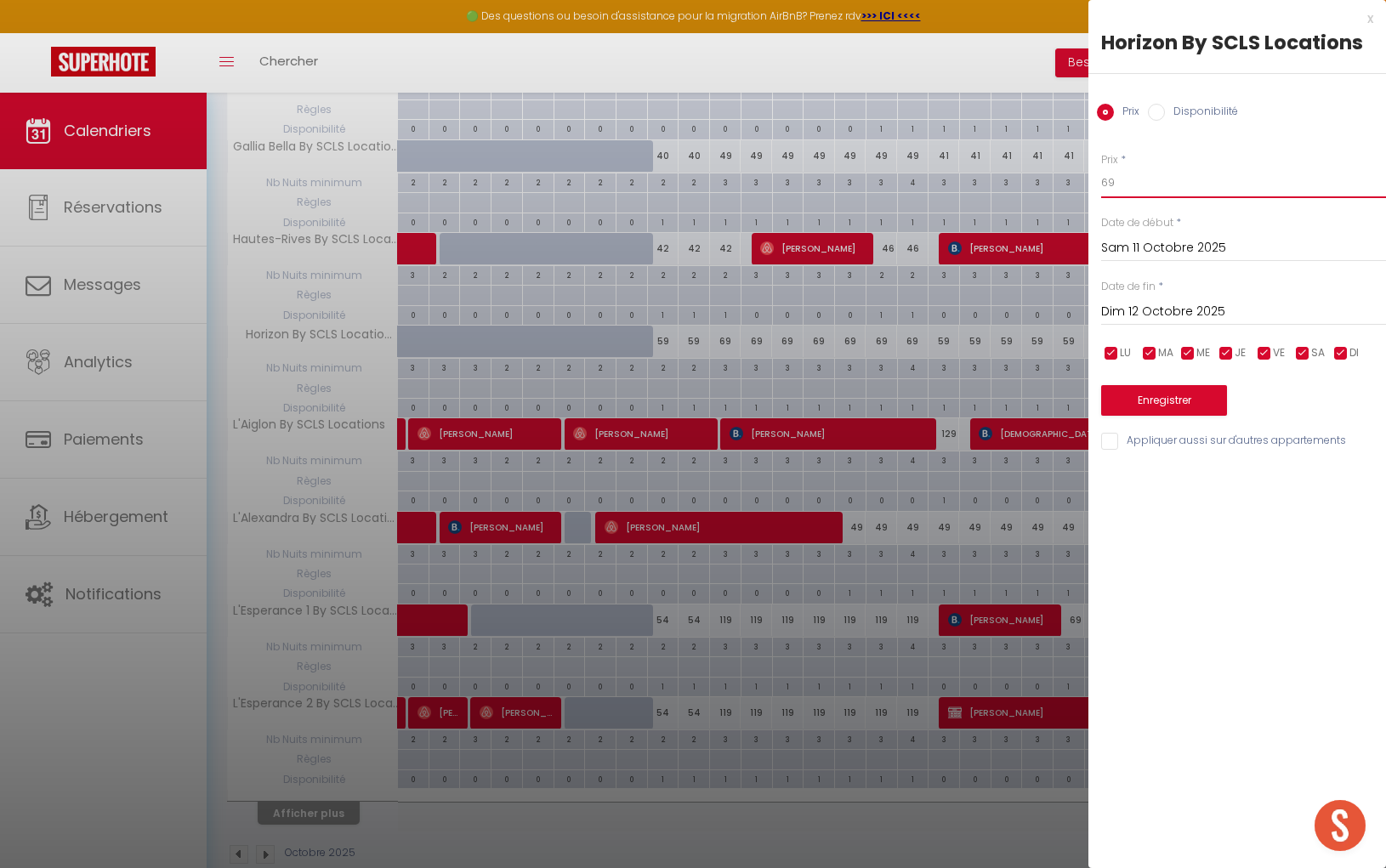
drag, startPoint x: 1105, startPoint y: 182, endPoint x: 906, endPoint y: 186, distance: 199.0
type input "59"
drag, startPoint x: 1144, startPoint y: 310, endPoint x: 1234, endPoint y: 365, distance: 105.5
click at [1144, 310] on input "Dim 12 Octobre 2025" at bounding box center [1244, 312] width 285 height 22
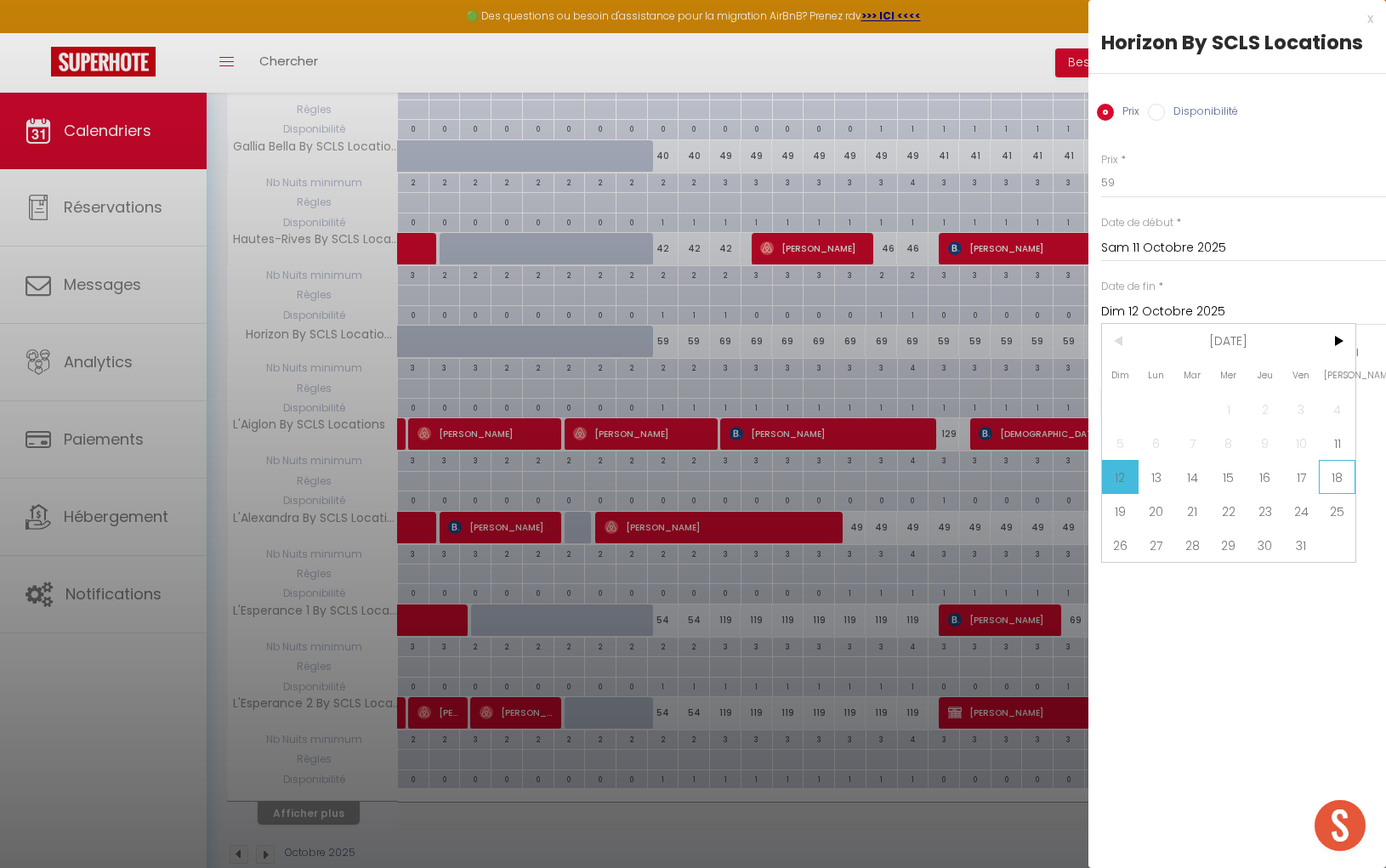
click at [1333, 476] on span "18" at bounding box center [1336, 477] width 36 height 34
type input "Sam 18 Octobre 2025"
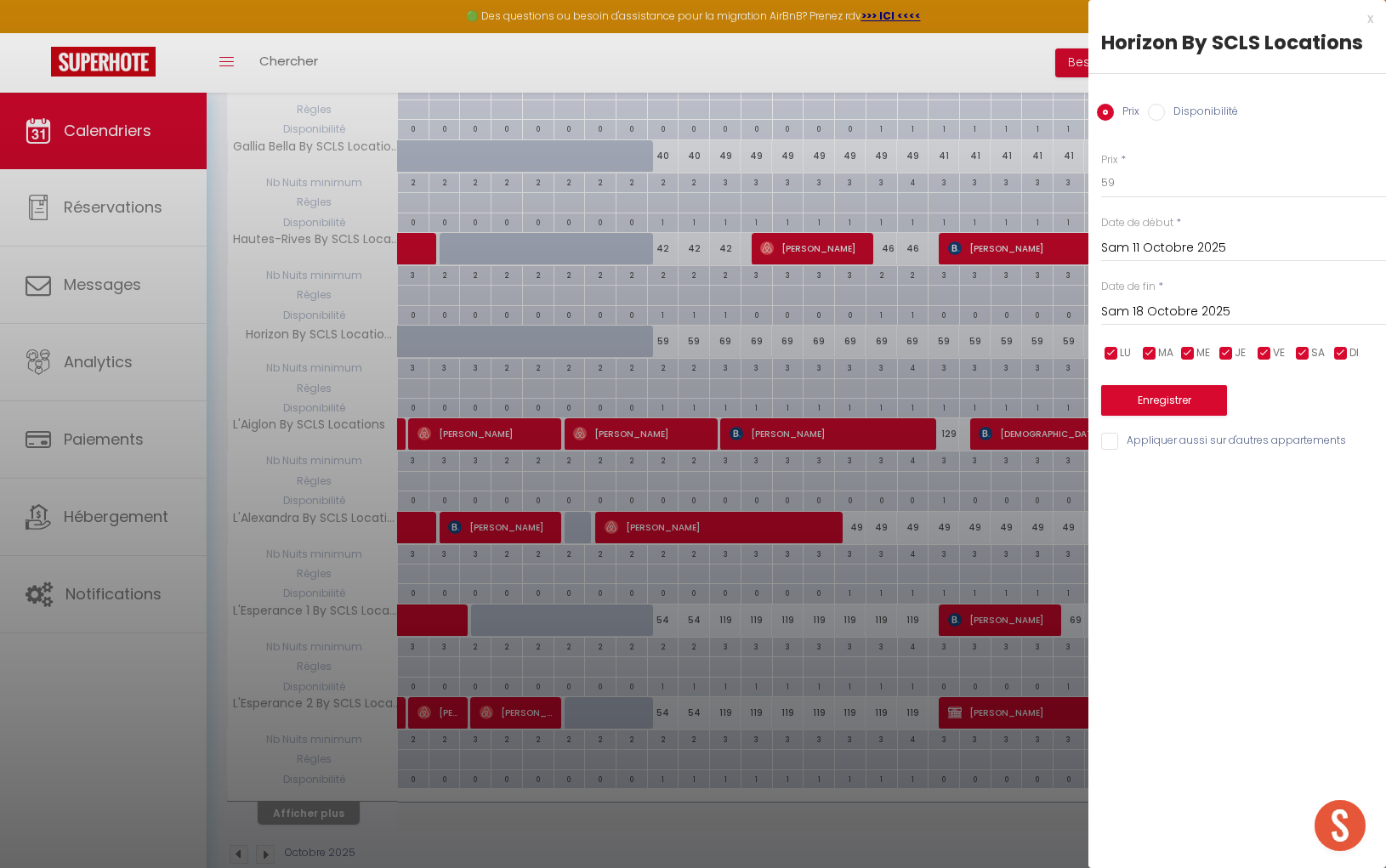
click at [1211, 415] on div "Prix * 59 Statut * Disponible Indisponible Date de début * Sam 11 Octobre 2025 …" at bounding box center [1236, 292] width 297 height 321
click at [1202, 411] on button "Enregistrer" at bounding box center [1164, 401] width 126 height 31
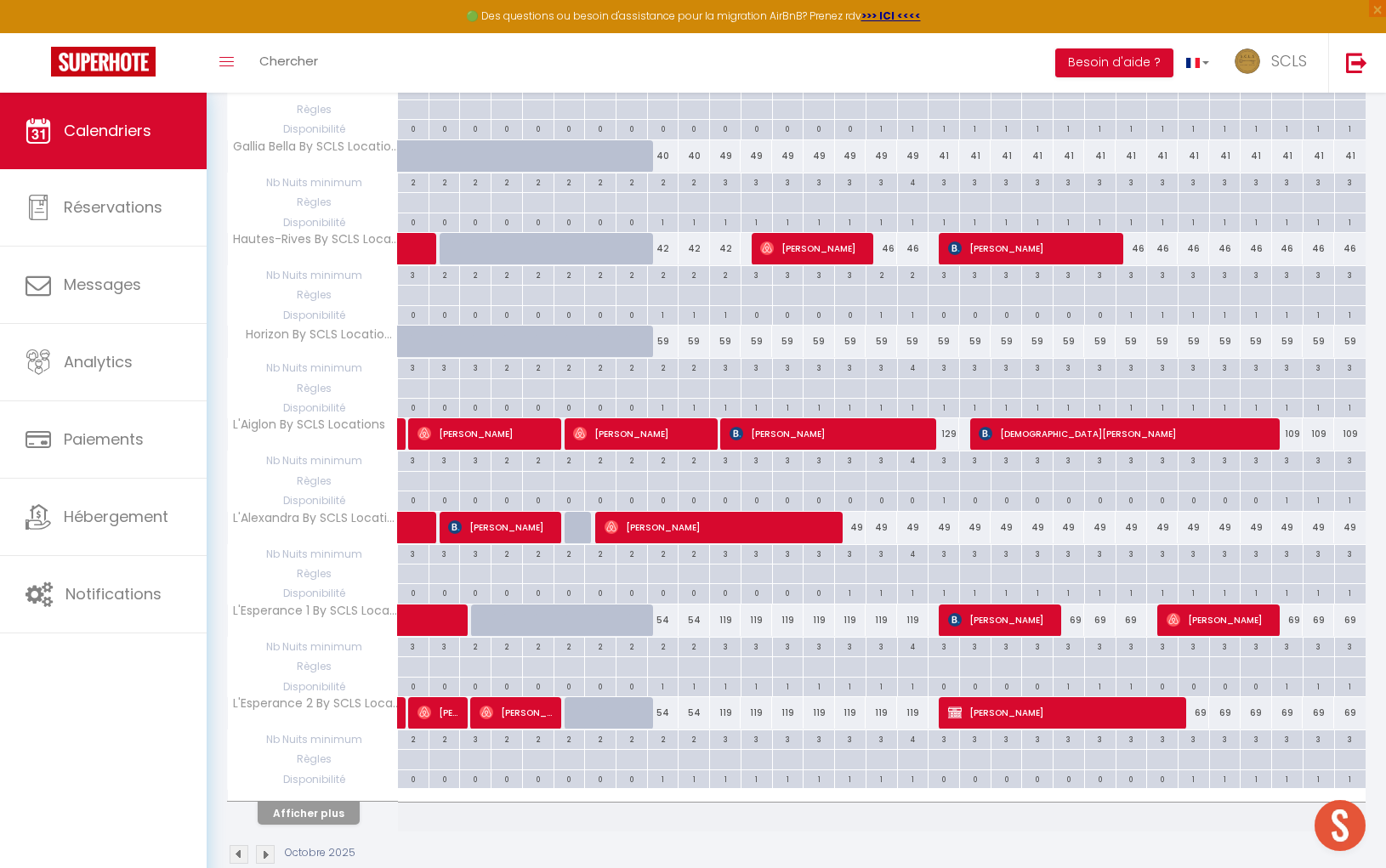
click at [725, 604] on div "119" at bounding box center [725, 619] width 32 height 32
type input "119"
type input "Sam 11 Octobre 2025"
type input "Dim 12 Octobre 2025"
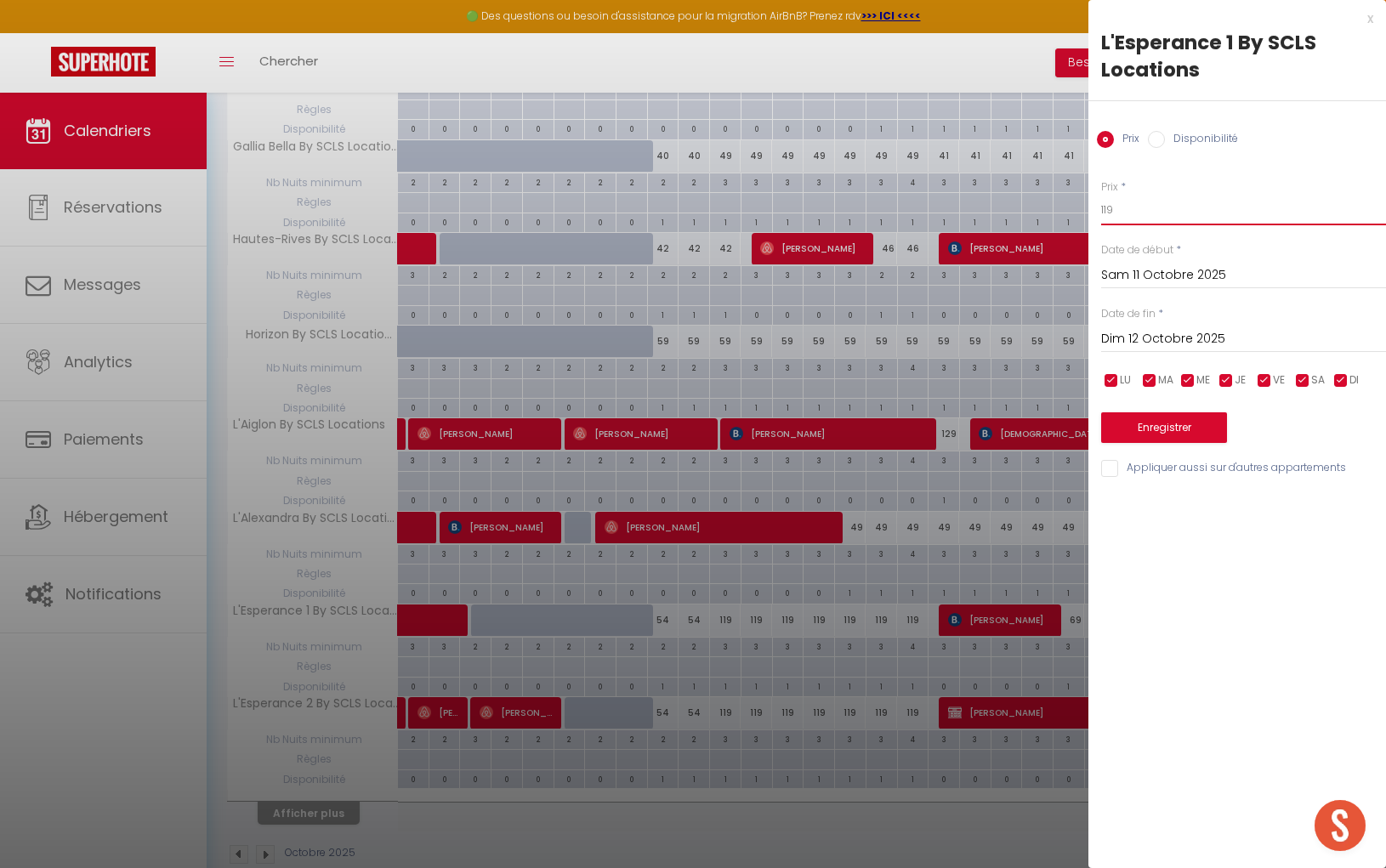
drag, startPoint x: 1134, startPoint y: 219, endPoint x: 1031, endPoint y: 212, distance: 103.2
type input "89"
click at [1152, 336] on input "Dim 12 Octobre 2025" at bounding box center [1244, 338] width 285 height 22
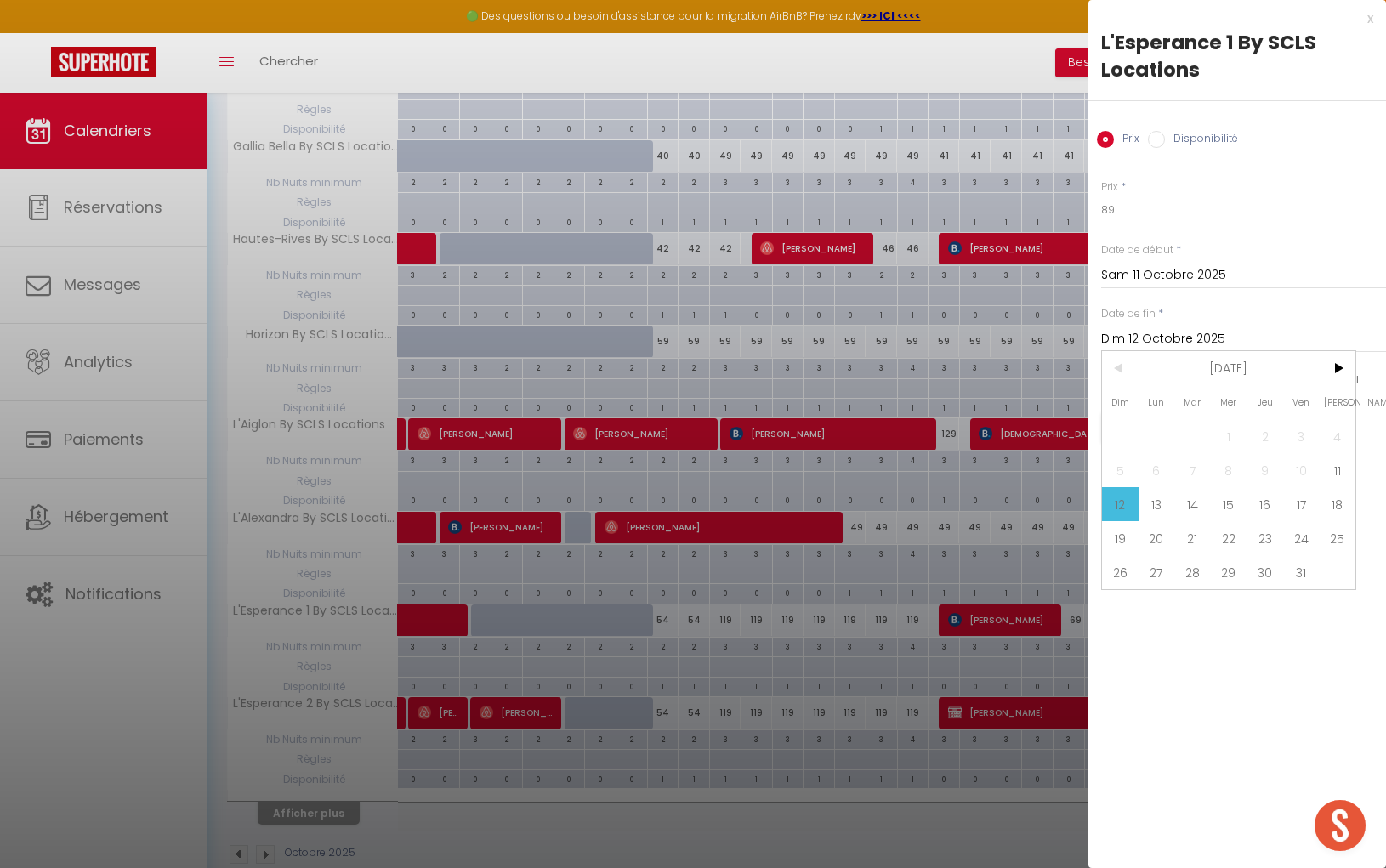
click at [1330, 508] on span "18" at bounding box center [1336, 505] width 36 height 34
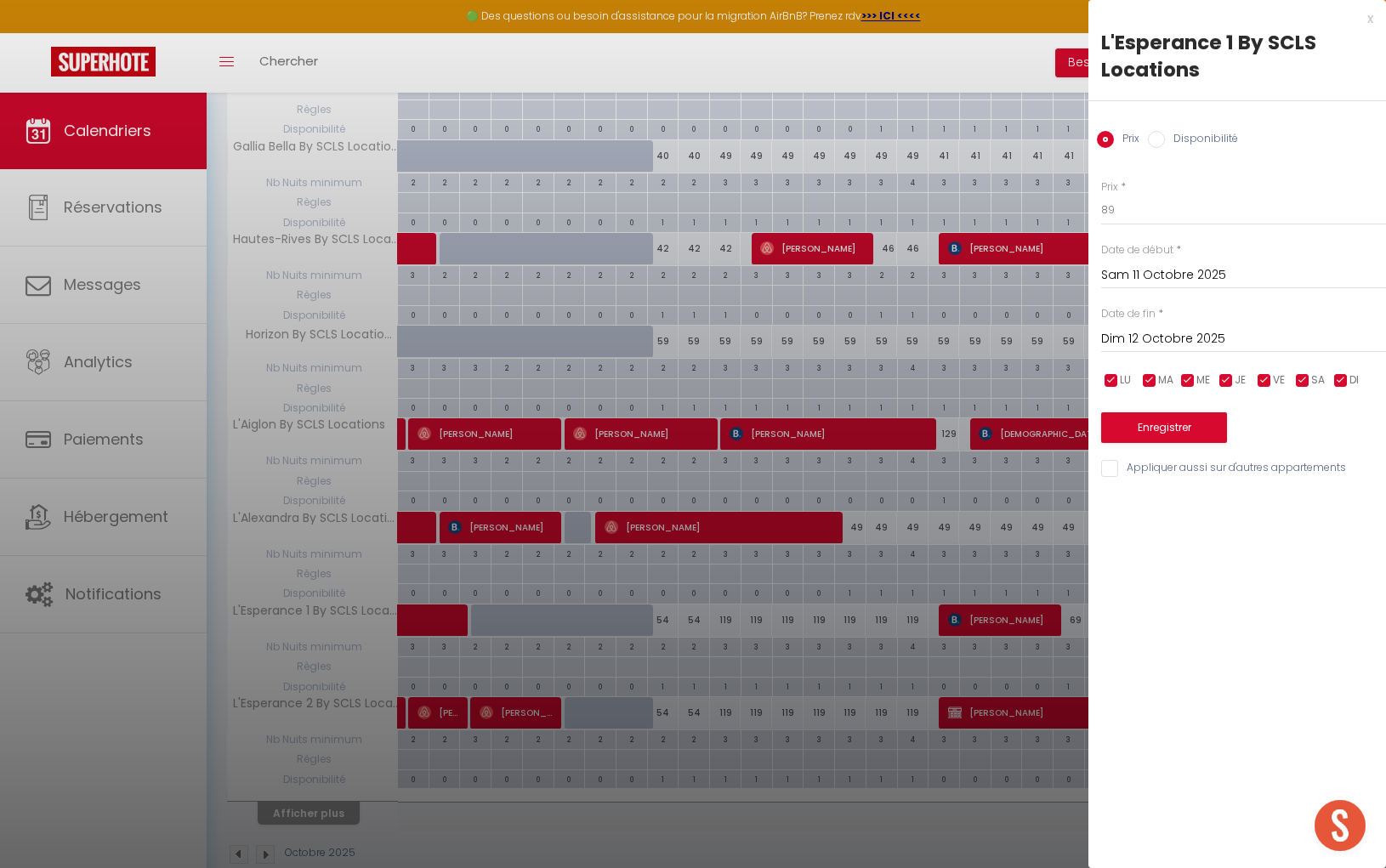
type input "Sam 18 Octobre 2025"
click at [1199, 441] on button "Enregistrer" at bounding box center [1164, 427] width 126 height 31
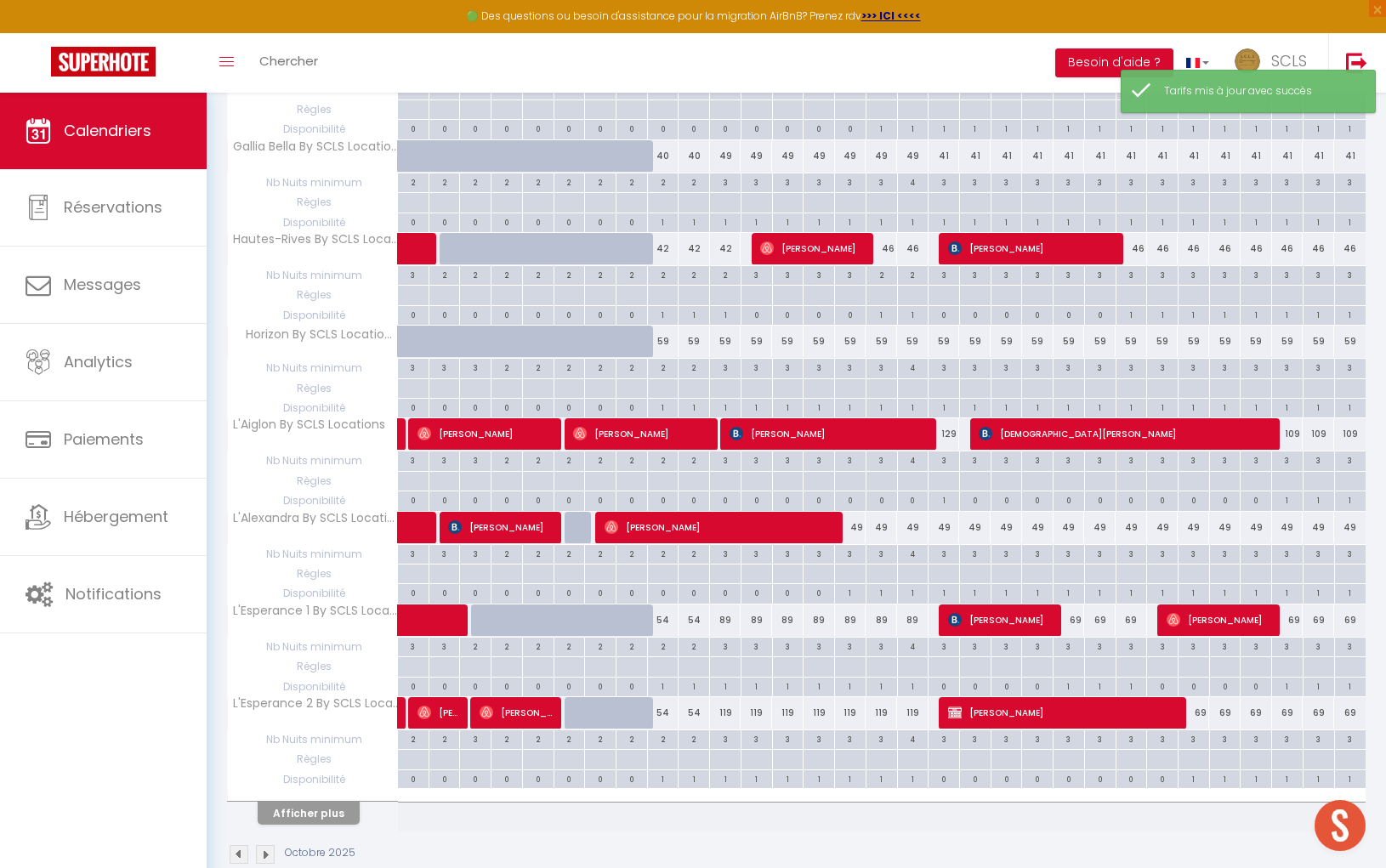
click at [725, 697] on div "119" at bounding box center [725, 712] width 32 height 32
type input "119"
type input "Sam 11 Octobre 2025"
type input "Dim 12 Octobre 2025"
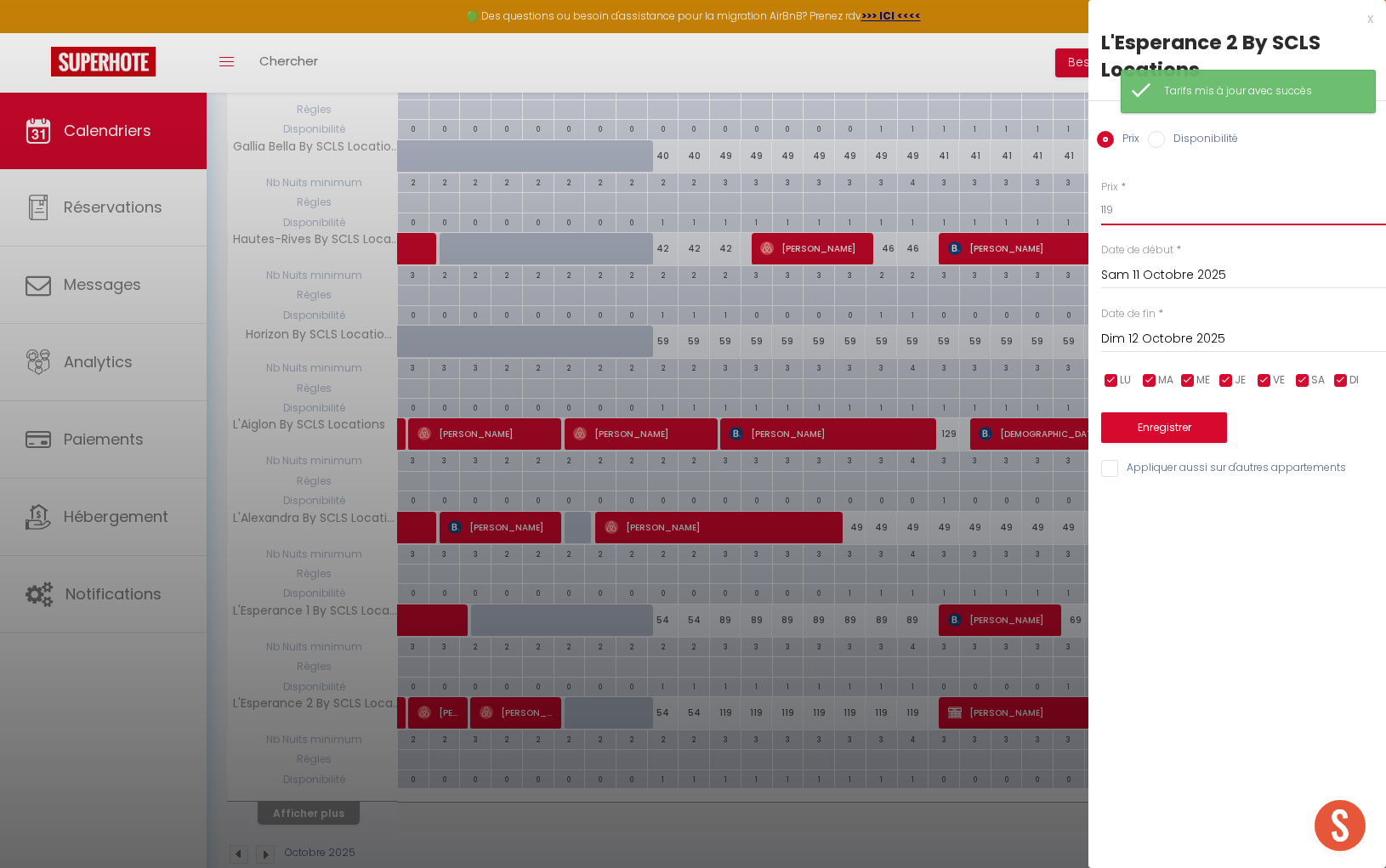
drag, startPoint x: 1094, startPoint y: 205, endPoint x: 1016, endPoint y: 198, distance: 78.3
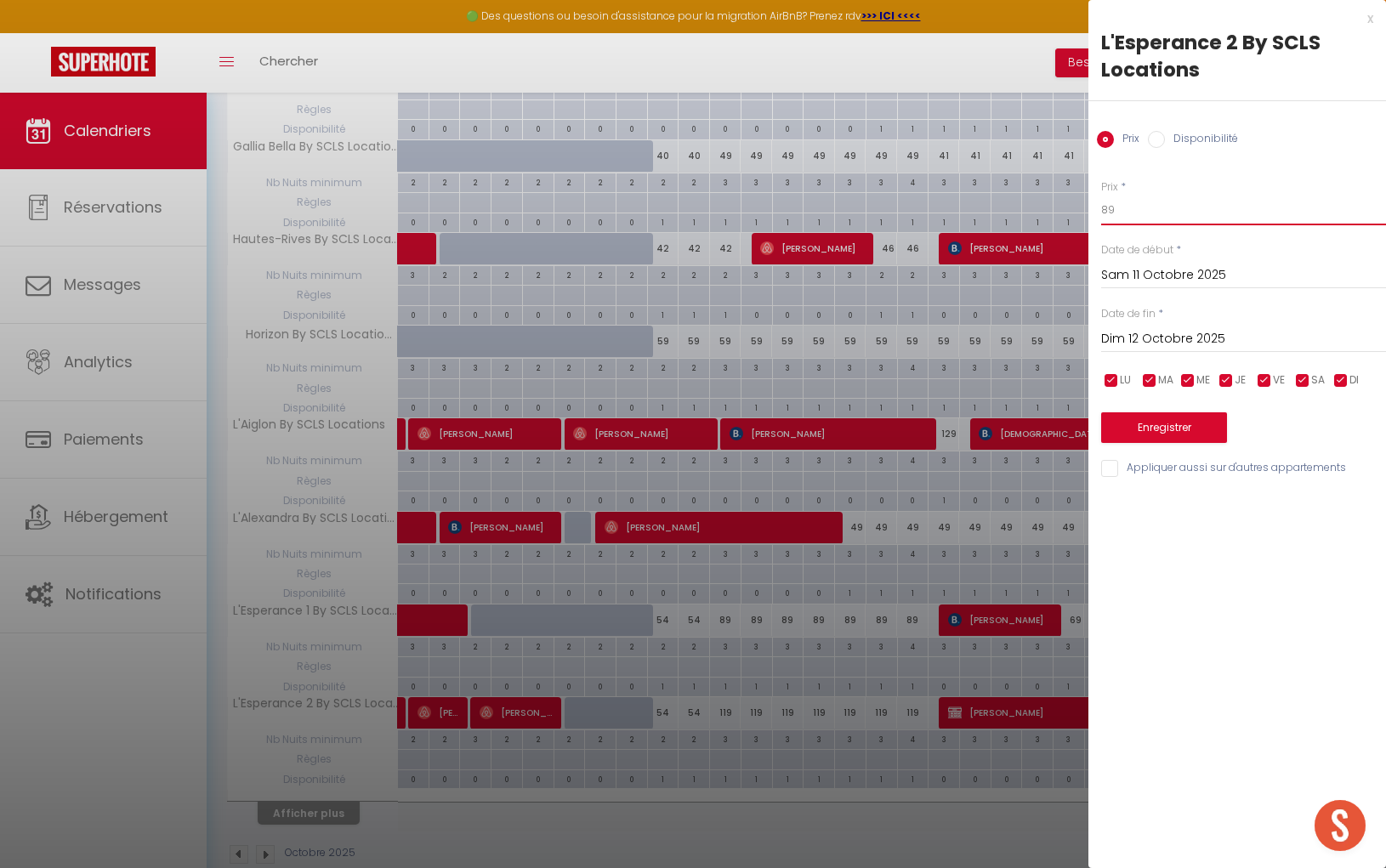
type input "89"
drag, startPoint x: 1182, startPoint y: 334, endPoint x: 1213, endPoint y: 348, distance: 34.0
click at [1182, 334] on input "Dim 12 Octobre 2025" at bounding box center [1244, 338] width 285 height 22
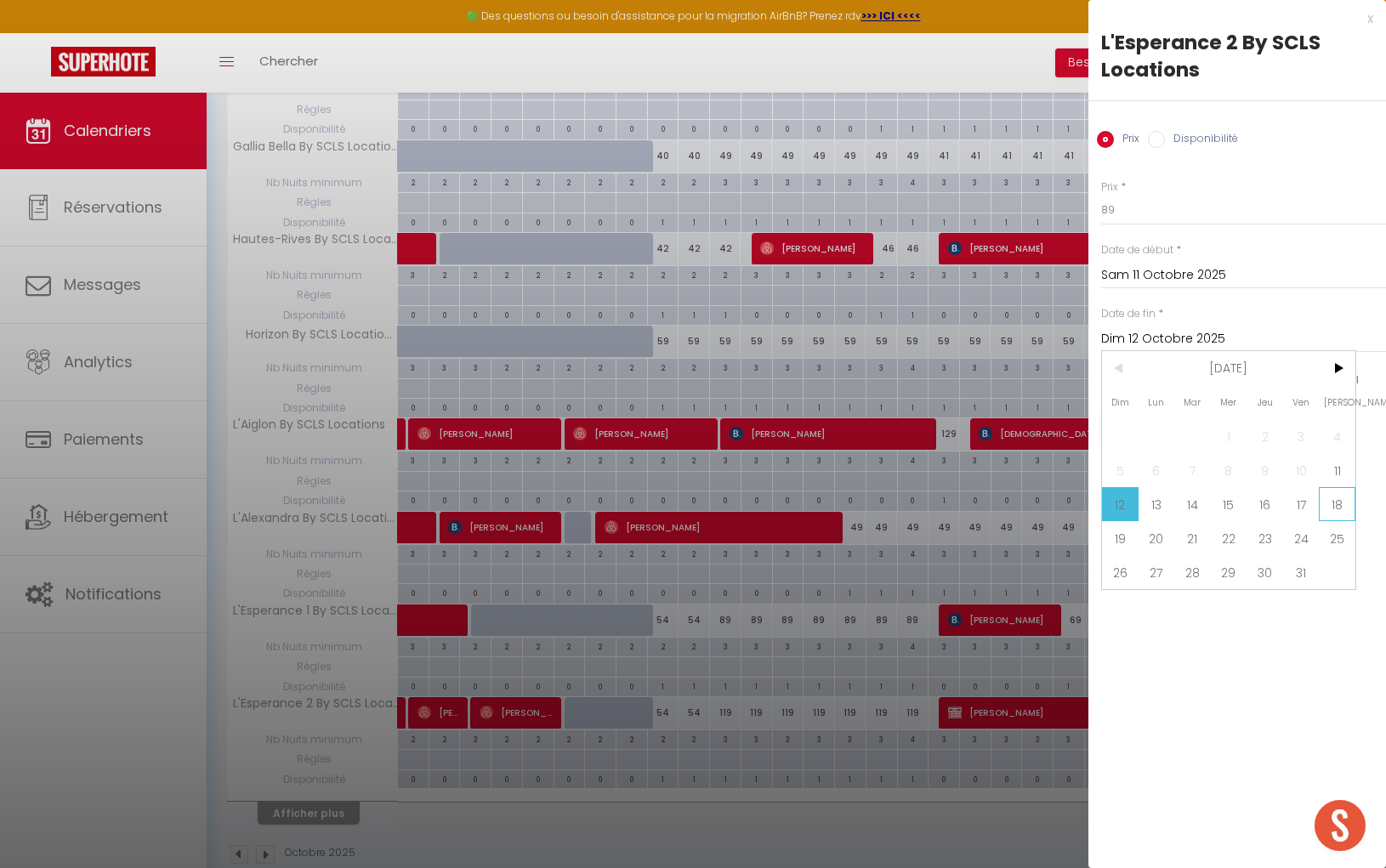
scroll to position [1454, 0]
drag, startPoint x: 1334, startPoint y: 504, endPoint x: 1302, endPoint y: 492, distance: 34.2
click at [1334, 504] on span "18" at bounding box center [1336, 505] width 36 height 34
type input "Sam 18 Octobre 2025"
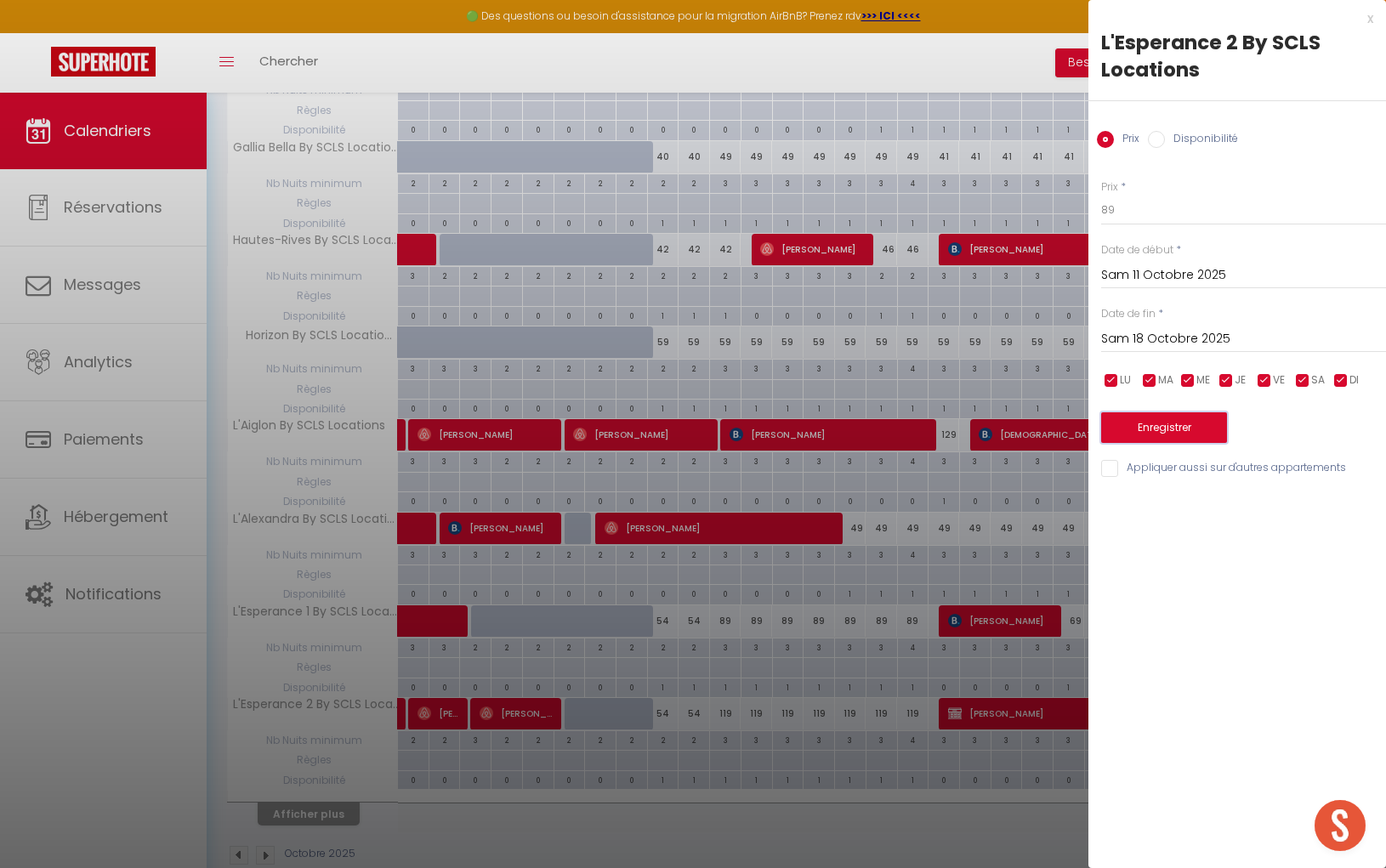
click at [1178, 424] on button "Enregistrer" at bounding box center [1164, 427] width 126 height 31
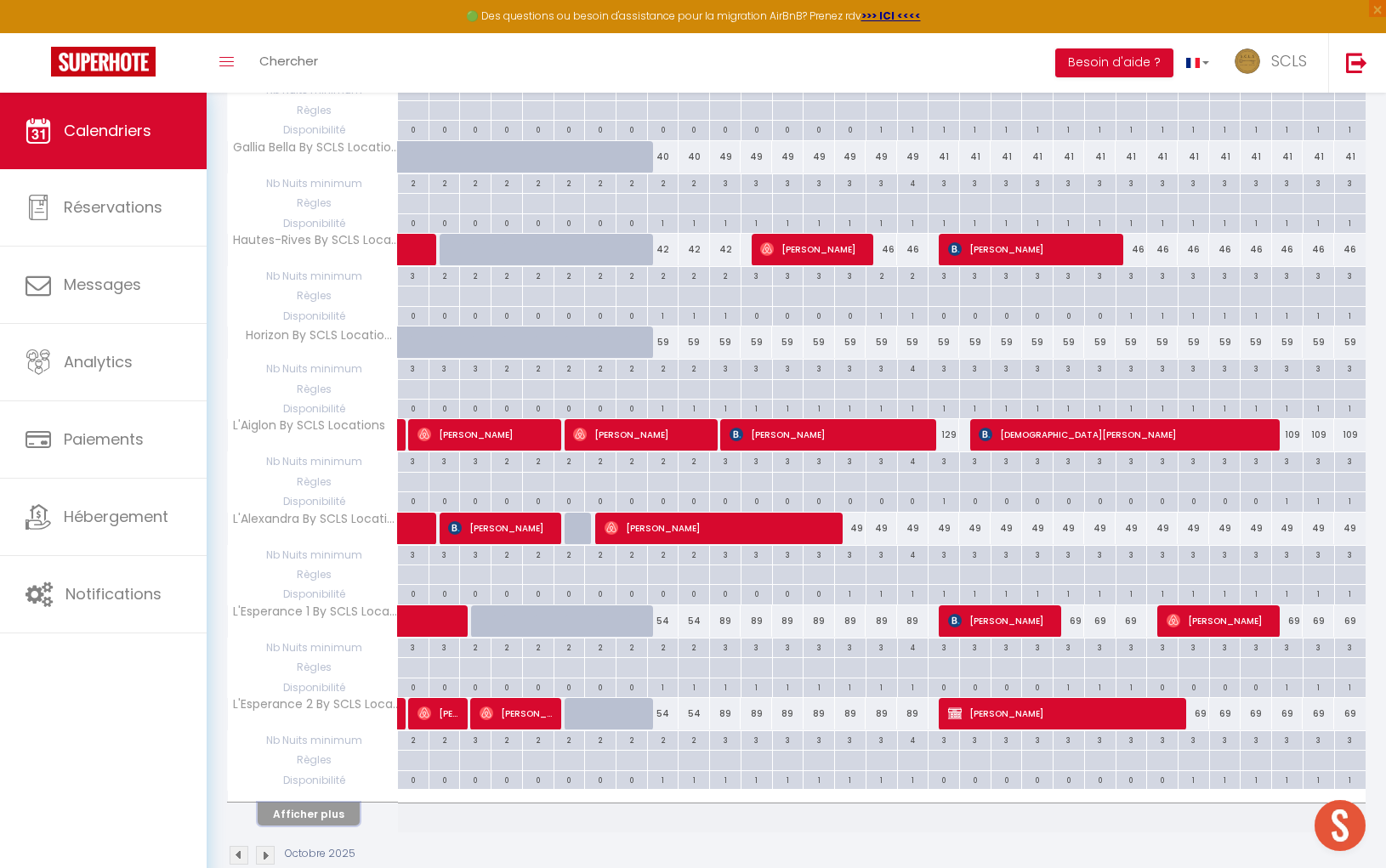
click at [297, 802] on button "Afficher plus" at bounding box center [308, 814] width 102 height 23
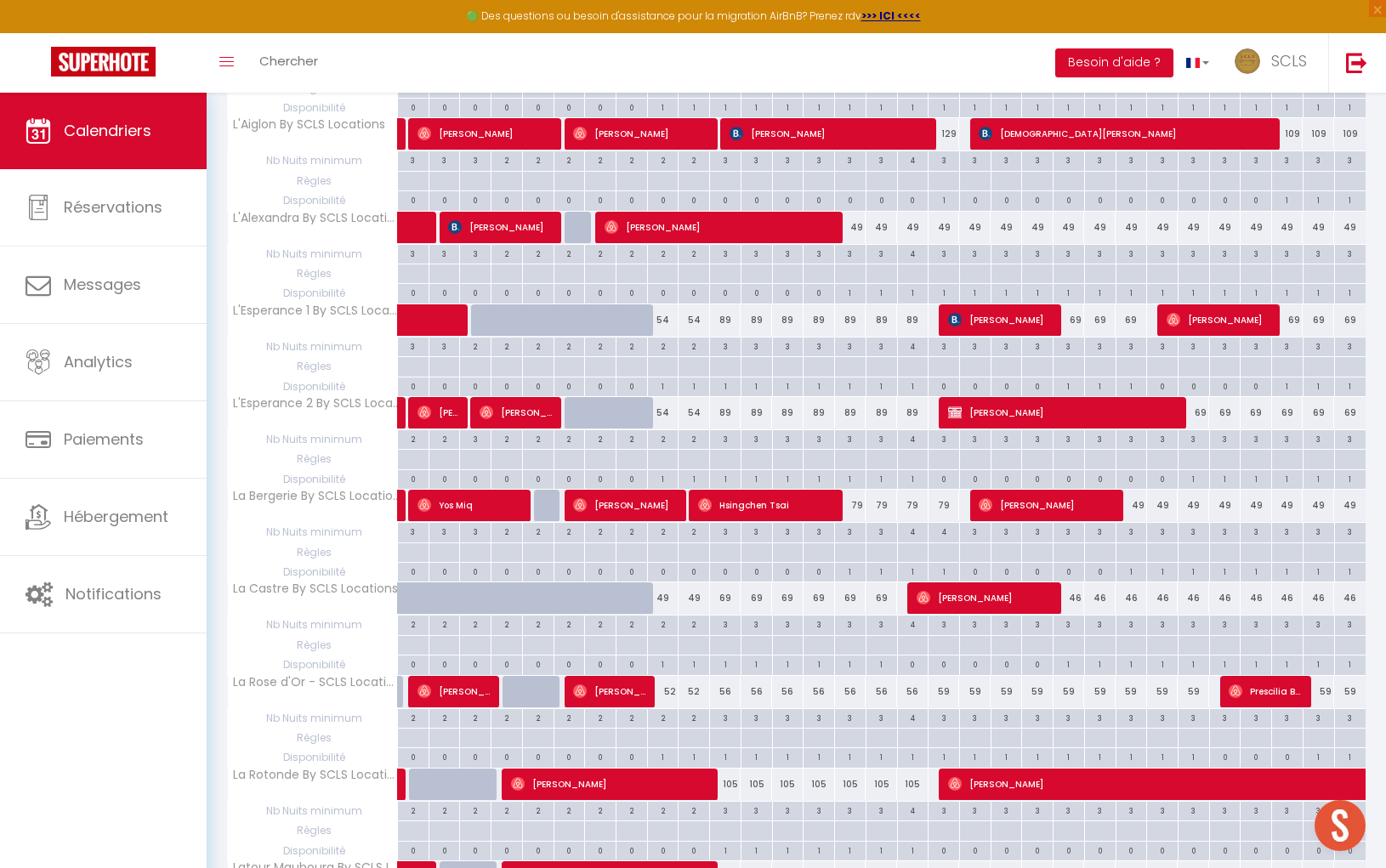
scroll to position [1758, 0]
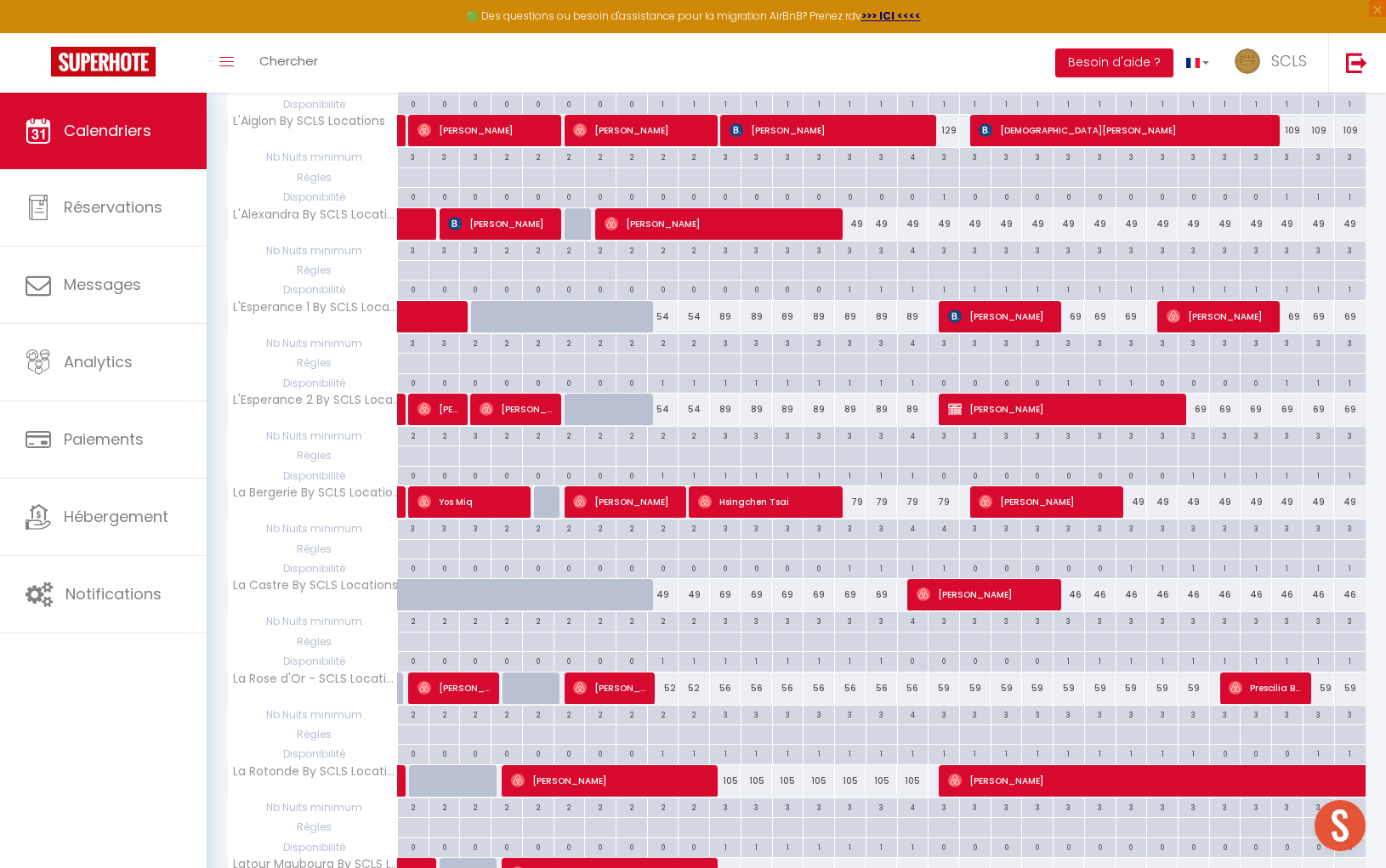
click at [853, 519] on div "3" at bounding box center [850, 527] width 31 height 16
type input "3"
type input "Mer 15 Octobre 2025"
type input "Jeu 16 Octobre 2025"
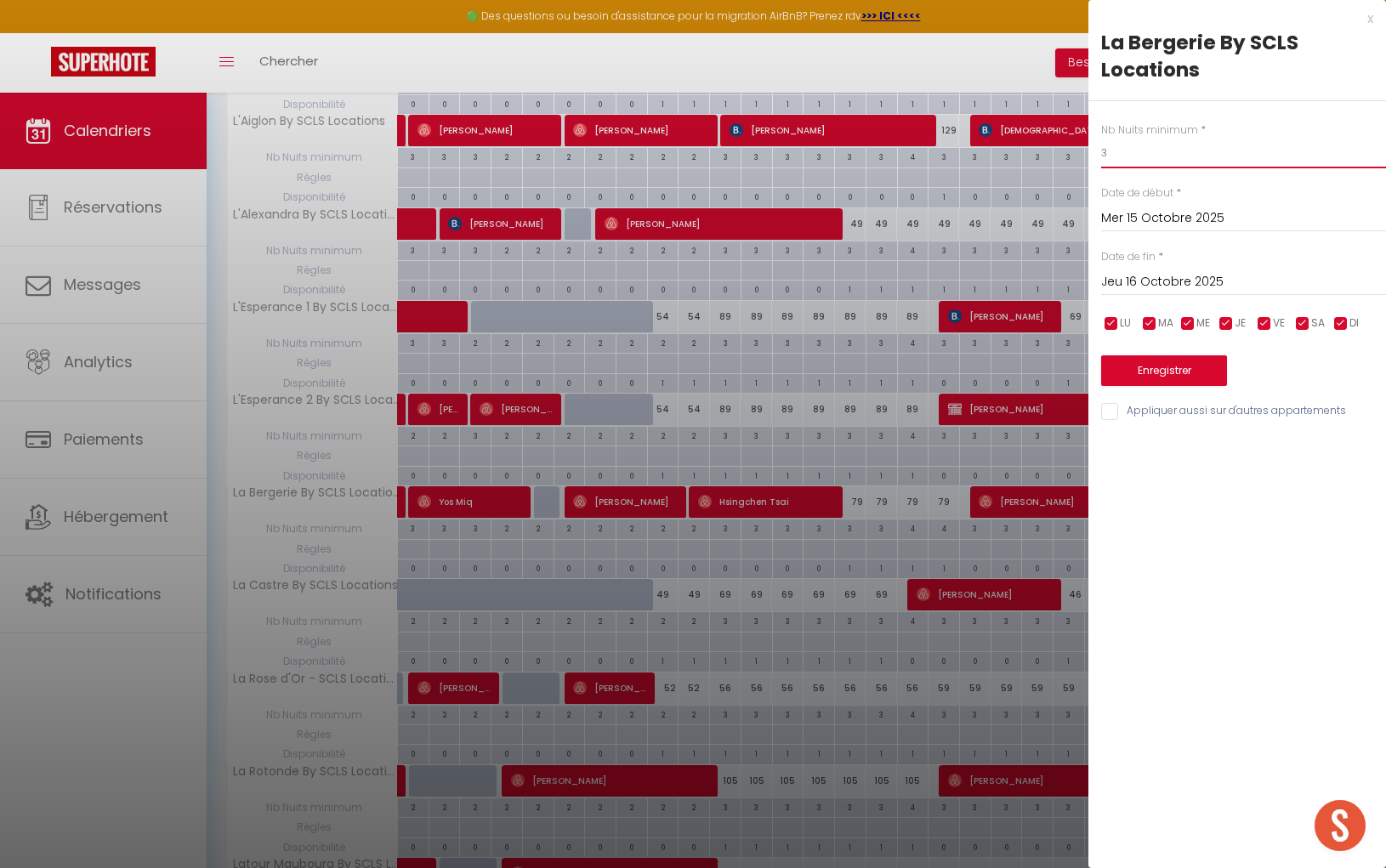
click at [1043, 143] on body "🟢 Des questions ou besoin d'assistance pour la migration AirBnB? Prenez rdv >>>…" at bounding box center [693, 395] width 1386 height 4120
type input "2"
drag, startPoint x: 1194, startPoint y: 285, endPoint x: 1217, endPoint y: 297, distance: 25.9
click at [1193, 285] on input "Jeu 16 Octobre 2025" at bounding box center [1244, 282] width 285 height 22
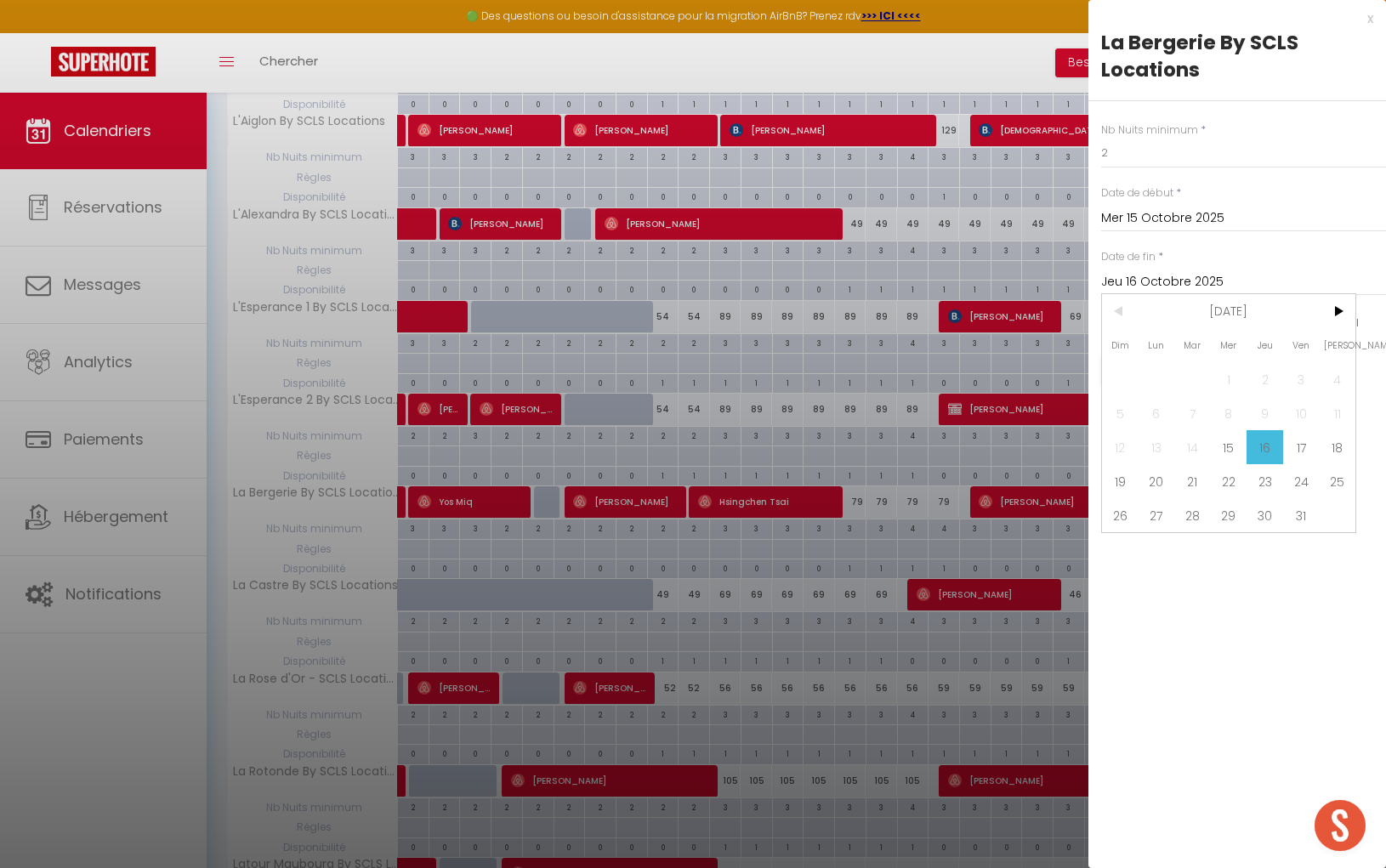
click at [1125, 476] on span "19" at bounding box center [1120, 482] width 36 height 34
type input "Dim 19 Octobre 2025"
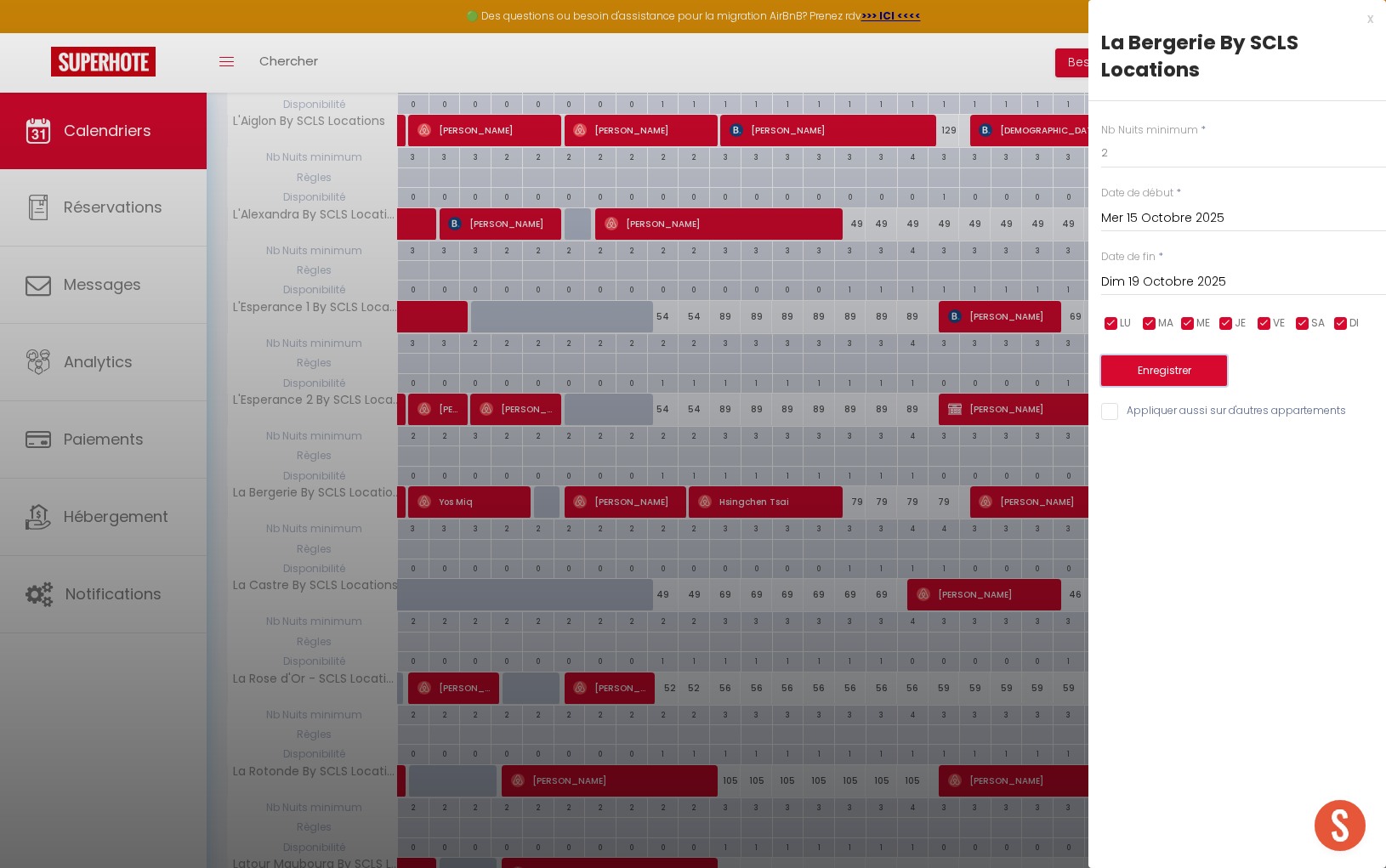
click at [1199, 373] on button "Enregistrer" at bounding box center [1164, 371] width 126 height 31
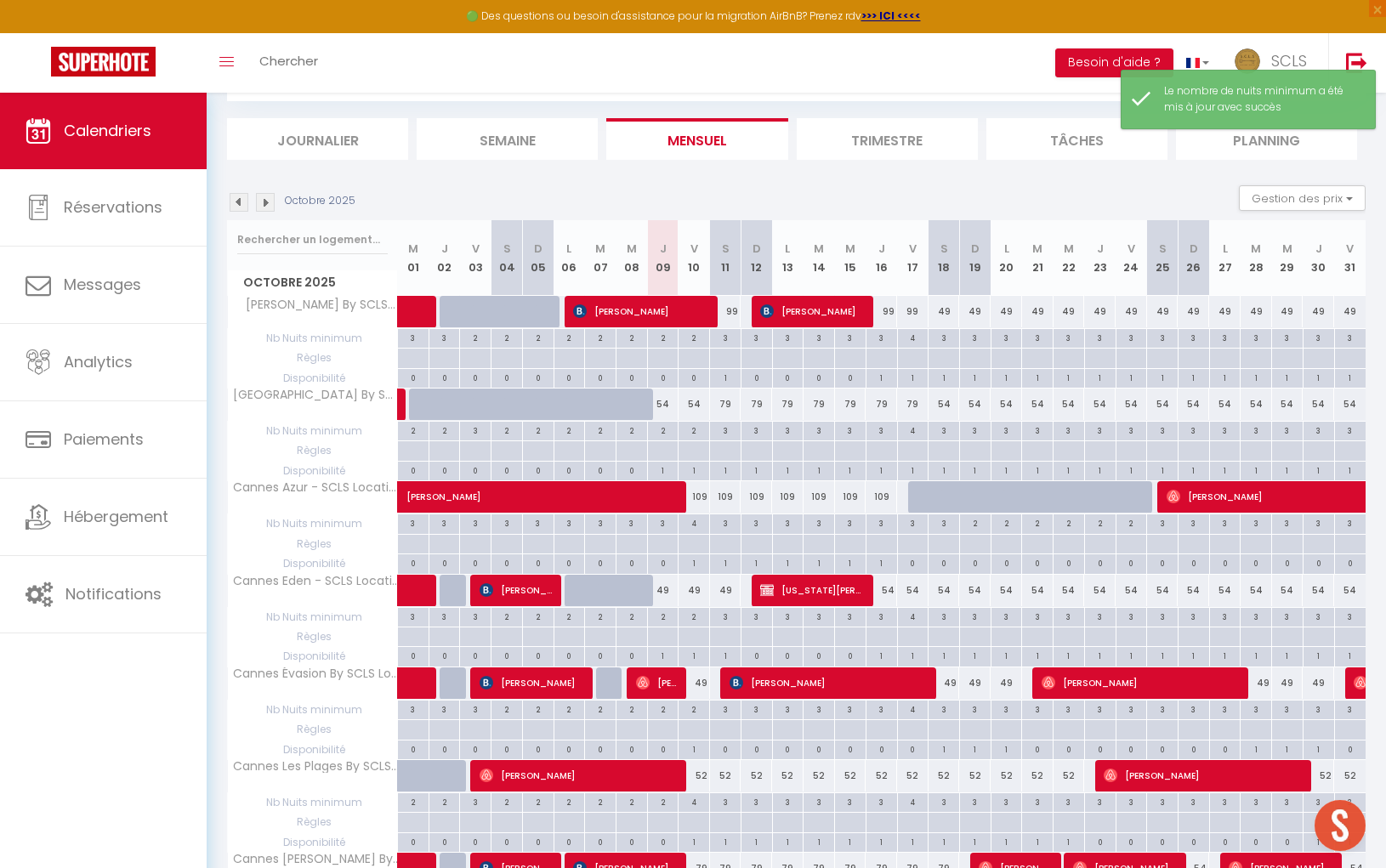
scroll to position [1455, 0]
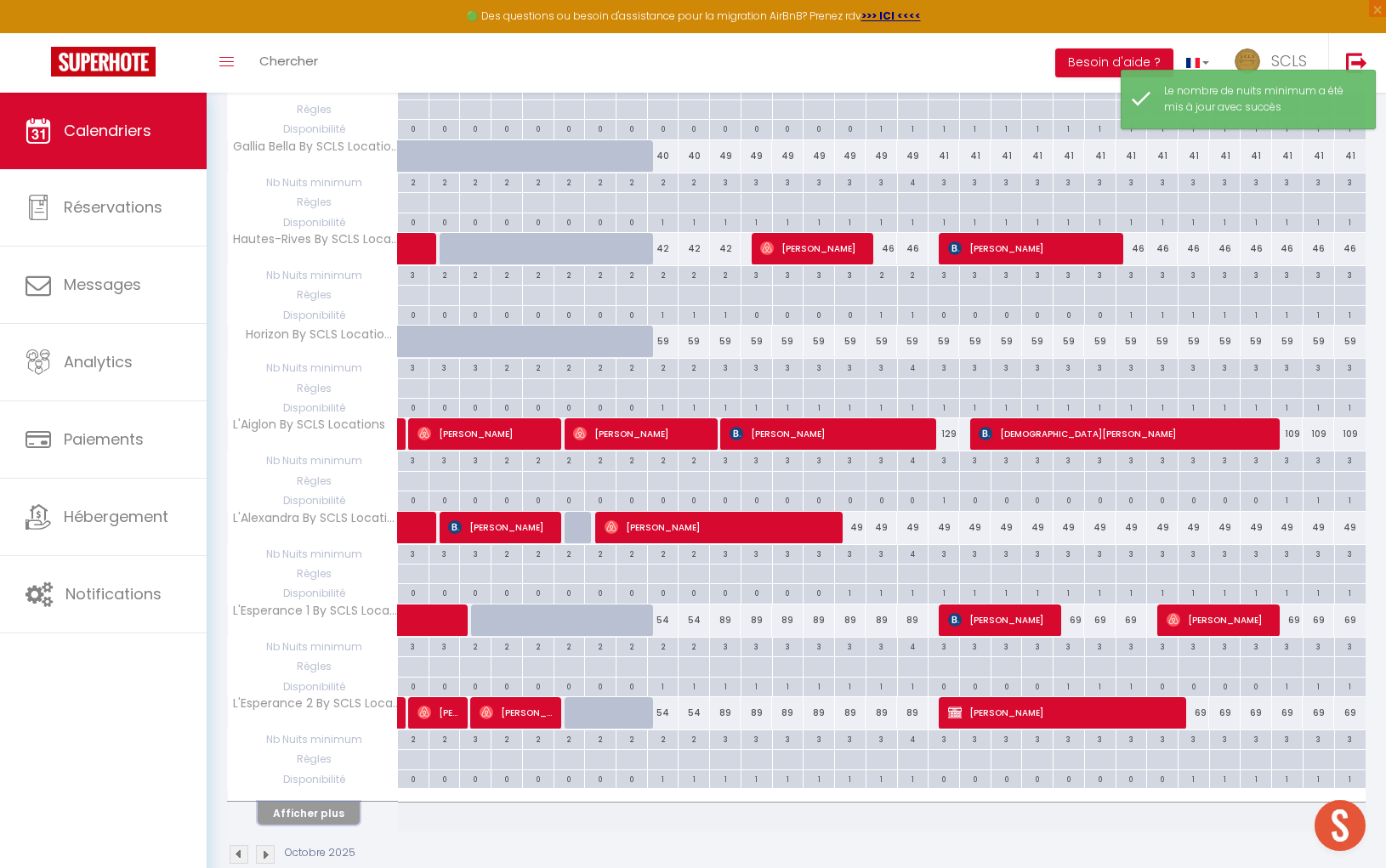
drag, startPoint x: 309, startPoint y: 783, endPoint x: 964, endPoint y: 641, distance: 670.2
click at [309, 802] on button "Afficher plus" at bounding box center [308, 814] width 102 height 23
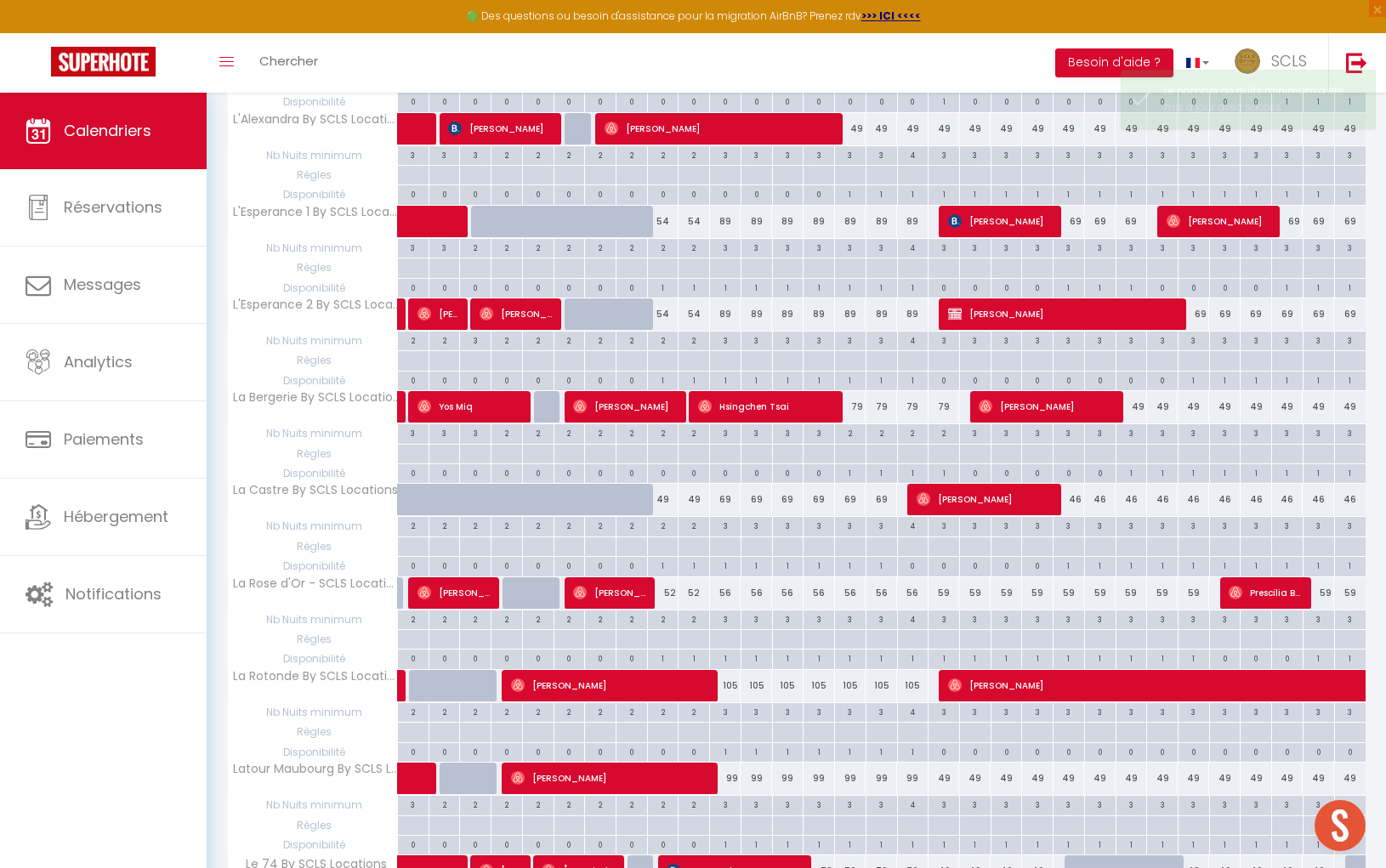
scroll to position [1877, 0]
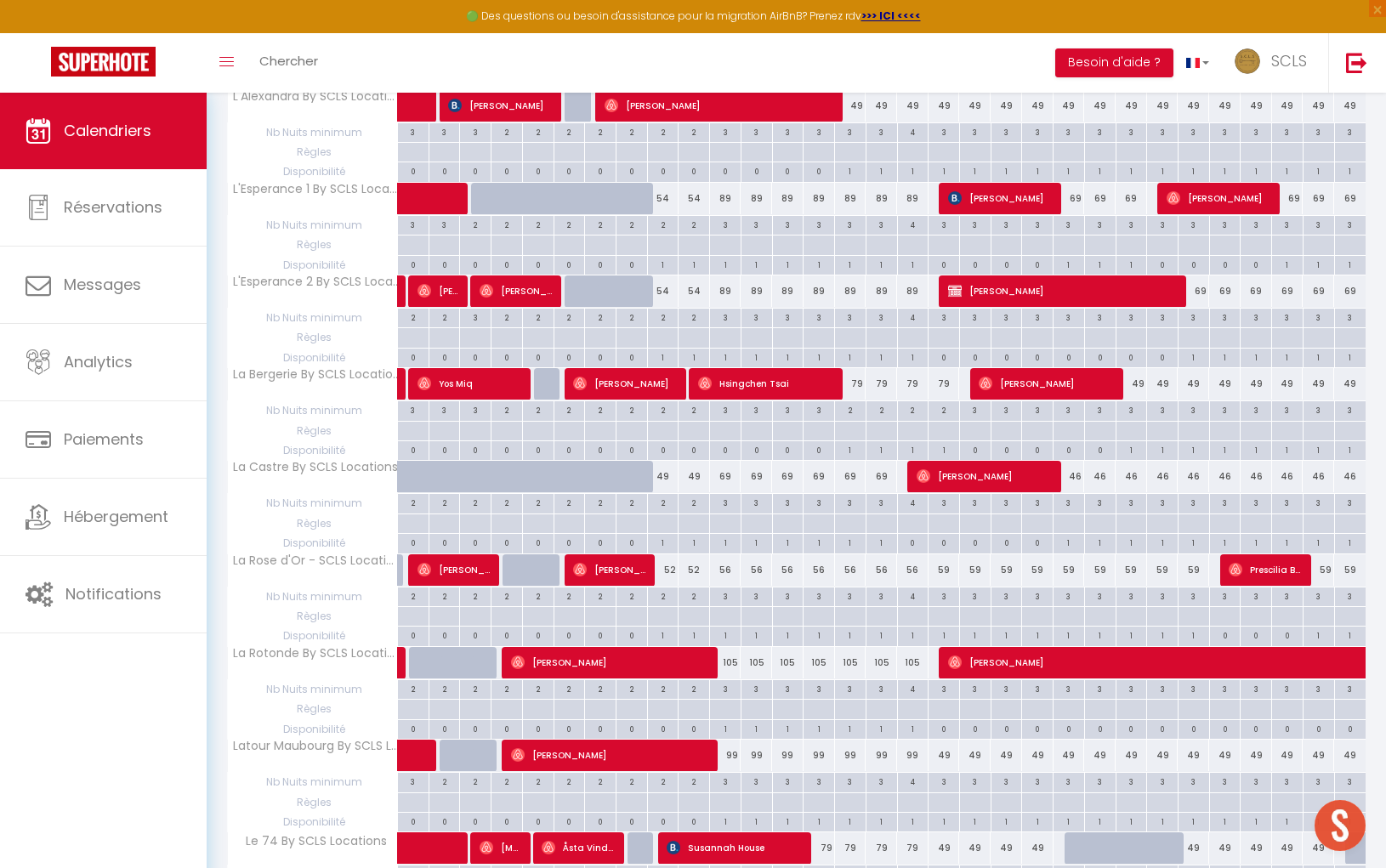
drag, startPoint x: 672, startPoint y: 537, endPoint x: 1021, endPoint y: 409, distance: 371.7
click at [672, 554] on div "52" at bounding box center [662, 570] width 32 height 32
type input "52"
type input "Jeu 09 Octobre 2025"
type input "Ven 10 Octobre 2025"
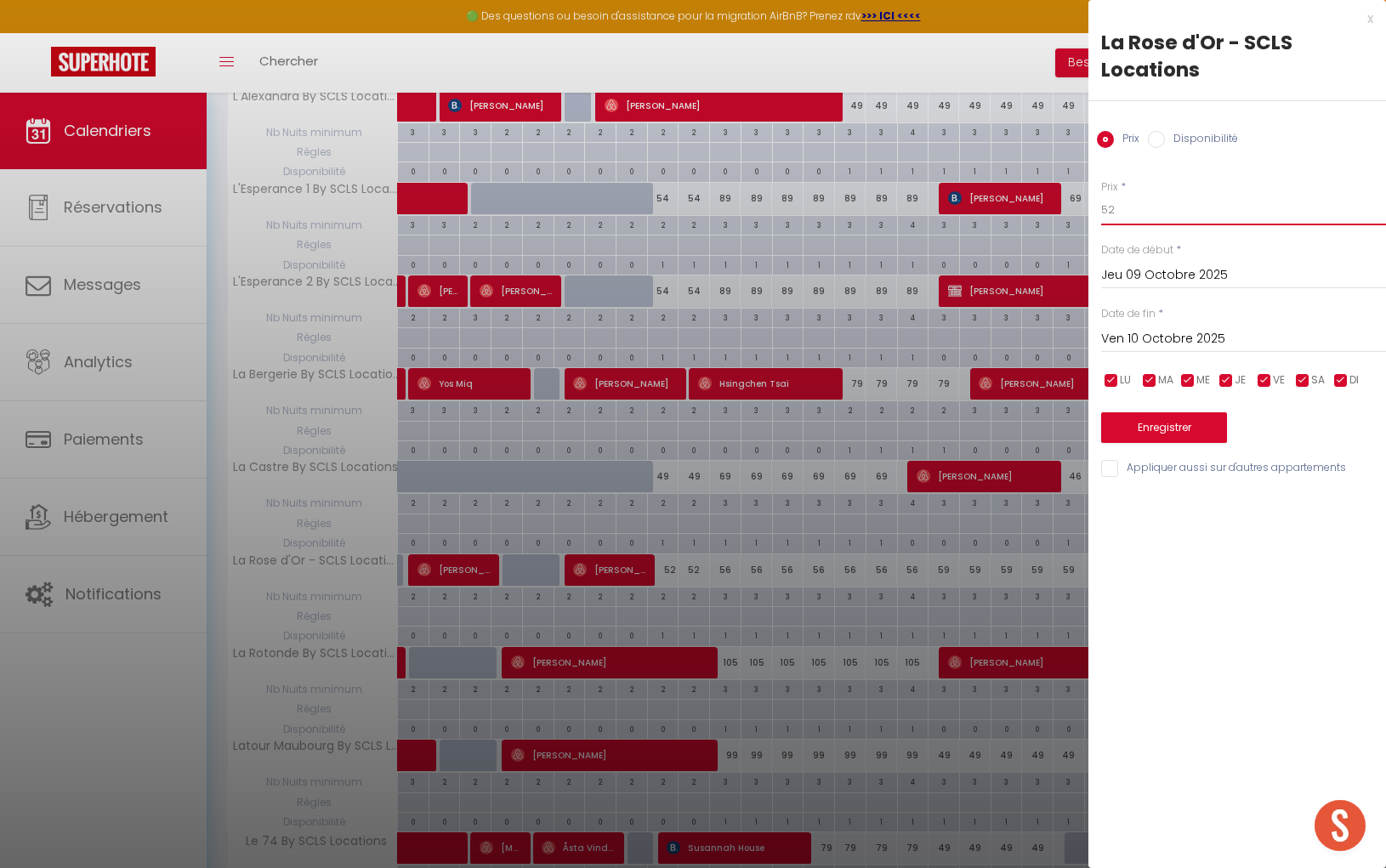
drag, startPoint x: 1123, startPoint y: 209, endPoint x: 1044, endPoint y: 202, distance: 79.3
click at [1054, 202] on body "🟢 Des questions ou besoin d'assistance pour la migration AirBnB? Prenez rdv >>>…" at bounding box center [693, 276] width 1386 height 4120
type input "54"
drag, startPoint x: 1202, startPoint y: 339, endPoint x: 1207, endPoint y: 350, distance: 12.1
click at [1202, 339] on input "Ven 10 Octobre 2025" at bounding box center [1244, 338] width 285 height 22
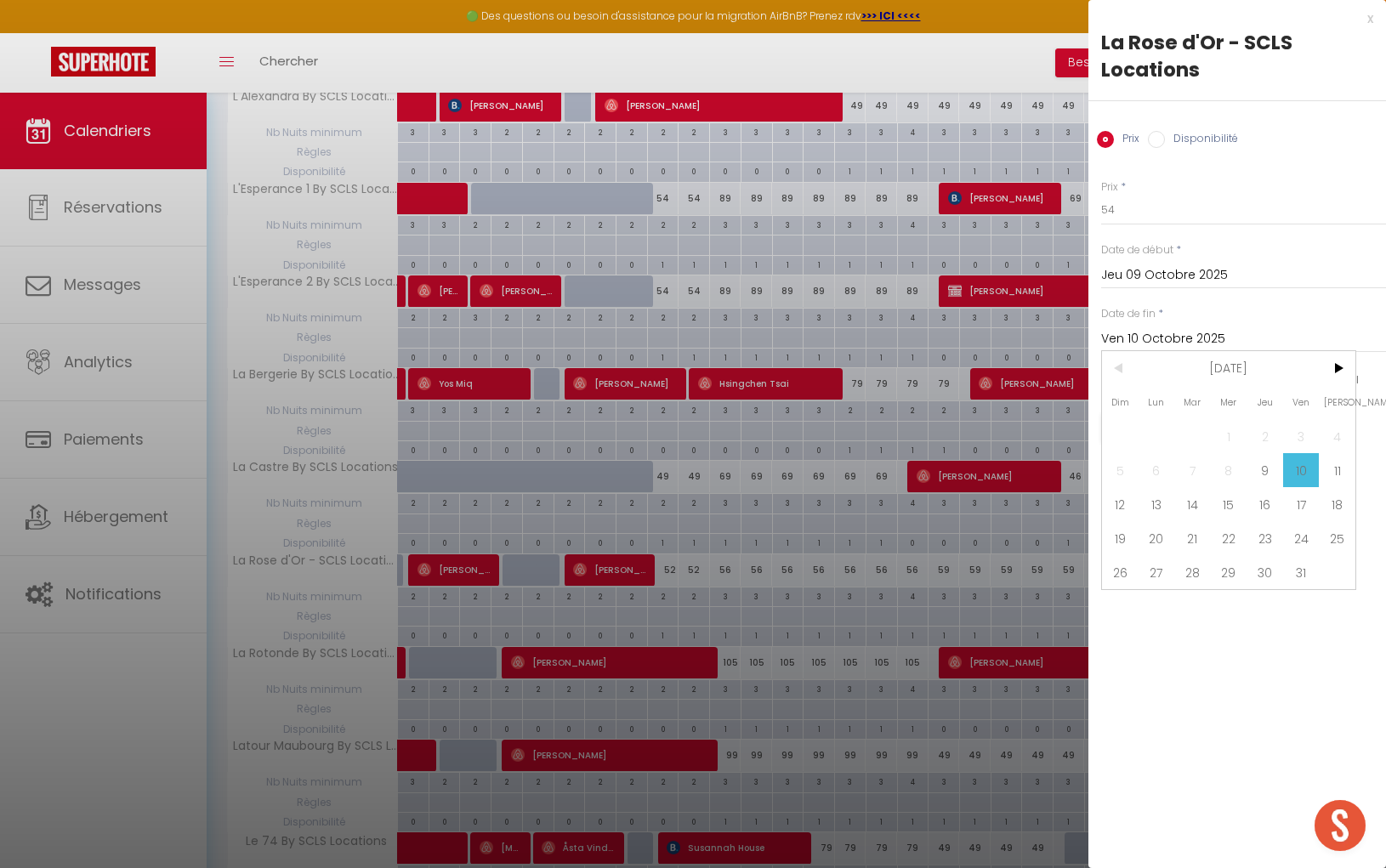
click at [1332, 538] on span "25" at bounding box center [1336, 538] width 36 height 34
type input "Sam 25 Octobre 2025"
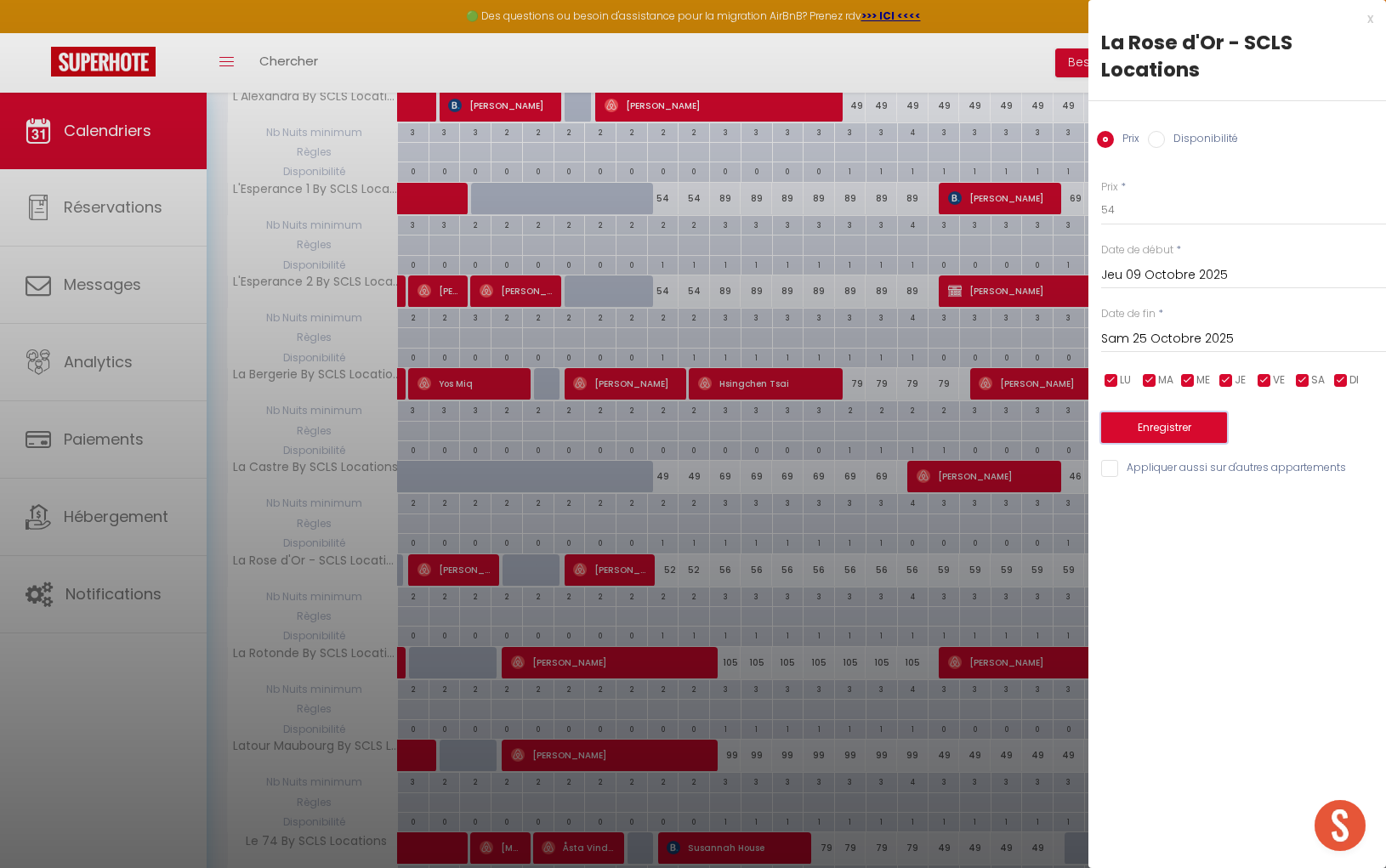
click at [1178, 436] on button "Enregistrer" at bounding box center [1164, 427] width 126 height 31
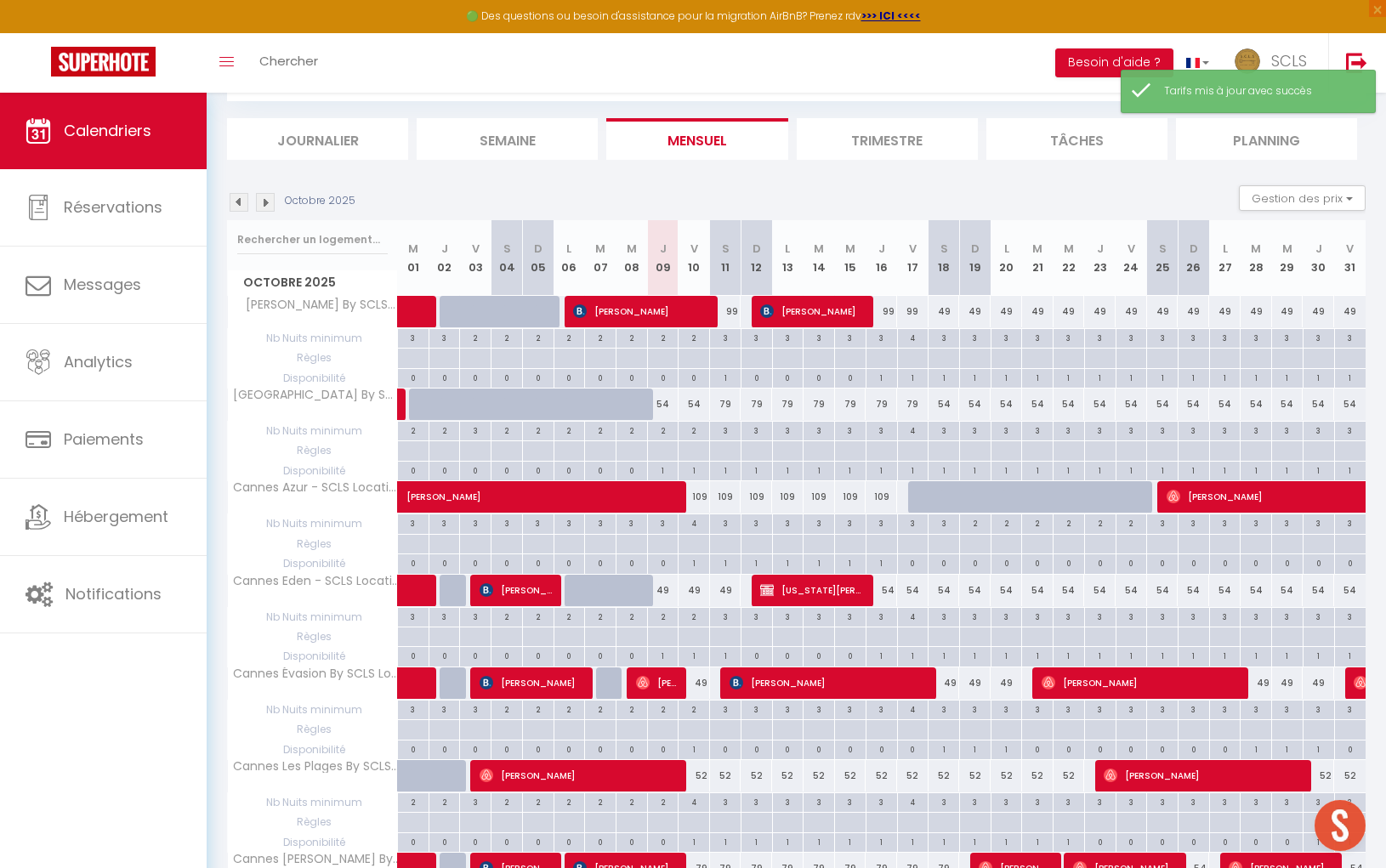
scroll to position [1455, 0]
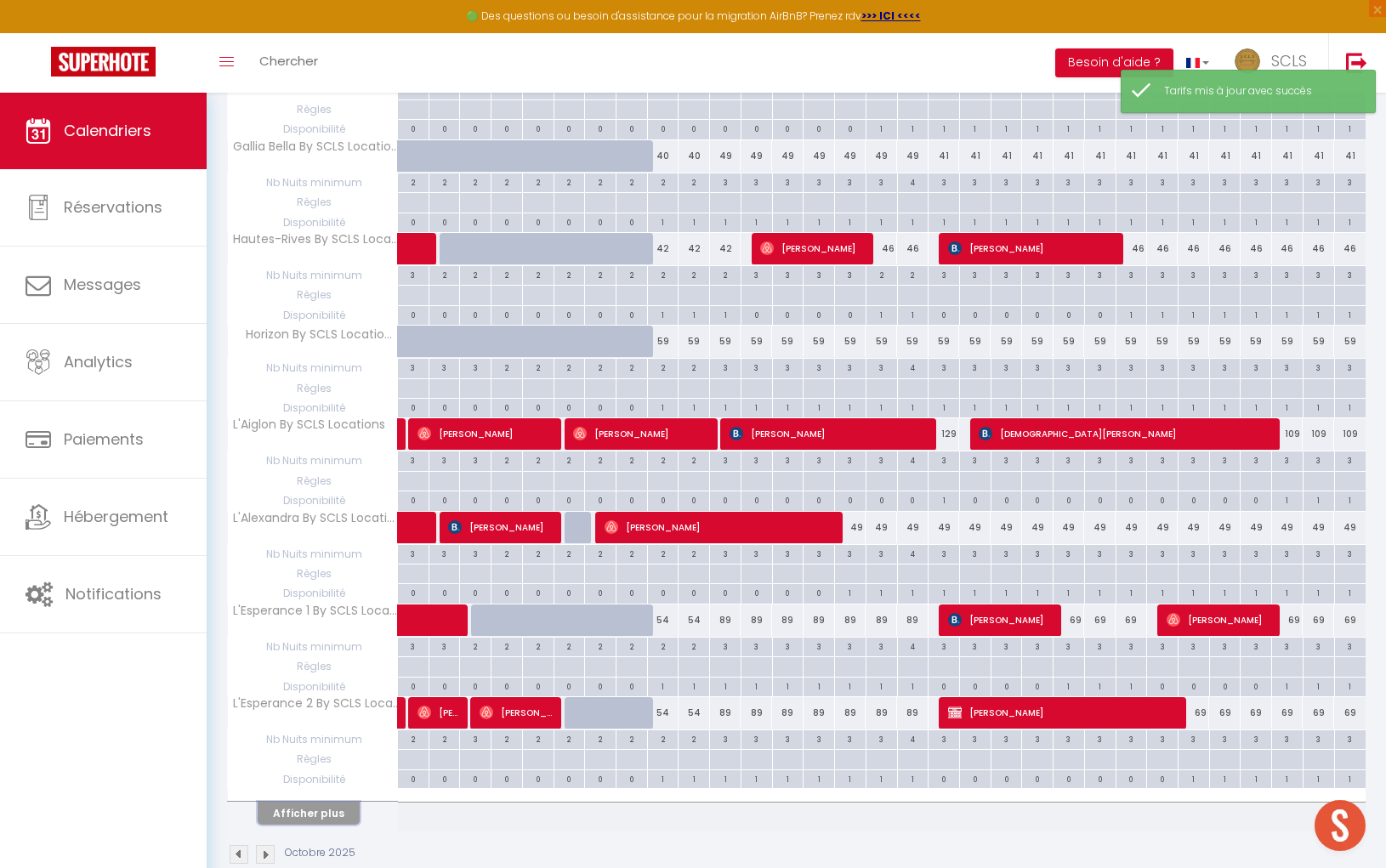
click at [313, 802] on button "Afficher plus" at bounding box center [308, 814] width 102 height 23
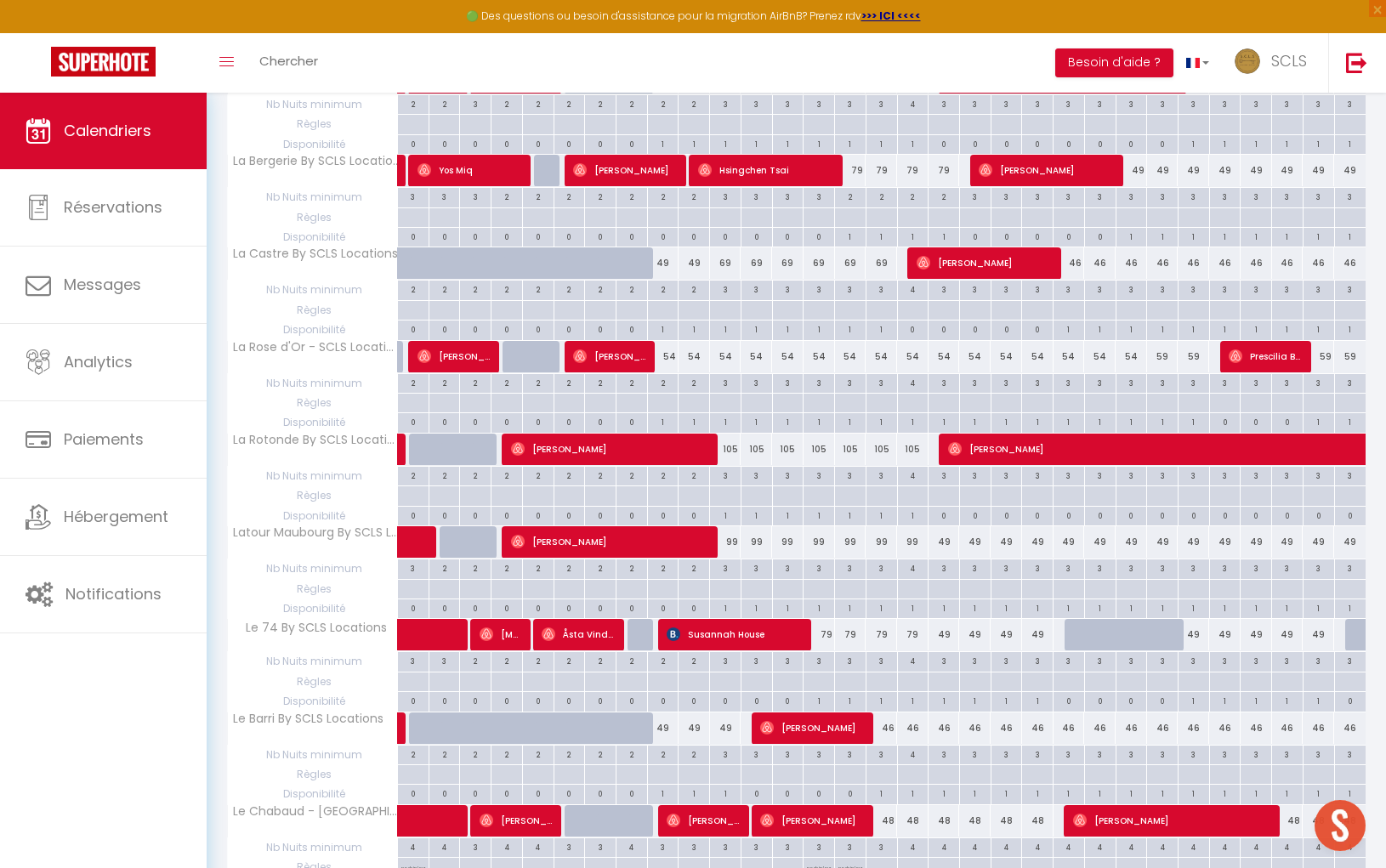
scroll to position [2076, 0]
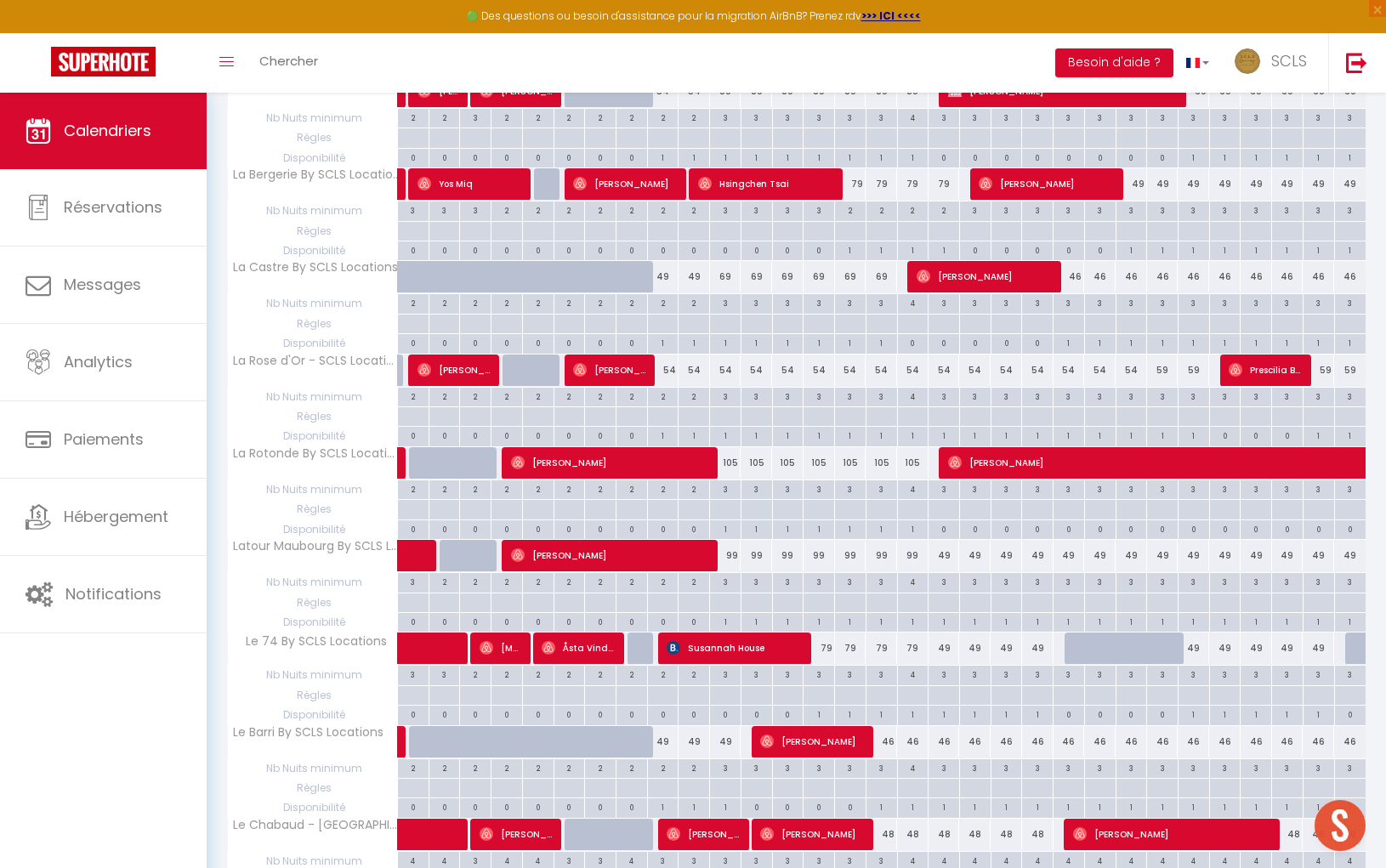
click at [1165, 355] on div "59" at bounding box center [1162, 370] width 32 height 32
type input "59"
type input "Sam 25 Octobre 2025"
type input "Dim 26 Octobre 2025"
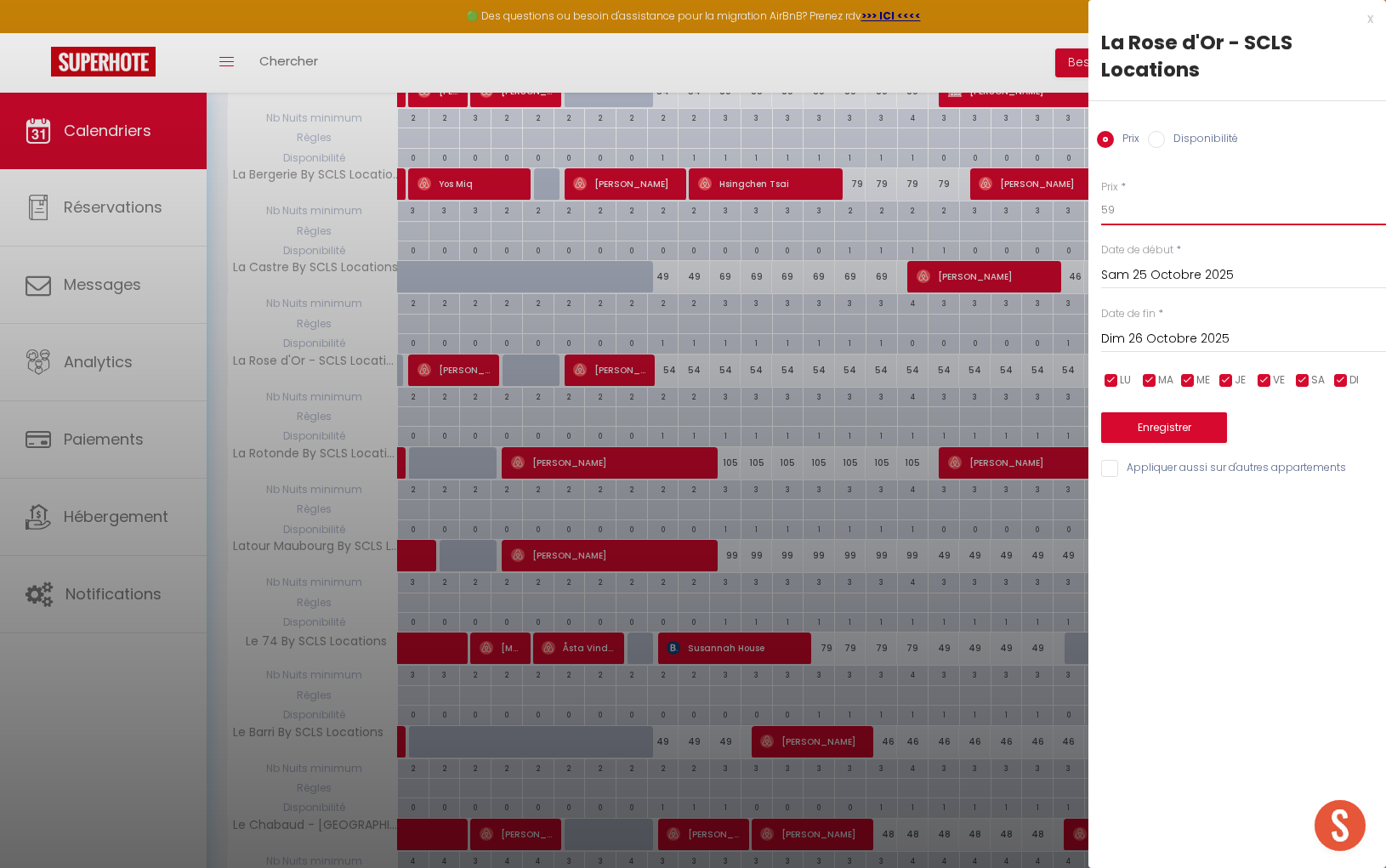
drag, startPoint x: 1154, startPoint y: 211, endPoint x: 990, endPoint y: 194, distance: 164.9
click at [1054, 200] on body "🟢 Des questions ou besoin d'assistance pour la migration AirBnB? Prenez rdv >>>…" at bounding box center [693, 76] width 1386 height 4120
type input "54"
click at [1180, 332] on input "Dim 26 Octobre 2025" at bounding box center [1244, 338] width 285 height 22
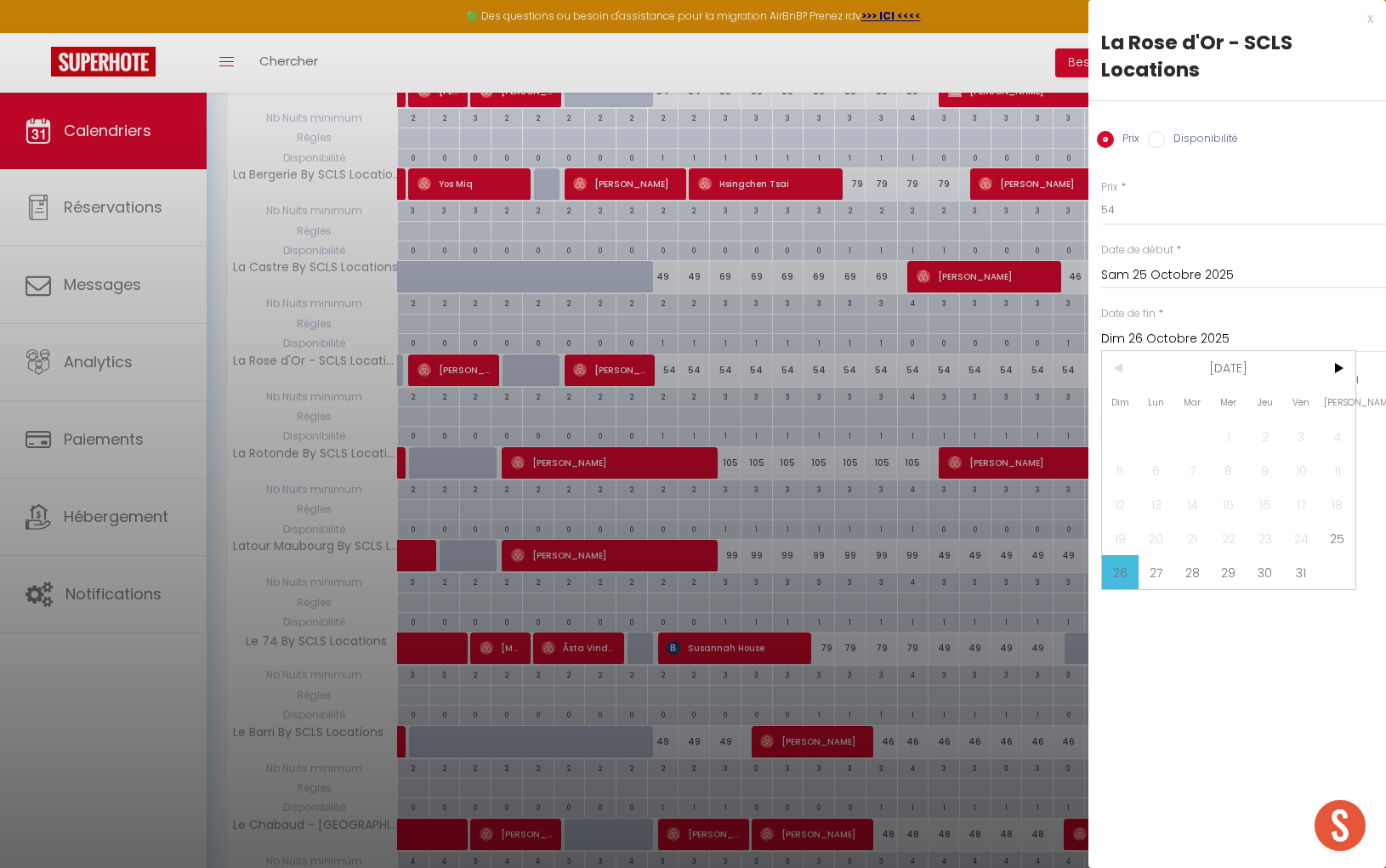
drag, startPoint x: 1187, startPoint y: 572, endPoint x: 1175, endPoint y: 447, distance: 125.6
click at [1187, 572] on span "28" at bounding box center [1192, 573] width 36 height 34
type input "Mar 28 Octobre 2025"
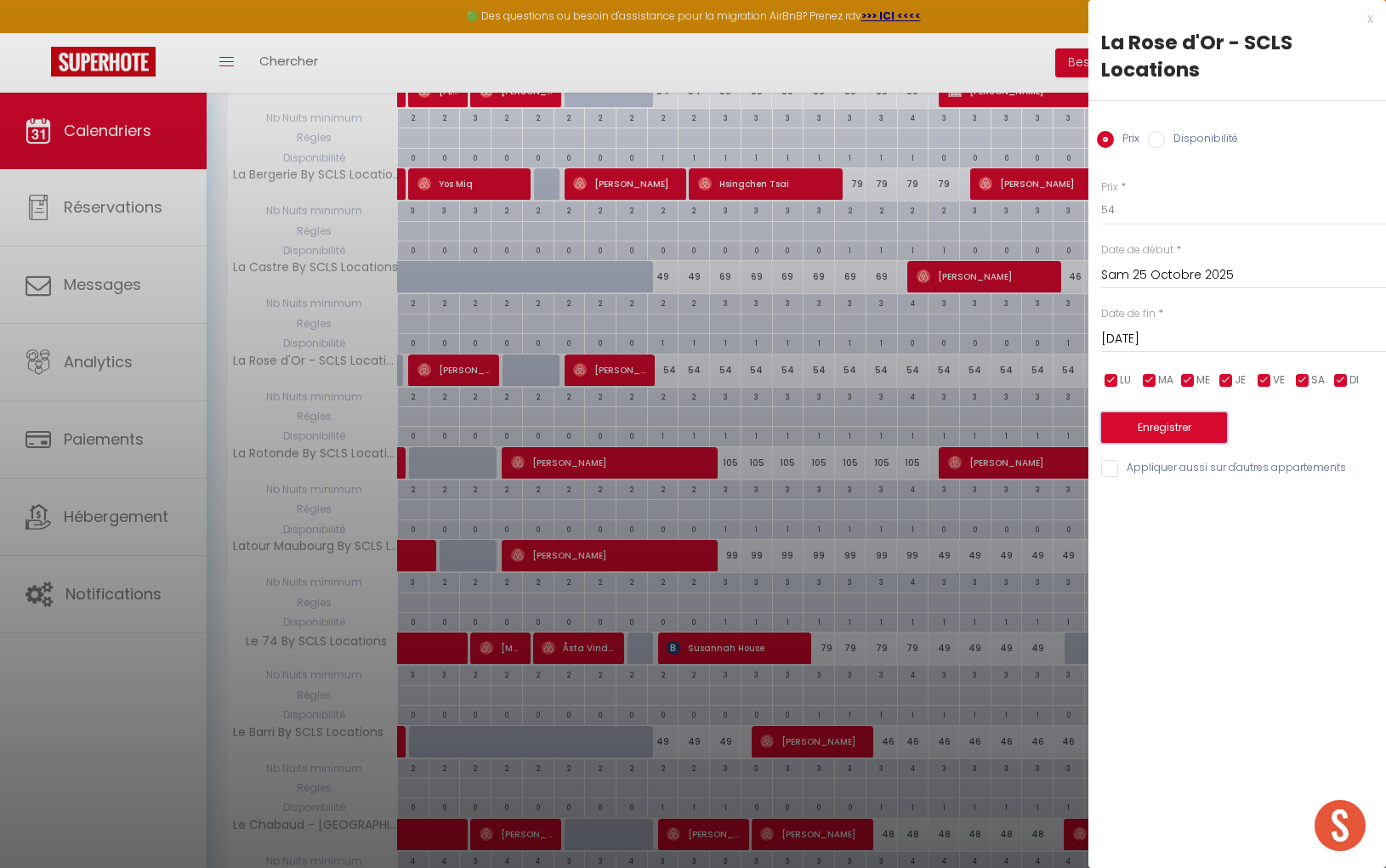
click at [1179, 422] on button "Enregistrer" at bounding box center [1164, 427] width 126 height 31
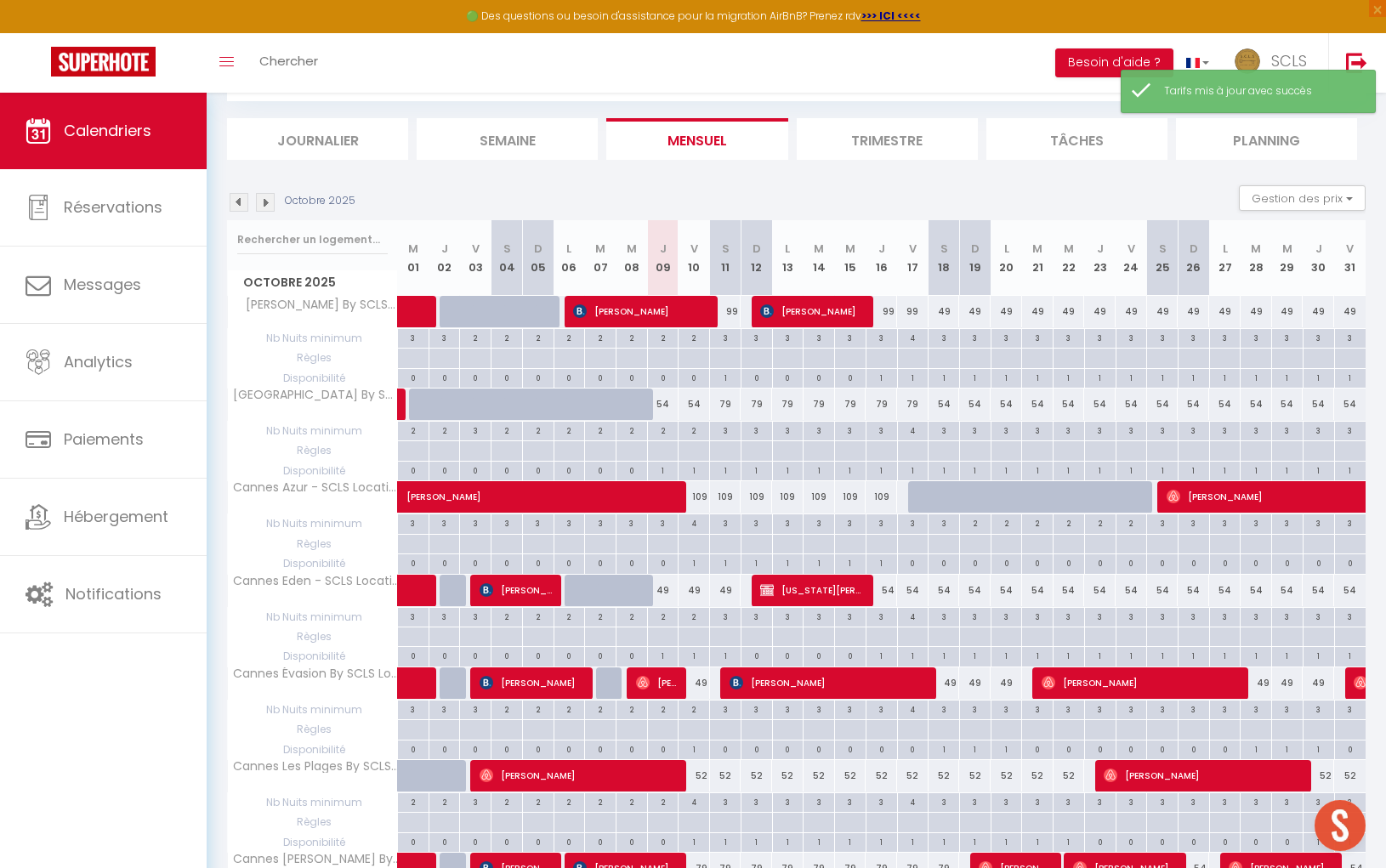
scroll to position [1455, 0]
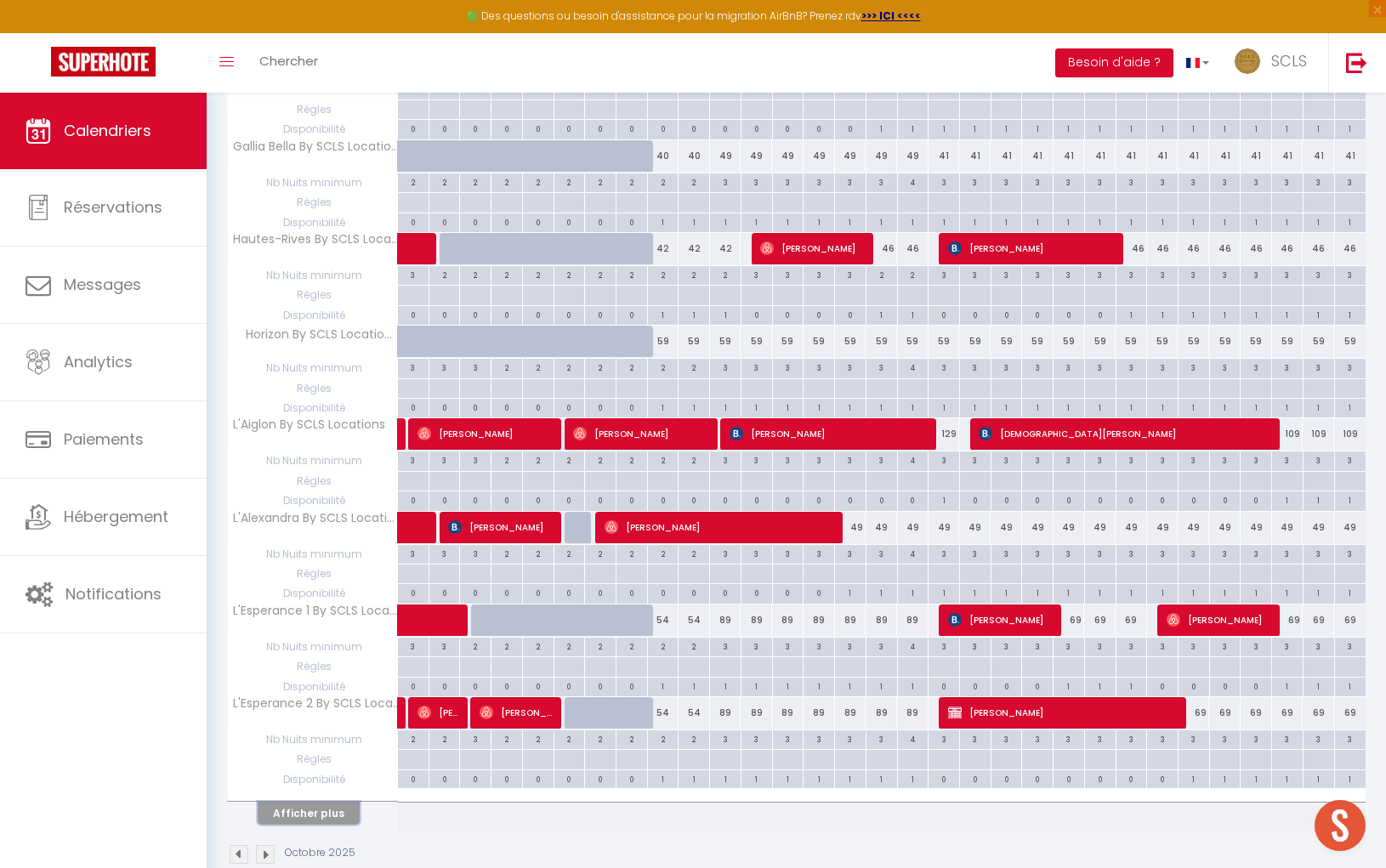
drag, startPoint x: 332, startPoint y: 782, endPoint x: 711, endPoint y: 652, distance: 400.7
click at [332, 802] on button "Afficher plus" at bounding box center [308, 814] width 102 height 23
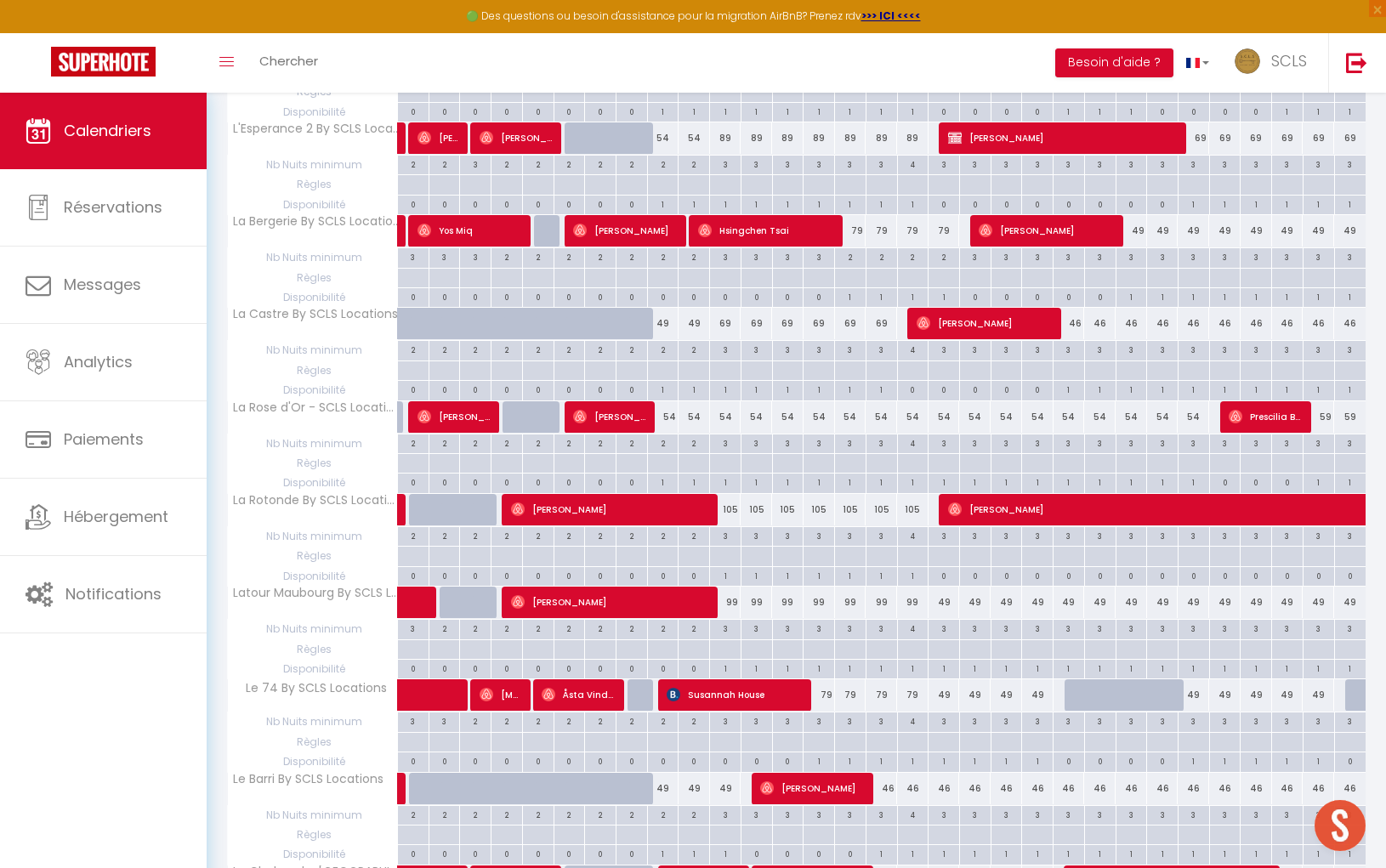
scroll to position [2026, 0]
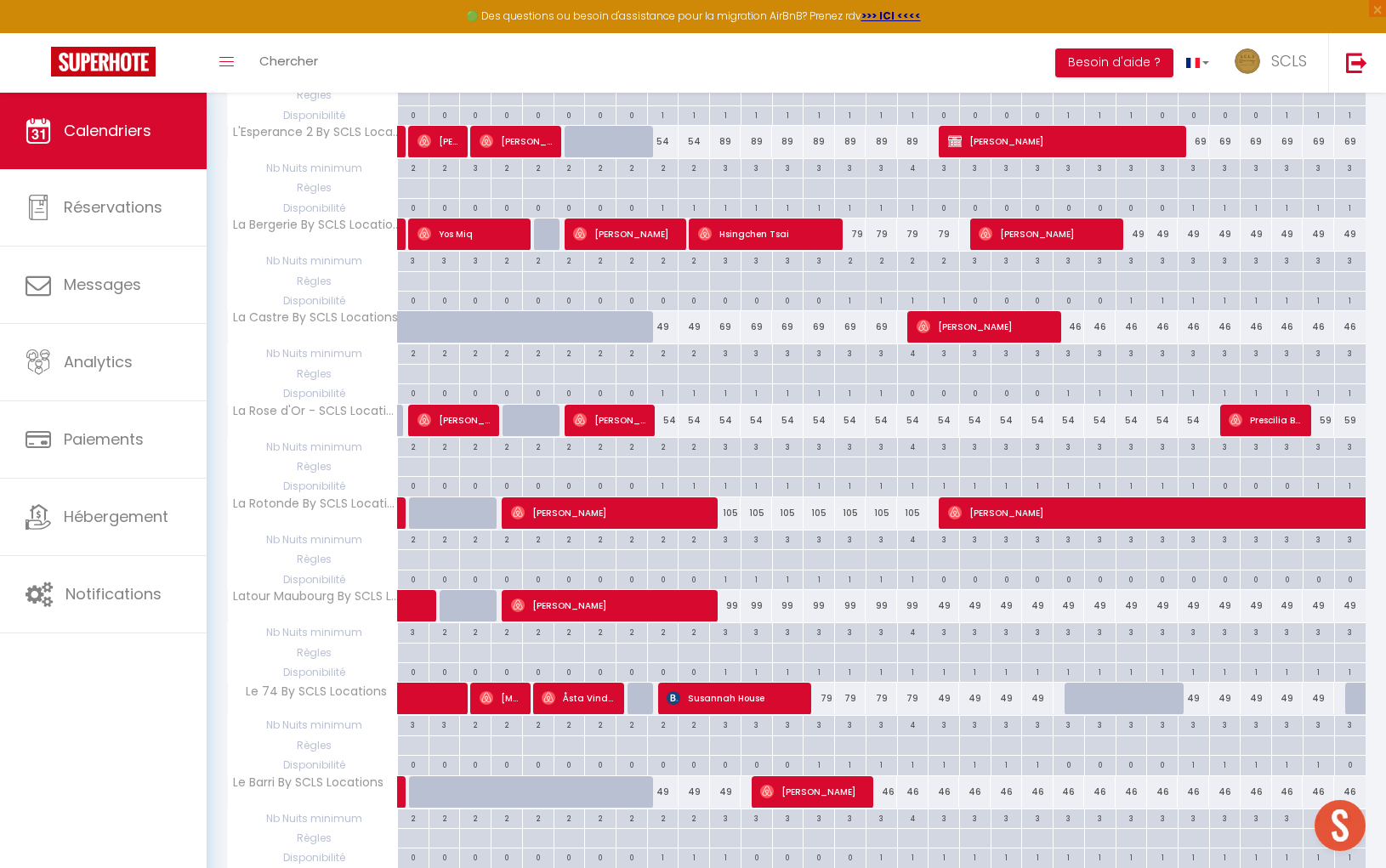
click at [728, 497] on div "105" at bounding box center [725, 512] width 32 height 32
type input "105"
type input "Sam 11 Octobre 2025"
type input "Dim 12 Octobre 2025"
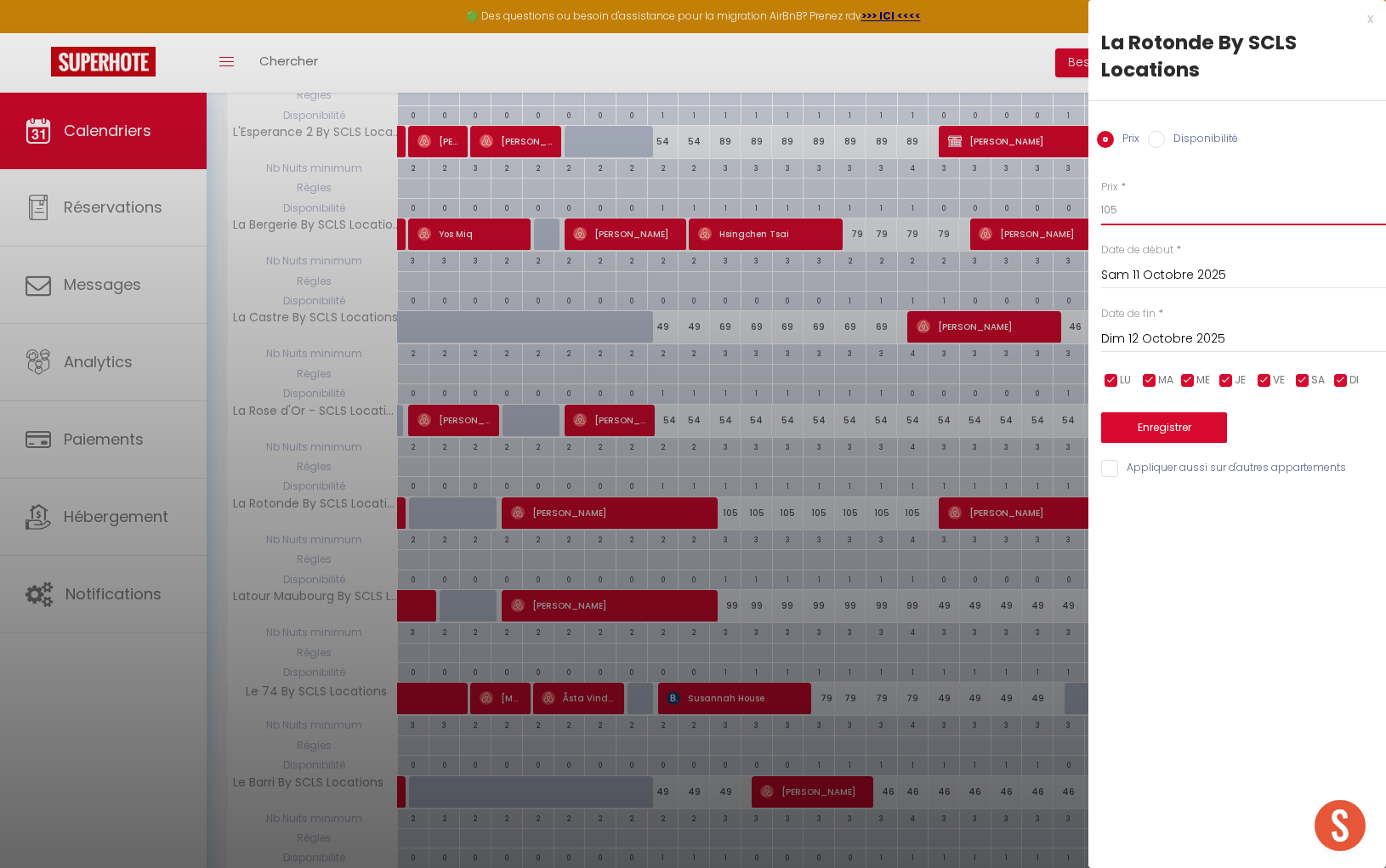
drag, startPoint x: 1126, startPoint y: 214, endPoint x: 1001, endPoint y: 203, distance: 125.5
click at [1002, 203] on body "🟢 Des questions ou besoin d'assistance pour la migration AirBnB? Prenez rdv >>>…" at bounding box center [693, 127] width 1386 height 4120
type input "89"
click at [1159, 340] on input "Dim 12 Octobre 2025" at bounding box center [1244, 338] width 285 height 22
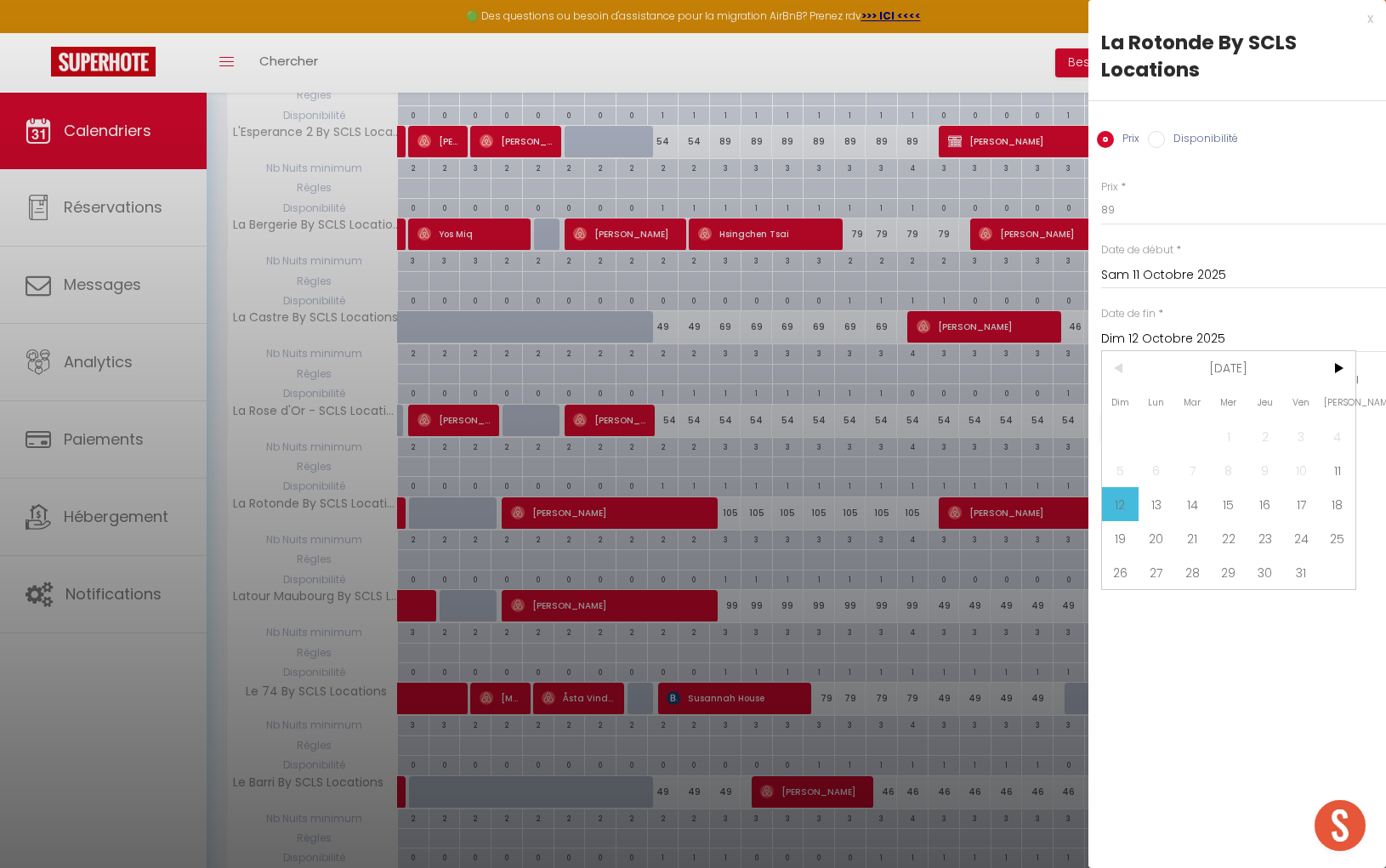
drag, startPoint x: 1332, startPoint y: 499, endPoint x: 1224, endPoint y: 464, distance: 113.5
click at [1331, 499] on span "18" at bounding box center [1336, 505] width 36 height 34
type input "Sam 18 Octobre 2025"
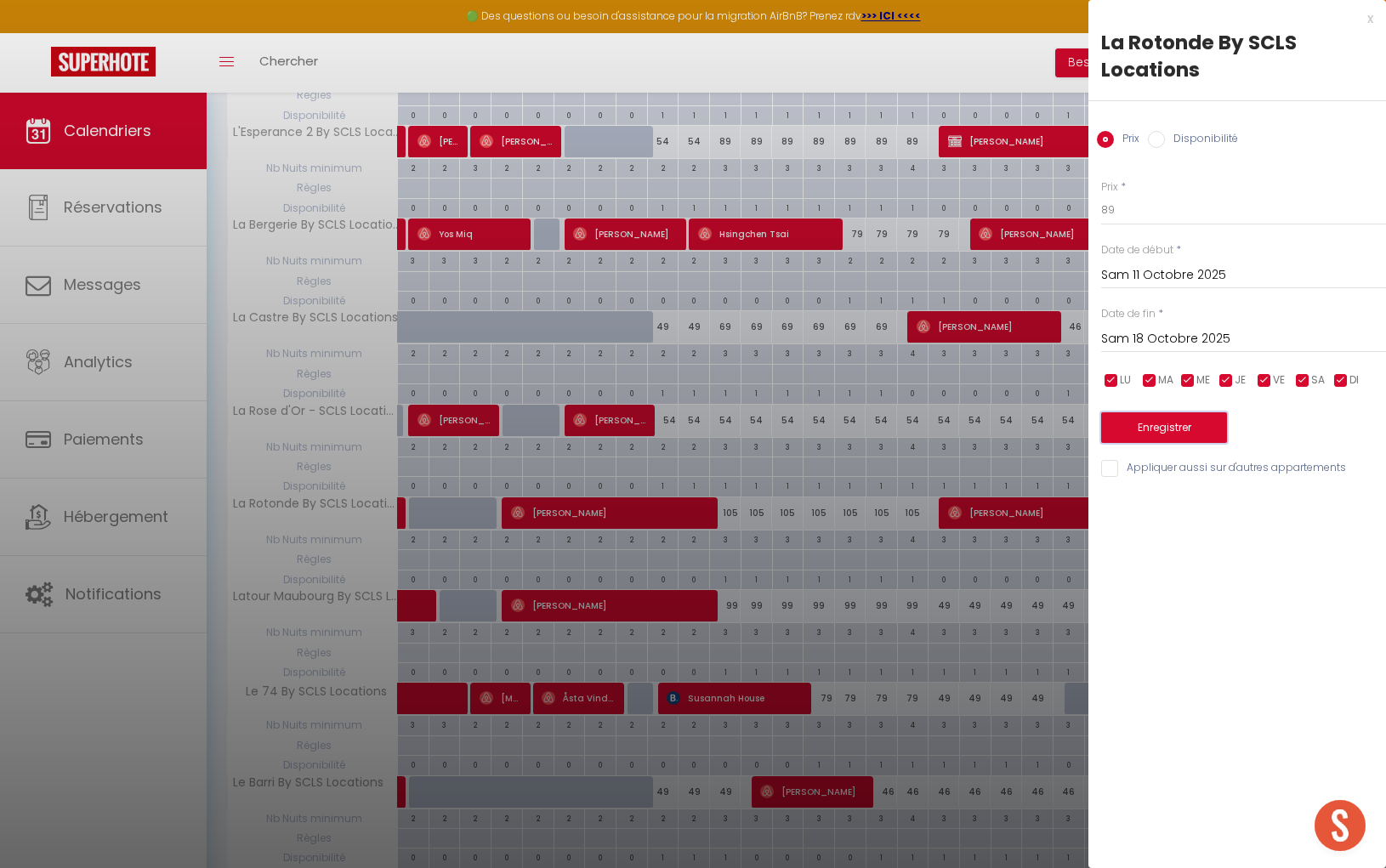
click at [1184, 431] on button "Enregistrer" at bounding box center [1164, 427] width 126 height 31
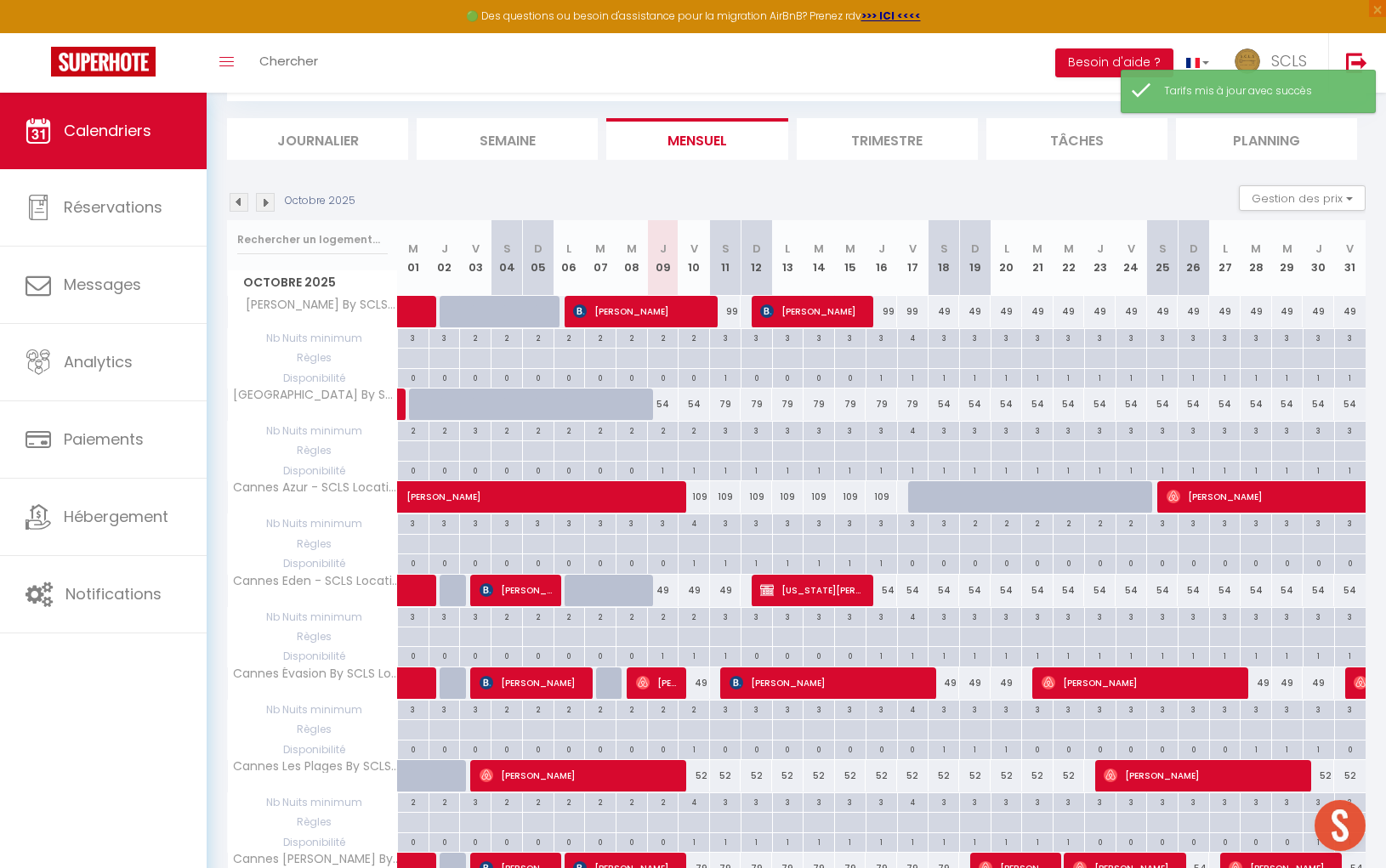
scroll to position [1455, 0]
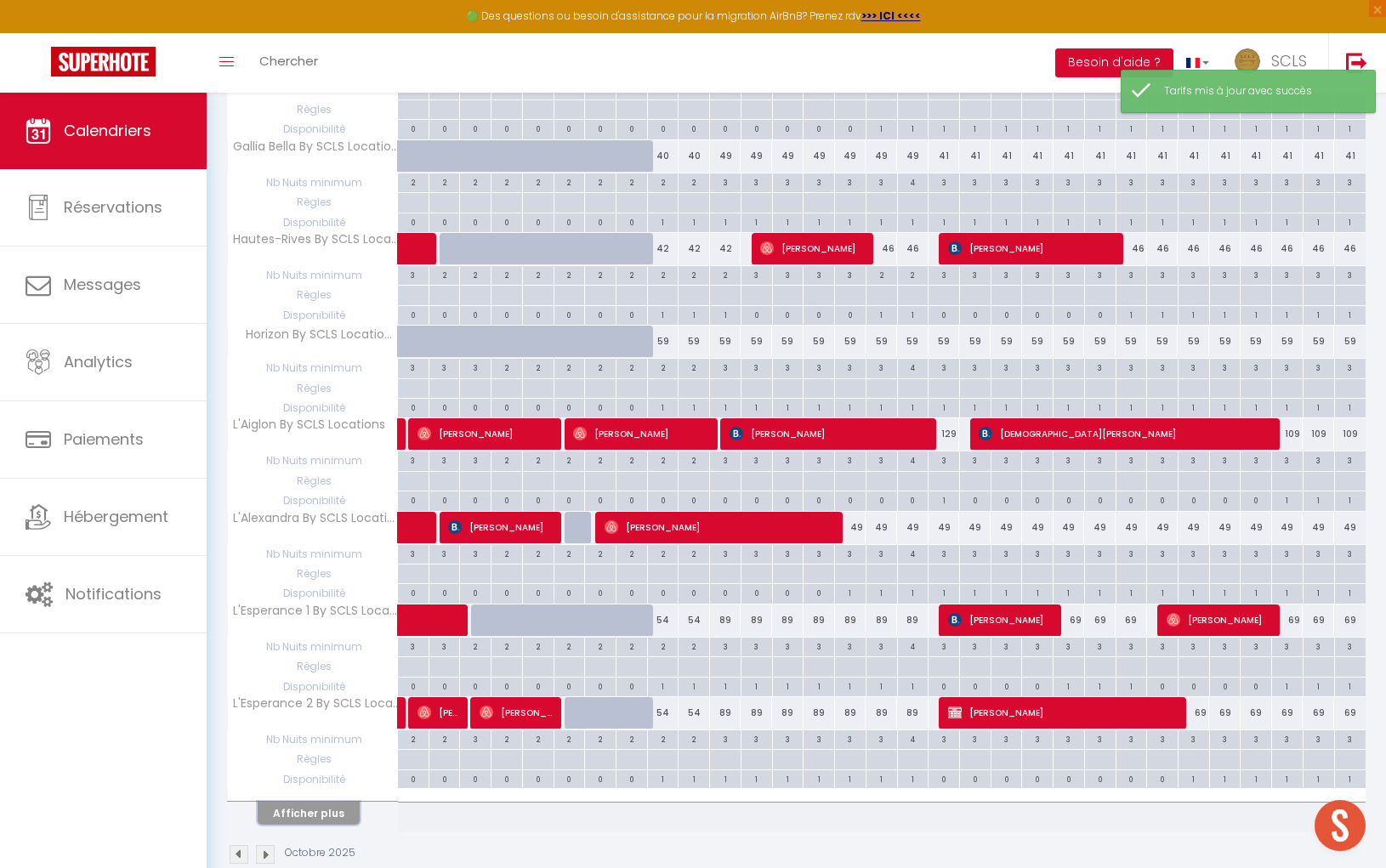
drag, startPoint x: 334, startPoint y: 781, endPoint x: 661, endPoint y: 688, distance: 340.0
click at [334, 802] on button "Afficher plus" at bounding box center [308, 814] width 102 height 23
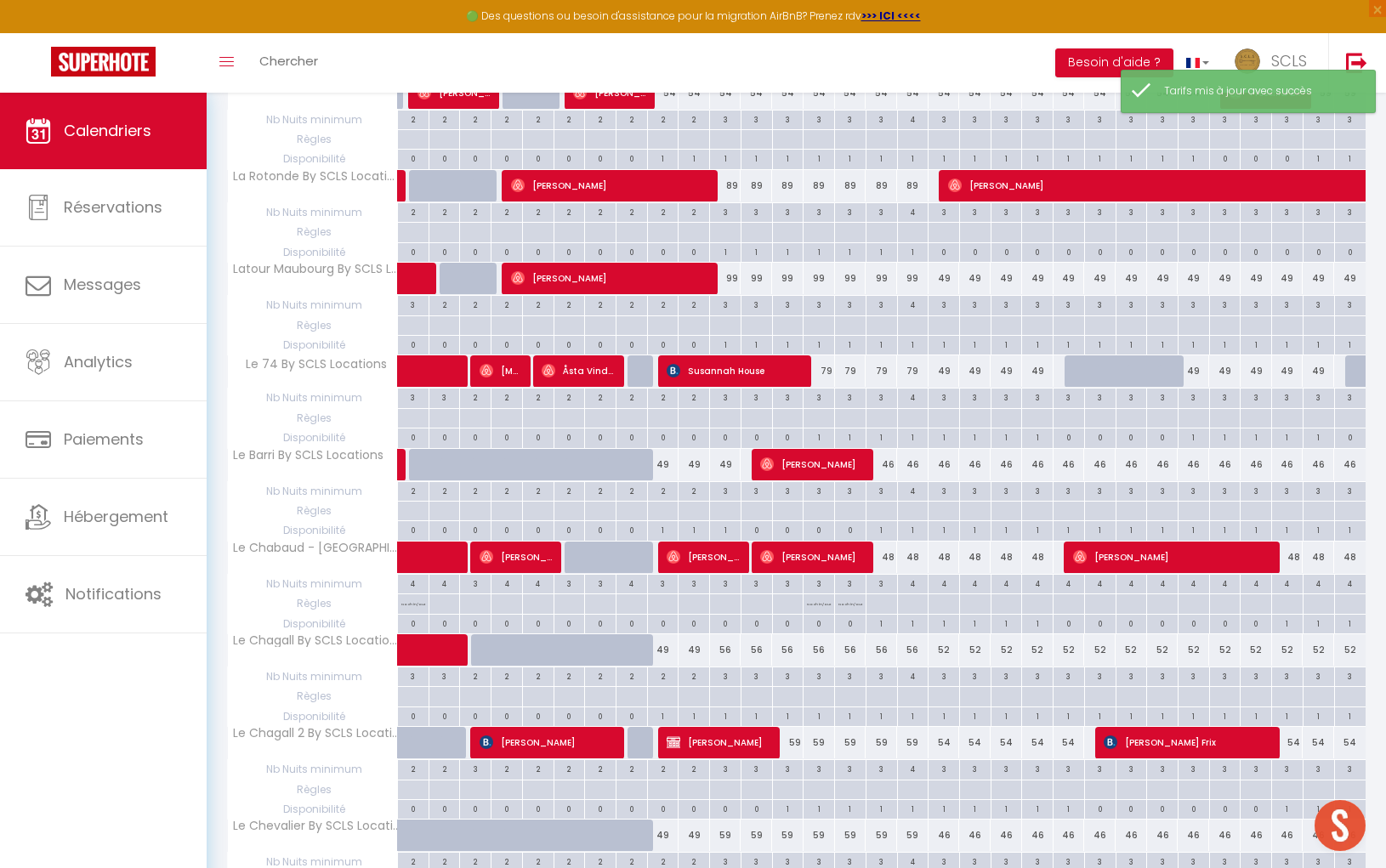
scroll to position [2382, 0]
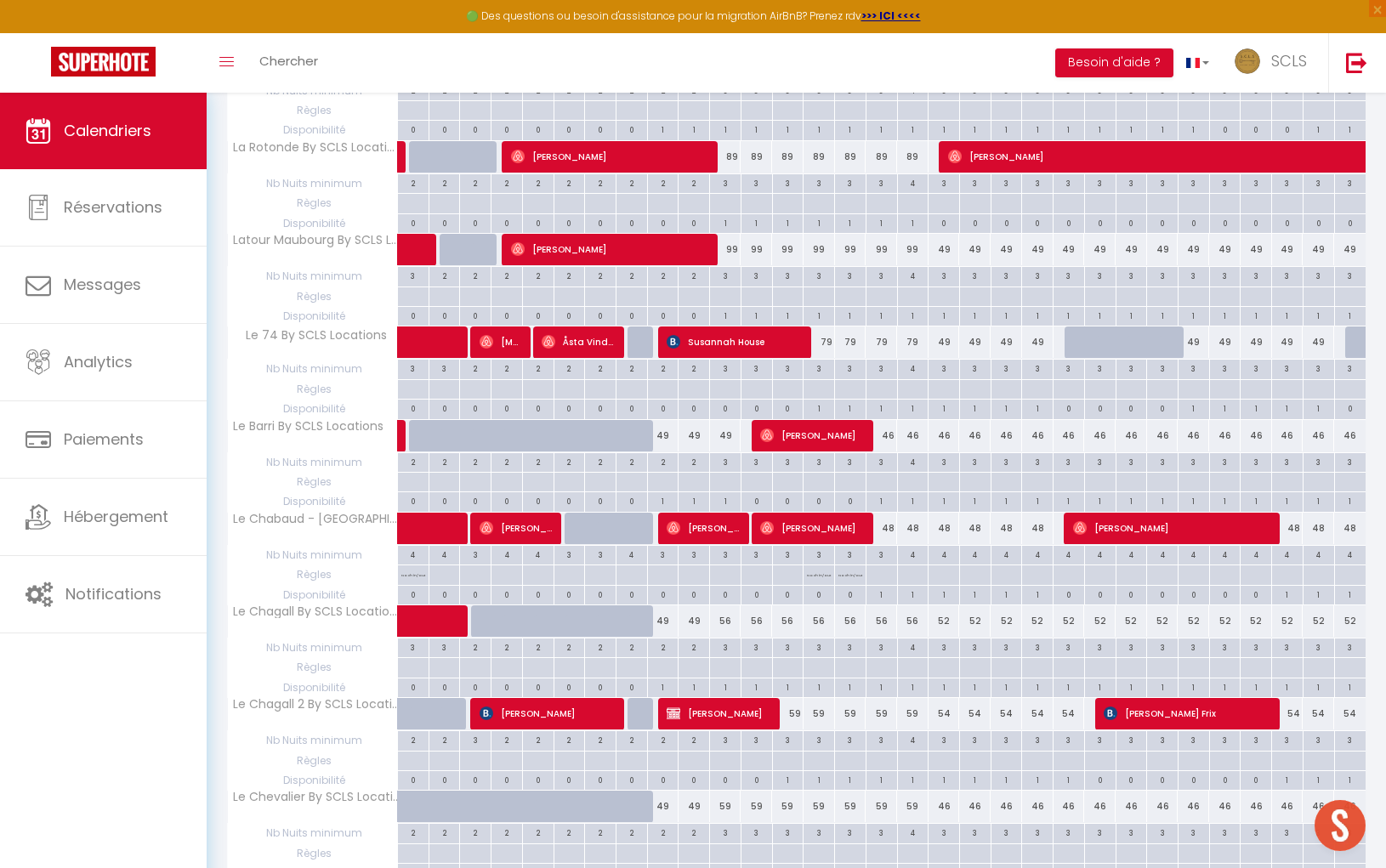
drag, startPoint x: 732, startPoint y: 211, endPoint x: 1179, endPoint y: 257, distance: 449.4
click at [732, 234] on div "99" at bounding box center [725, 250] width 32 height 32
type input "99"
type input "Sam 11 Octobre 2025"
type input "Dim 12 Octobre 2025"
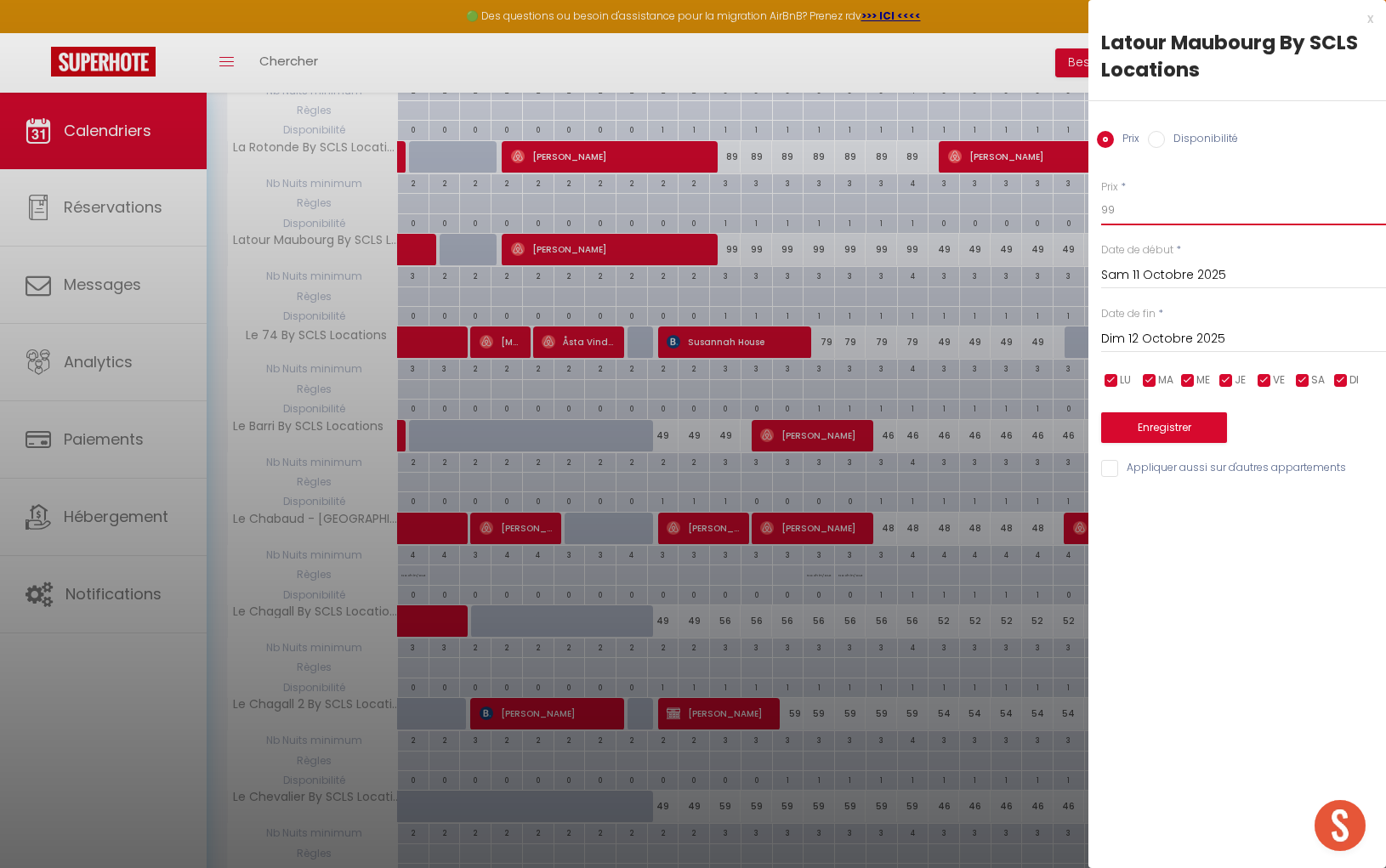
drag, startPoint x: 1142, startPoint y: 208, endPoint x: 1071, endPoint y: 204, distance: 71.1
type input "69"
click at [1156, 334] on input "Dim 12 Octobre 2025" at bounding box center [1244, 338] width 285 height 22
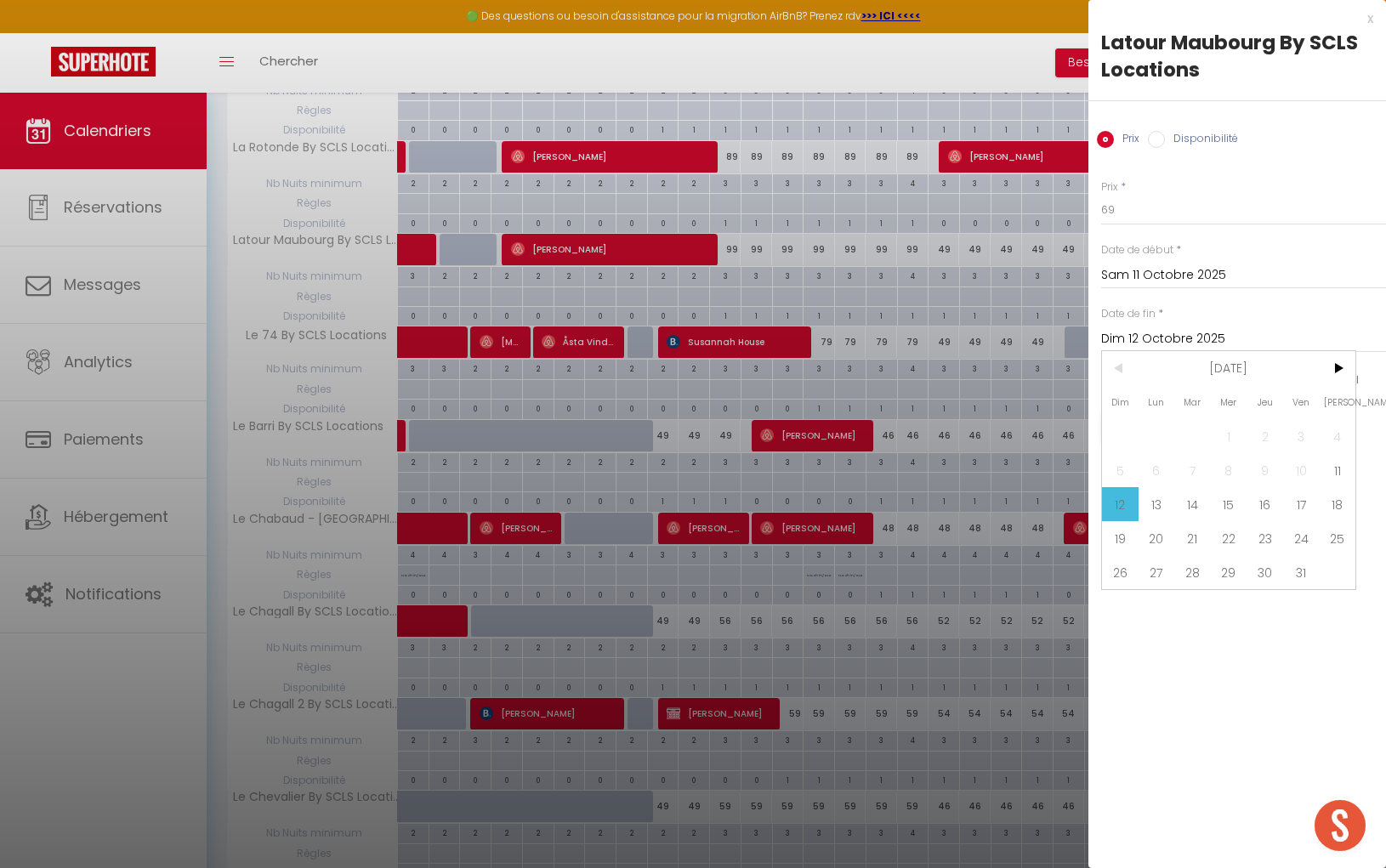
click at [1339, 504] on span "18" at bounding box center [1336, 505] width 36 height 34
type input "Sam 18 Octobre 2025"
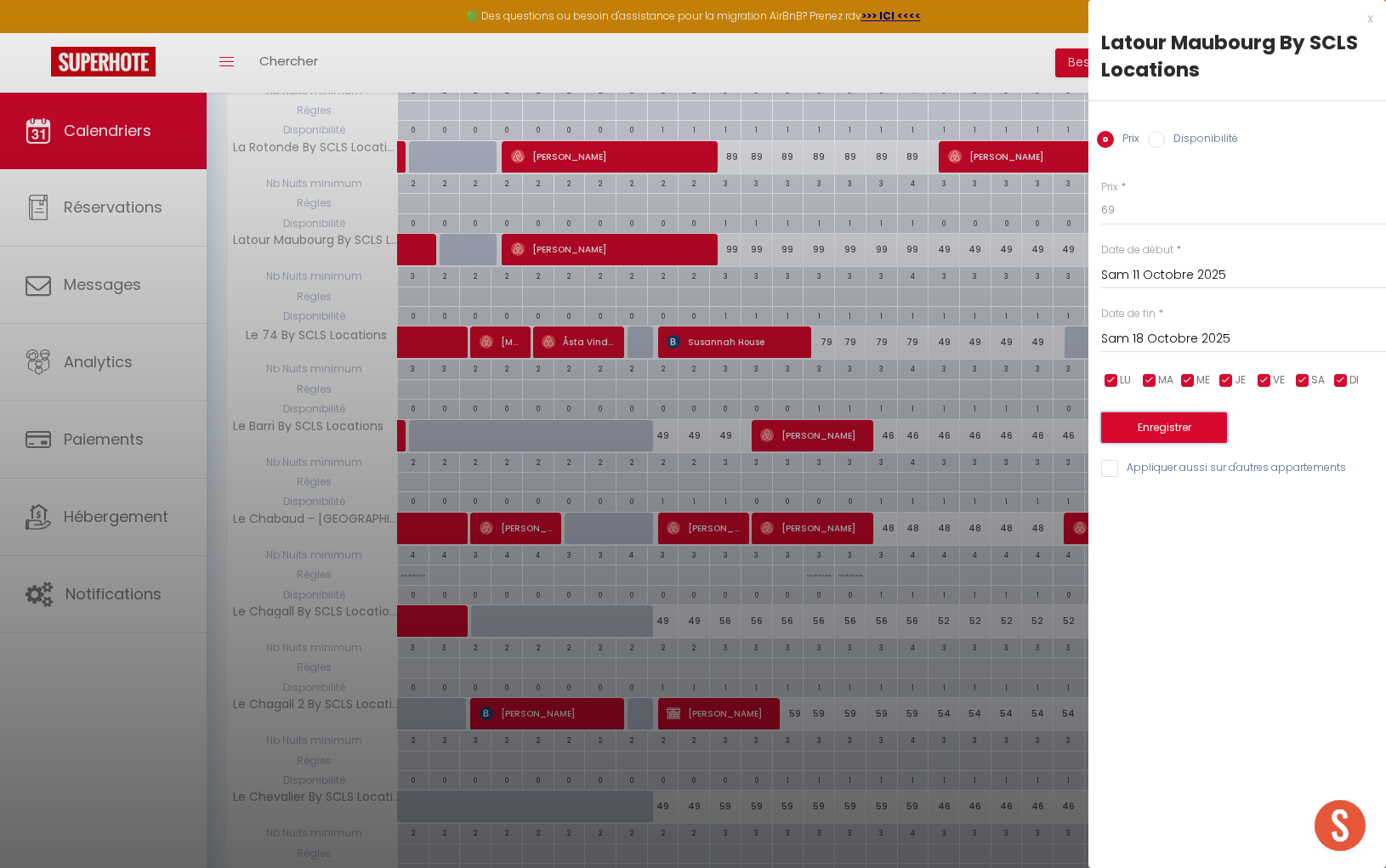
click at [1182, 422] on button "Enregistrer" at bounding box center [1164, 427] width 126 height 31
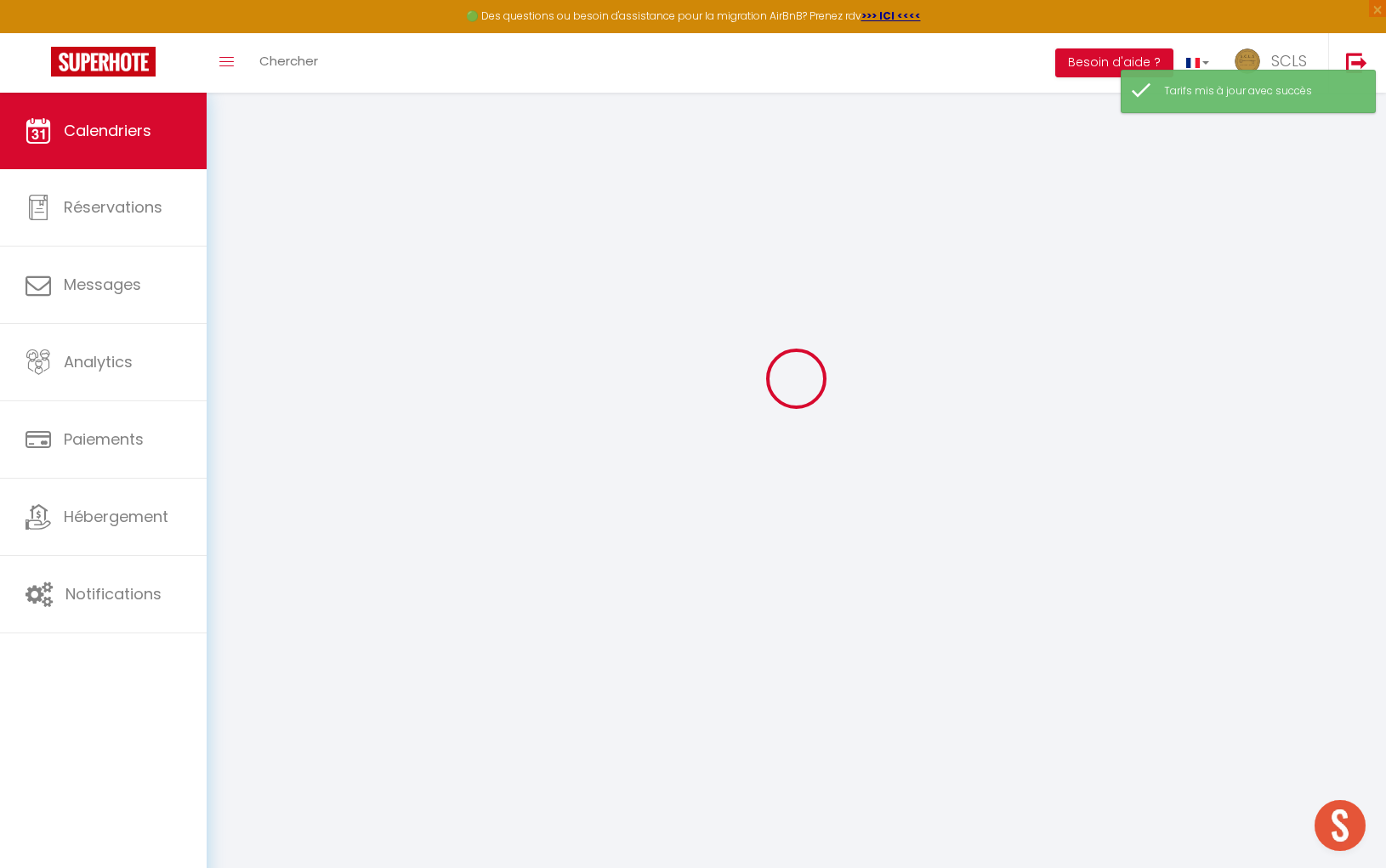
scroll to position [1455, 0]
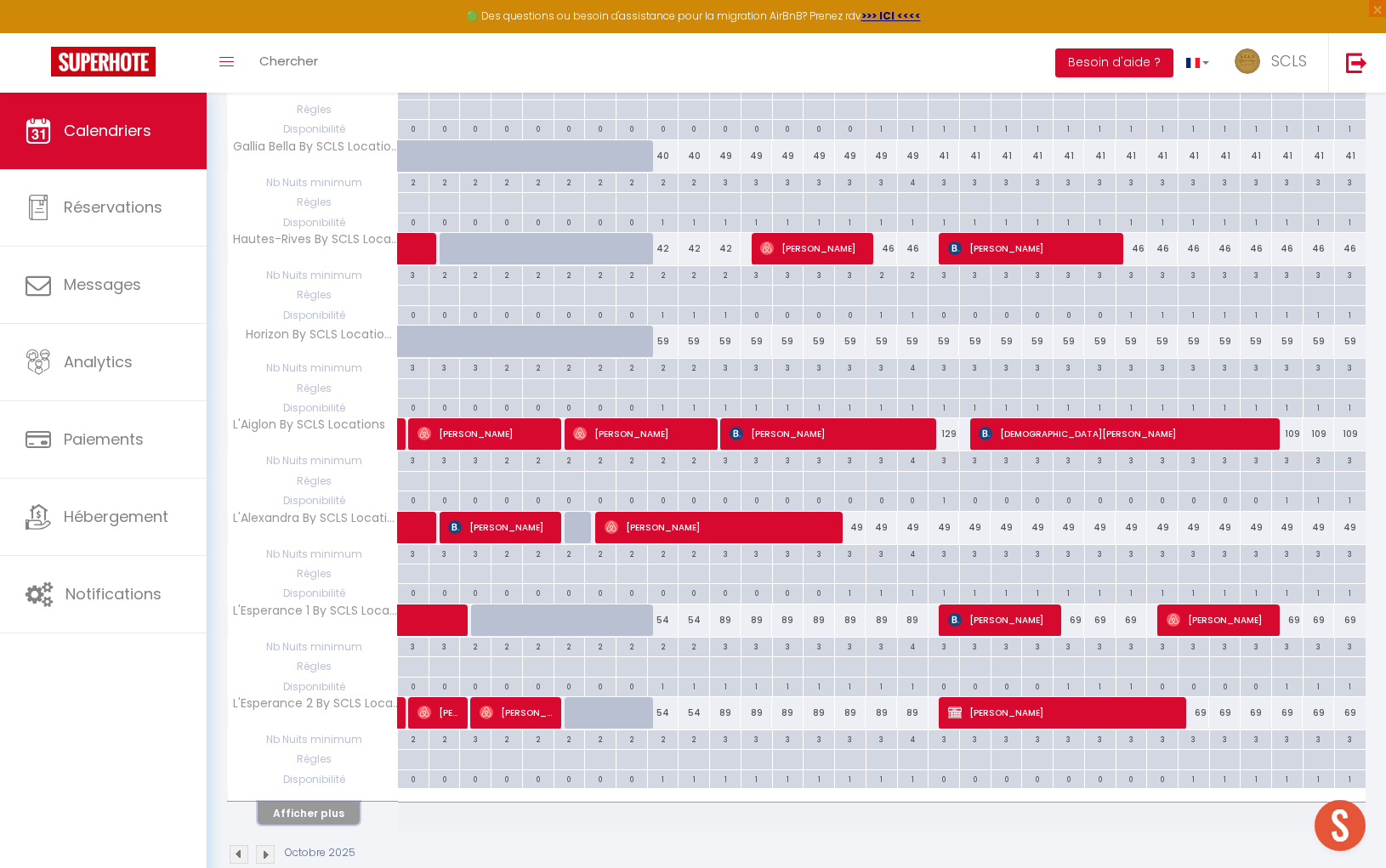
drag, startPoint x: 336, startPoint y: 785, endPoint x: 643, endPoint y: 754, distance: 308.6
click at [336, 802] on button "Afficher plus" at bounding box center [308, 814] width 102 height 23
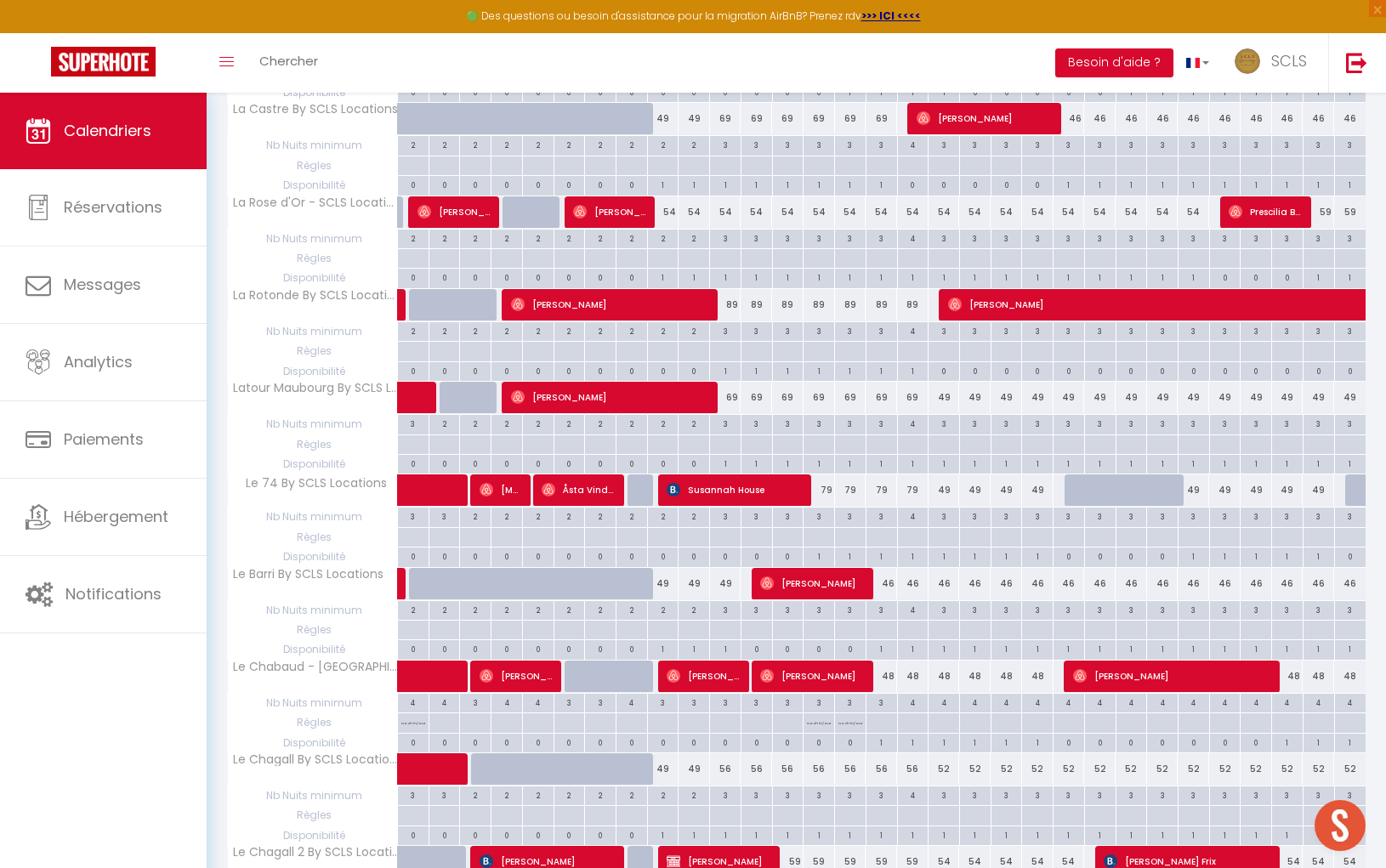
scroll to position [2238, 0]
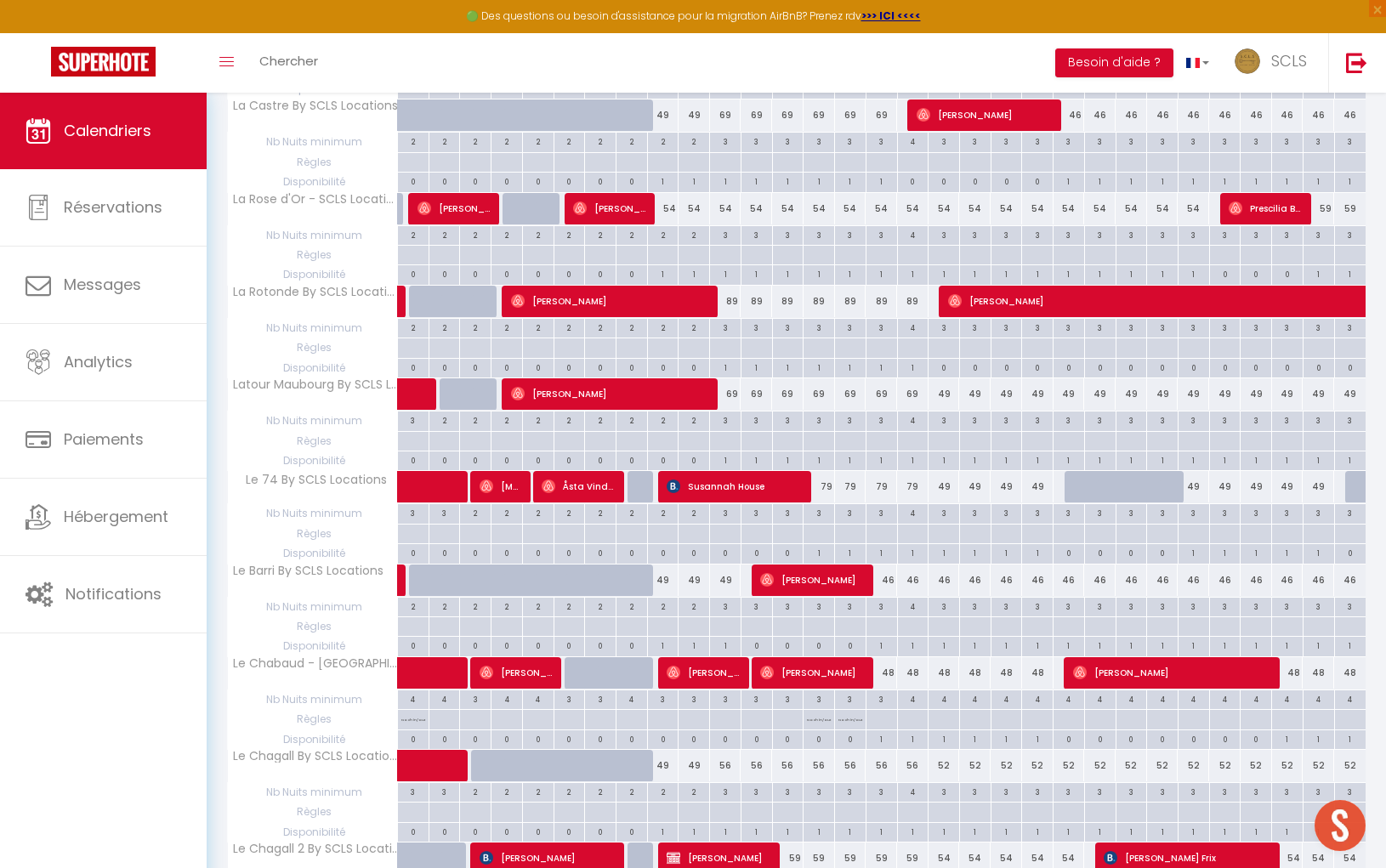
click at [837, 471] on div "79" at bounding box center [850, 487] width 32 height 32
type input "79"
type input "Mer 15 Octobre 2025"
type input "Jeu 16 Octobre 2025"
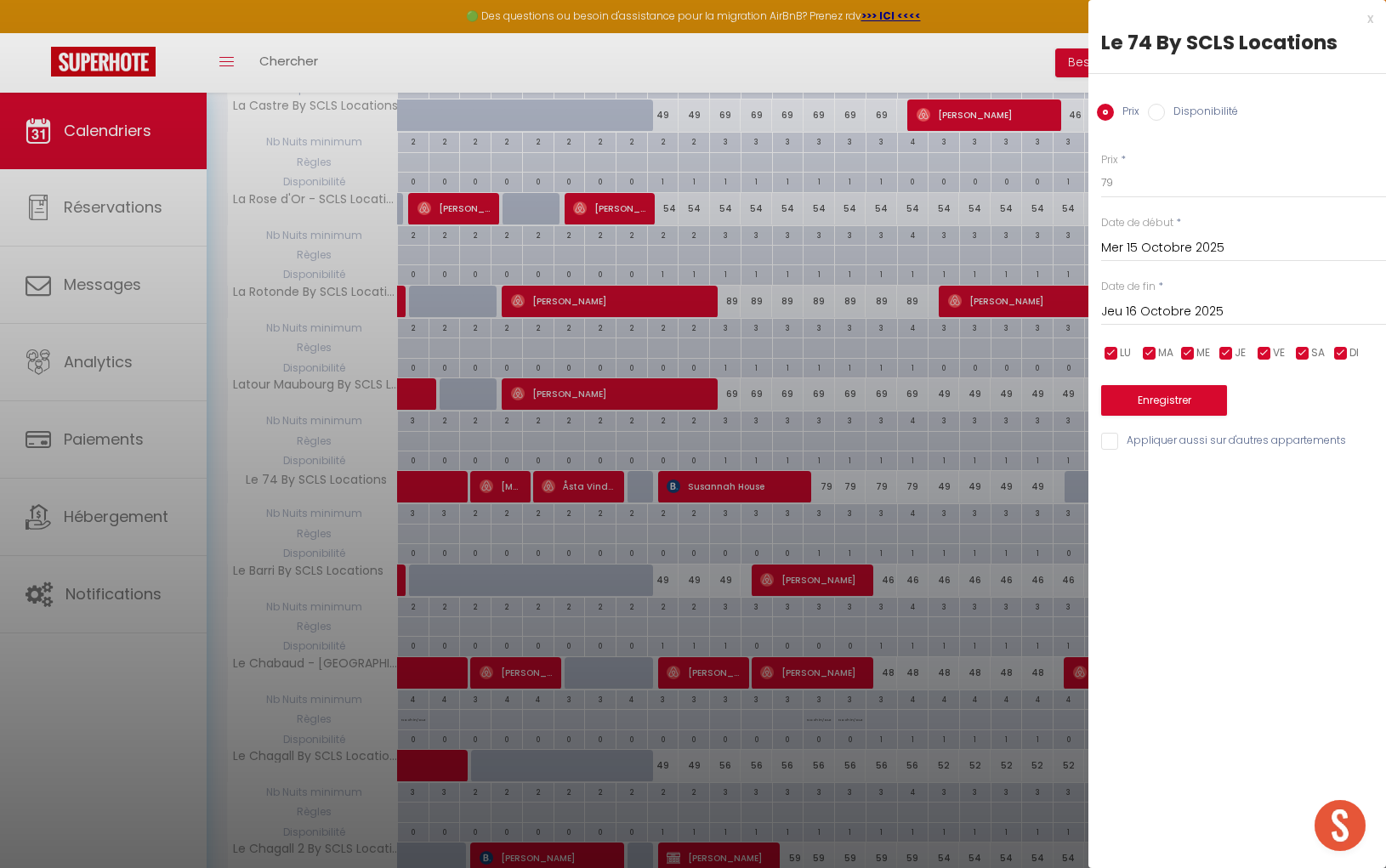
click at [829, 450] on div at bounding box center [693, 434] width 1386 height 868
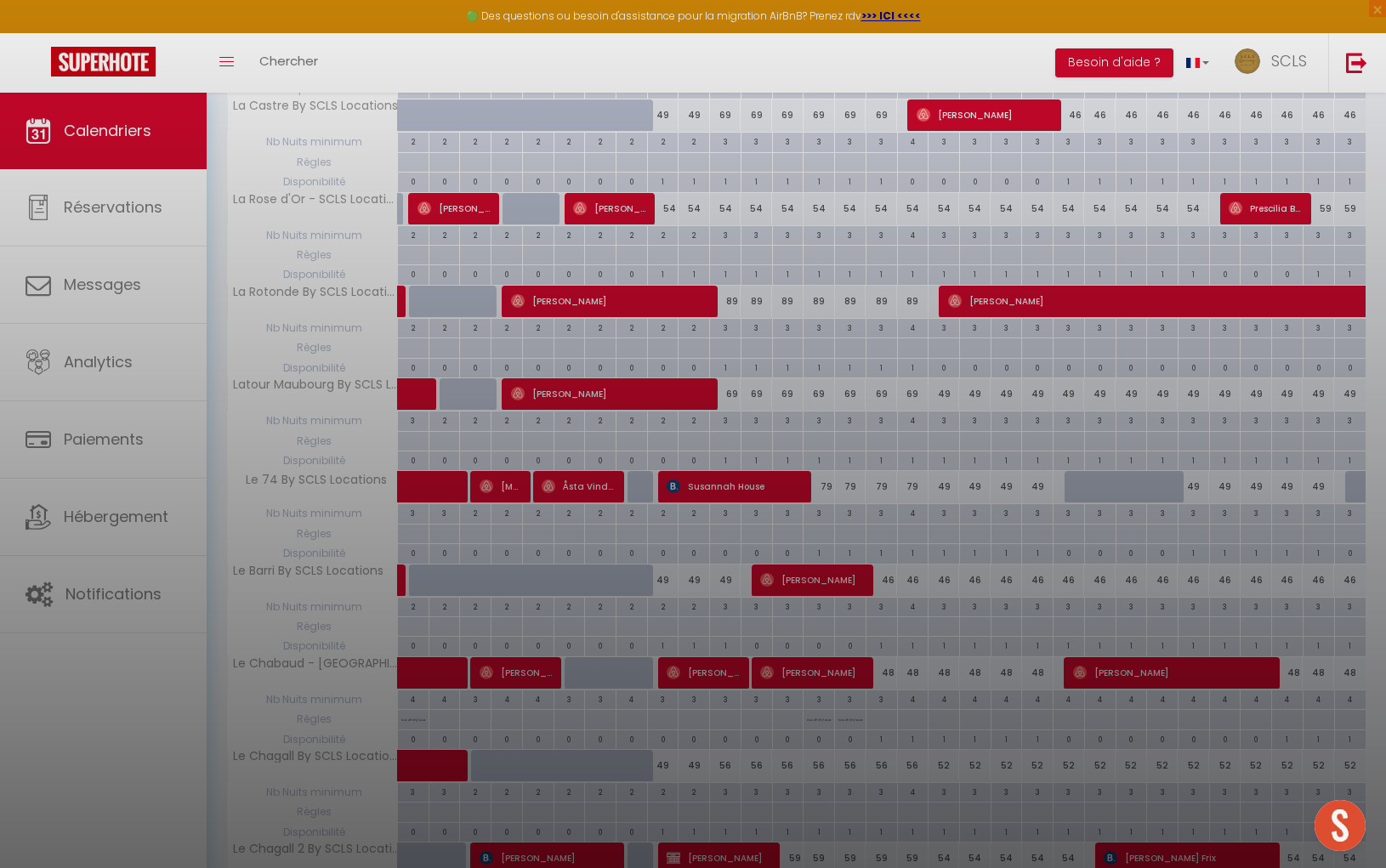
drag, startPoint x: 827, startPoint y: 447, endPoint x: 725, endPoint y: 532, distance: 132.8
click at [827, 447] on div at bounding box center [693, 434] width 1386 height 868
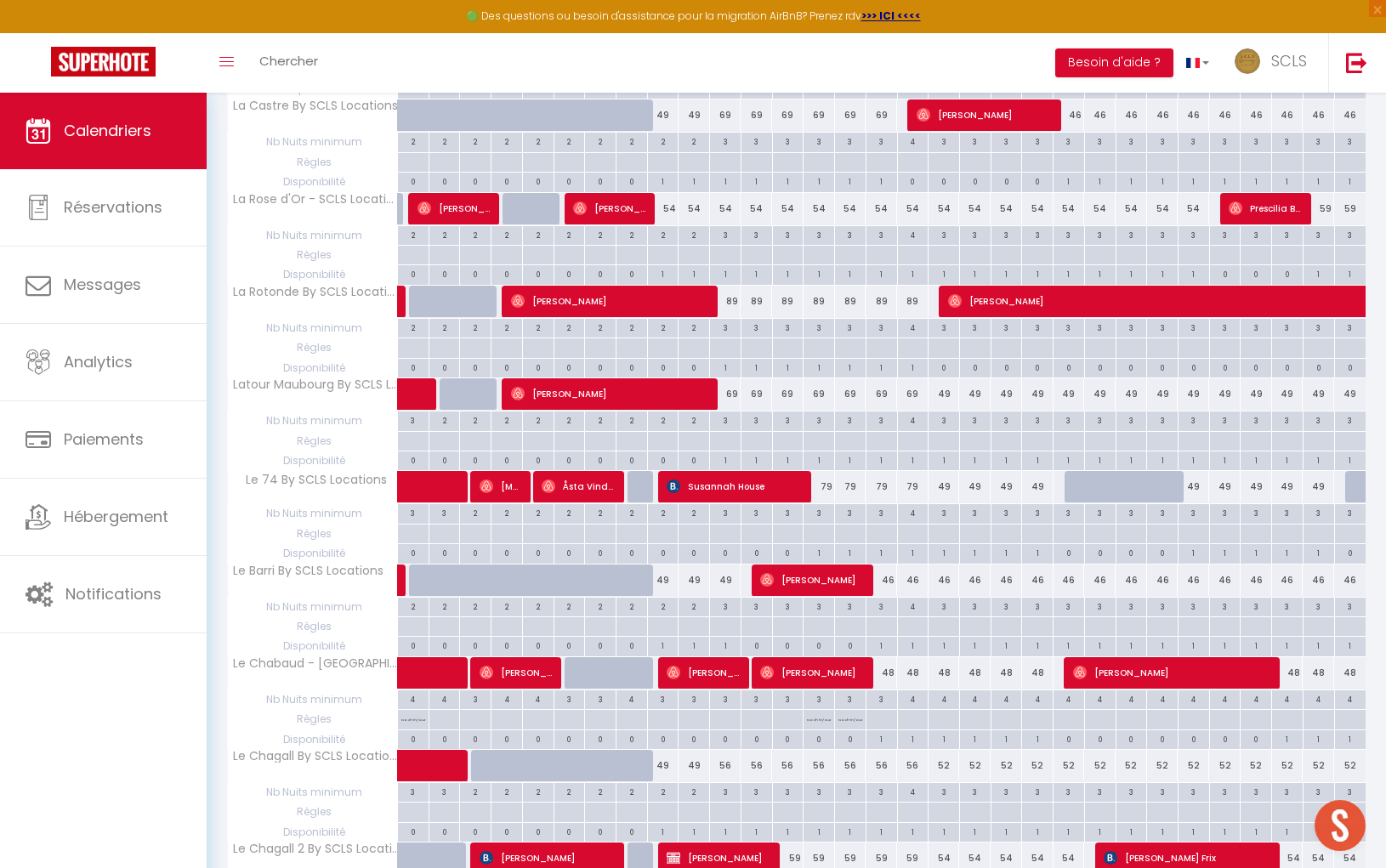
click at [826, 471] on div "79" at bounding box center [818, 487] width 32 height 32
type input "79"
type input "Mar 14 Octobre 2025"
type input "Mer 15 Octobre 2025"
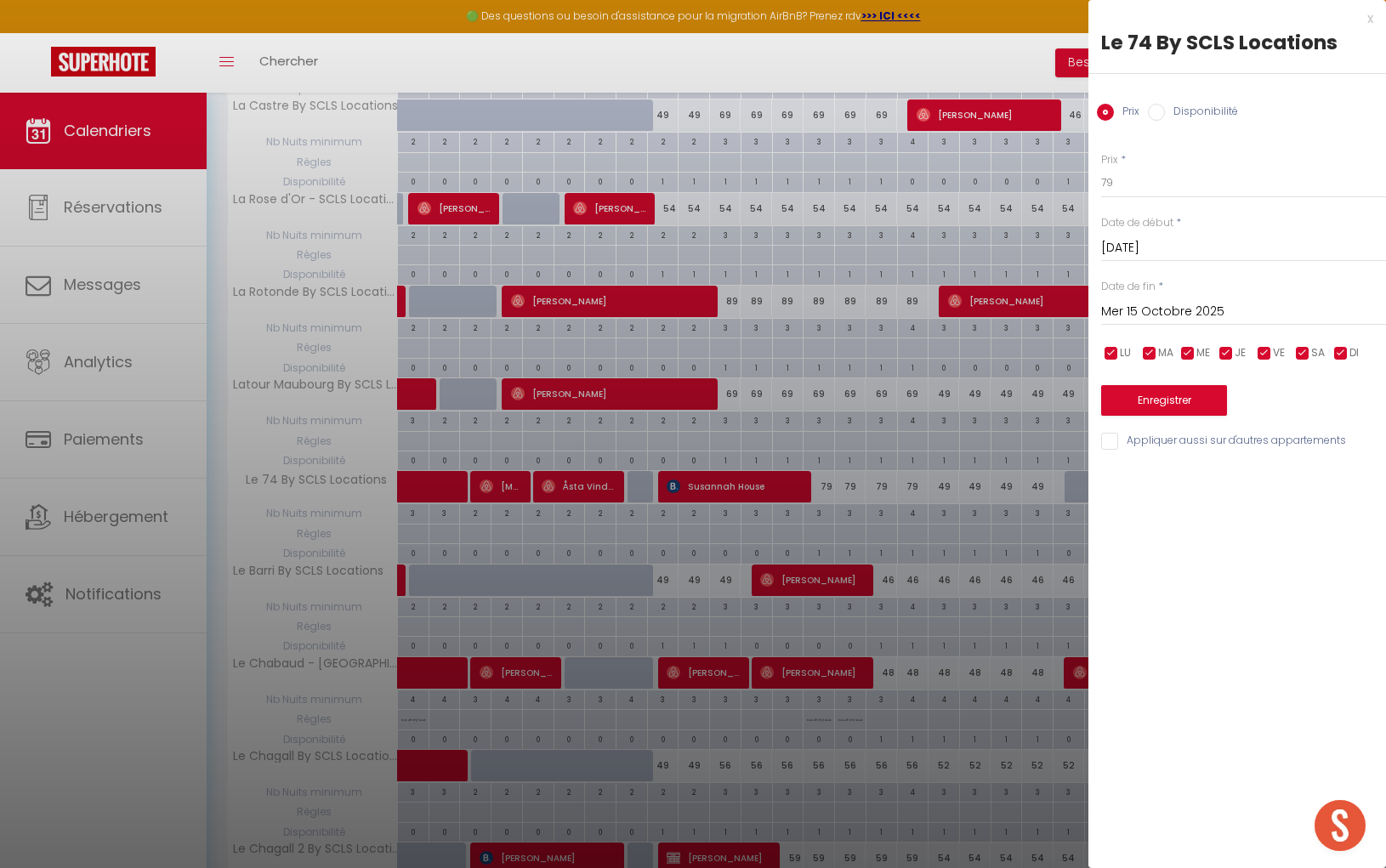
click at [1202, 316] on input "Mer 15 Octobre 2025" at bounding box center [1244, 312] width 285 height 22
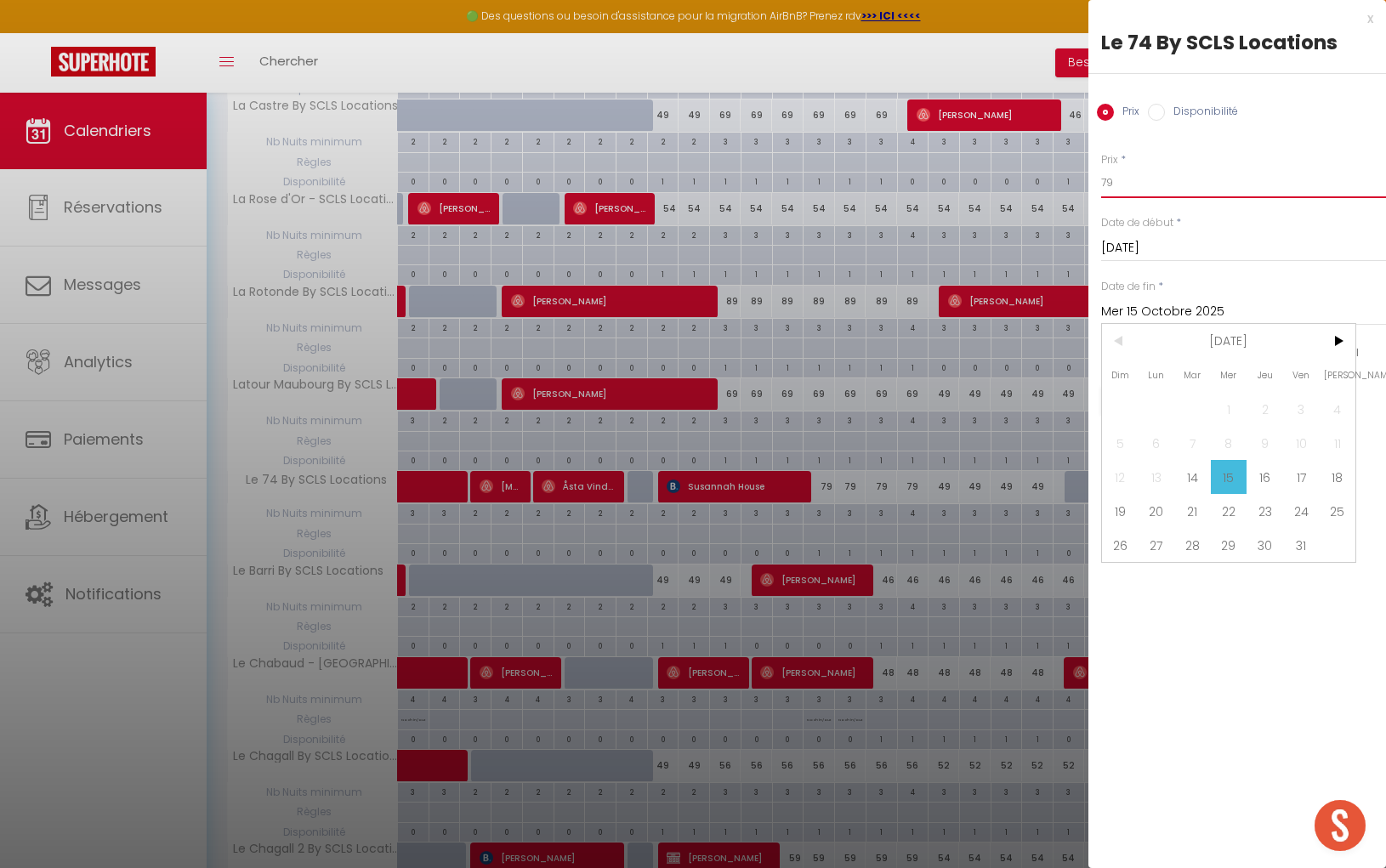
drag, startPoint x: 1126, startPoint y: 181, endPoint x: 1074, endPoint y: 175, distance: 52.3
click at [1088, 177] on div "Prix * 79 Statut * Disponible Indisponible Date de début * Mar 14 Octobre 2025 …" at bounding box center [1236, 292] width 297 height 321
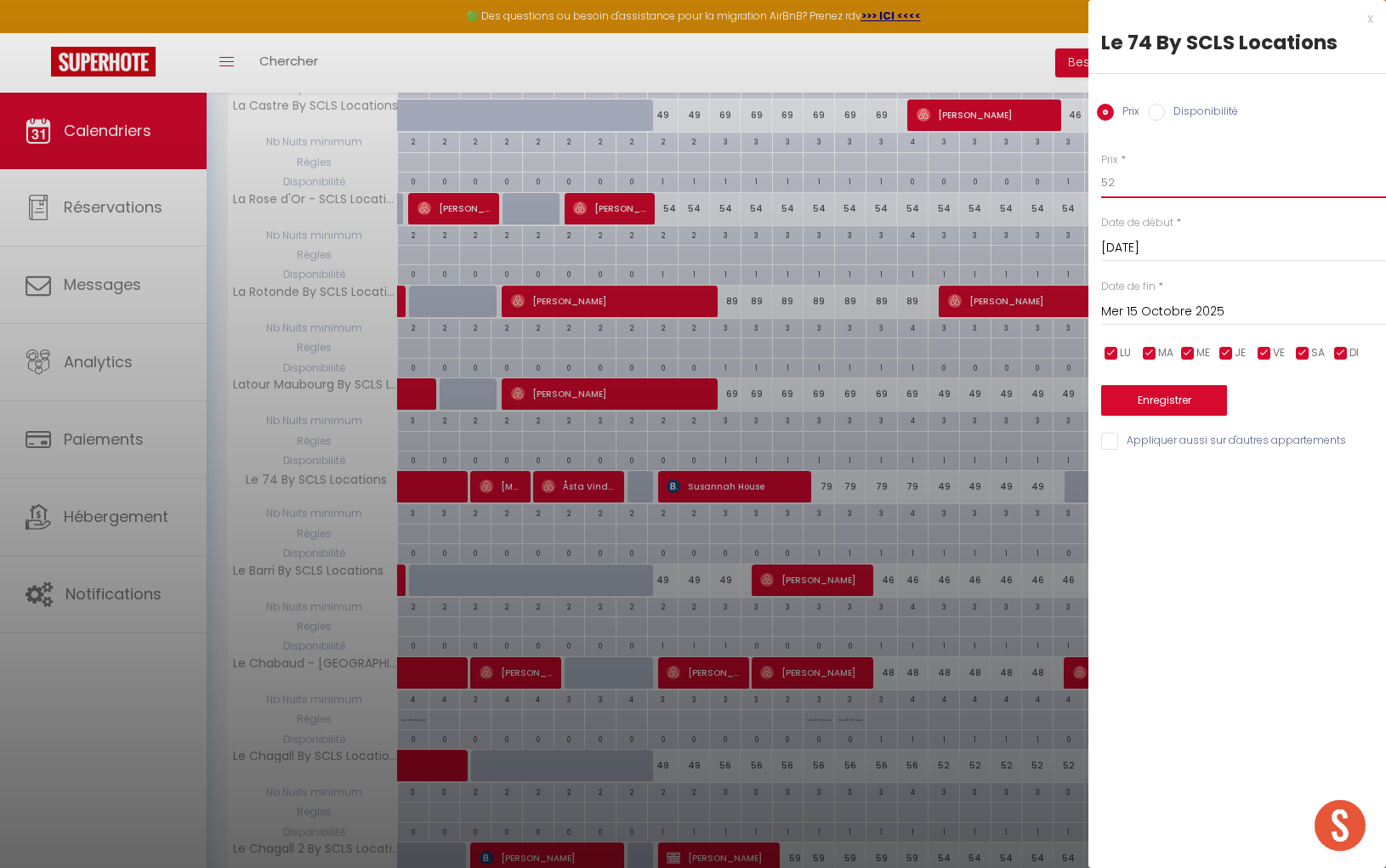
type input "52"
click at [1180, 310] on input "Mer 15 Octobre 2025" at bounding box center [1244, 312] width 285 height 22
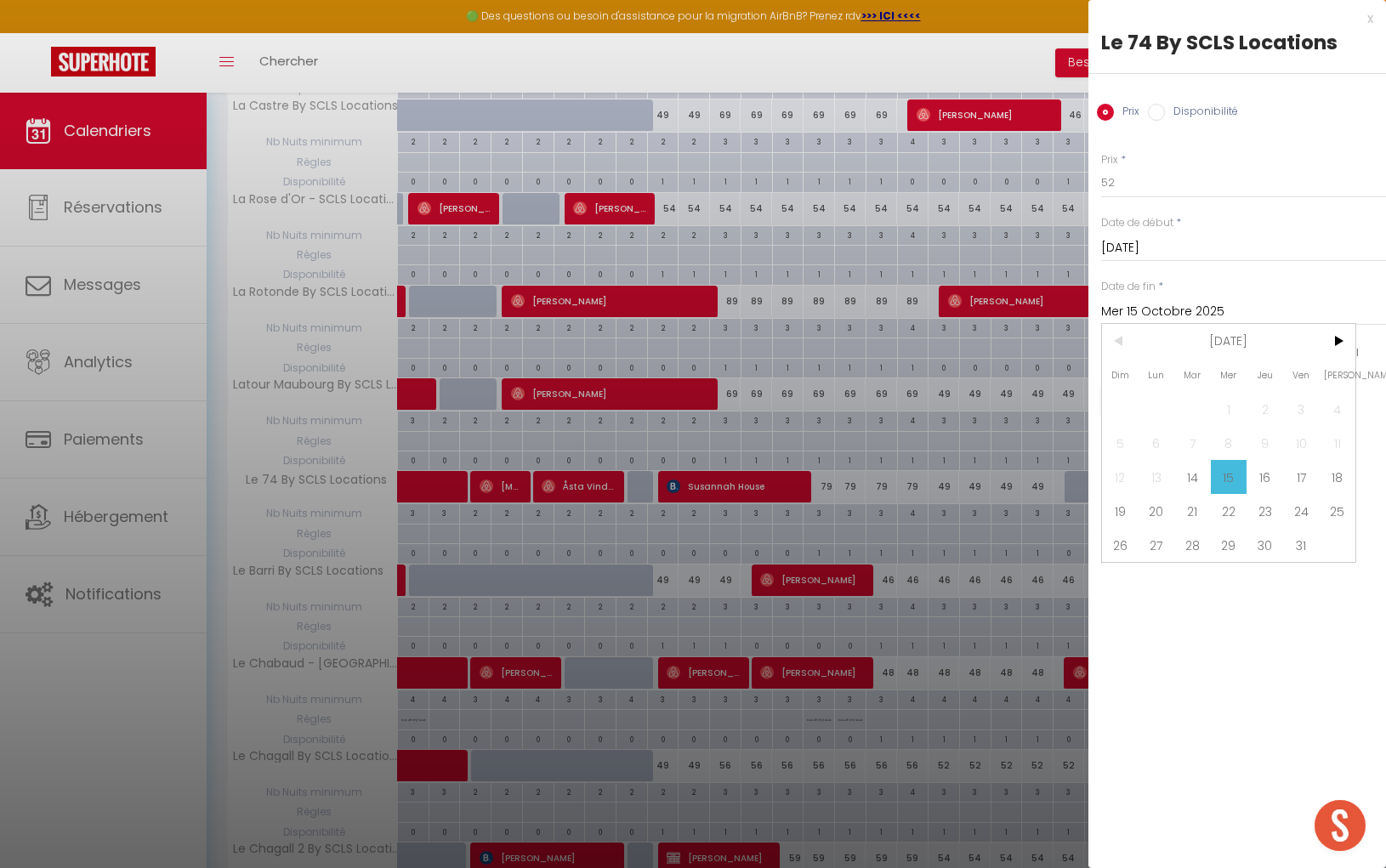
drag, startPoint x: 1334, startPoint y: 481, endPoint x: 1205, endPoint y: 450, distance: 132.7
click at [1334, 481] on span "18" at bounding box center [1336, 477] width 36 height 34
type input "Sam 18 Octobre 2025"
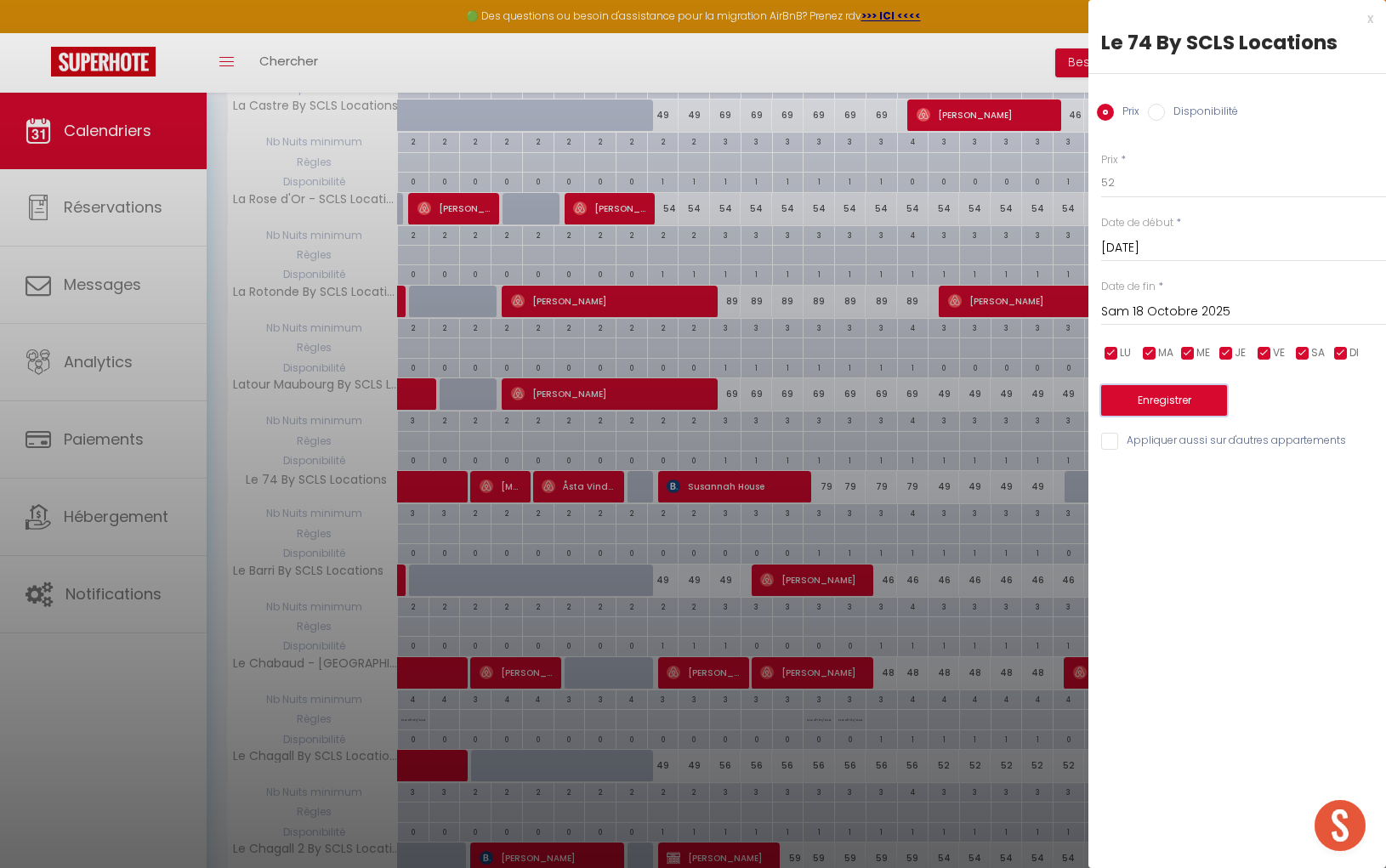
click at [1187, 408] on button "Enregistrer" at bounding box center [1164, 401] width 126 height 31
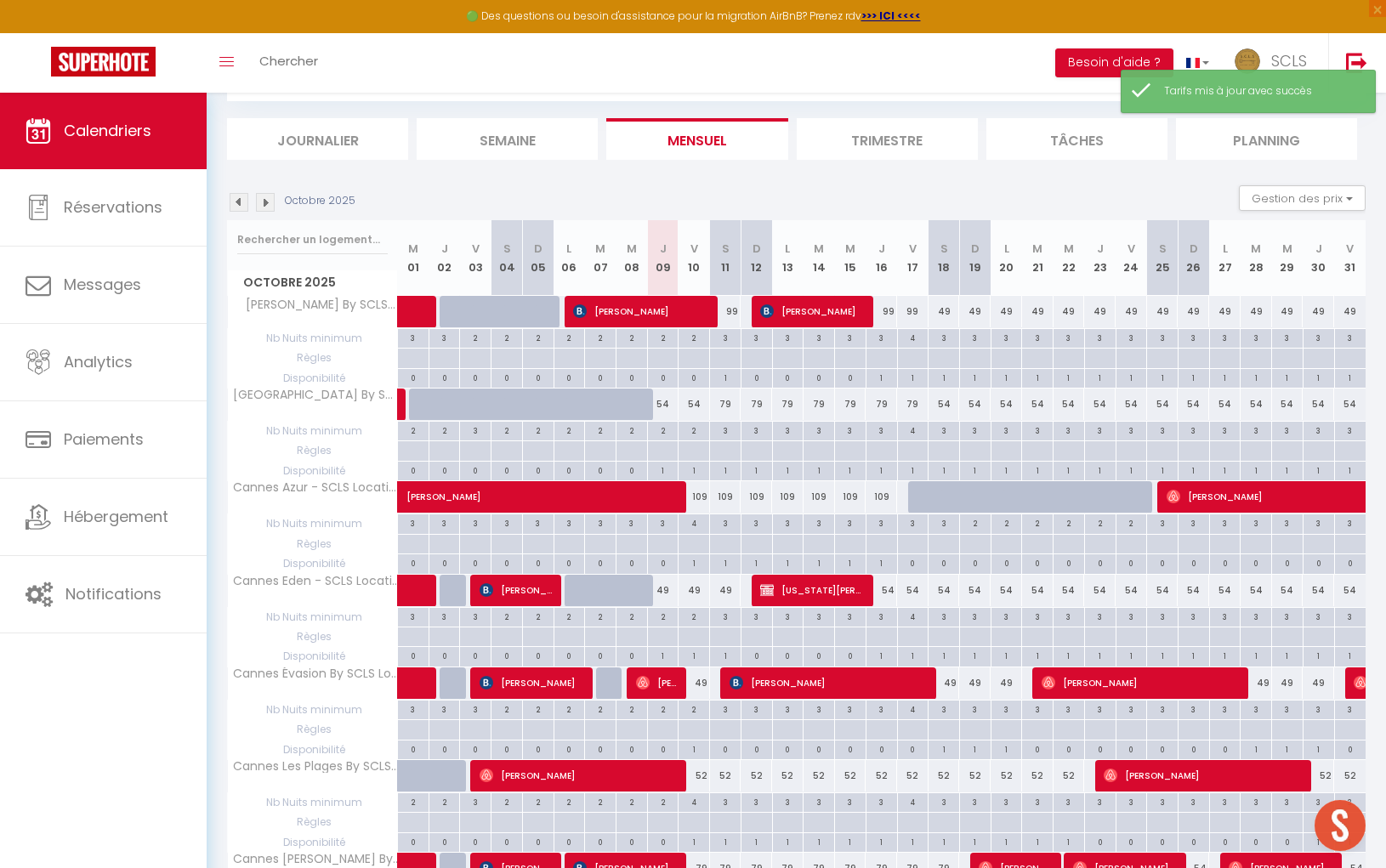
scroll to position [1455, 0]
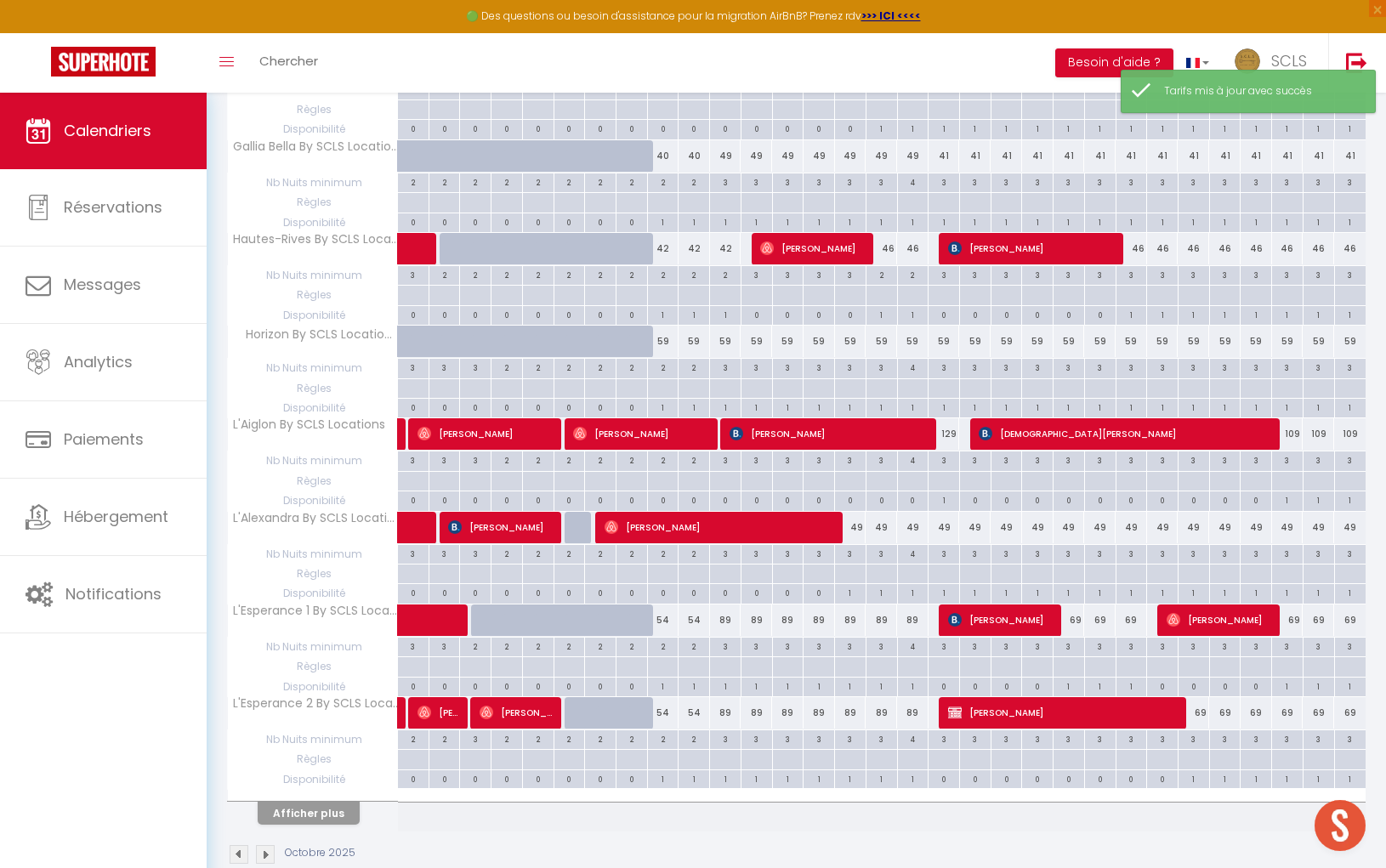
scroll to position [1455, 0]
click at [334, 802] on button "Afficher plus" at bounding box center [308, 814] width 102 height 23
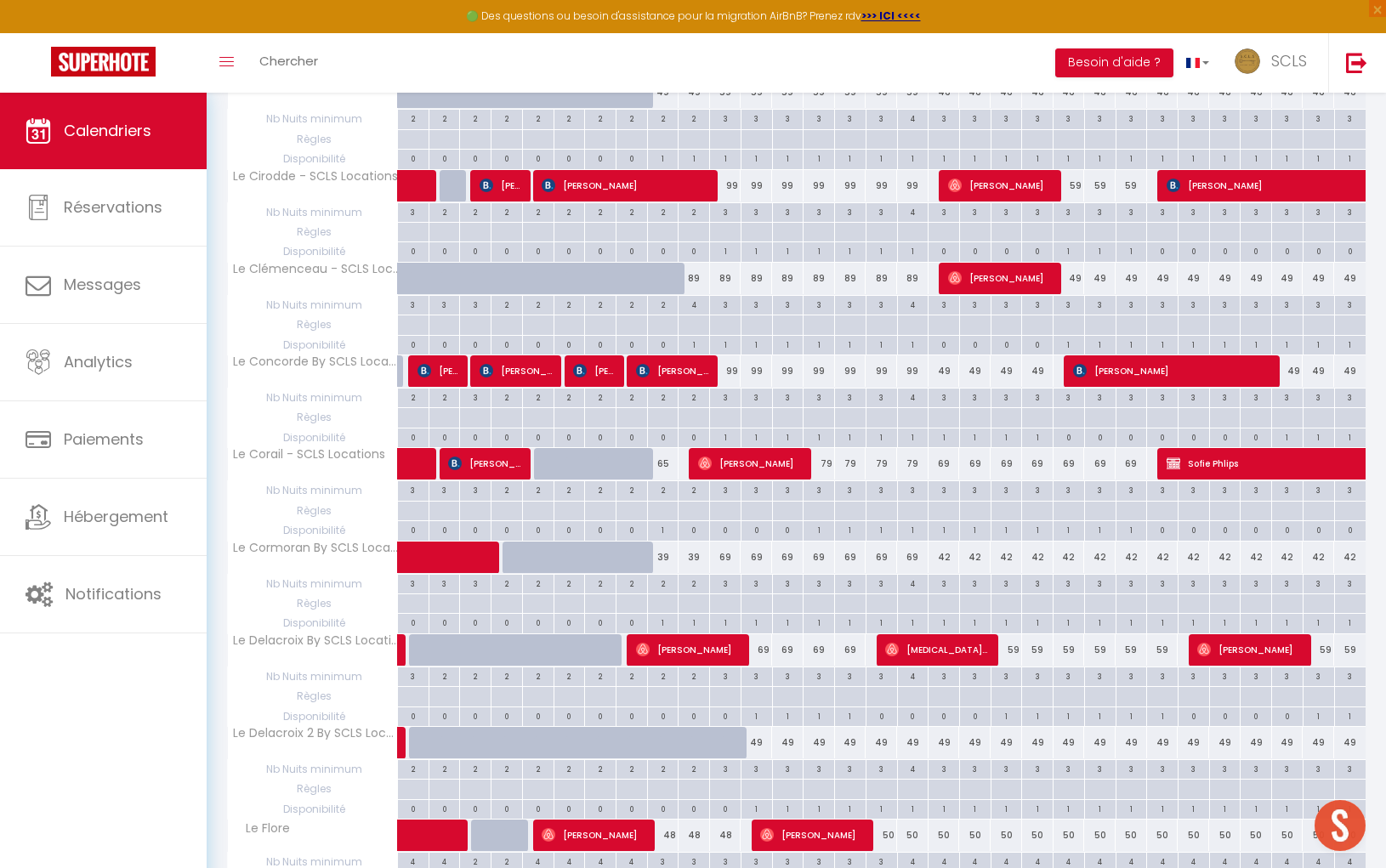
scroll to position [3280, 0]
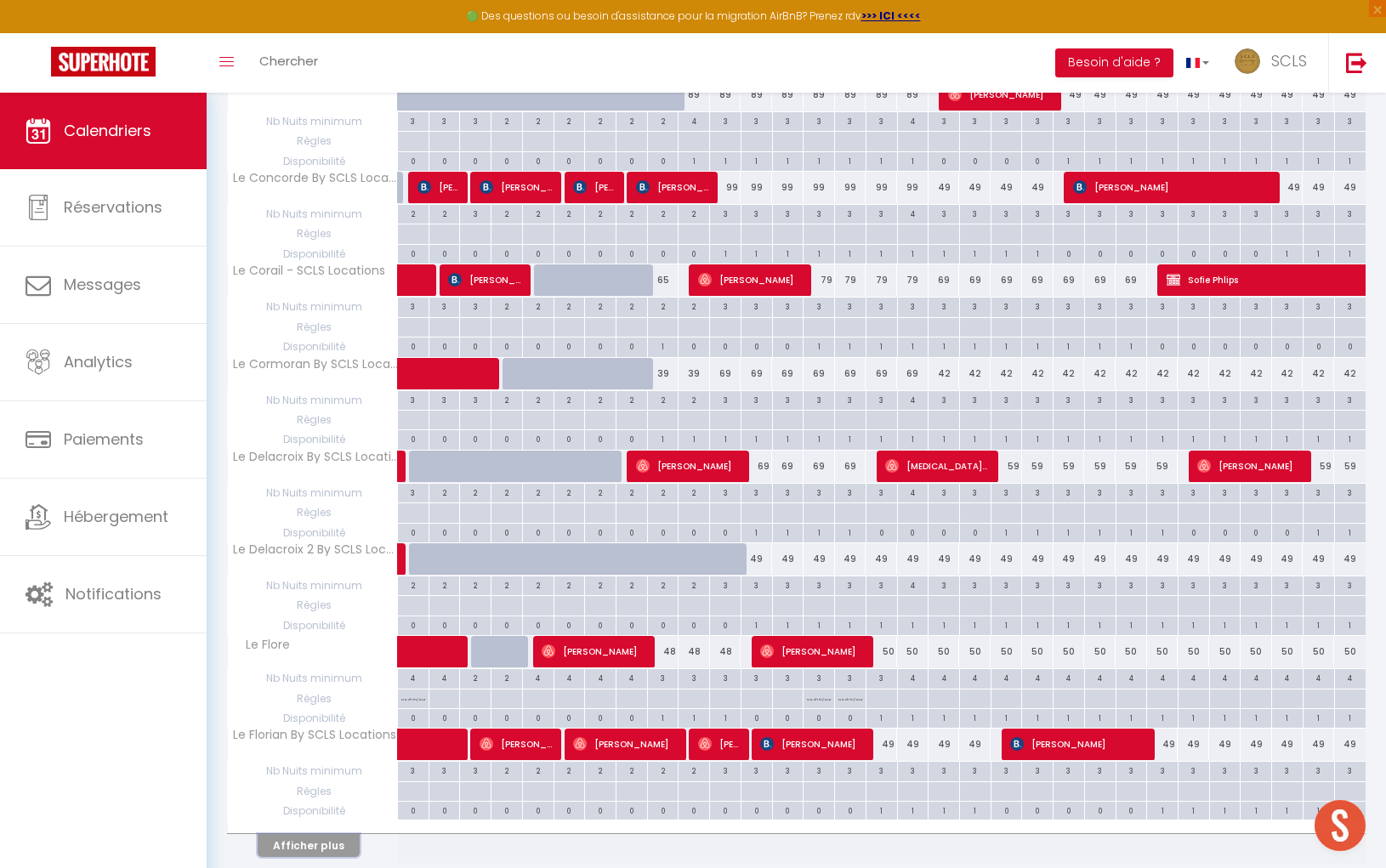
click at [319, 834] on button "Afficher plus" at bounding box center [308, 845] width 102 height 23
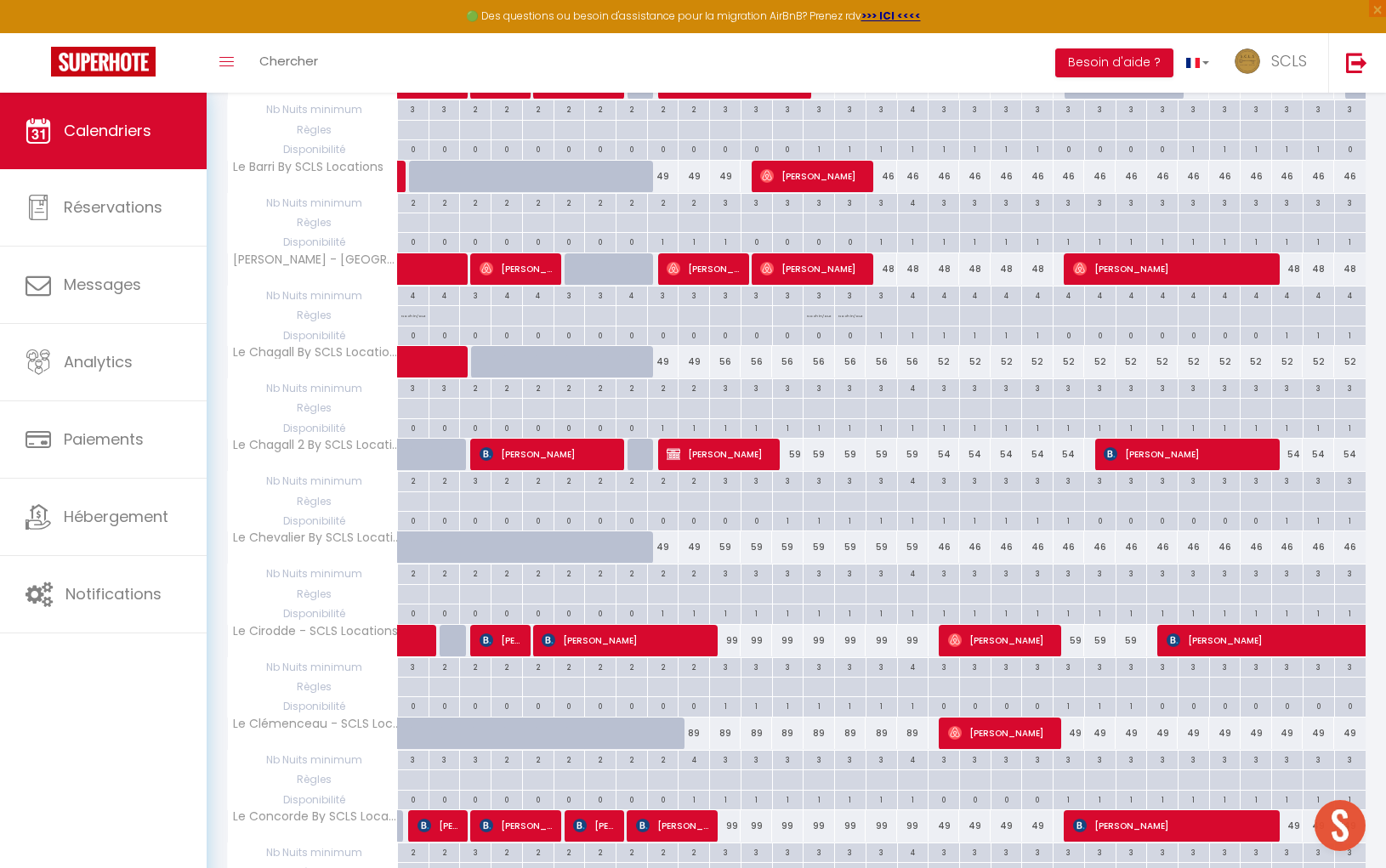
scroll to position [2637, 0]
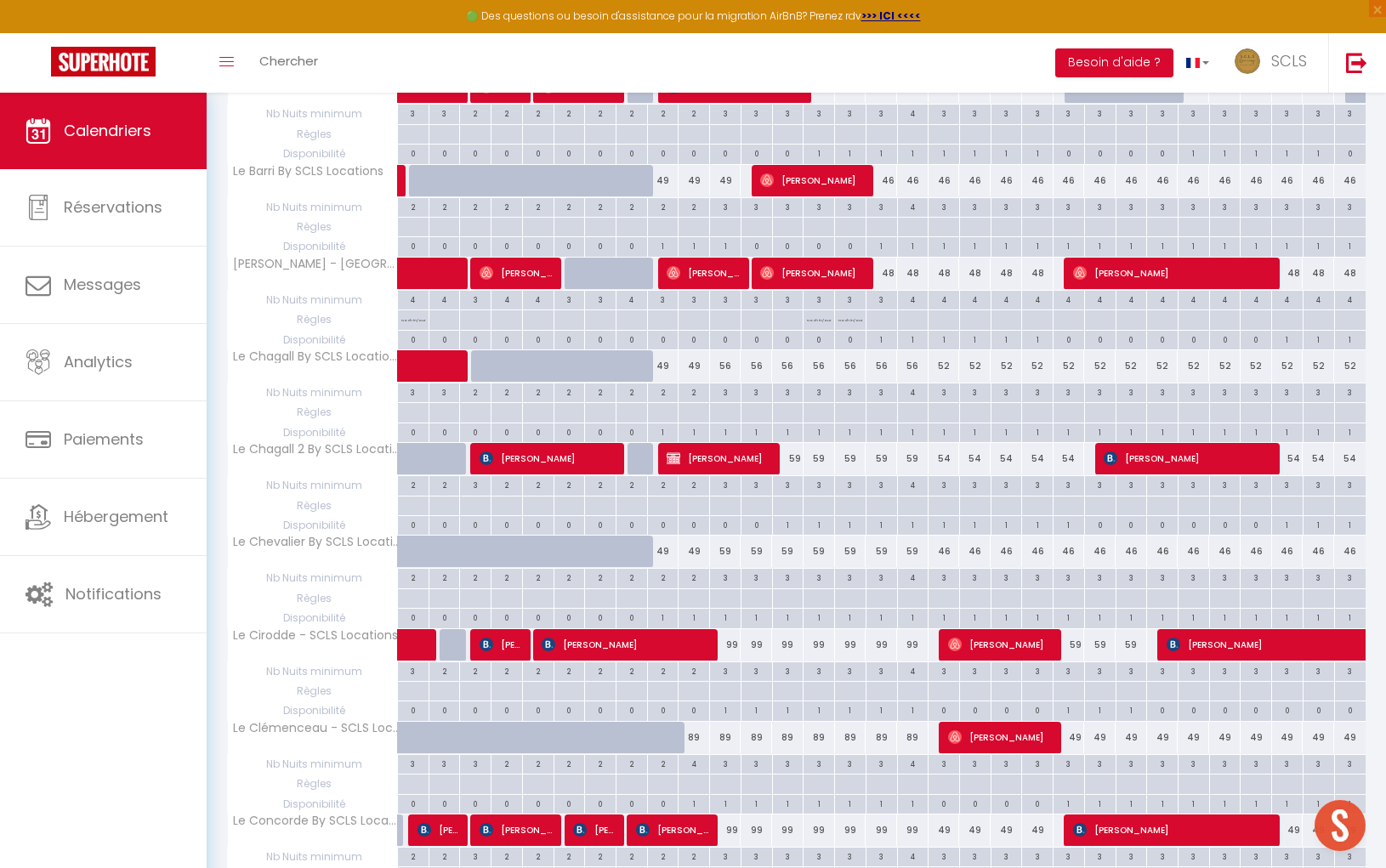
click at [797, 443] on div "59" at bounding box center [787, 458] width 32 height 32
type input "59"
type input "Lun 13 Octobre 2025"
type input "Mar 14 Octobre 2025"
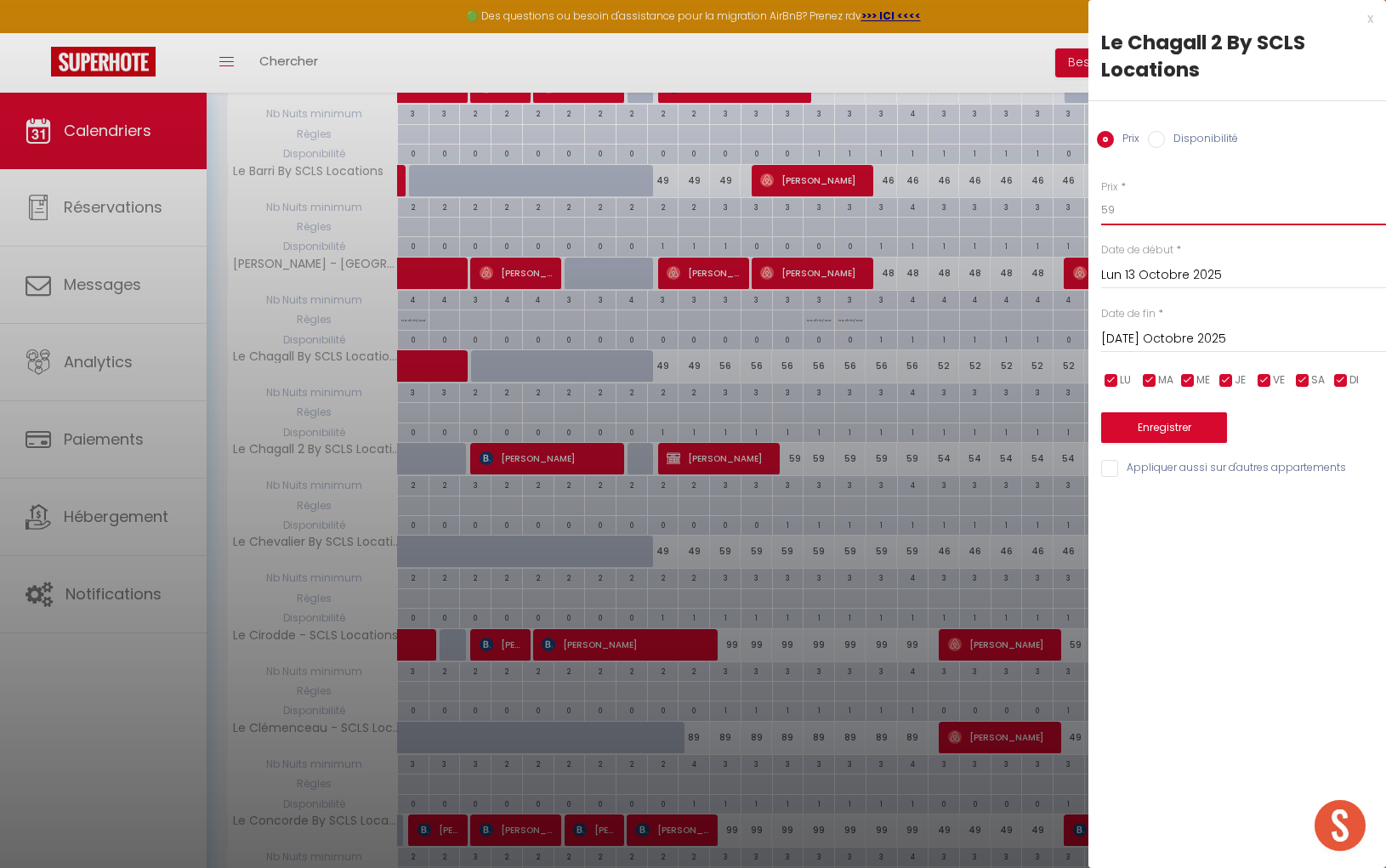
drag, startPoint x: 1121, startPoint y: 211, endPoint x: 1074, endPoint y: 204, distance: 47.5
click at [1082, 205] on body "🟢 Des questions ou besoin d'assistance pour la migration AirBnB? Prenez rdv >>>…" at bounding box center [693, 445] width 1386 height 5978
type input "56"
drag, startPoint x: 1184, startPoint y: 331, endPoint x: 1203, endPoint y: 344, distance: 23.0
click at [1184, 331] on input "Mar 14 Octobre 2025" at bounding box center [1244, 338] width 285 height 22
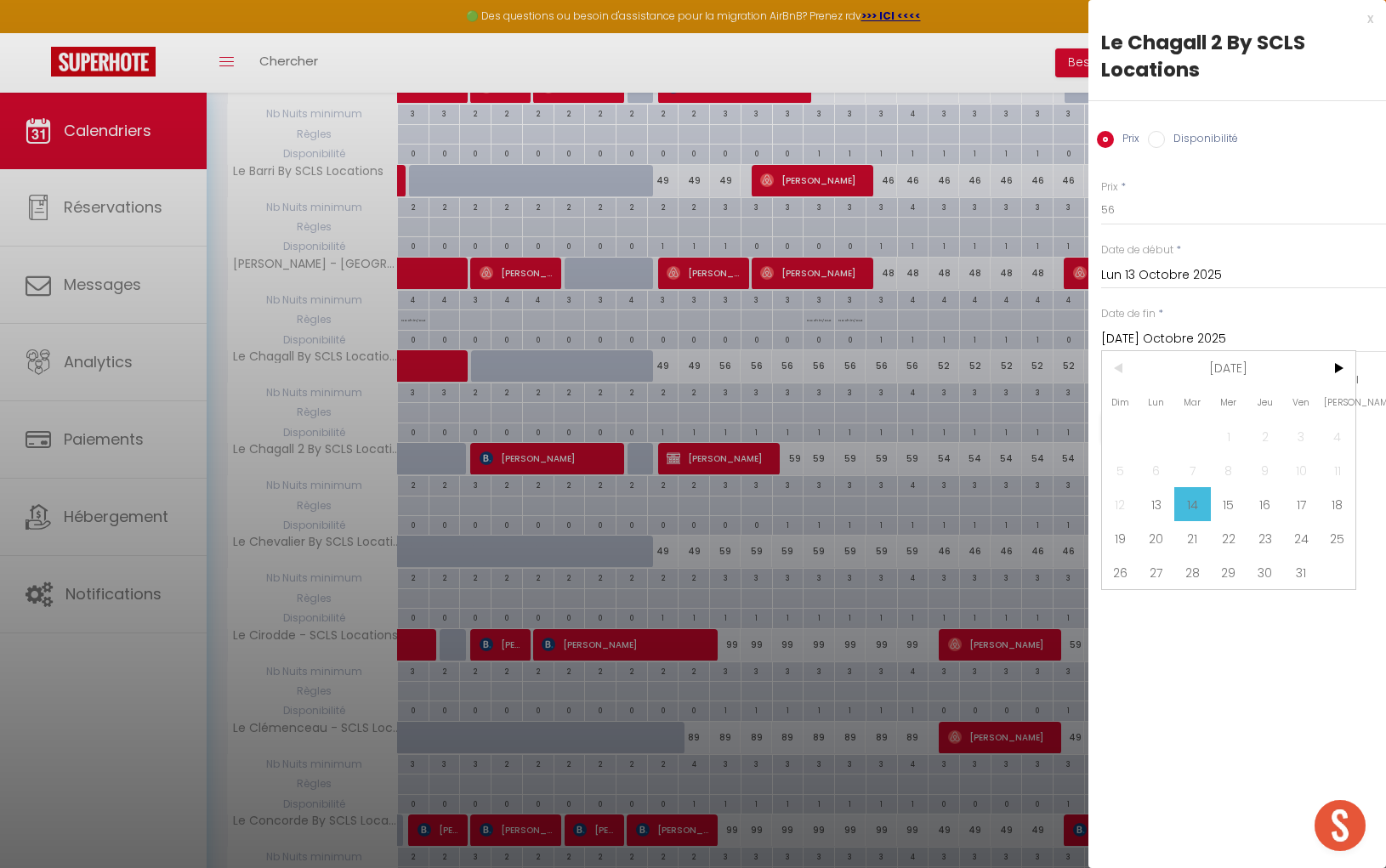
click at [1334, 506] on span "18" at bounding box center [1336, 505] width 36 height 34
type input "Sam 18 Octobre 2025"
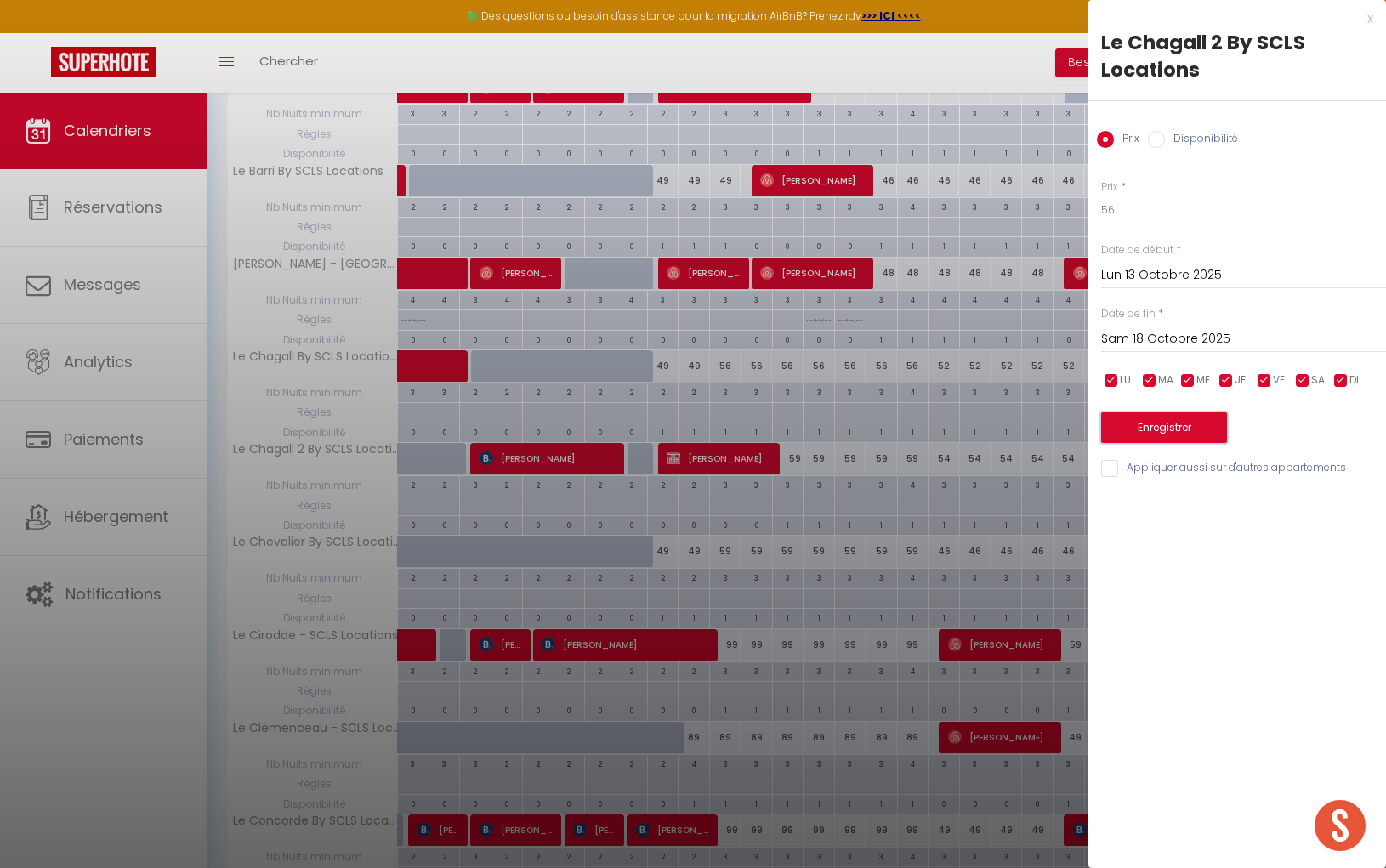
click at [1194, 425] on button "Enregistrer" at bounding box center [1164, 427] width 126 height 31
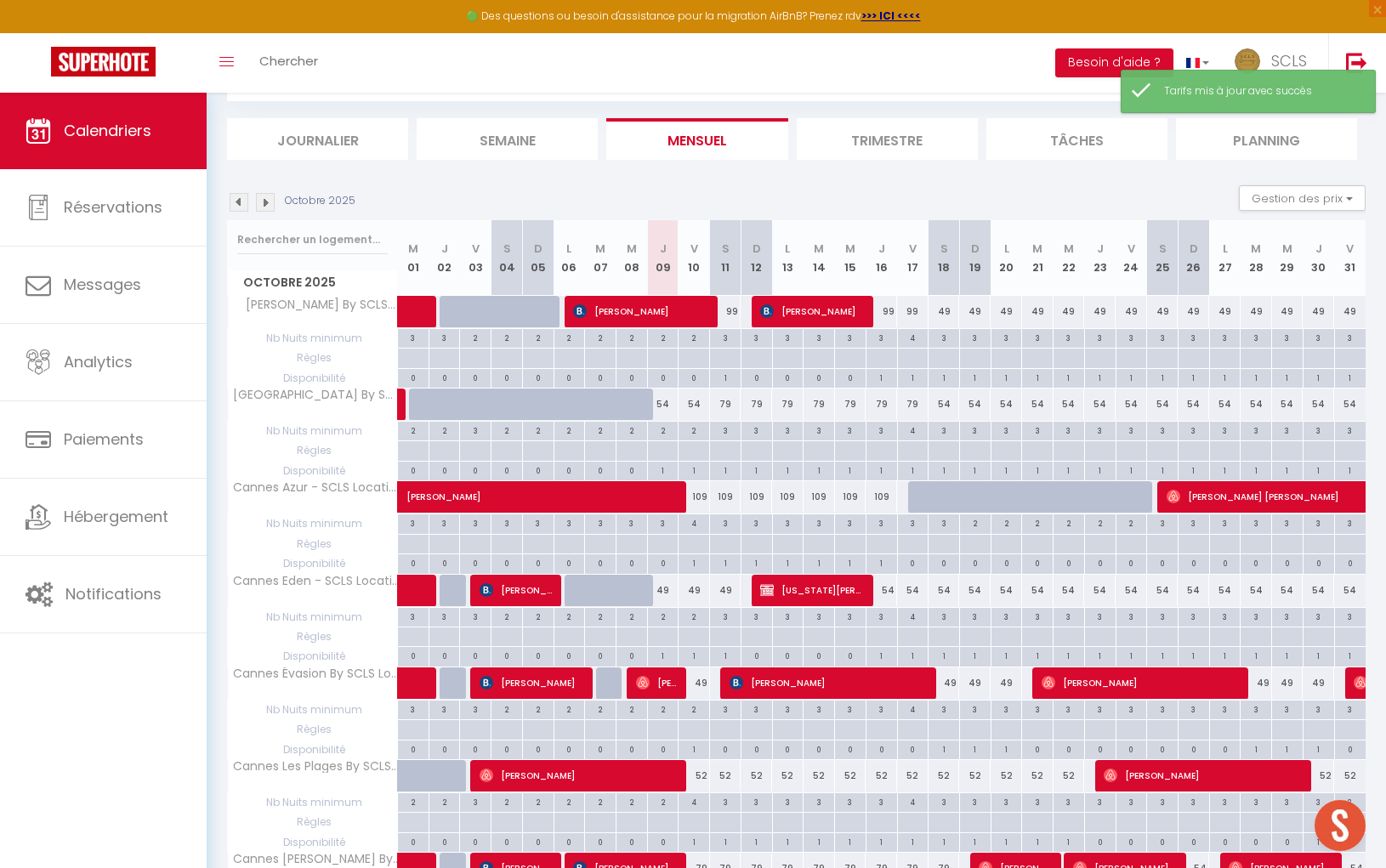
scroll to position [1455, 0]
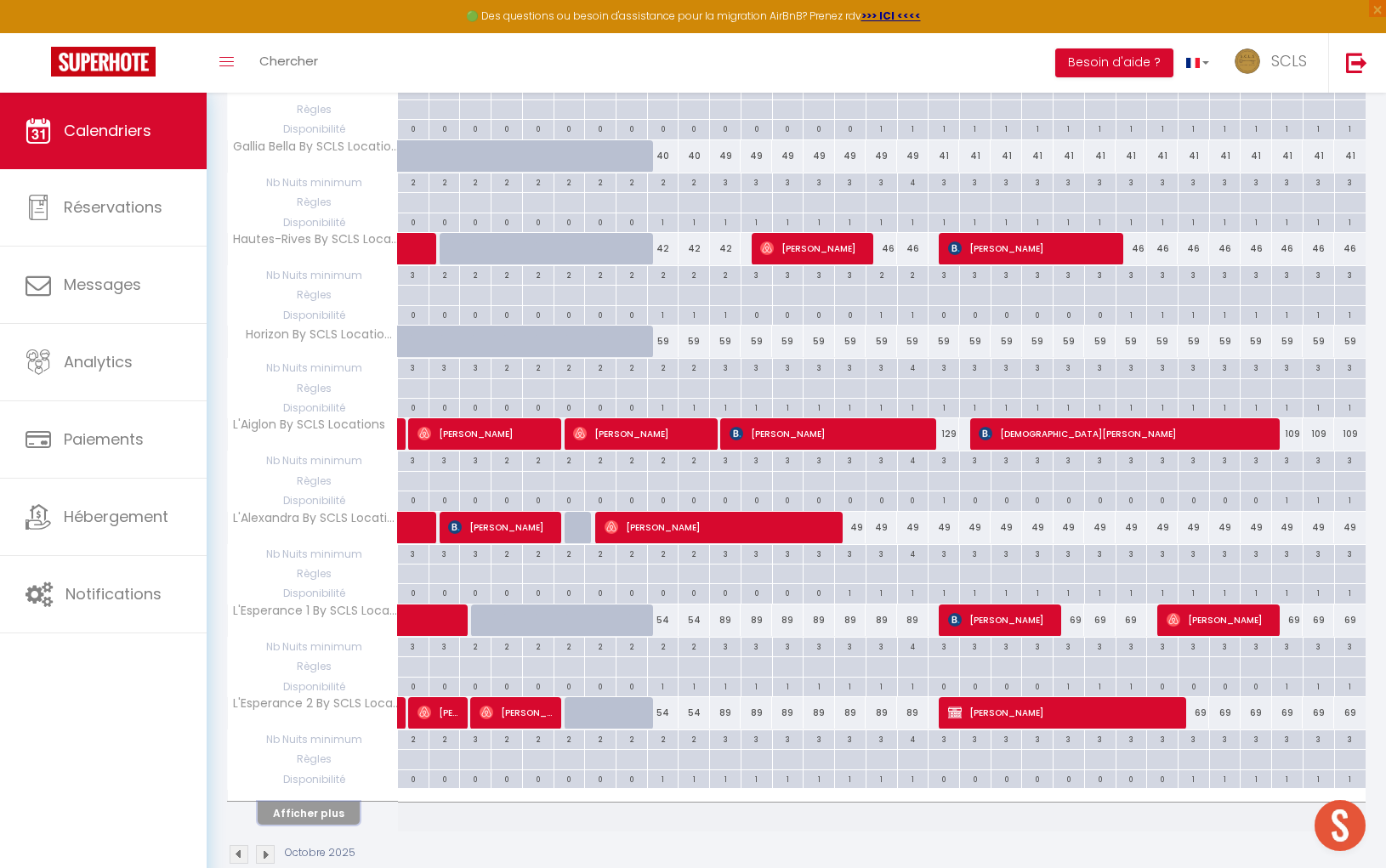
drag, startPoint x: 322, startPoint y: 782, endPoint x: 784, endPoint y: 653, distance: 479.7
click at [321, 802] on button "Afficher plus" at bounding box center [308, 814] width 102 height 23
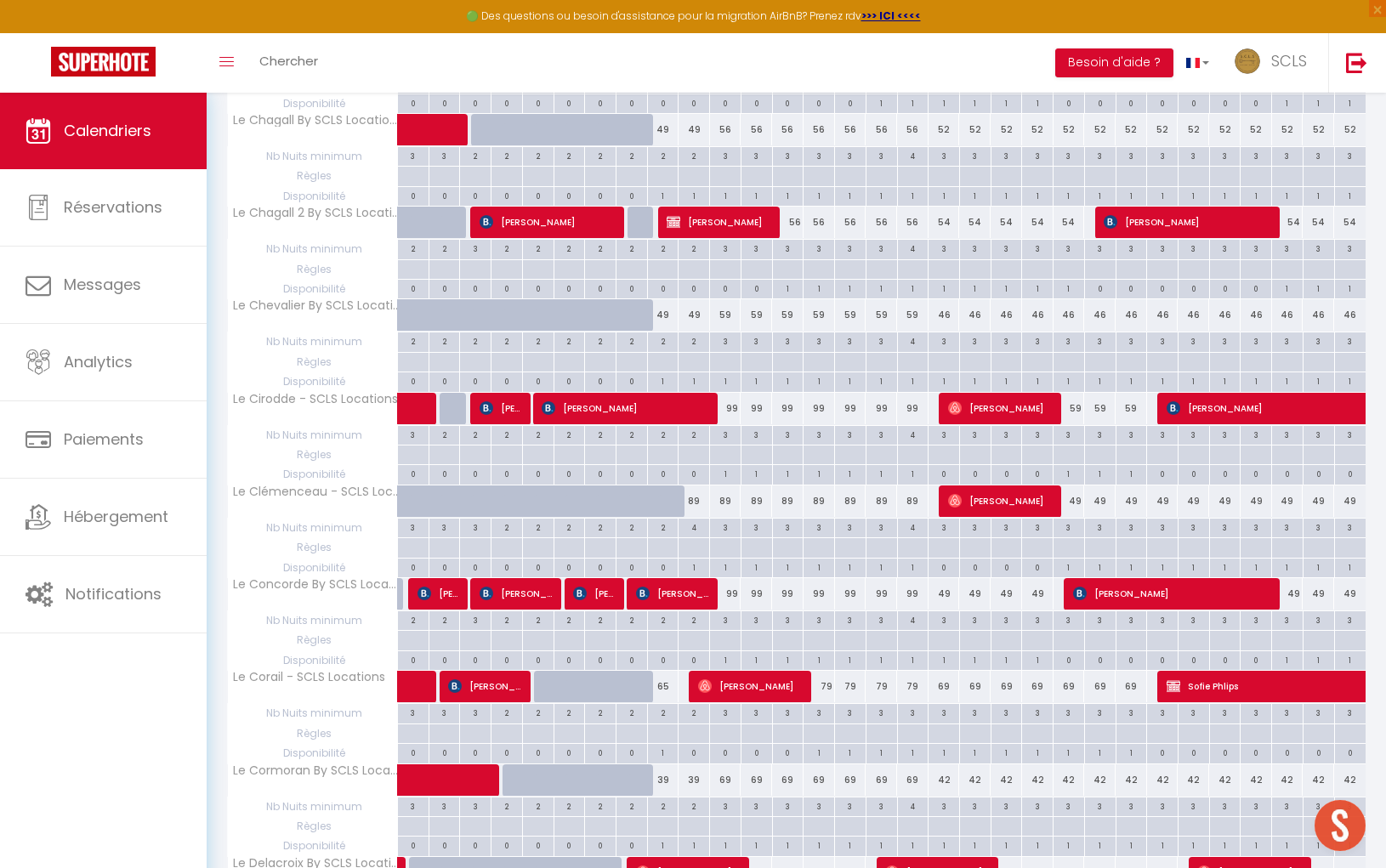
scroll to position [2845, 0]
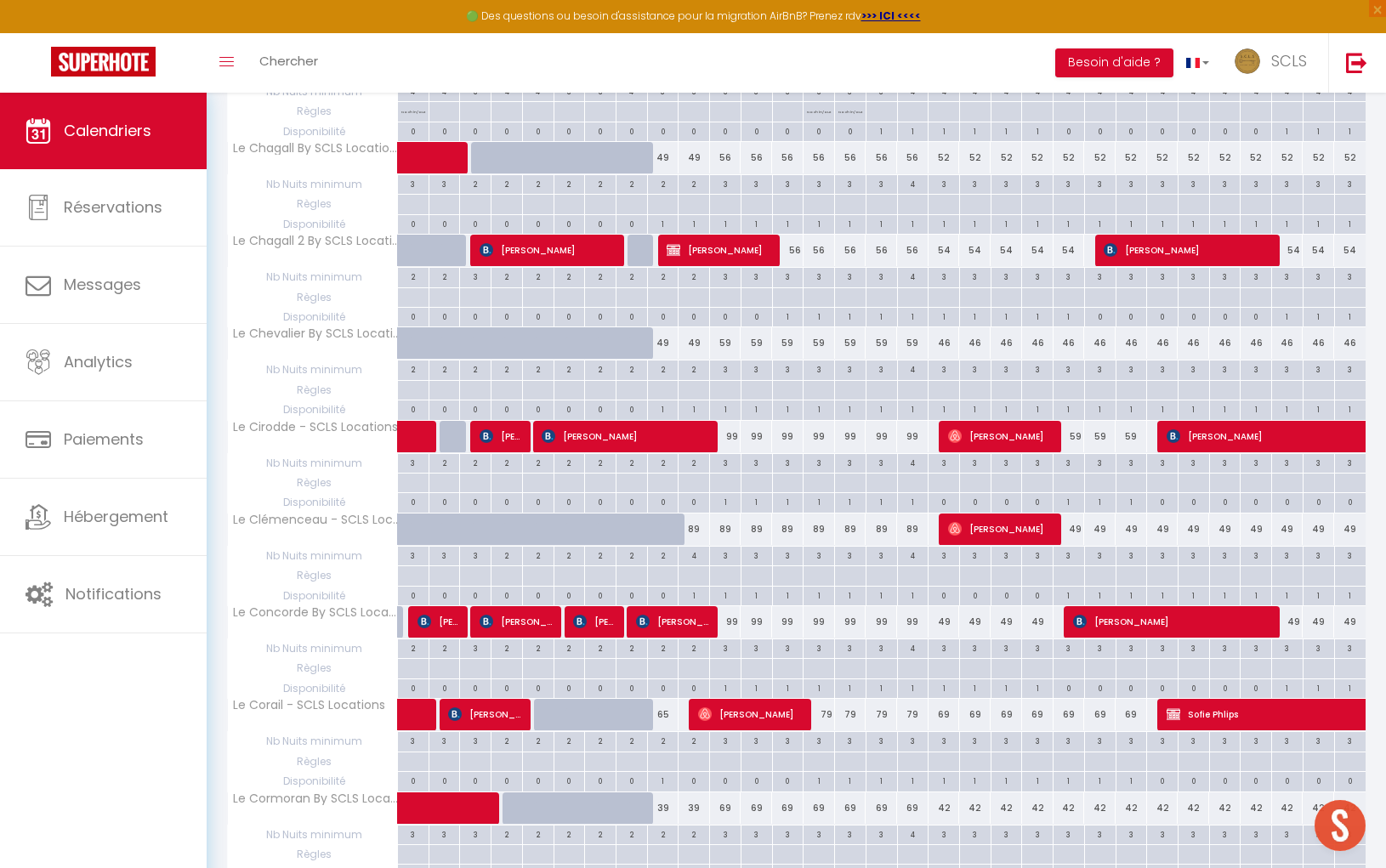
click at [730, 421] on div "99" at bounding box center [725, 436] width 32 height 32
type input "99"
type input "Sam 11 Octobre 2025"
type input "Dim 12 Octobre 2025"
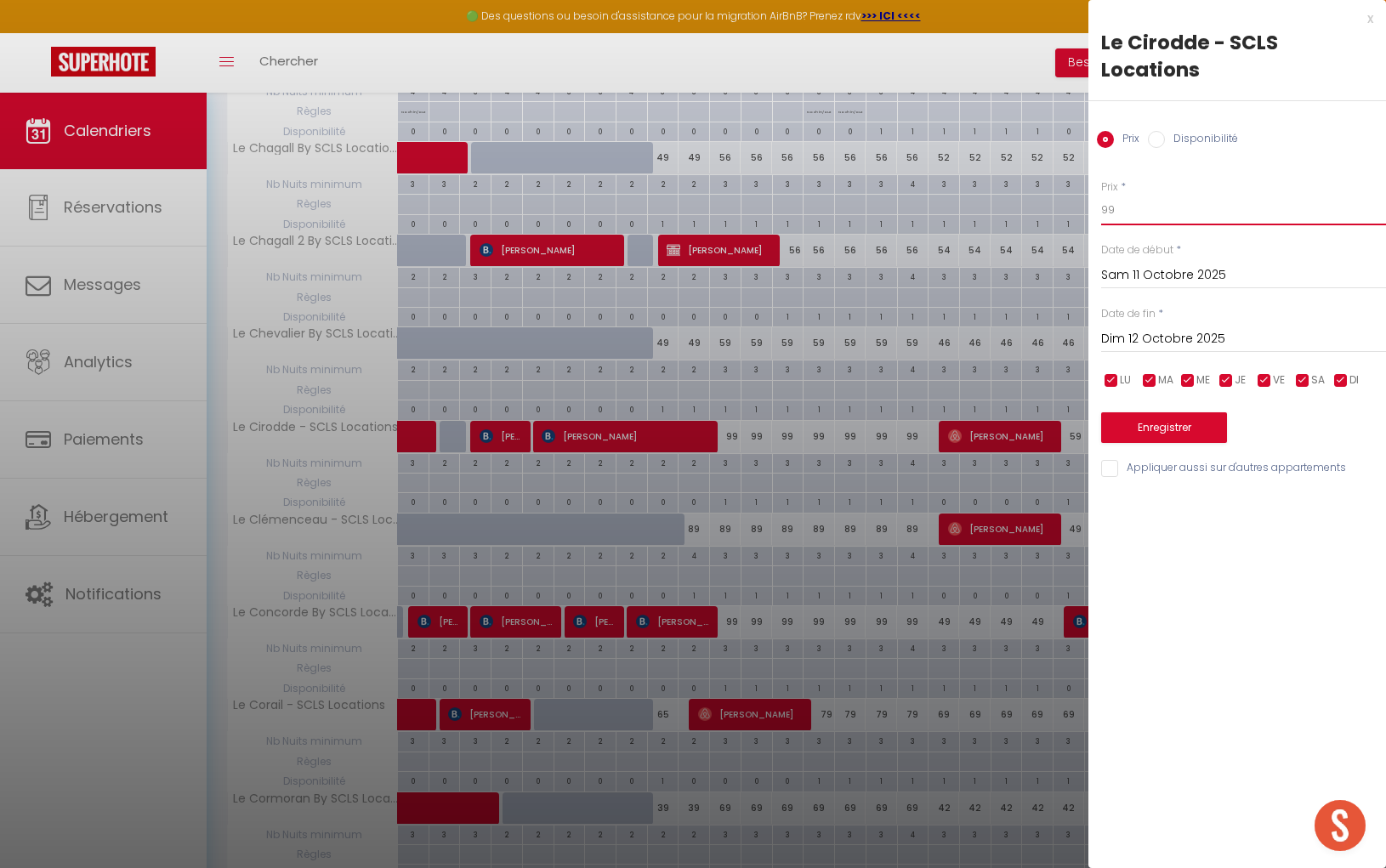
drag, startPoint x: 1115, startPoint y: 209, endPoint x: 1063, endPoint y: 202, distance: 52.5
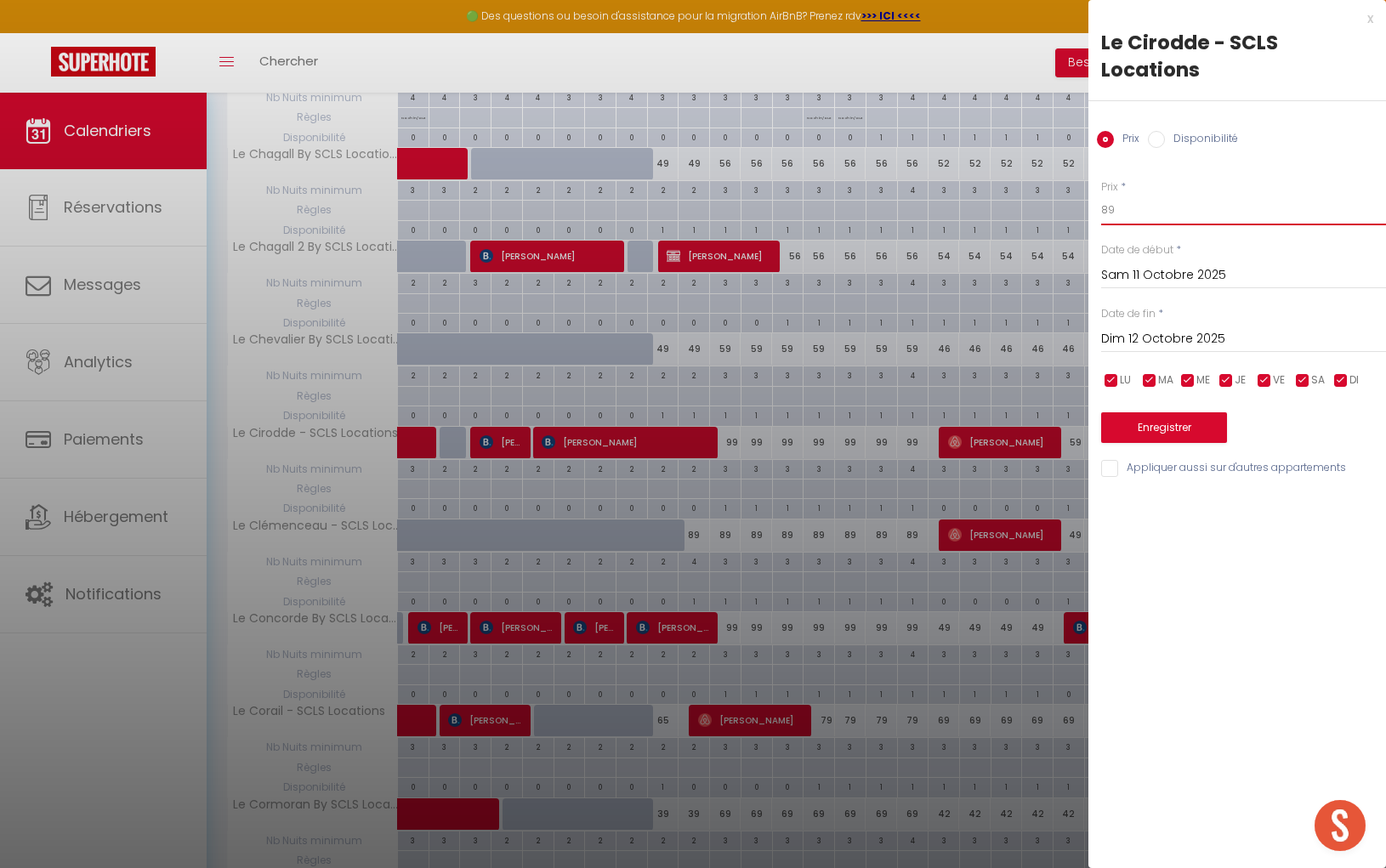
scroll to position [2837, 0]
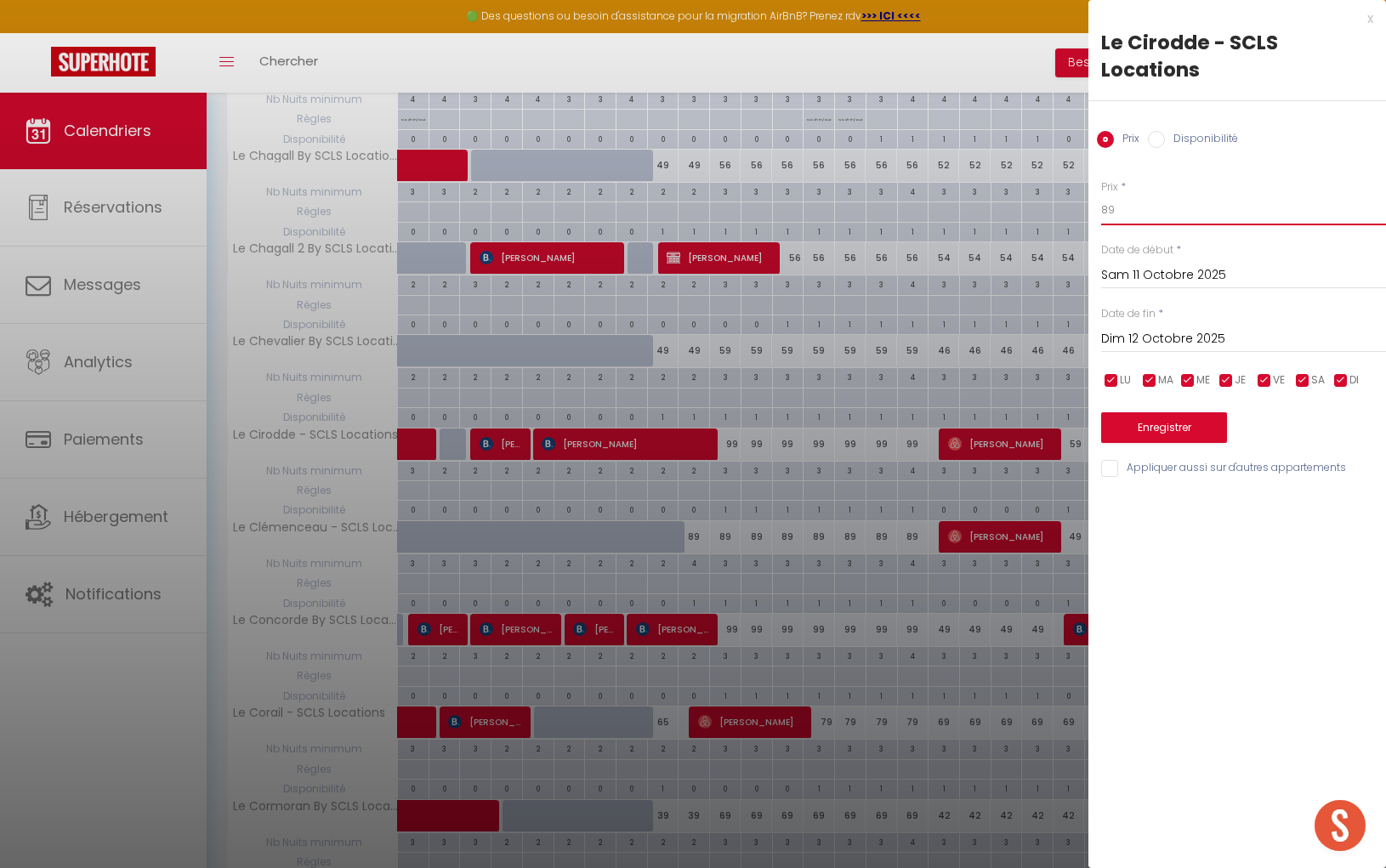
type input "89"
click at [1150, 342] on input "Dim 12 Octobre 2025" at bounding box center [1244, 338] width 285 height 22
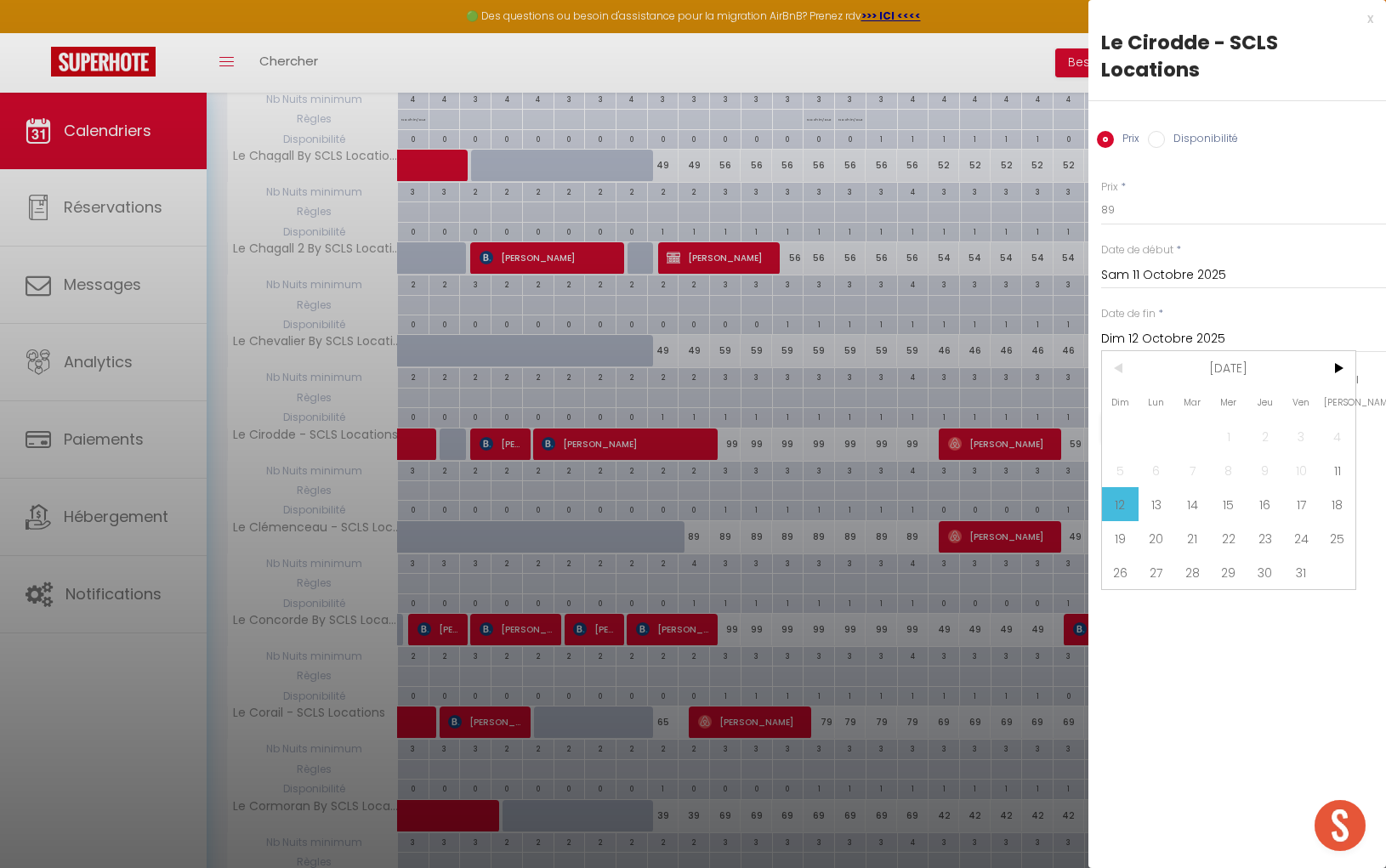
drag, startPoint x: 1329, startPoint y: 496, endPoint x: 1231, endPoint y: 464, distance: 103.1
click at [1329, 497] on span "18" at bounding box center [1336, 505] width 36 height 34
type input "Sam 18 Octobre 2025"
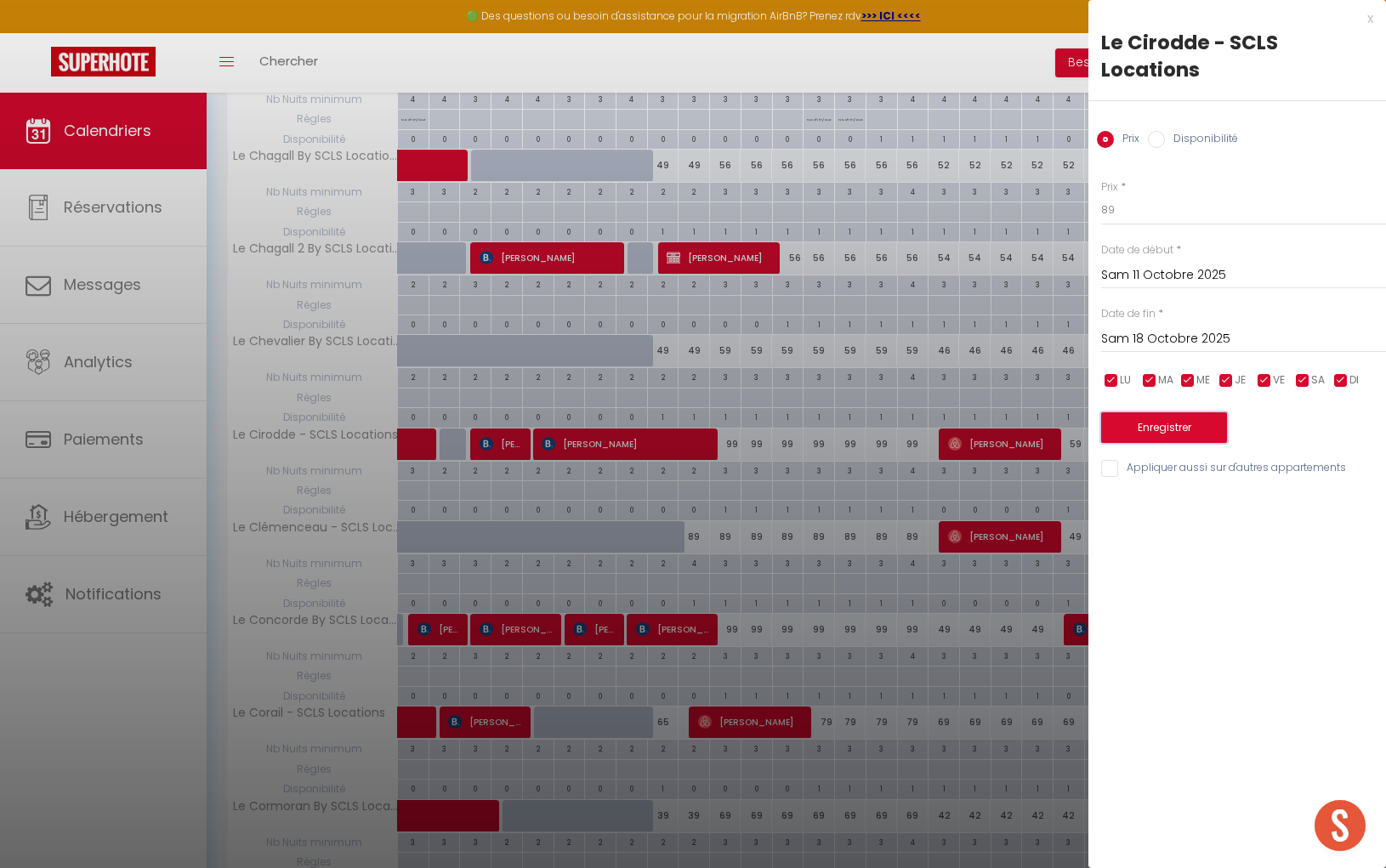
click at [1194, 428] on button "Enregistrer" at bounding box center [1164, 427] width 126 height 31
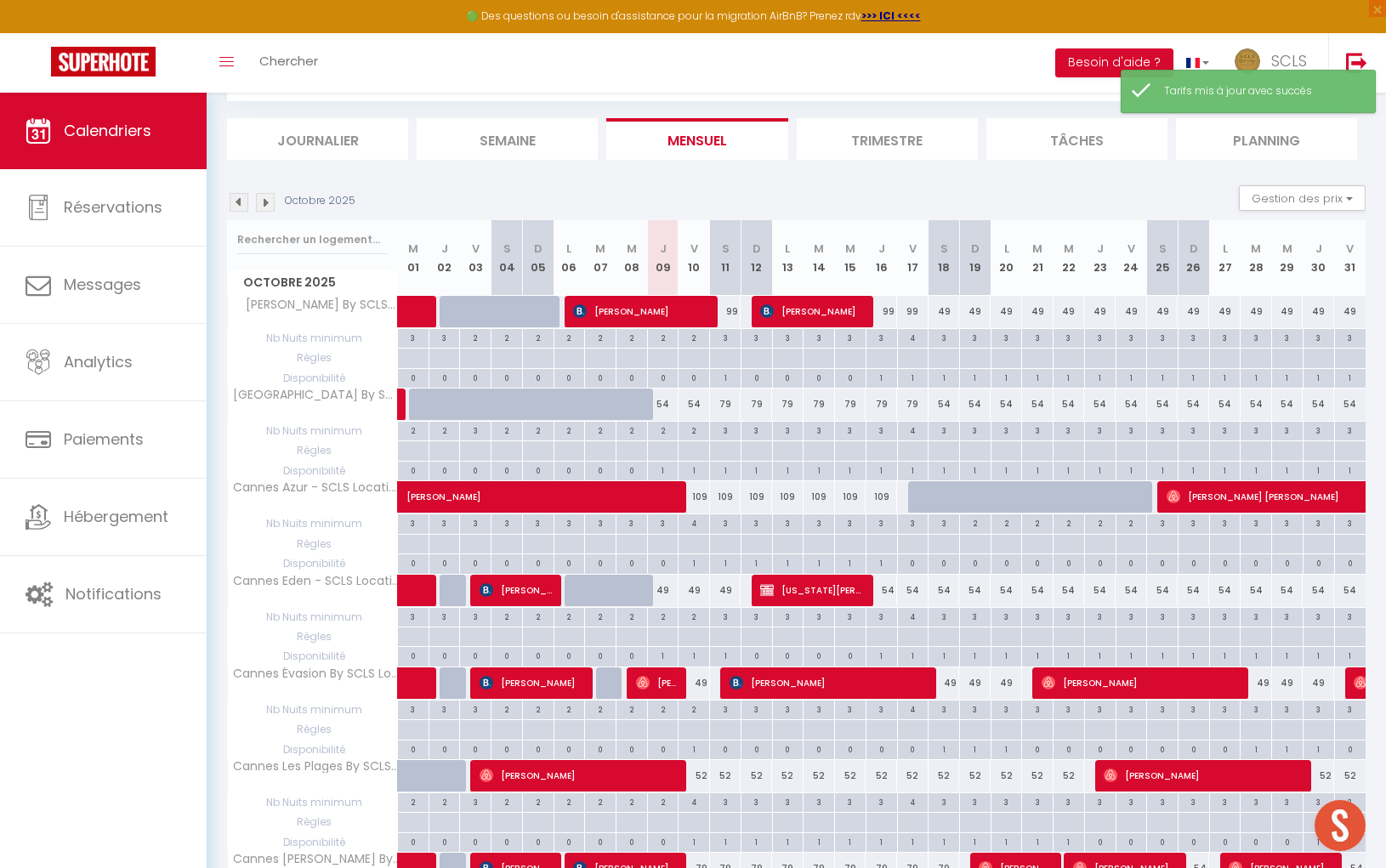
scroll to position [1455, 0]
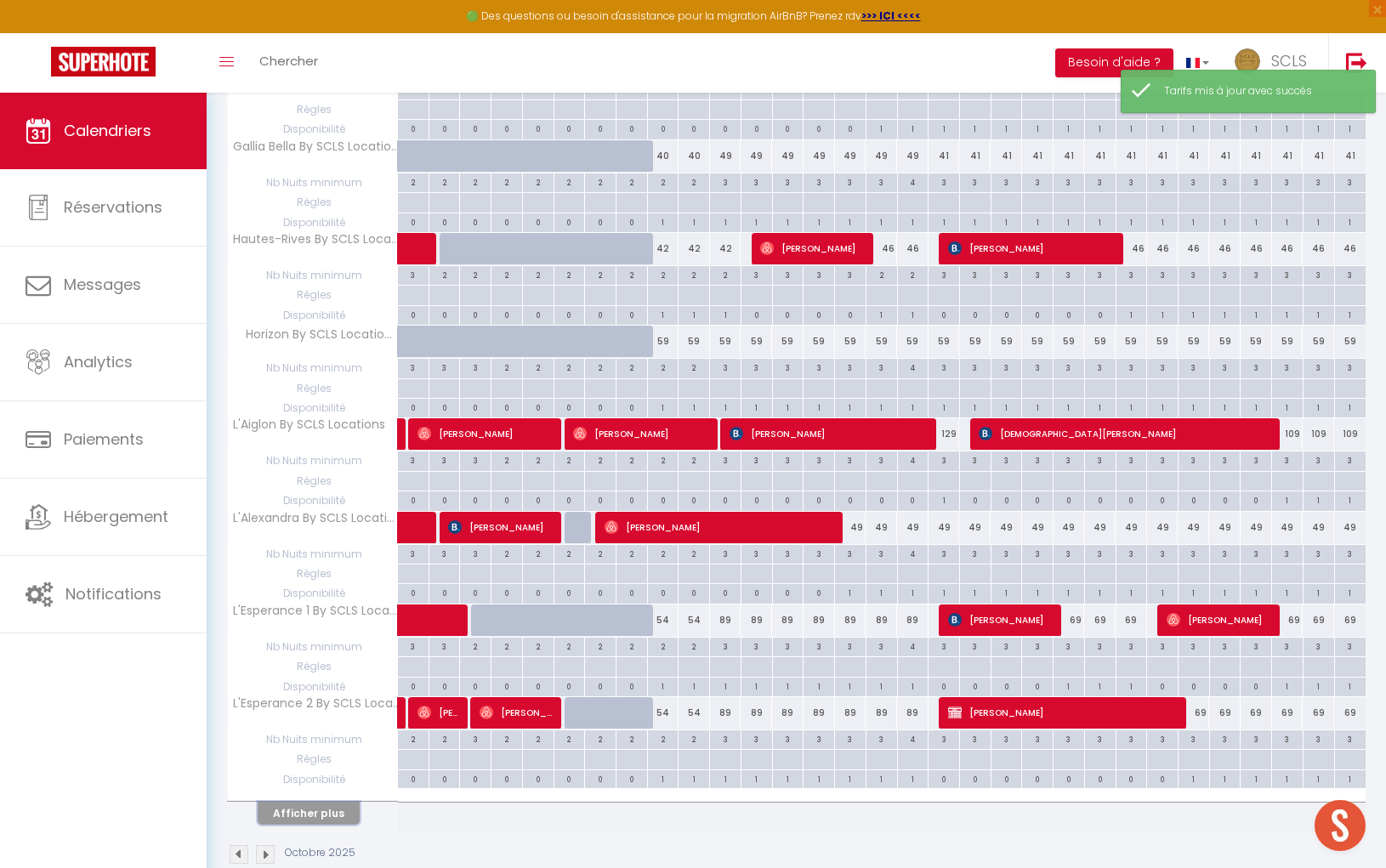
drag, startPoint x: 328, startPoint y: 785, endPoint x: 651, endPoint y: 709, distance: 331.8
click at [328, 802] on button "Afficher plus" at bounding box center [308, 814] width 102 height 23
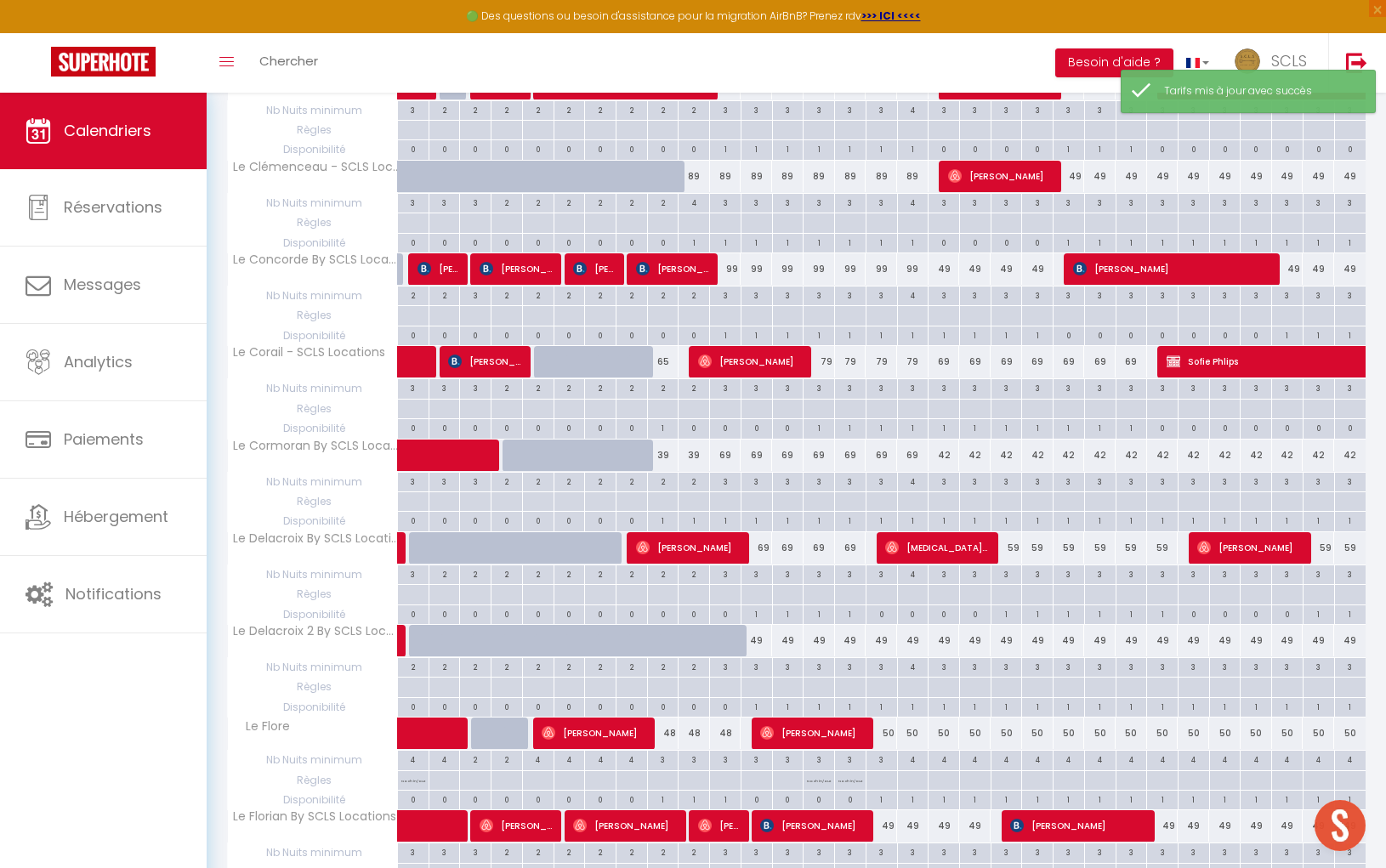
scroll to position [3280, 0]
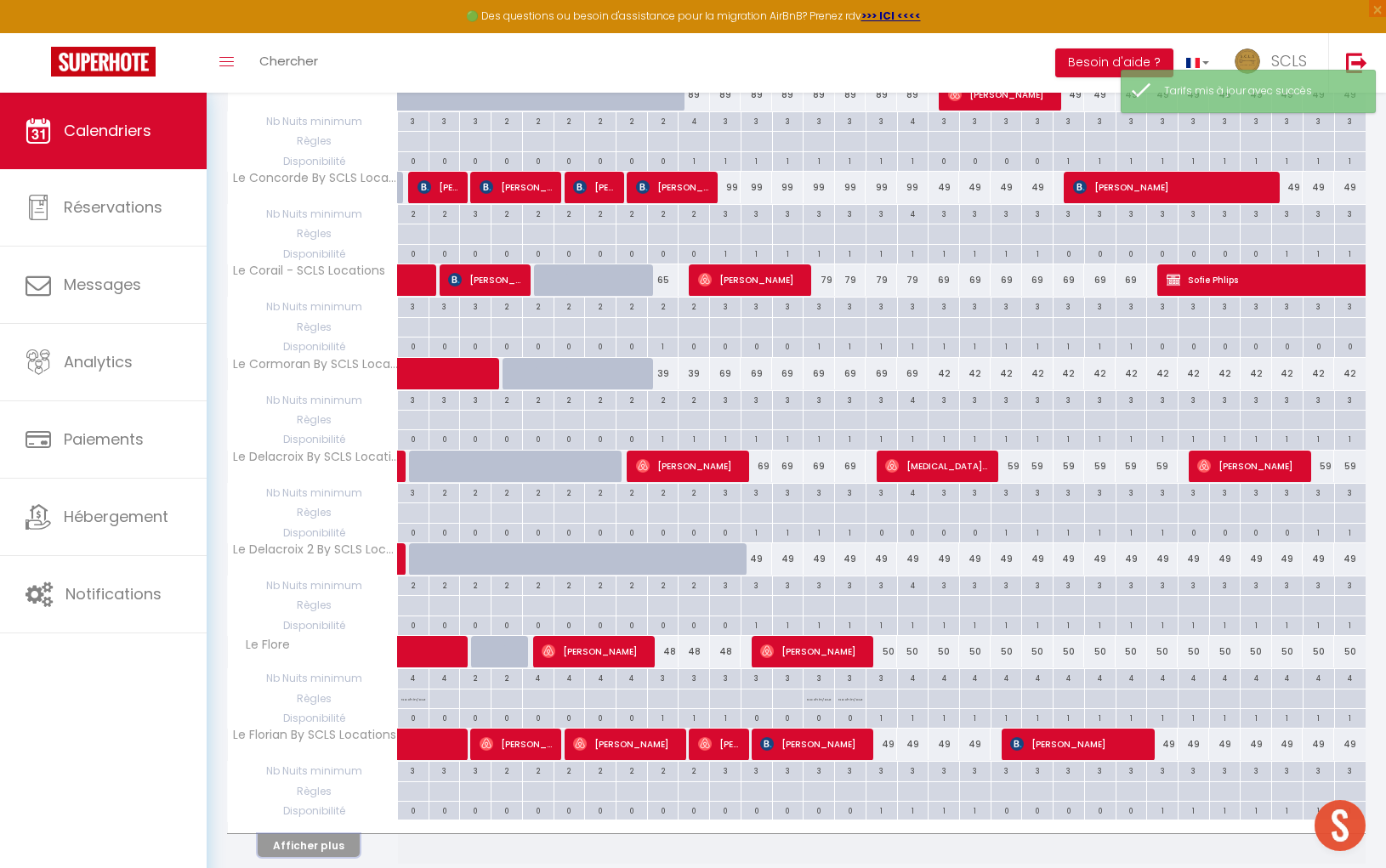
click at [316, 834] on button "Afficher plus" at bounding box center [308, 845] width 102 height 23
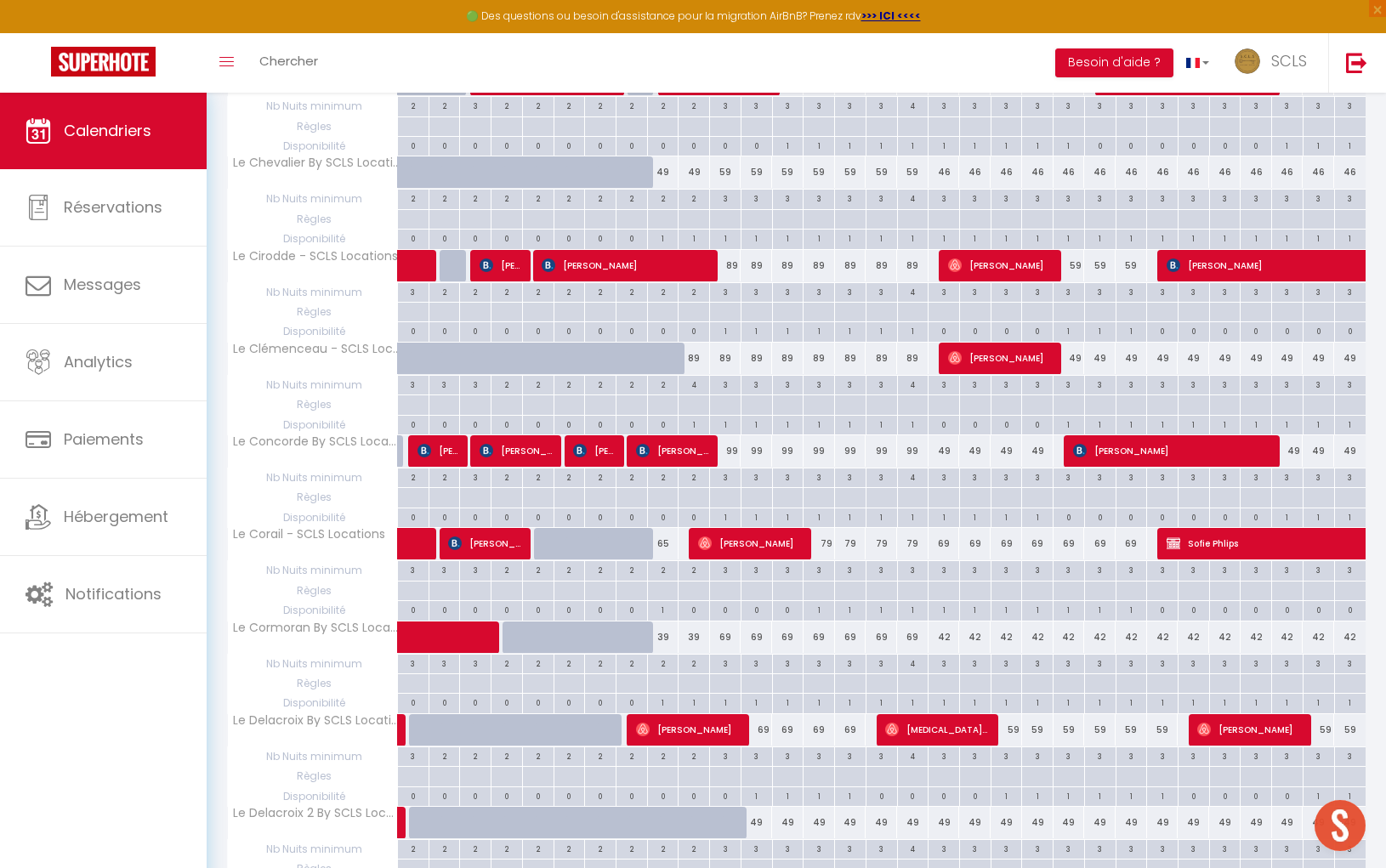
scroll to position [3006, 0]
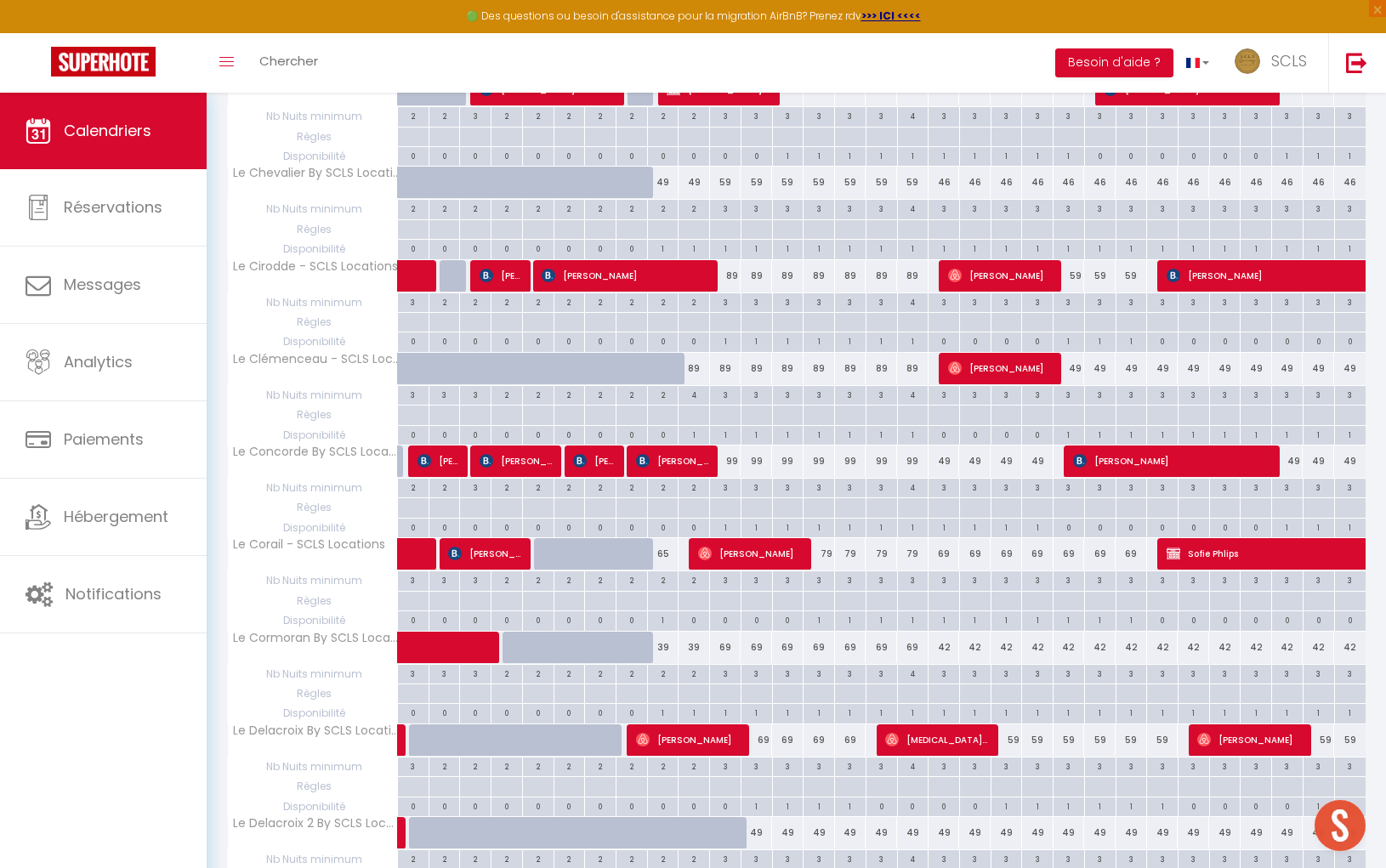
click at [694, 353] on div "89" at bounding box center [694, 368] width 32 height 32
type input "89"
type input "Ven 10 Octobre 2025"
type input "Sam 11 Octobre 2025"
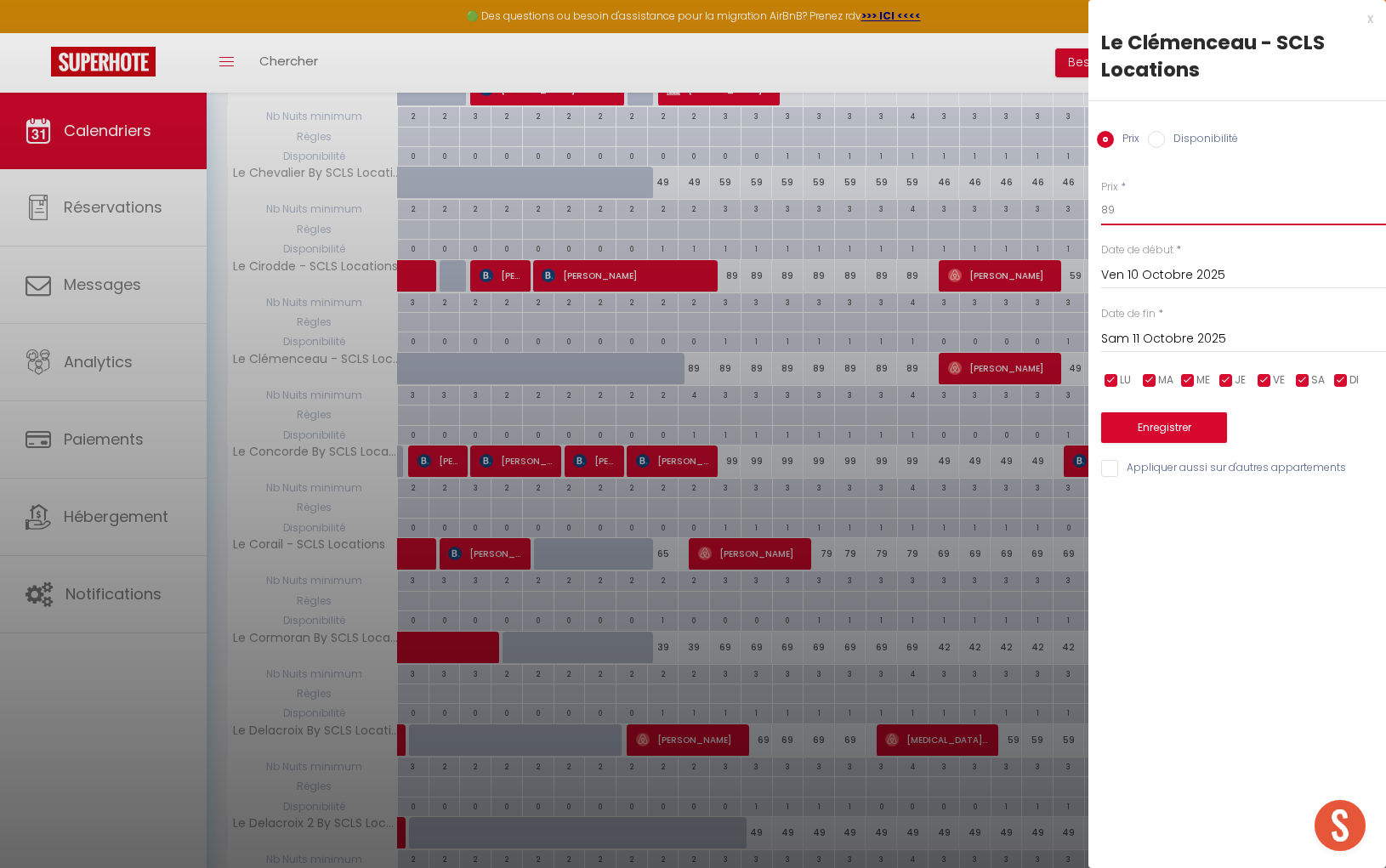
click at [1104, 211] on input "89" at bounding box center [1244, 210] width 285 height 31
drag, startPoint x: 1090, startPoint y: 204, endPoint x: 1047, endPoint y: 191, distance: 44.9
click at [1056, 195] on body "🟢 Des questions ou besoin d'assistance pour la migration AirBnB? Prenez rdv >>>…" at bounding box center [693, 76] width 1386 height 5978
type input "69"
click at [1175, 337] on input "Sam 11 Octobre 2025" at bounding box center [1244, 338] width 285 height 22
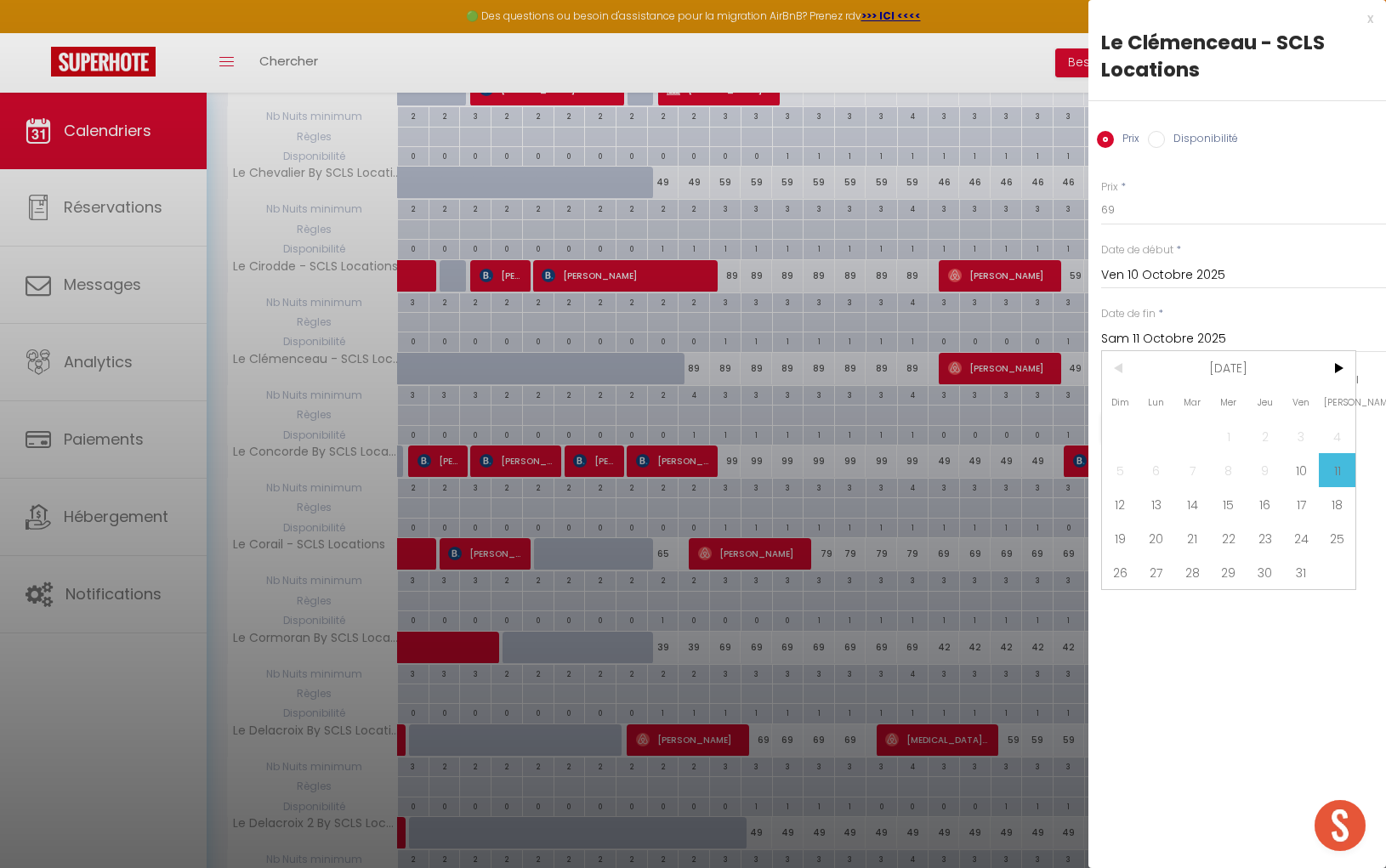
click at [1331, 510] on span "18" at bounding box center [1336, 505] width 36 height 34
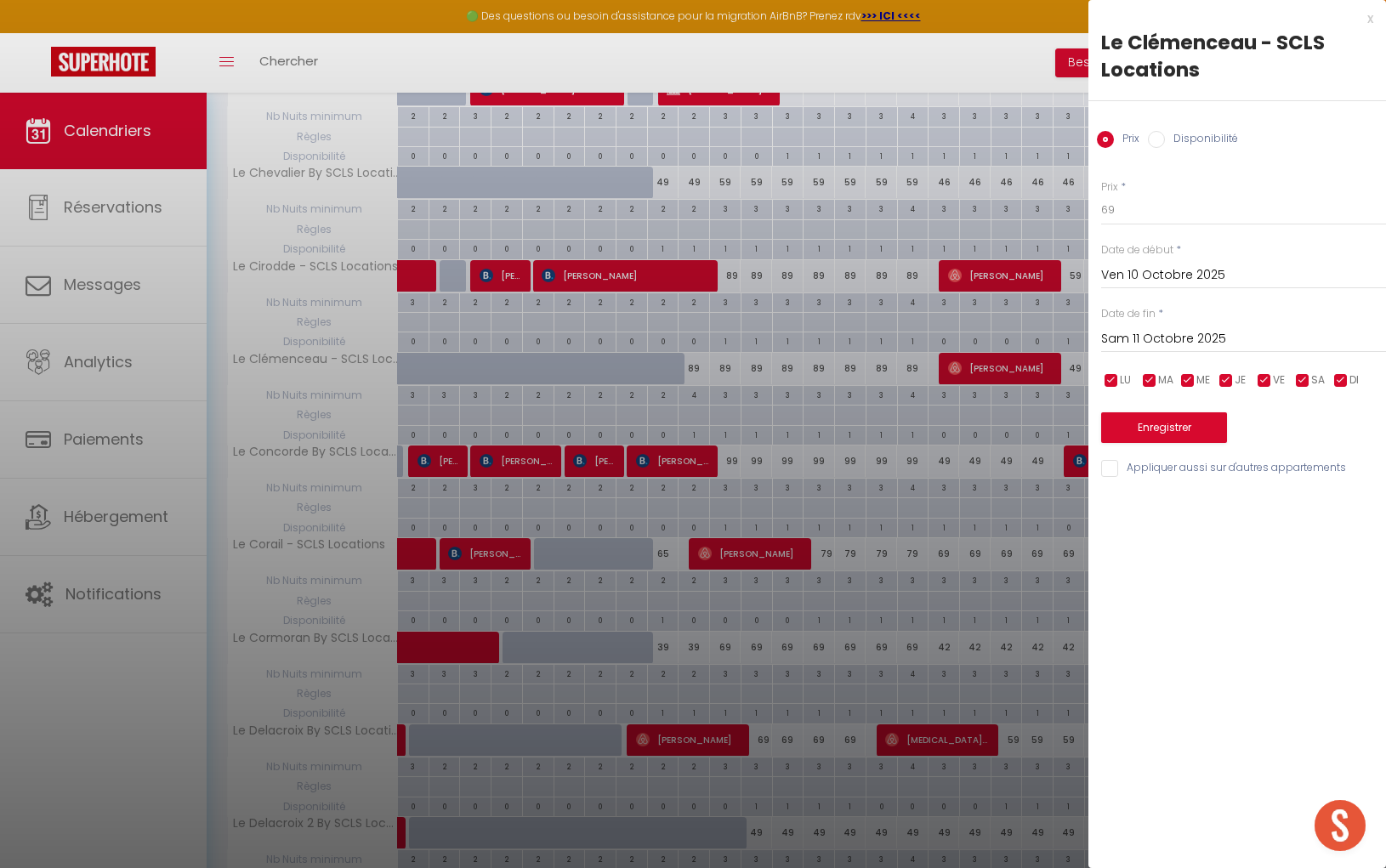
type input "Sam 18 Octobre 2025"
click at [1163, 427] on button "Enregistrer" at bounding box center [1164, 427] width 126 height 31
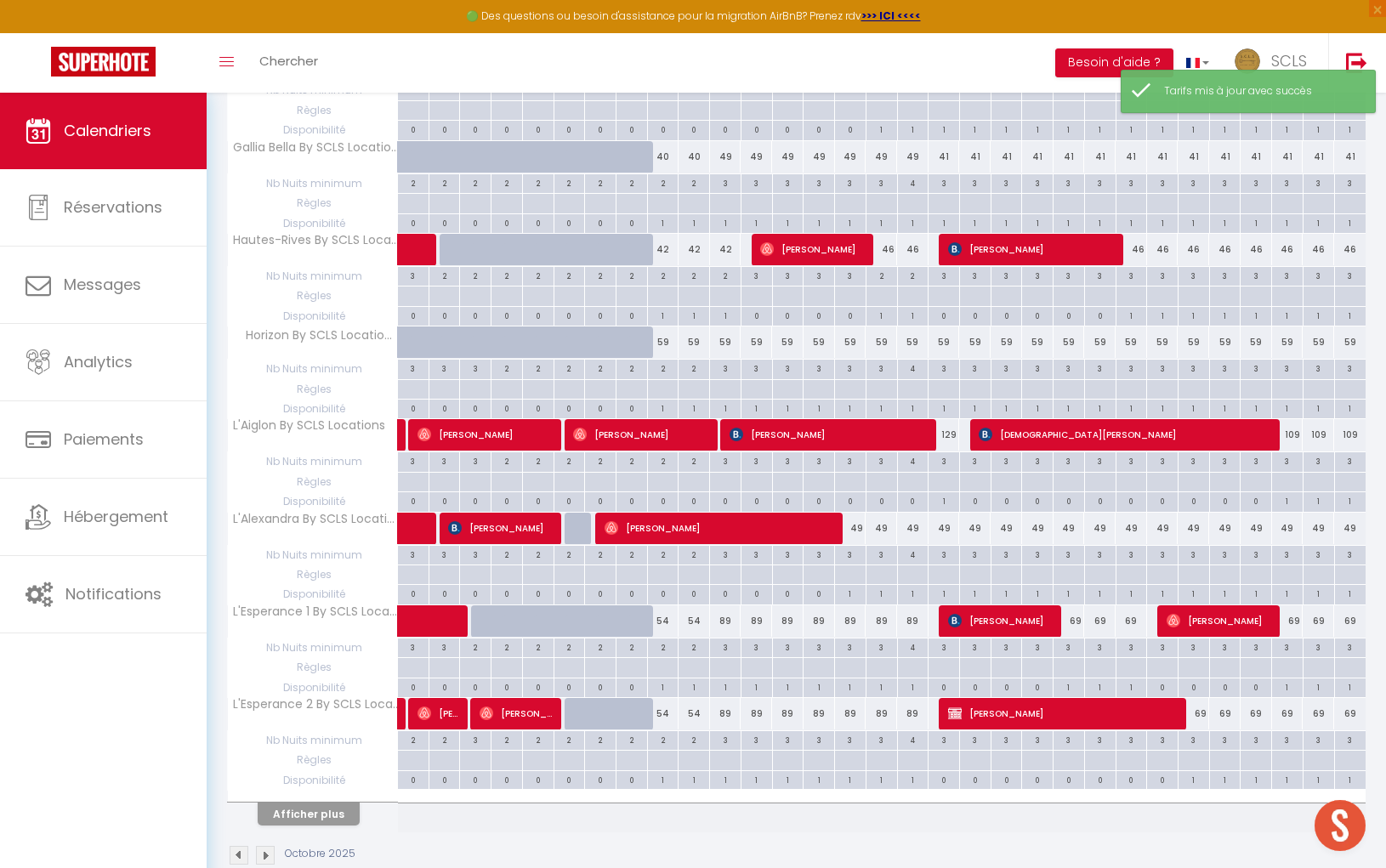
scroll to position [1455, 0]
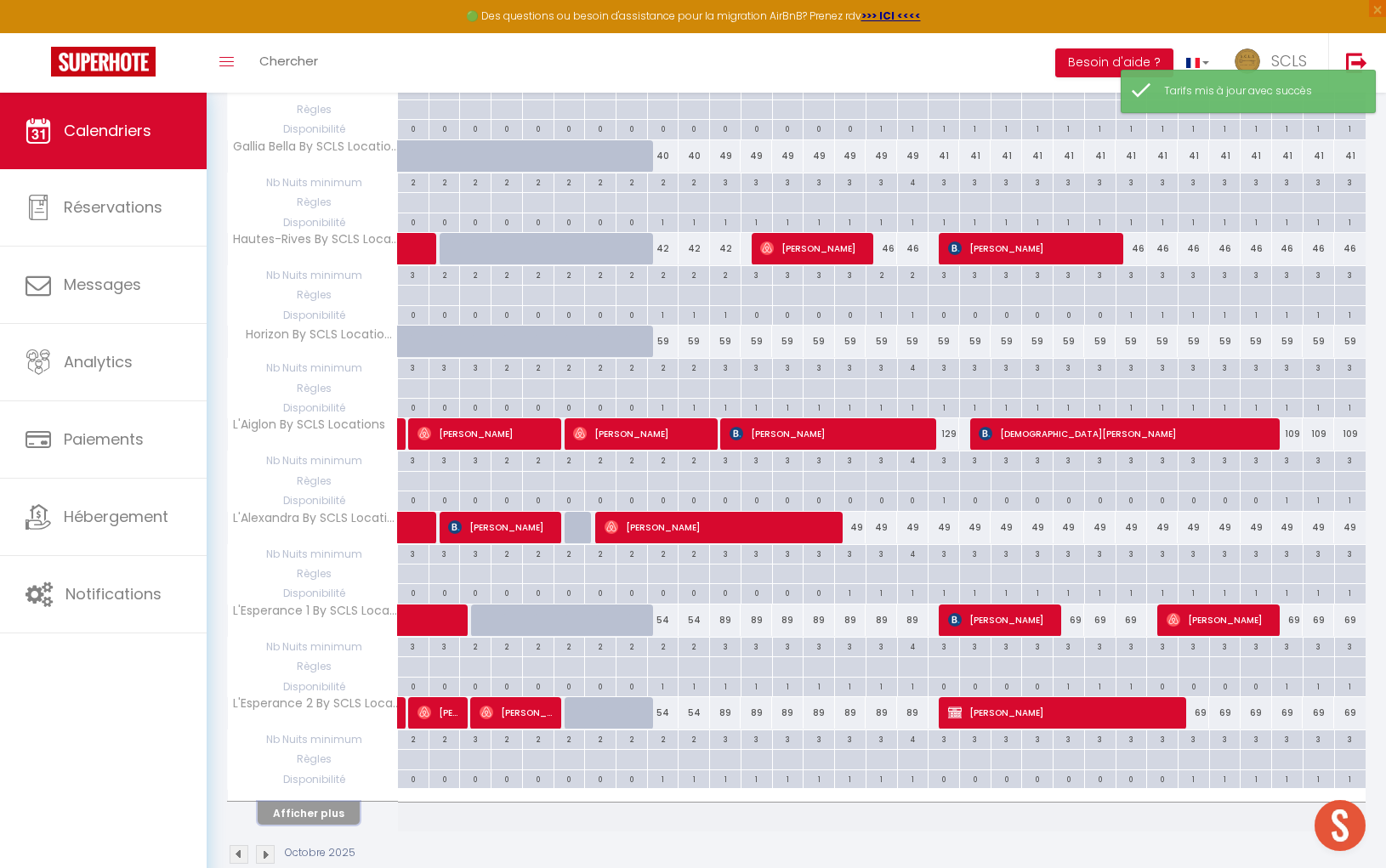
click at [338, 802] on button "Afficher plus" at bounding box center [308, 814] width 102 height 23
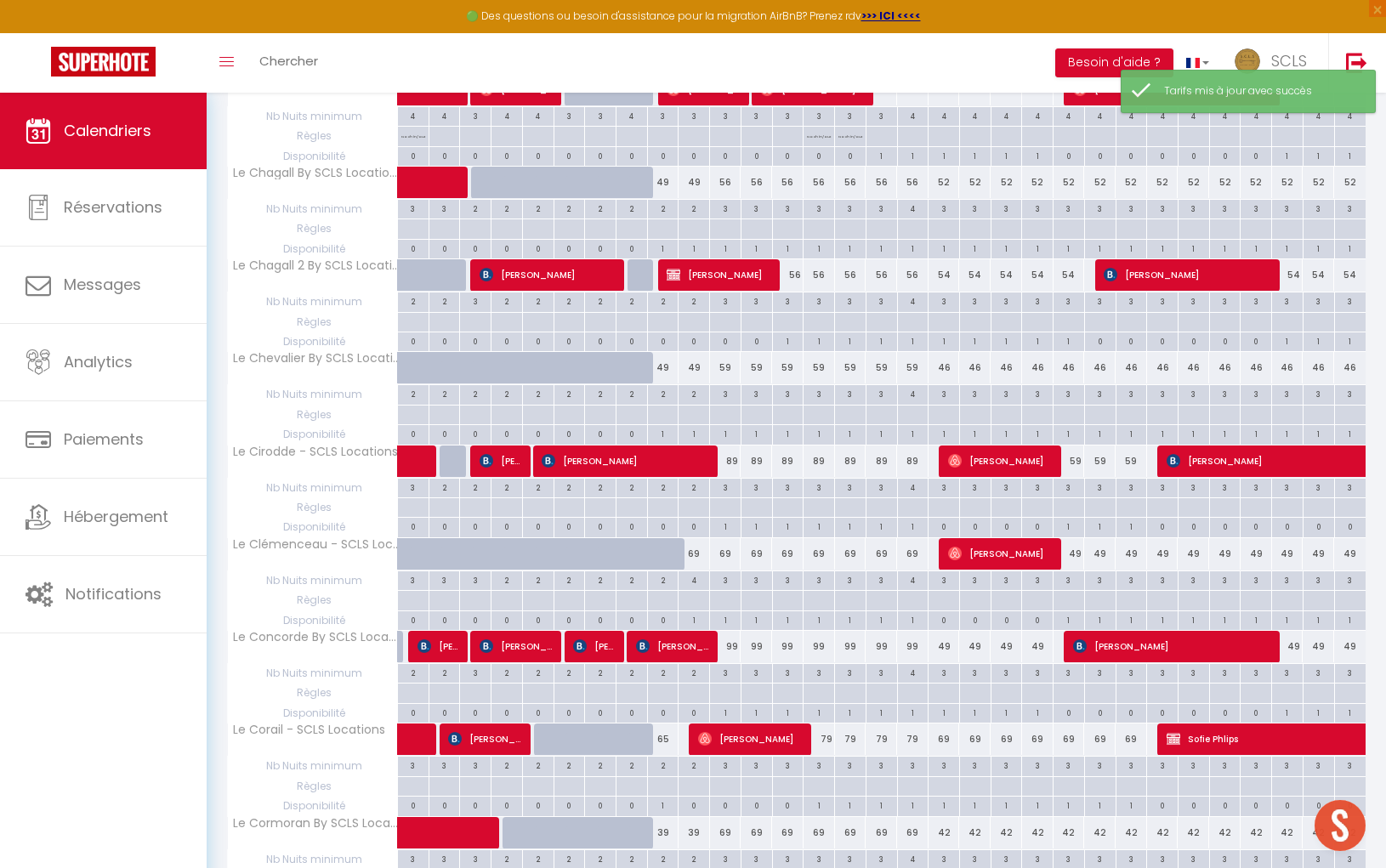
scroll to position [3280, 0]
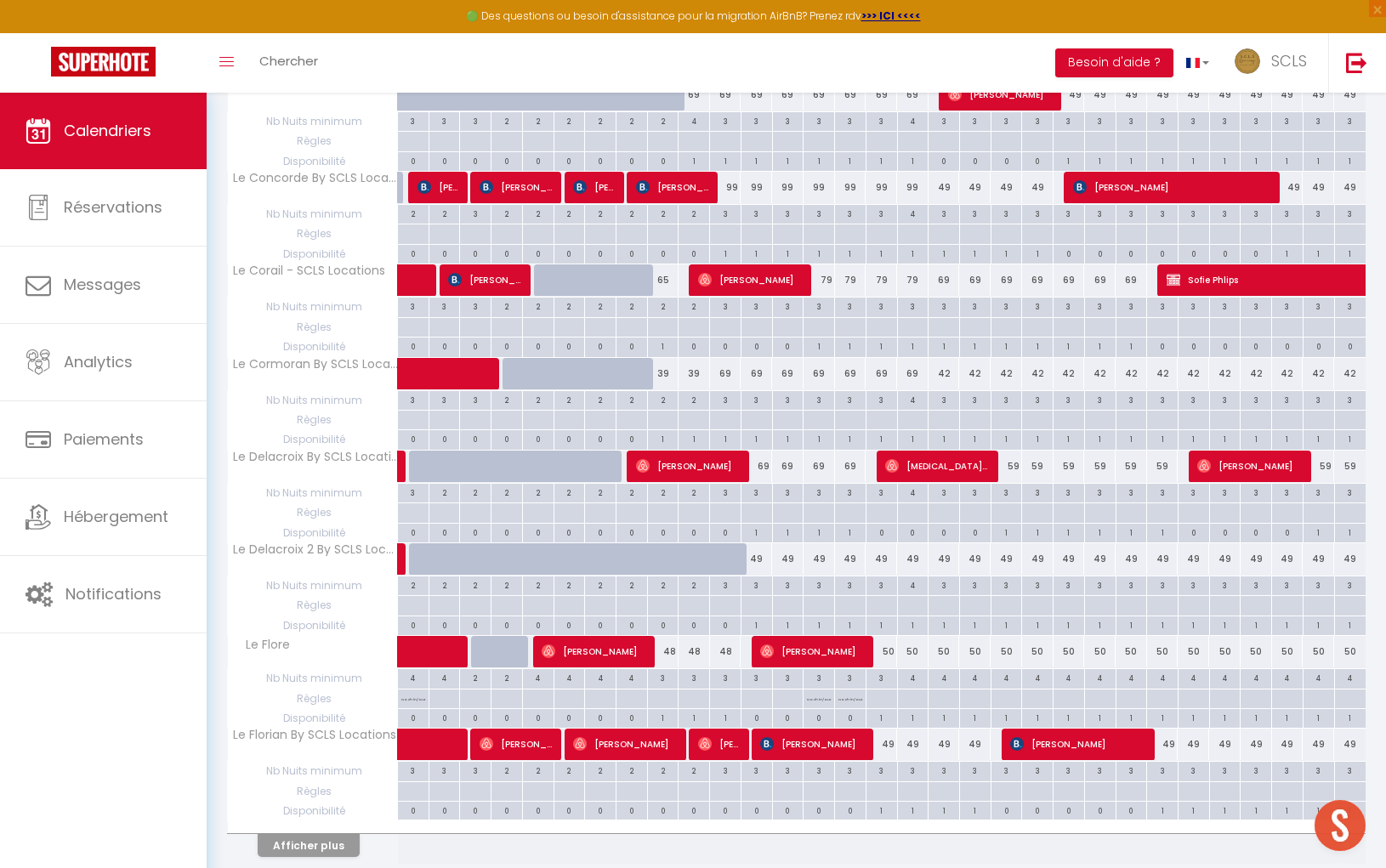
click at [725, 358] on div "69" at bounding box center [725, 373] width 32 height 32
type input "69"
type input "Sam 11 Octobre 2025"
type input "Dim 12 Octobre 2025"
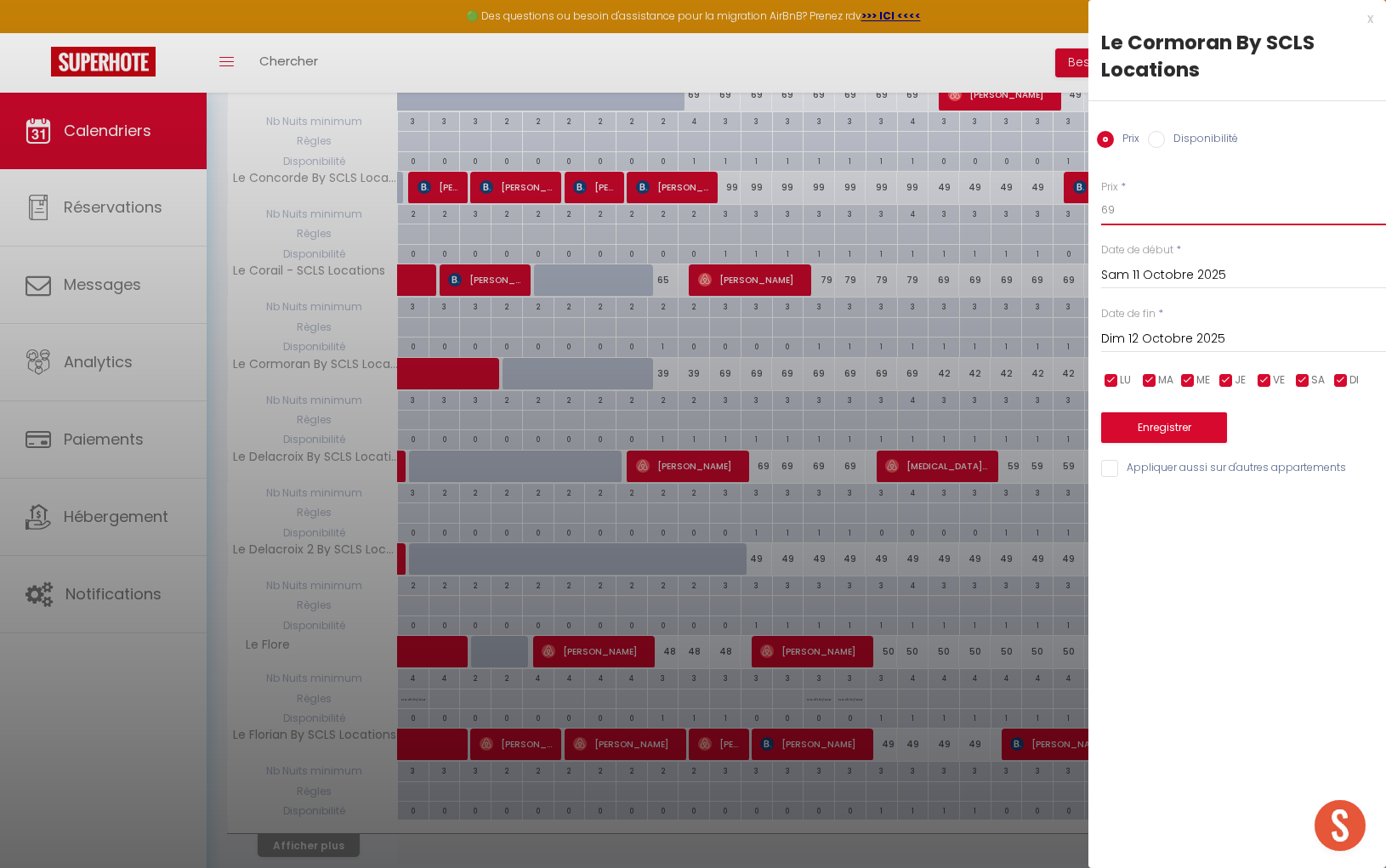
drag, startPoint x: 1106, startPoint y: 204, endPoint x: 1065, endPoint y: 196, distance: 41.8
type input "59"
click at [1155, 341] on input "Dim 12 Octobre 2025" at bounding box center [1244, 338] width 285 height 22
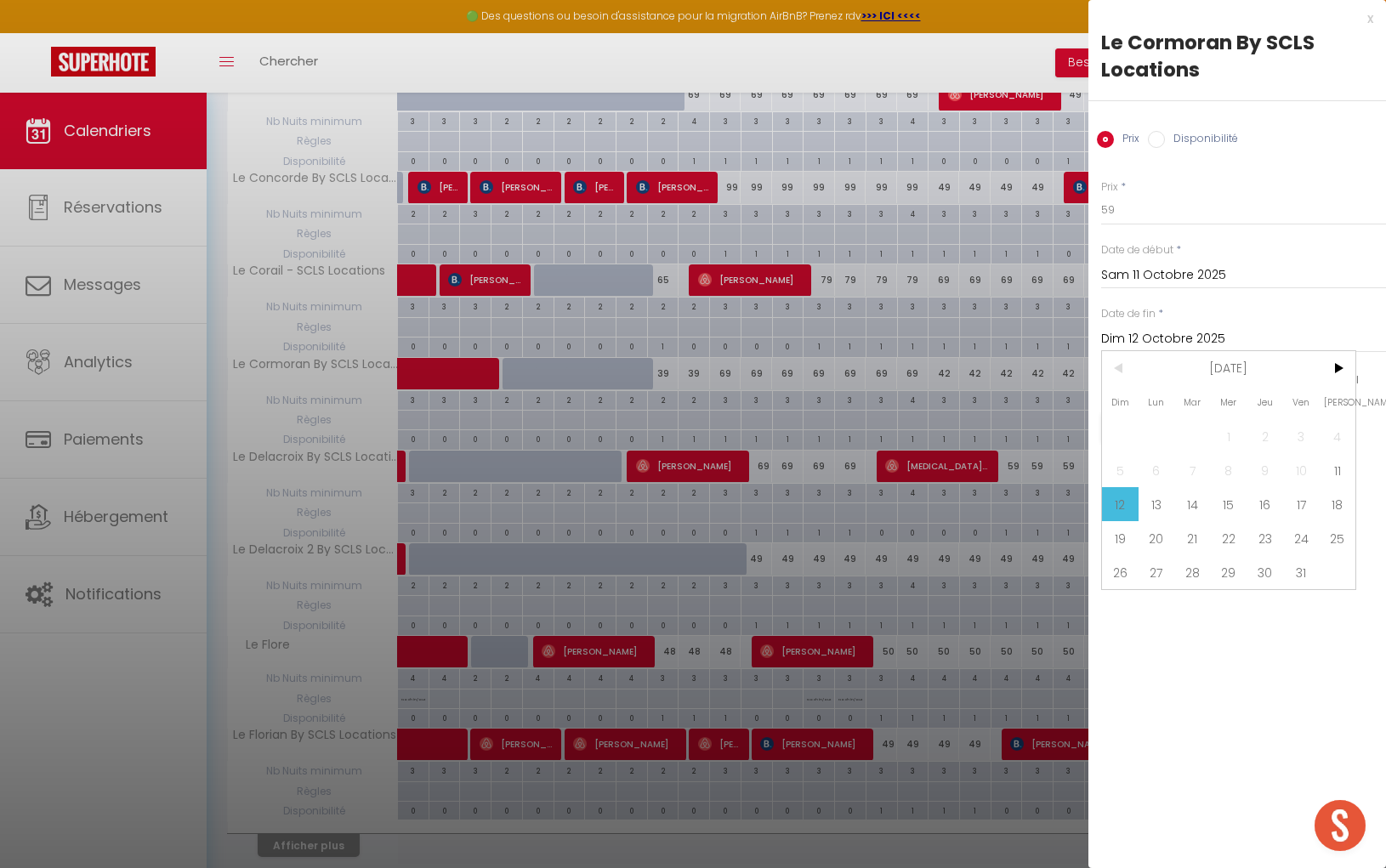
drag, startPoint x: 1344, startPoint y: 510, endPoint x: 1176, endPoint y: 465, distance: 173.9
click at [1343, 509] on span "18" at bounding box center [1336, 505] width 36 height 34
type input "Sam 18 Octobre 2025"
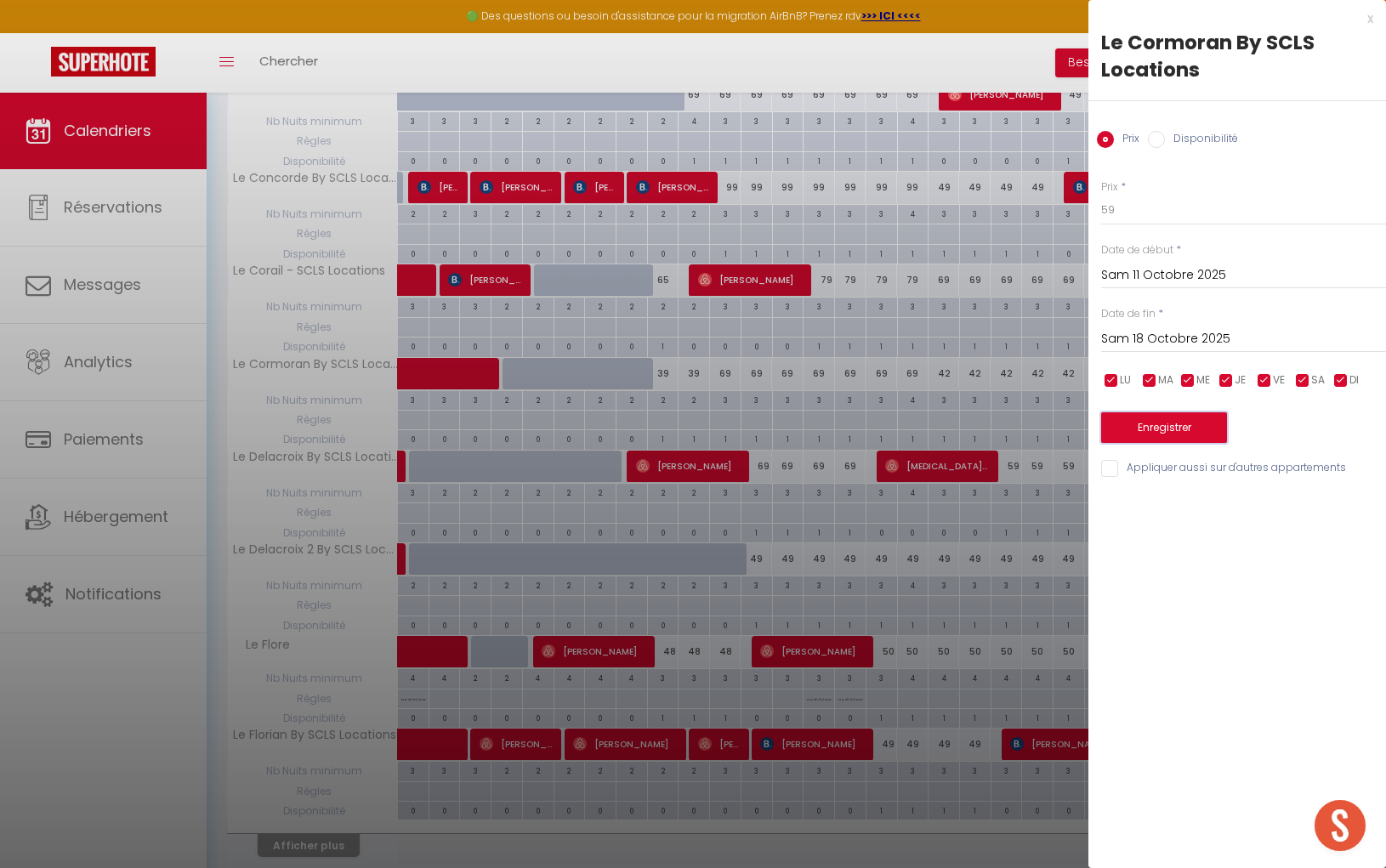
click at [1147, 431] on button "Enregistrer" at bounding box center [1164, 427] width 126 height 31
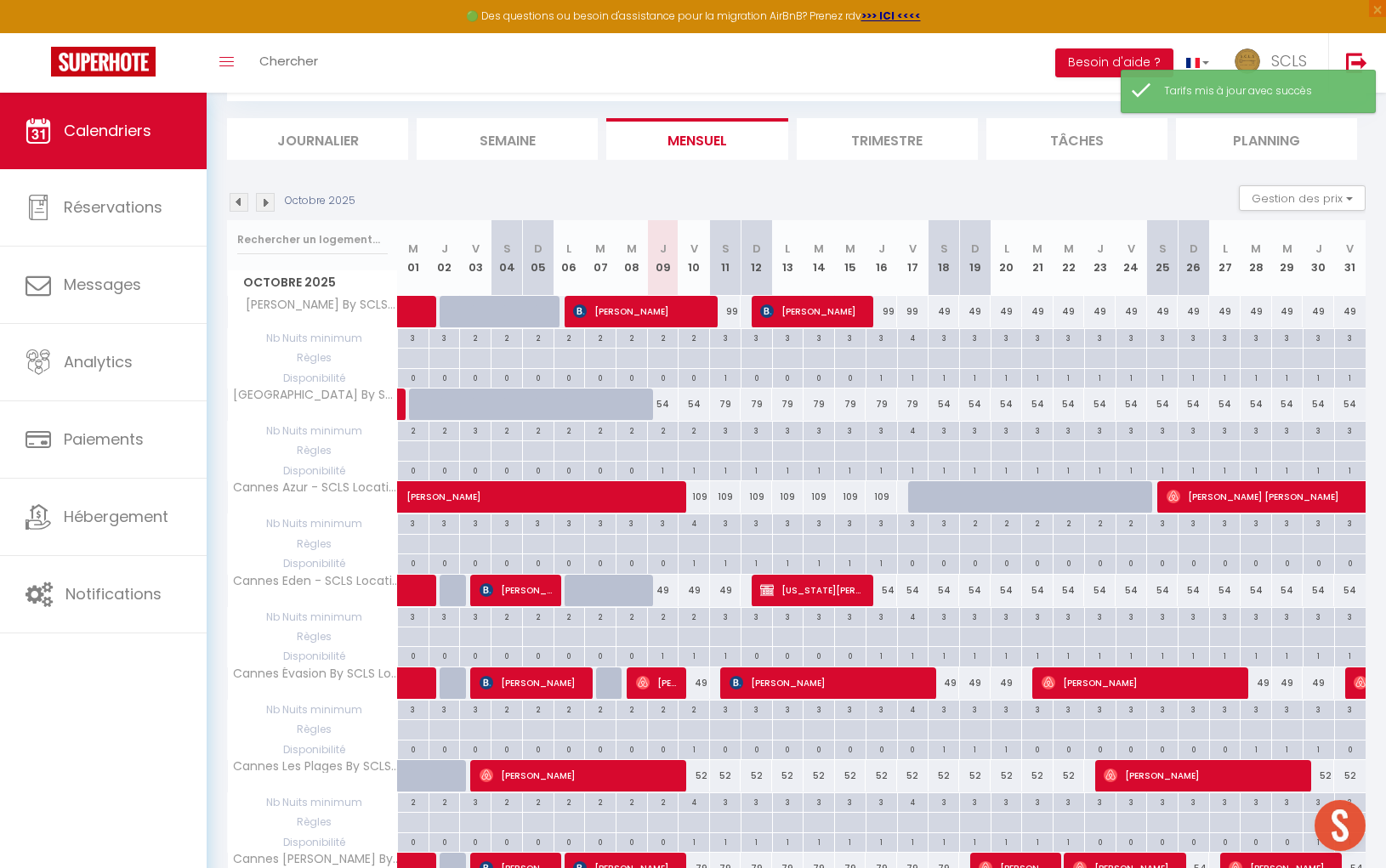
scroll to position [1455, 0]
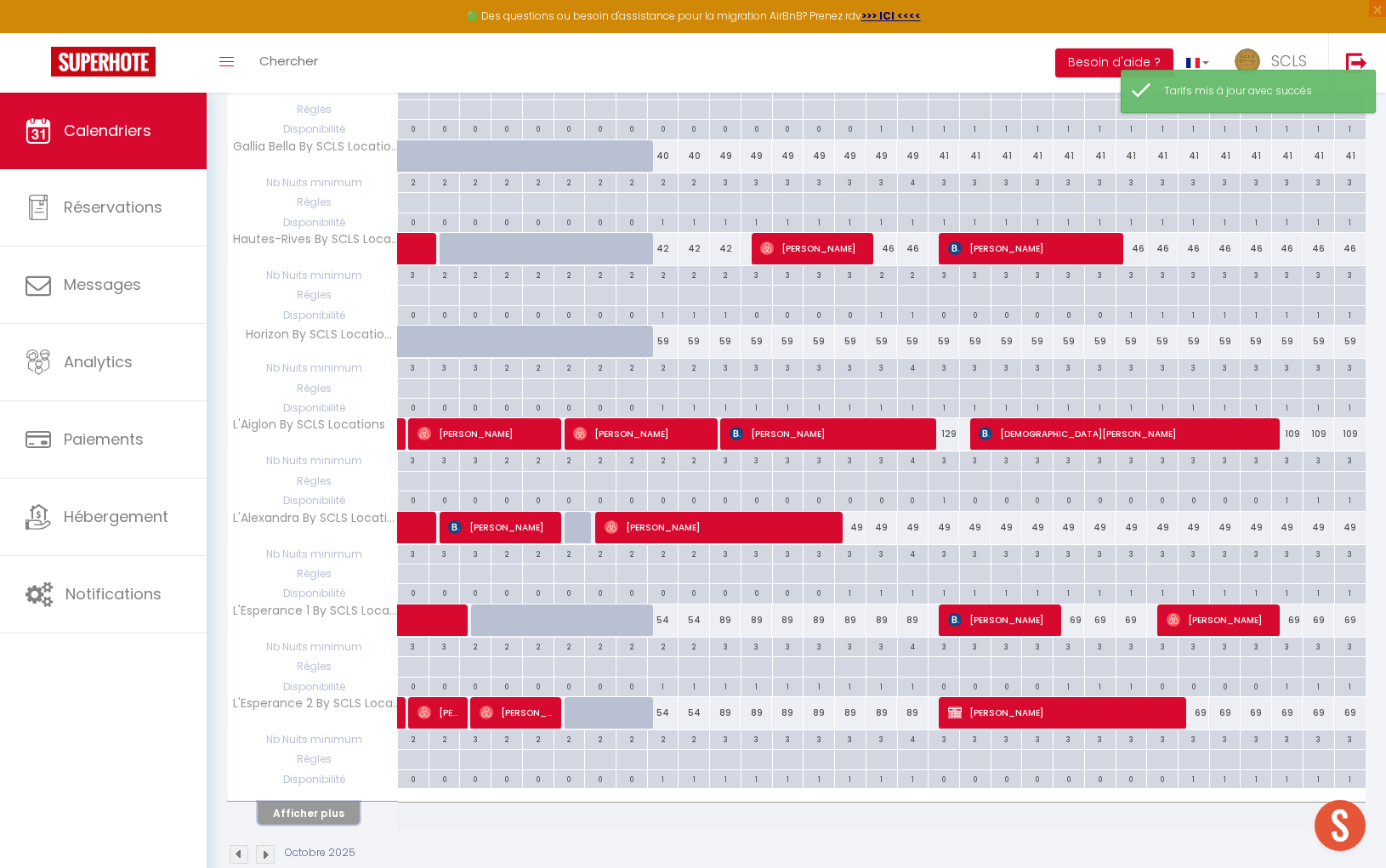
click at [332, 802] on button "Afficher plus" at bounding box center [308, 814] width 102 height 23
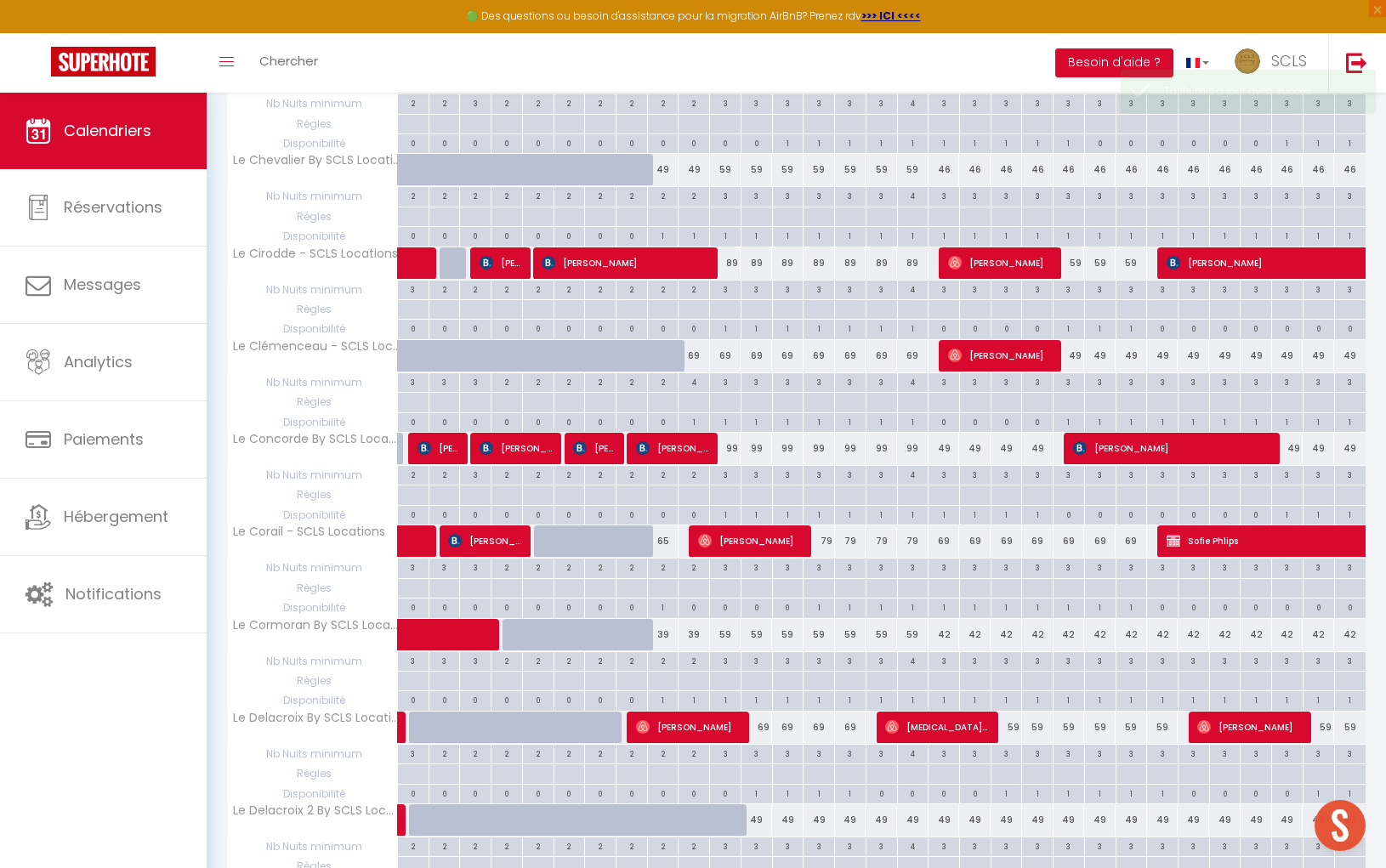
scroll to position [3280, 0]
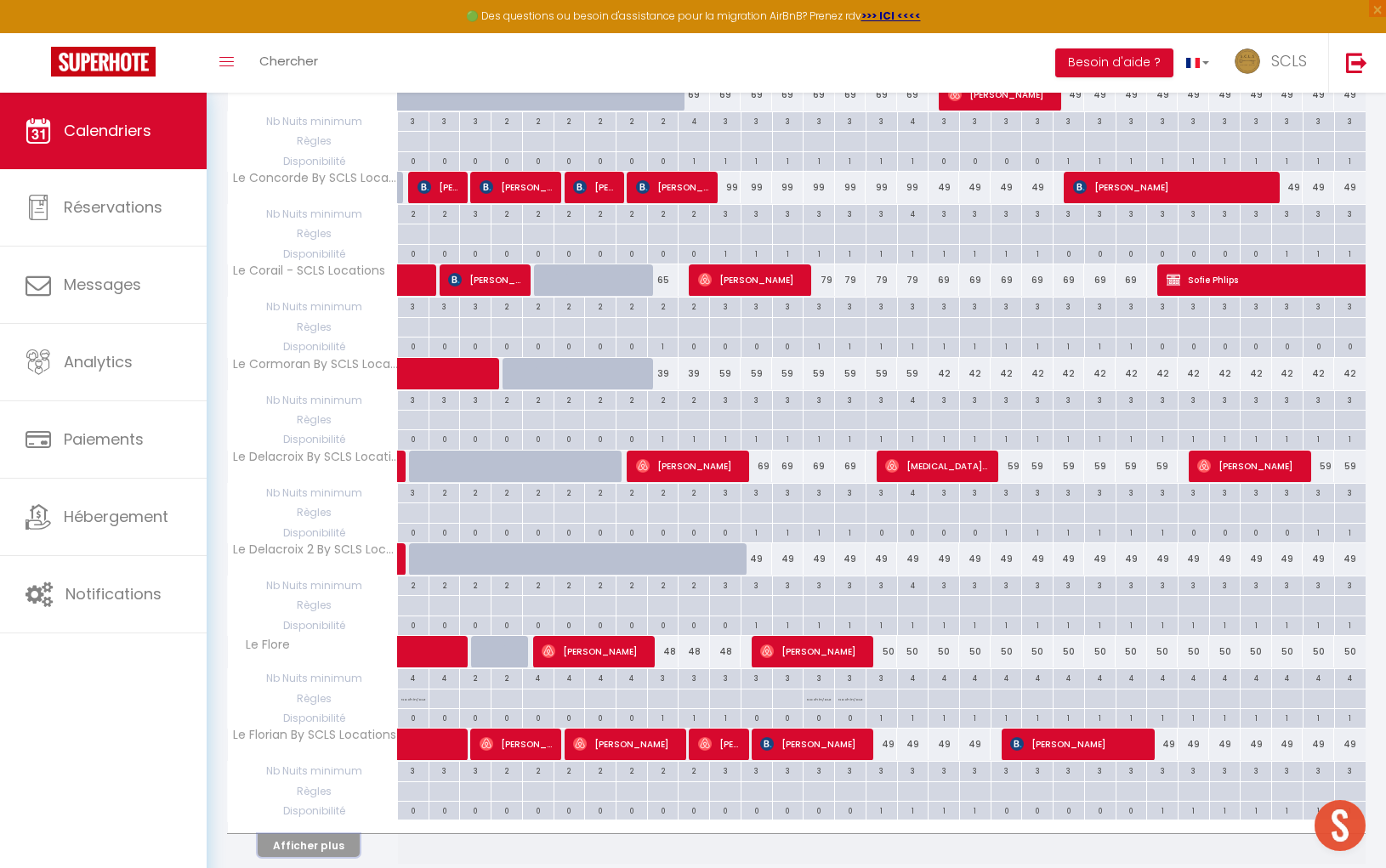
click at [335, 834] on button "Afficher plus" at bounding box center [308, 845] width 102 height 23
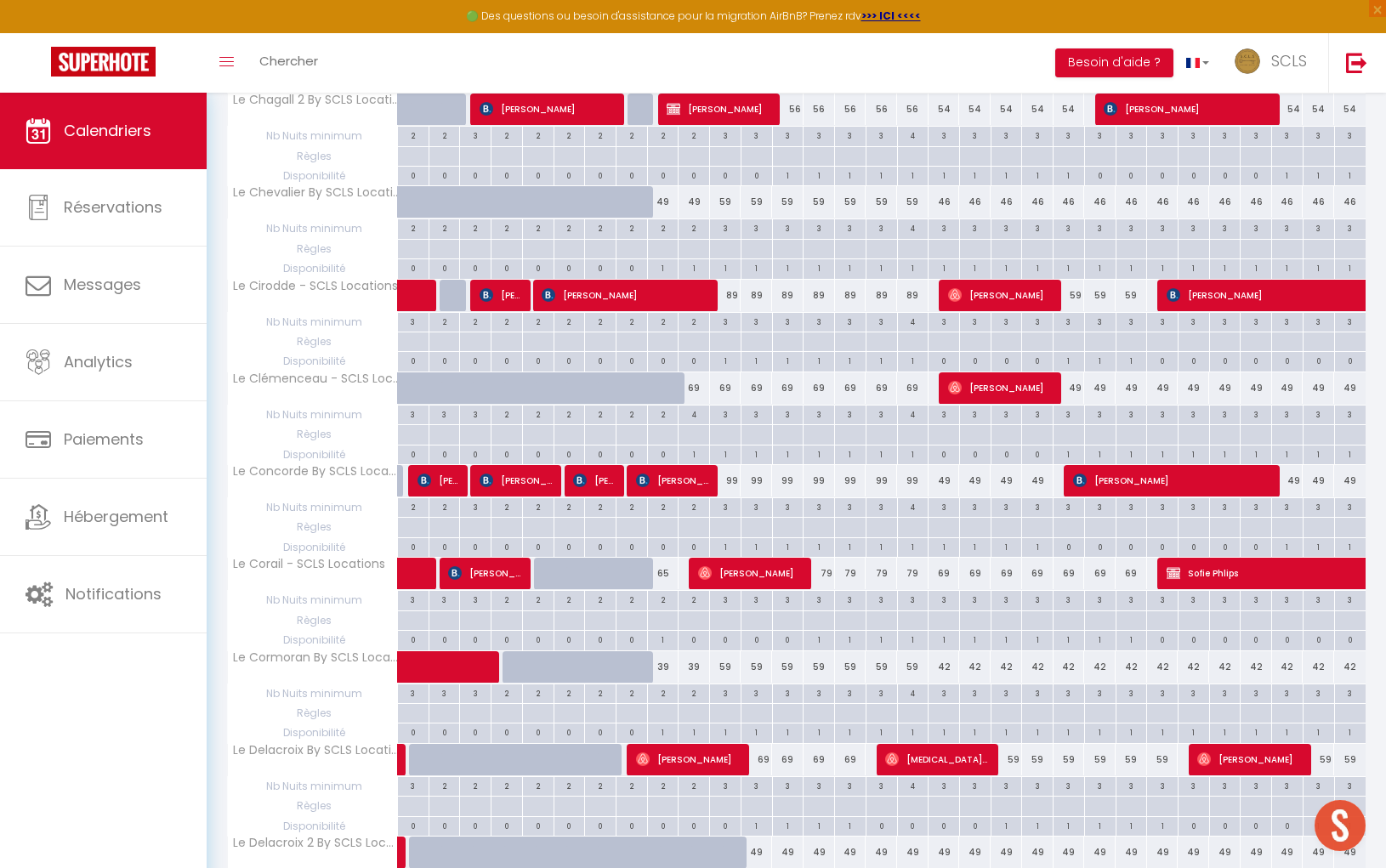
scroll to position [2984, 0]
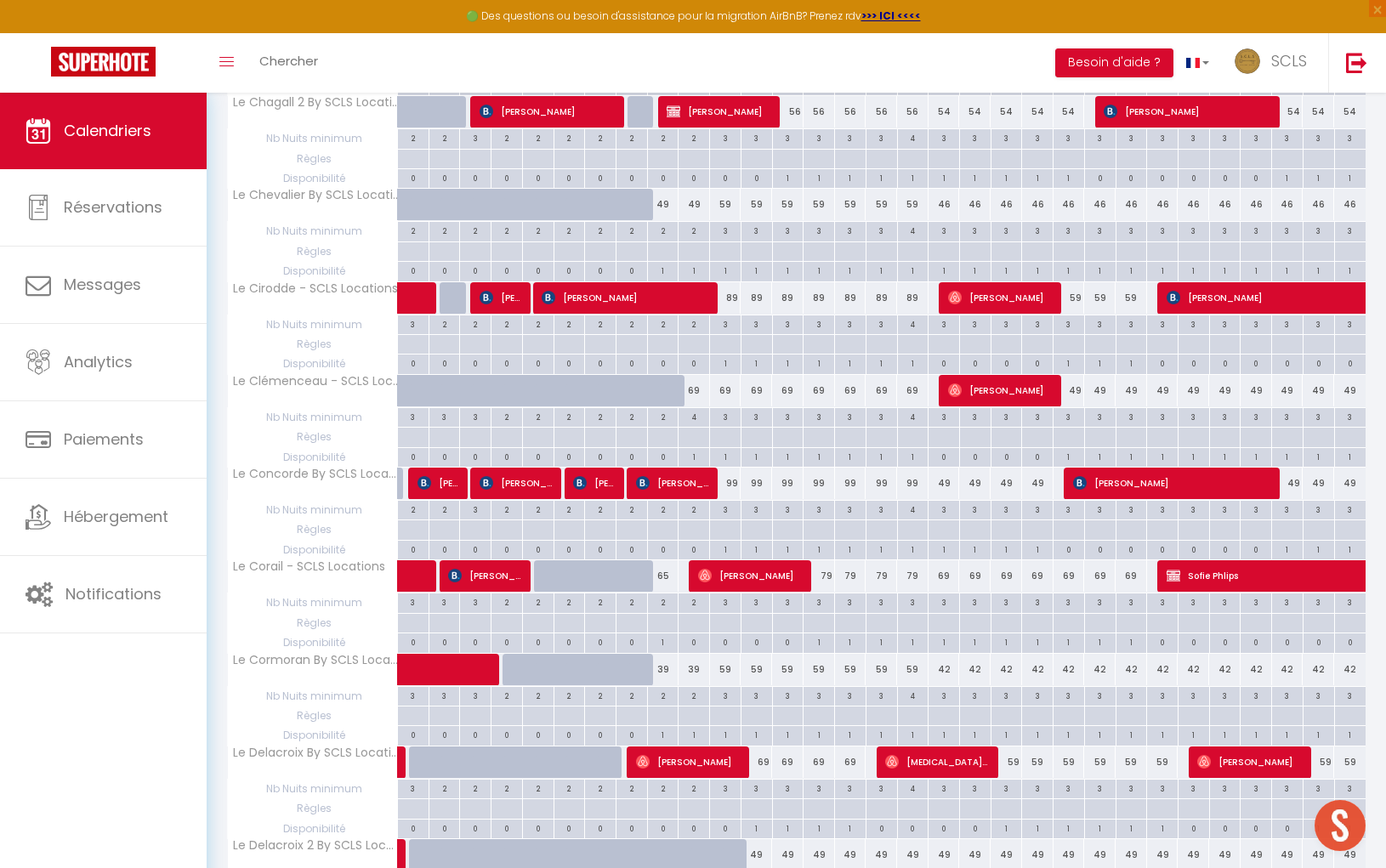
click at [734, 467] on div "99" at bounding box center [725, 483] width 32 height 32
type input "99"
type input "Sam 11 Octobre 2025"
type input "Dim 12 Octobre 2025"
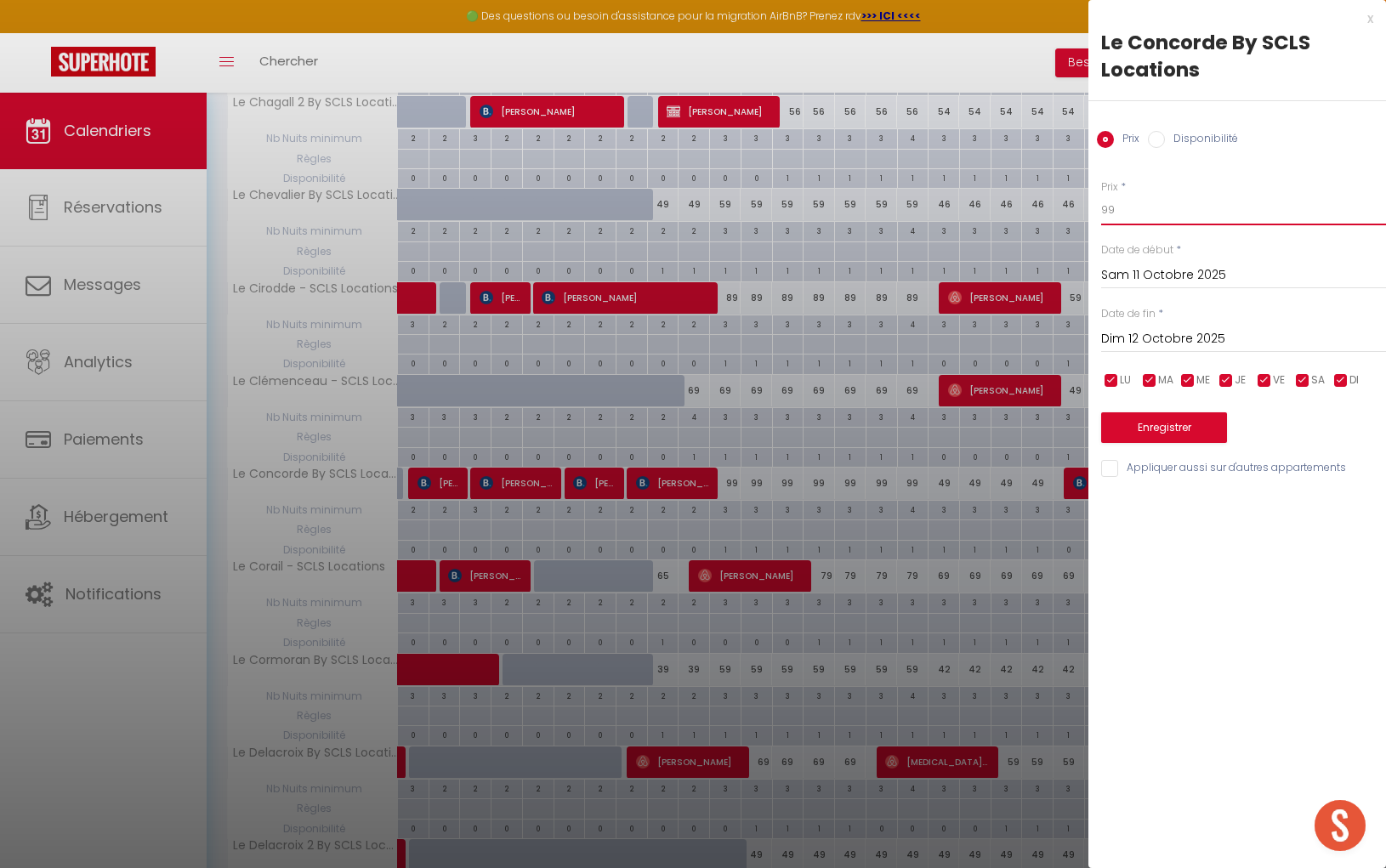
click at [1106, 206] on input "99" at bounding box center [1244, 210] width 285 height 31
drag, startPoint x: 1130, startPoint y: 214, endPoint x: 1079, endPoint y: 210, distance: 51.2
click at [1079, 210] on body "🟢 Des questions ou besoin d'assistance pour la migration AirBnB? Prenez rdv >>>…" at bounding box center [693, 98] width 1386 height 5978
type input "69"
click at [1189, 337] on input "Dim 12 Octobre 2025" at bounding box center [1244, 338] width 285 height 22
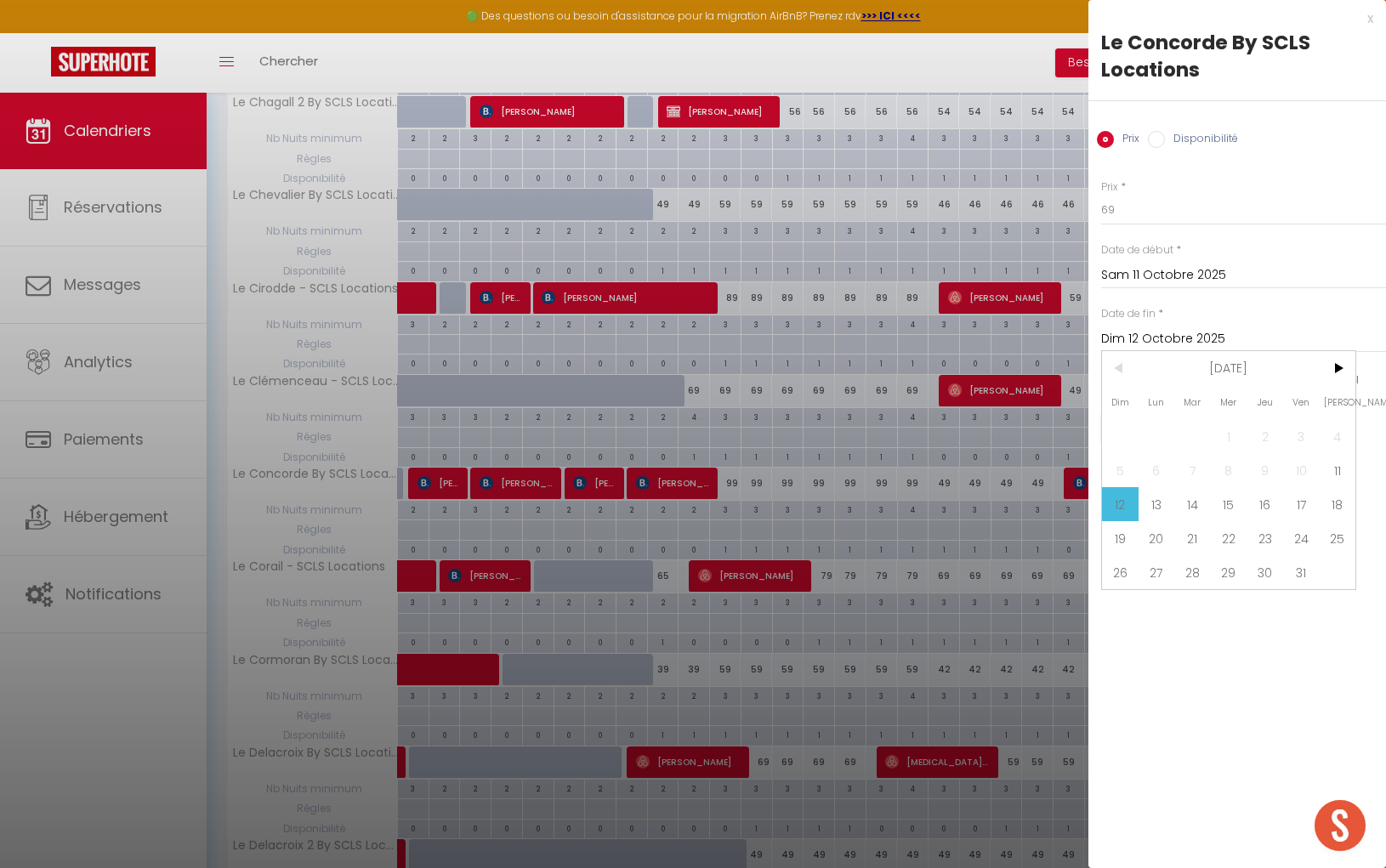
click at [1329, 503] on span "18" at bounding box center [1336, 505] width 36 height 34
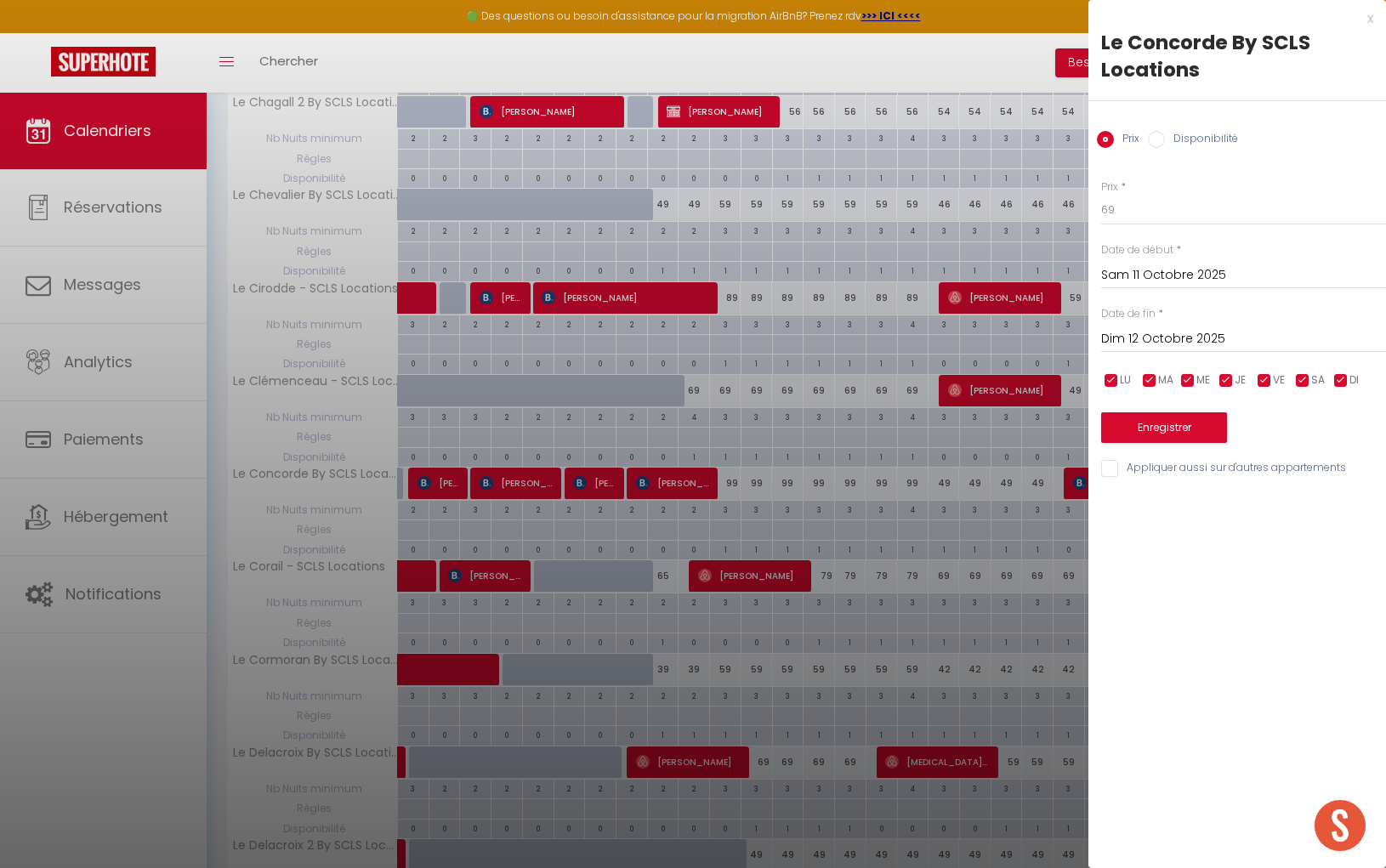
type input "Sam 18 Octobre 2025"
drag, startPoint x: 1172, startPoint y: 419, endPoint x: 942, endPoint y: 472, distance: 236.0
click at [1172, 419] on button "Enregistrer" at bounding box center [1164, 427] width 126 height 31
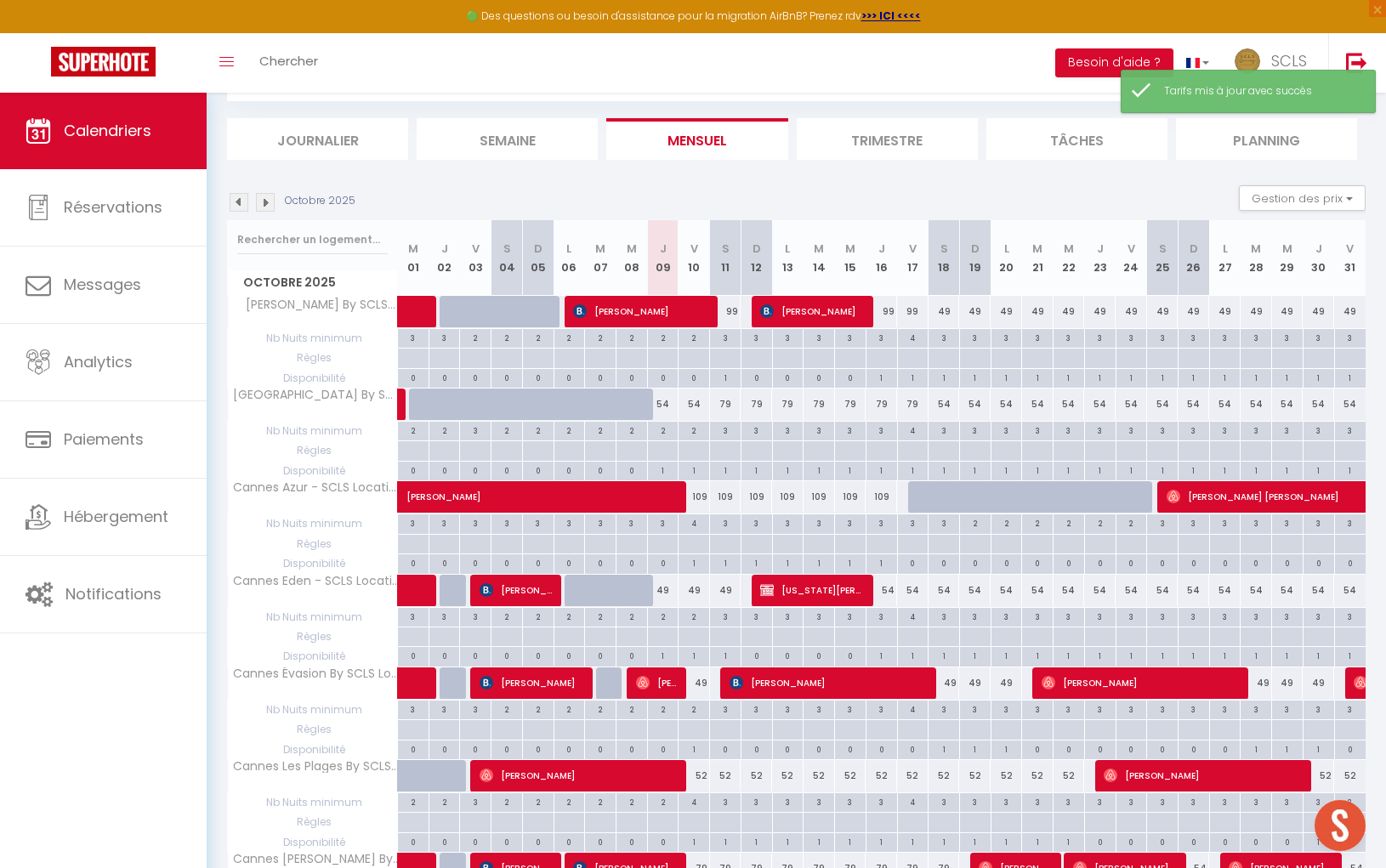
scroll to position [1455, 0]
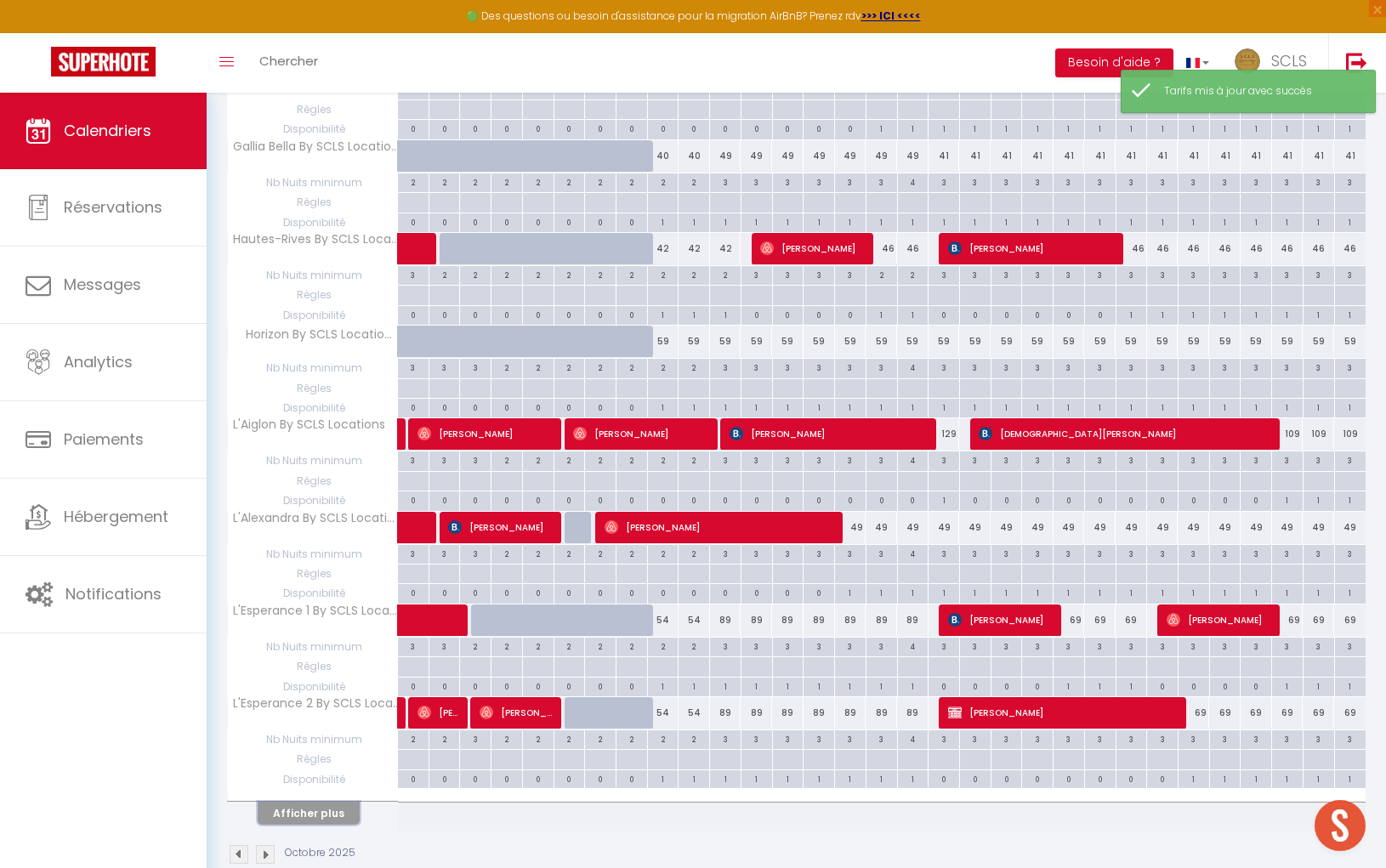
drag, startPoint x: 312, startPoint y: 778, endPoint x: 725, endPoint y: 661, distance: 429.3
click at [312, 802] on button "Afficher plus" at bounding box center [308, 814] width 102 height 23
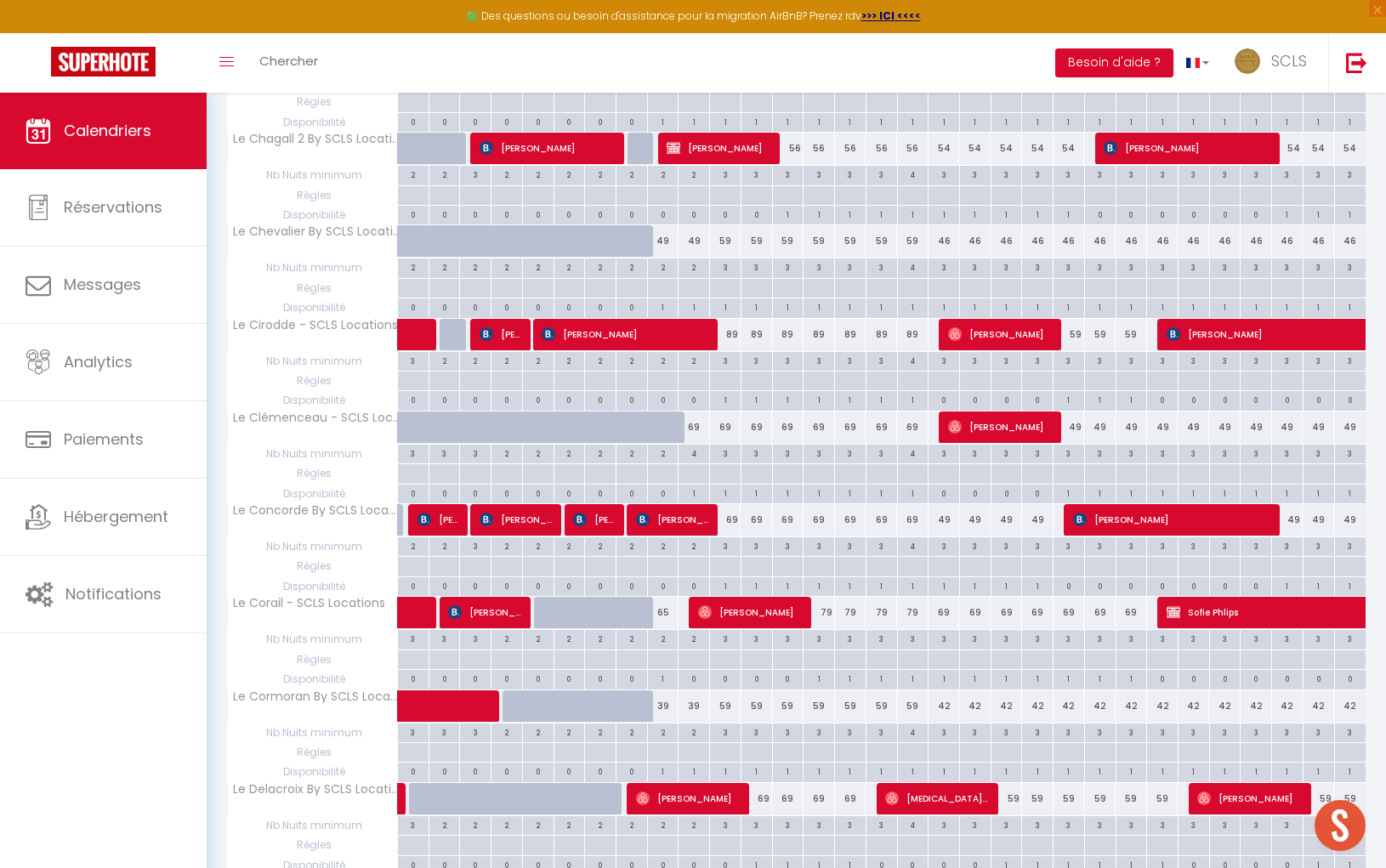
scroll to position [2946, 0]
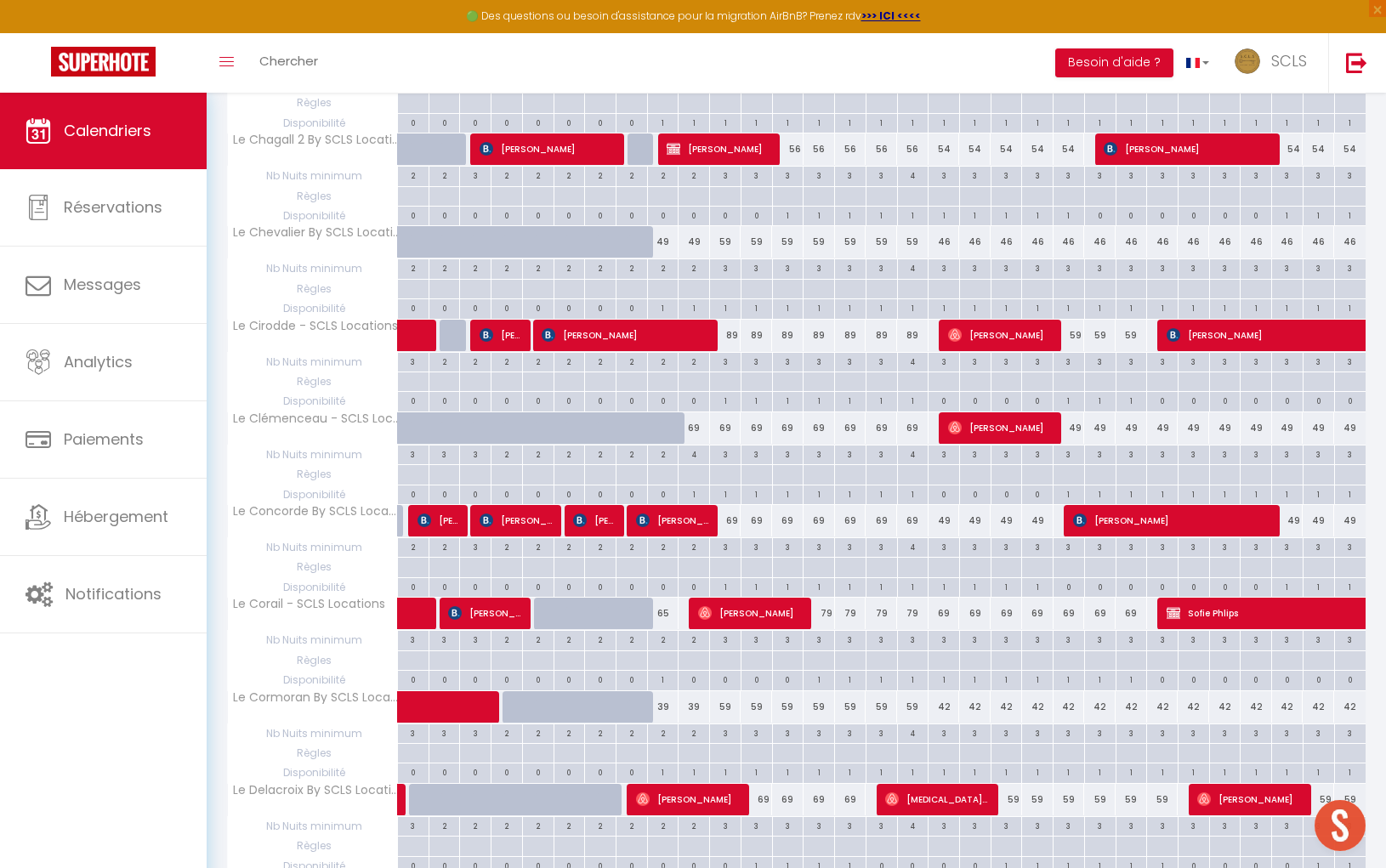
click at [826, 597] on div "79" at bounding box center [818, 613] width 32 height 32
type input "79"
type input "Mar 14 Octobre 2025"
type input "Mer 15 Octobre 2025"
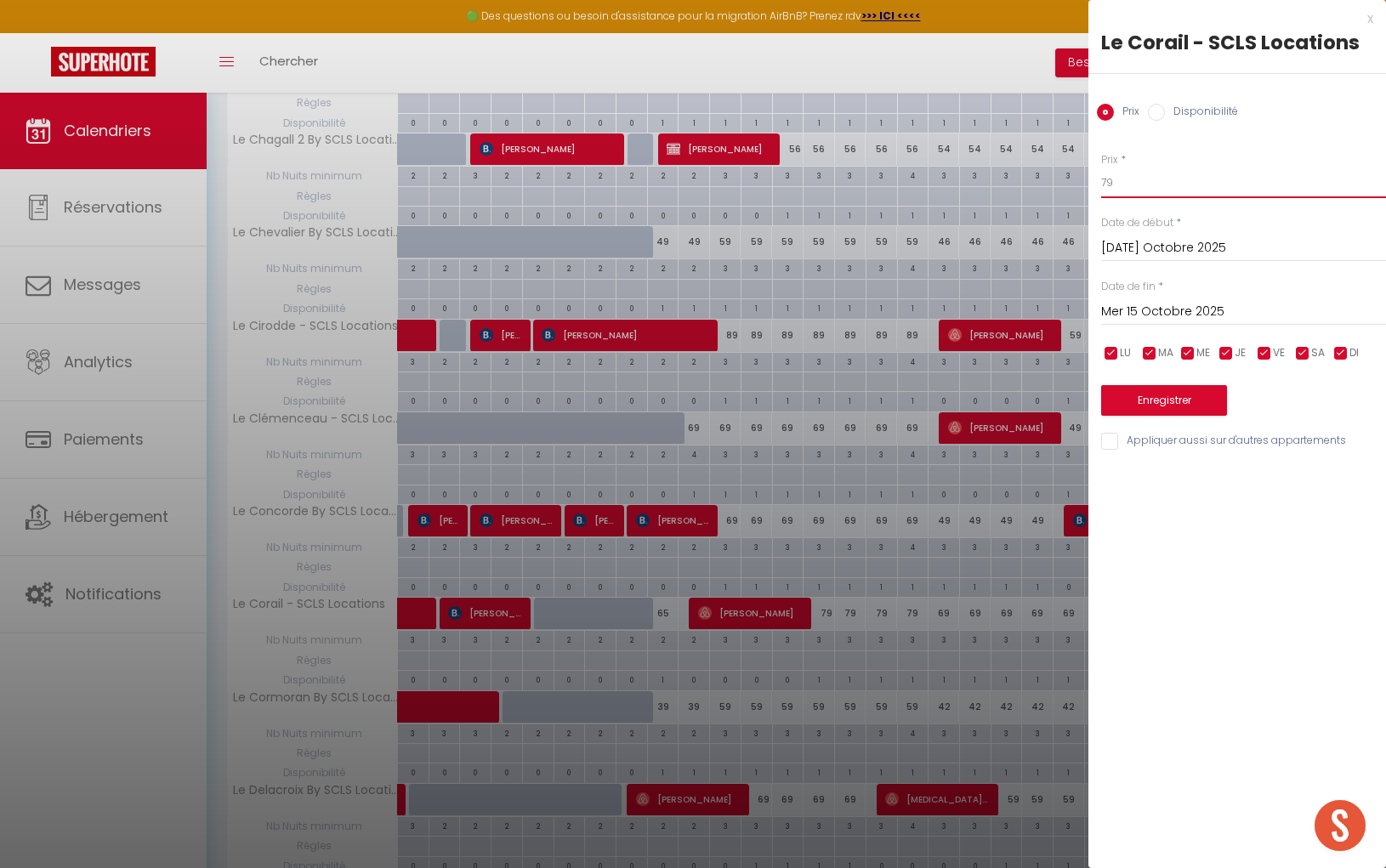
drag, startPoint x: 1125, startPoint y: 186, endPoint x: 1046, endPoint y: 176, distance: 79.6
type input "69"
click at [1169, 304] on input "Mer 15 Octobre 2025" at bounding box center [1244, 312] width 285 height 22
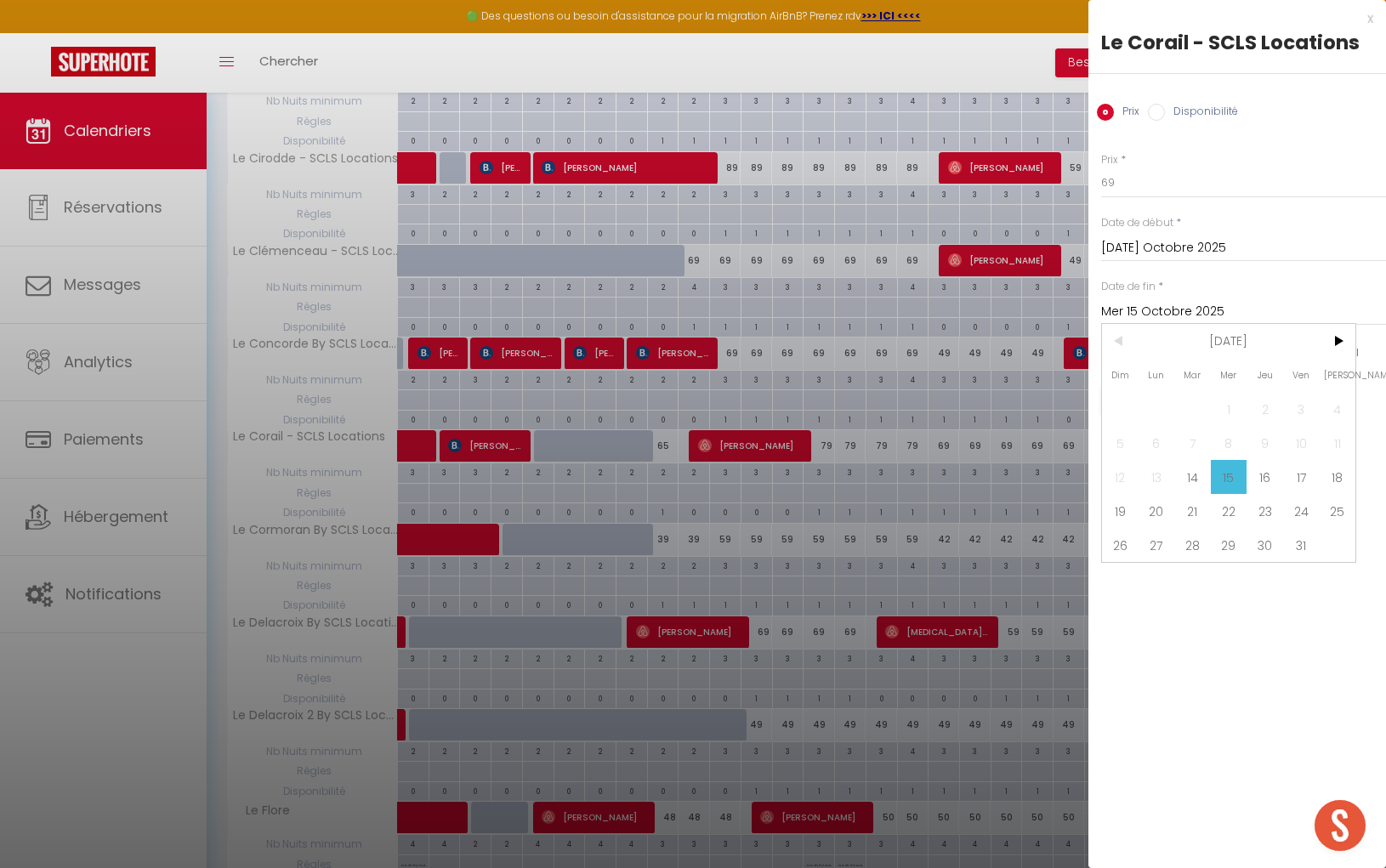
scroll to position [3131, 0]
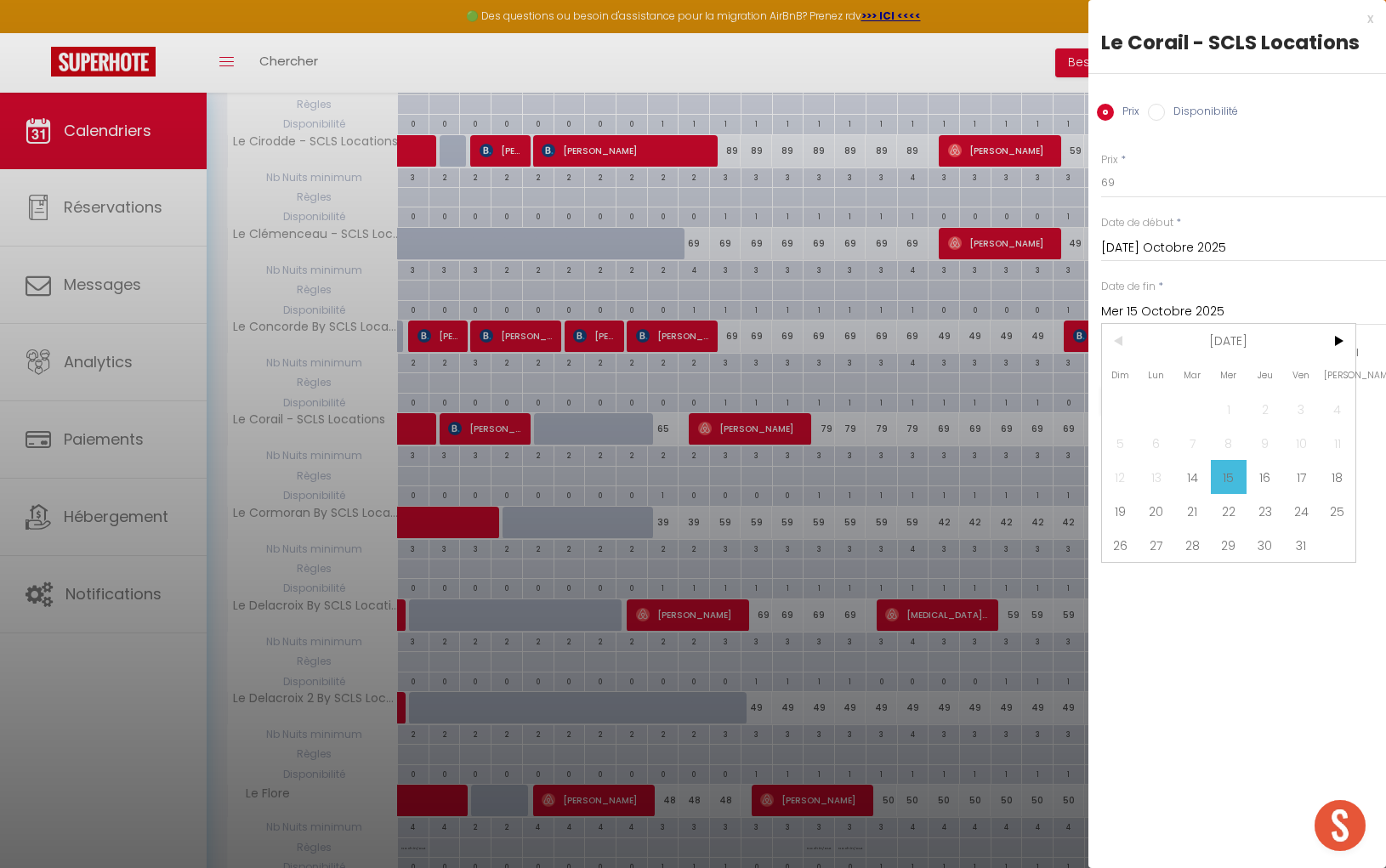
click at [1236, 511] on span "22" at bounding box center [1228, 511] width 36 height 34
type input "Mer 22 Octobre 2025"
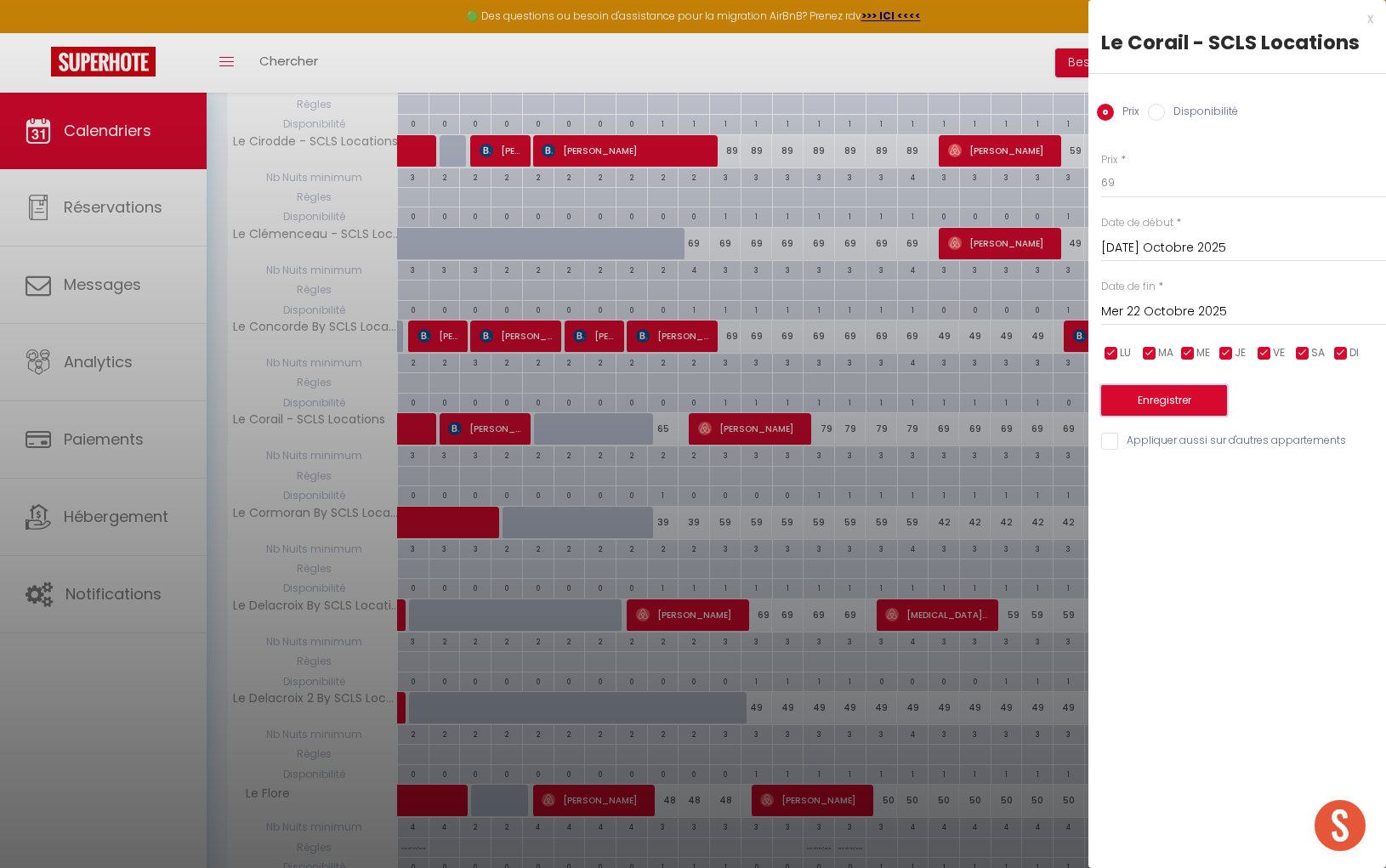
click at [1141, 388] on button "Enregistrer" at bounding box center [1164, 401] width 126 height 31
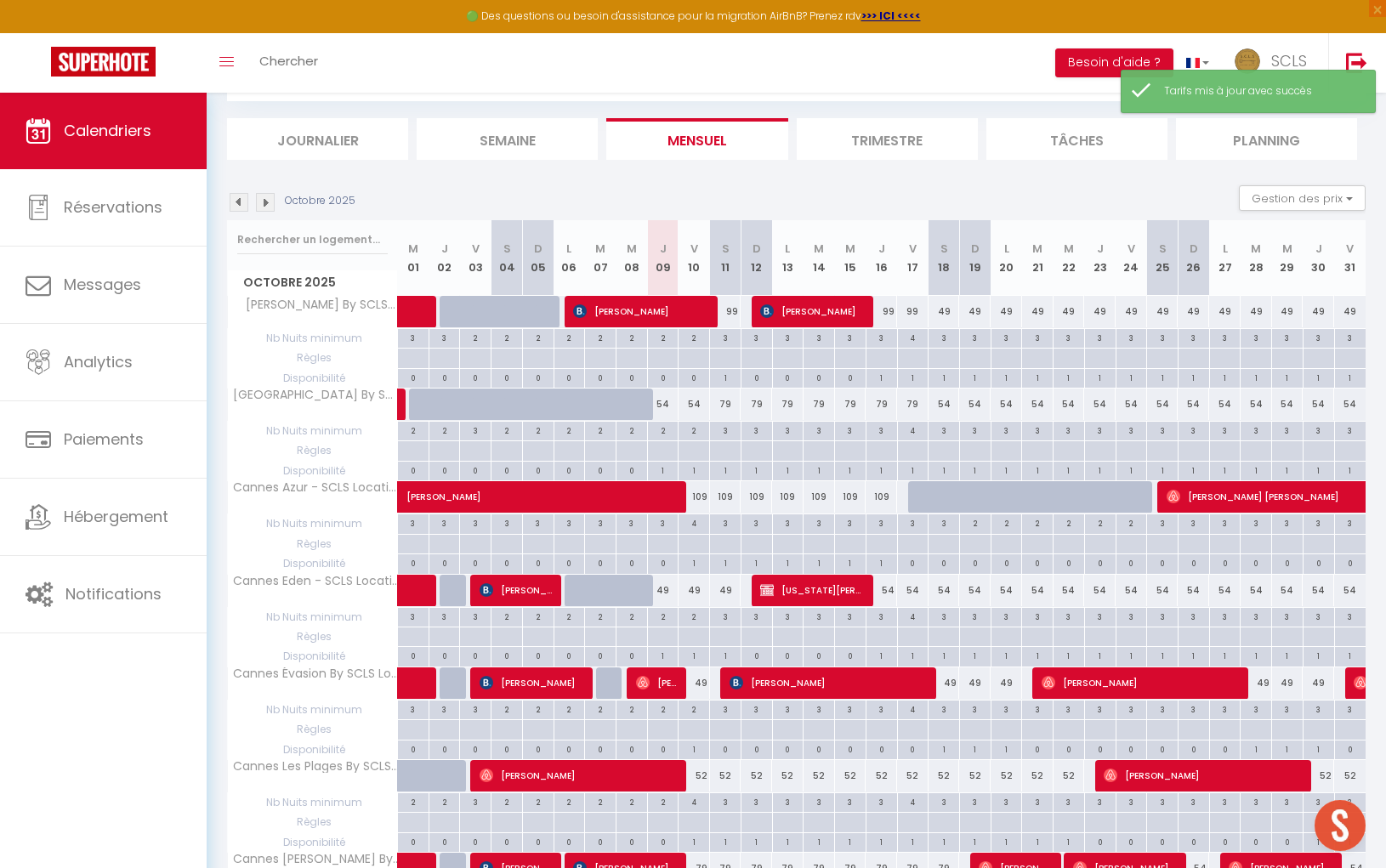
scroll to position [1455, 0]
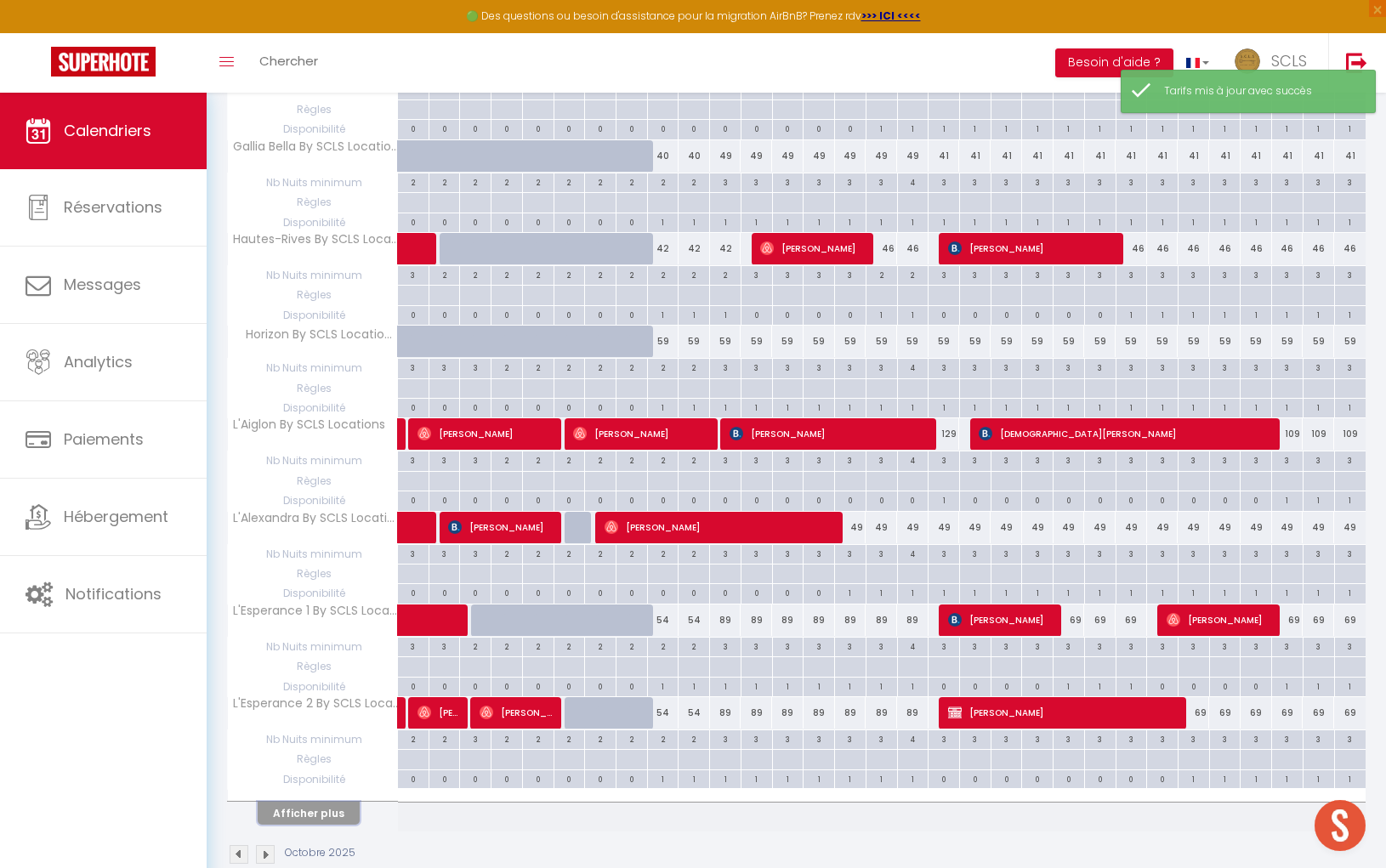
drag, startPoint x: 308, startPoint y: 787, endPoint x: 856, endPoint y: 626, distance: 571.2
click at [308, 802] on button "Afficher plus" at bounding box center [308, 814] width 102 height 23
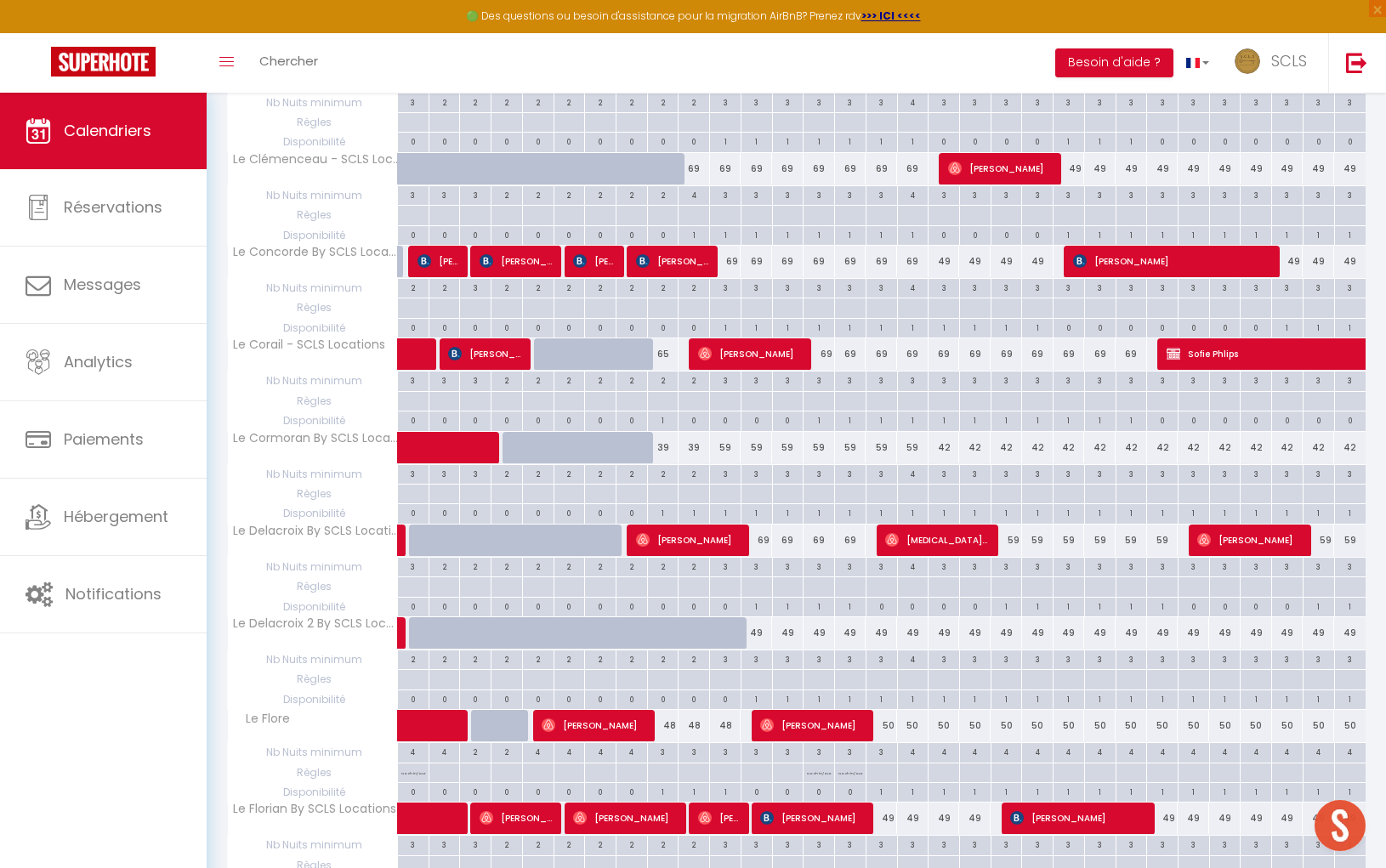
scroll to position [3280, 0]
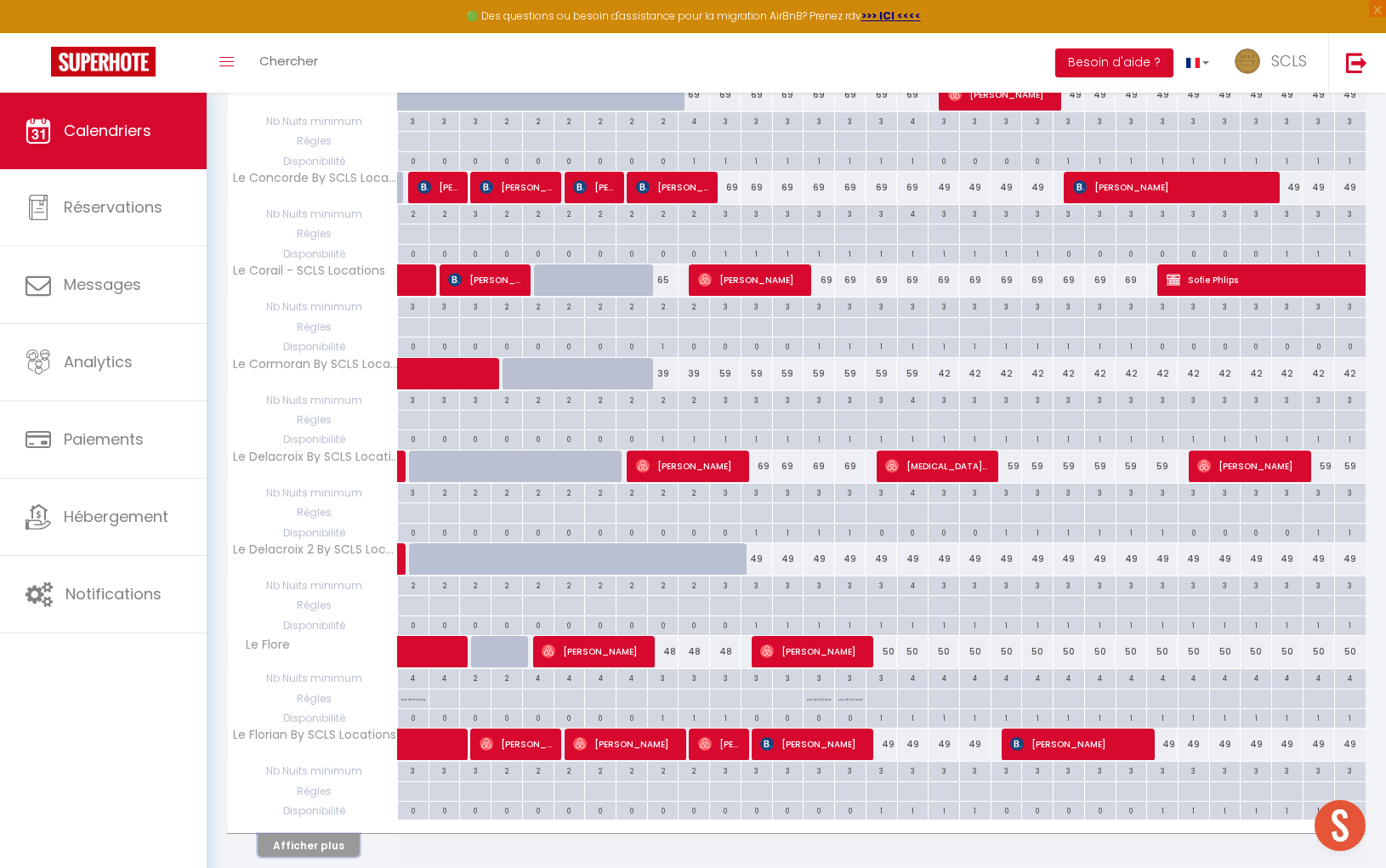
drag, startPoint x: 312, startPoint y: 779, endPoint x: 687, endPoint y: 672, distance: 390.0
click at [312, 834] on button "Afficher plus" at bounding box center [308, 845] width 102 height 23
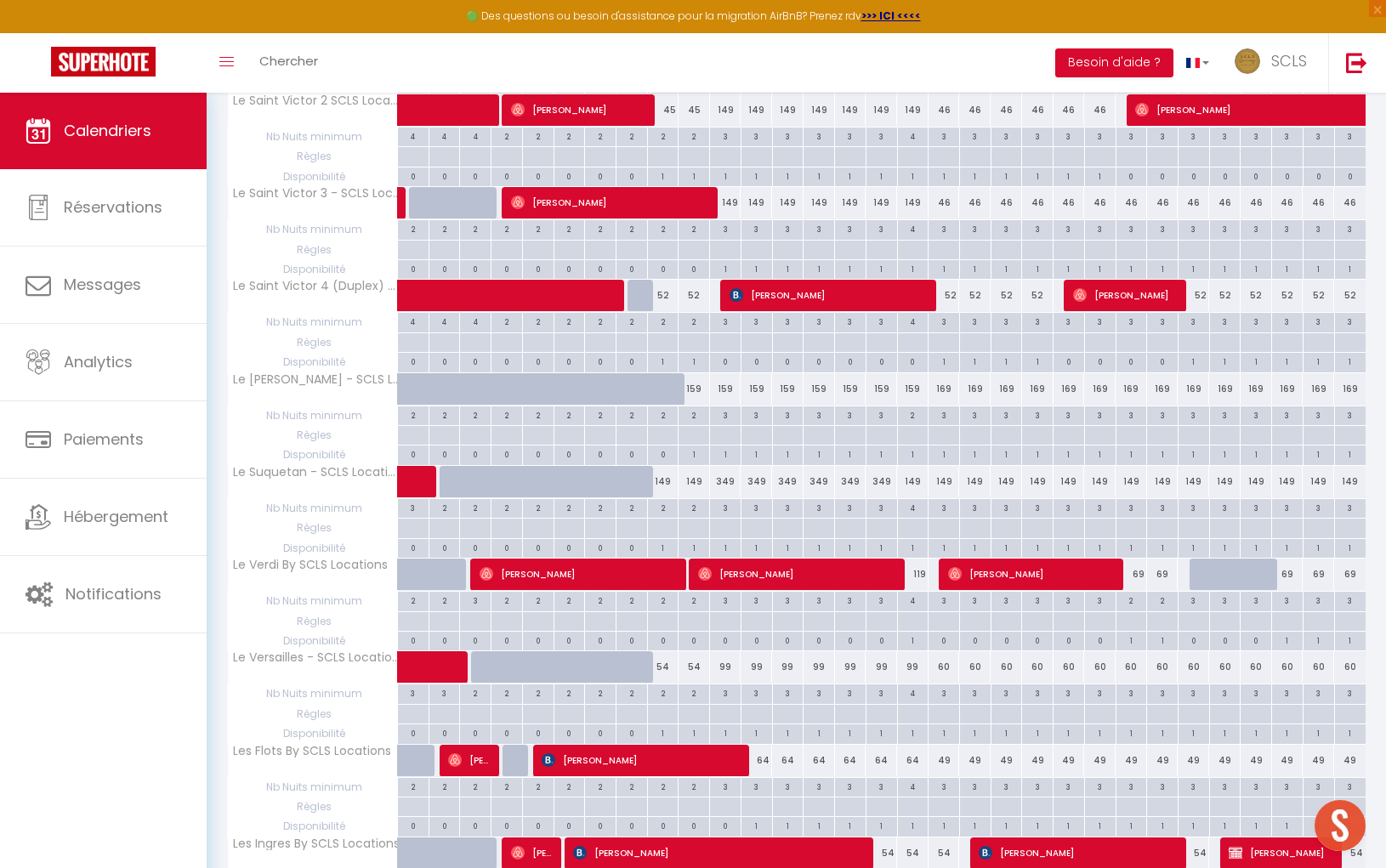
scroll to position [5106, 0]
